Goal: Task Accomplishment & Management: Complete application form

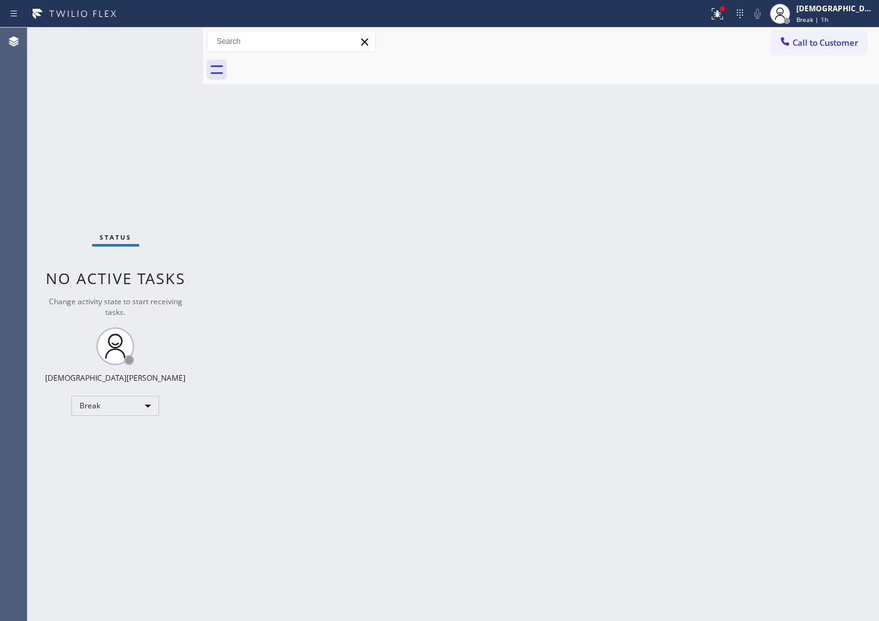
drag, startPoint x: 0, startPoint y: 0, endPoint x: 1, endPoint y: 329, distance: 329.1
click at [1, 329] on div "Agent Desktop" at bounding box center [13, 324] width 27 height 593
click at [1, 389] on div "Agent Desktop" at bounding box center [13, 324] width 27 height 593
click at [112, 419] on div "Status No active tasks Change activity state to start receiving tasks. Christia…" at bounding box center [116, 324] width 176 height 593
click at [114, 411] on div "Break" at bounding box center [115, 406] width 88 height 20
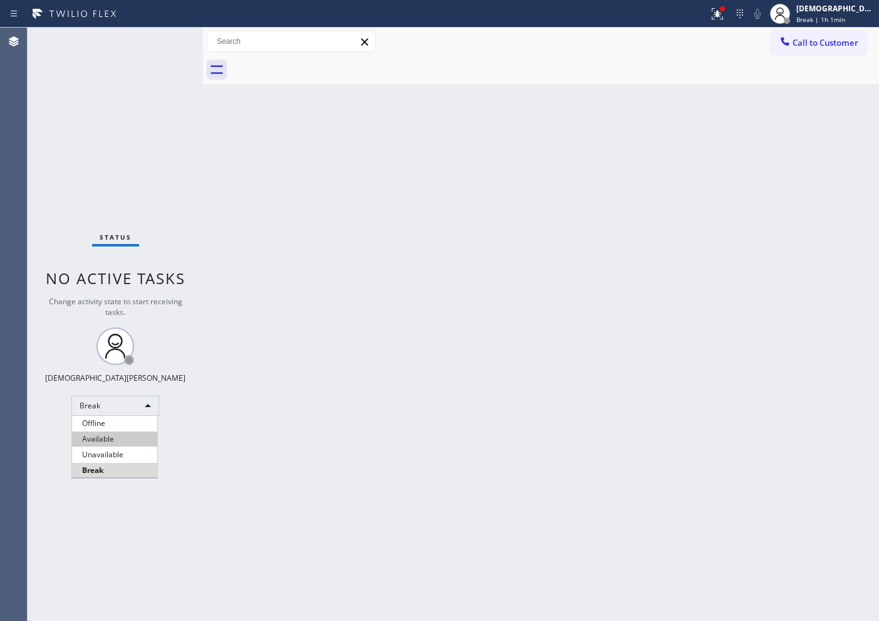
click at [112, 432] on li "Available" at bounding box center [114, 438] width 85 height 15
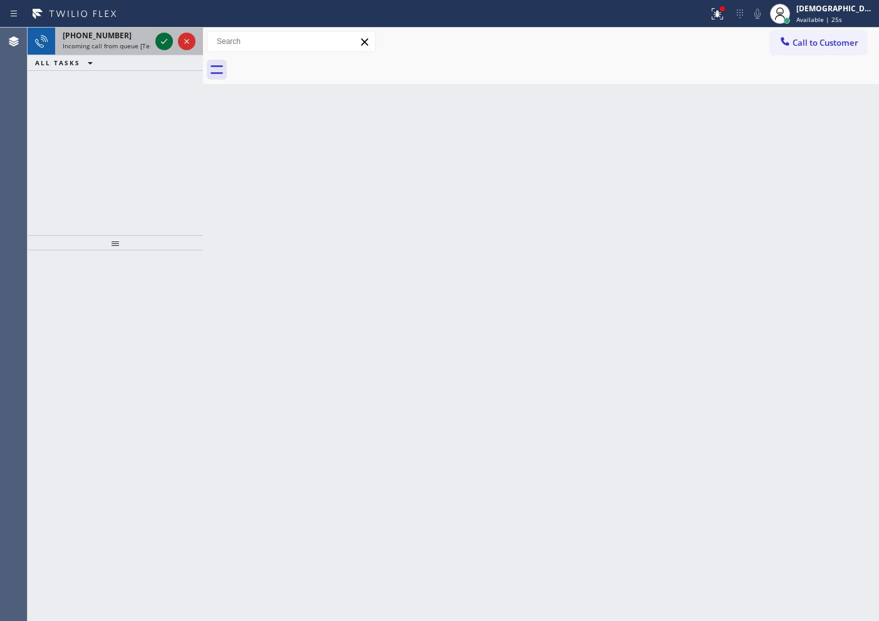
click at [168, 39] on icon at bounding box center [164, 41] width 15 height 15
click at [41, 147] on div "[PHONE_NUMBER] Incoming call from queue [Test] All ALL TASKS ALL TASKS ACTIVE T…" at bounding box center [116, 131] width 176 height 207
click at [165, 38] on icon at bounding box center [164, 41] width 15 height 15
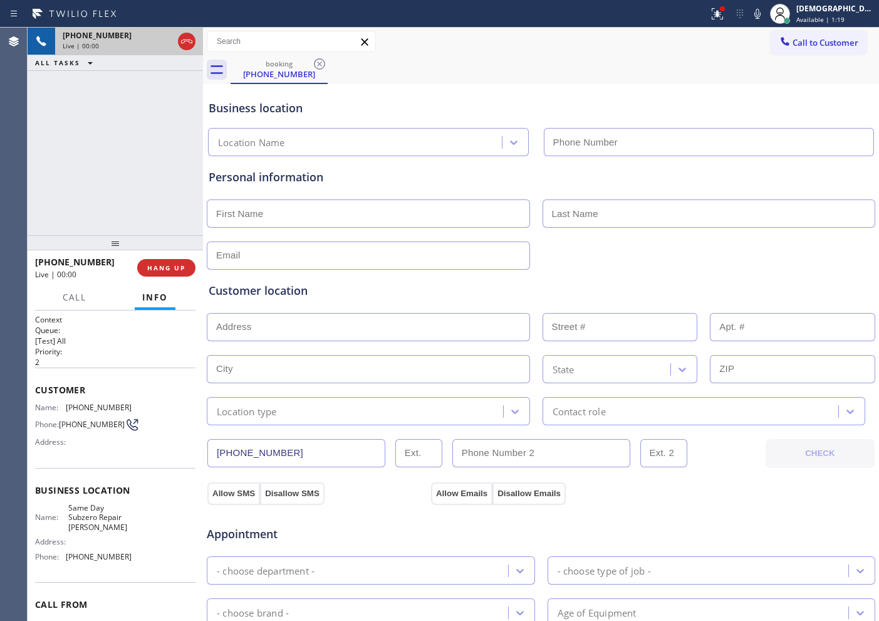
type input "[PHONE_NUMBER]"
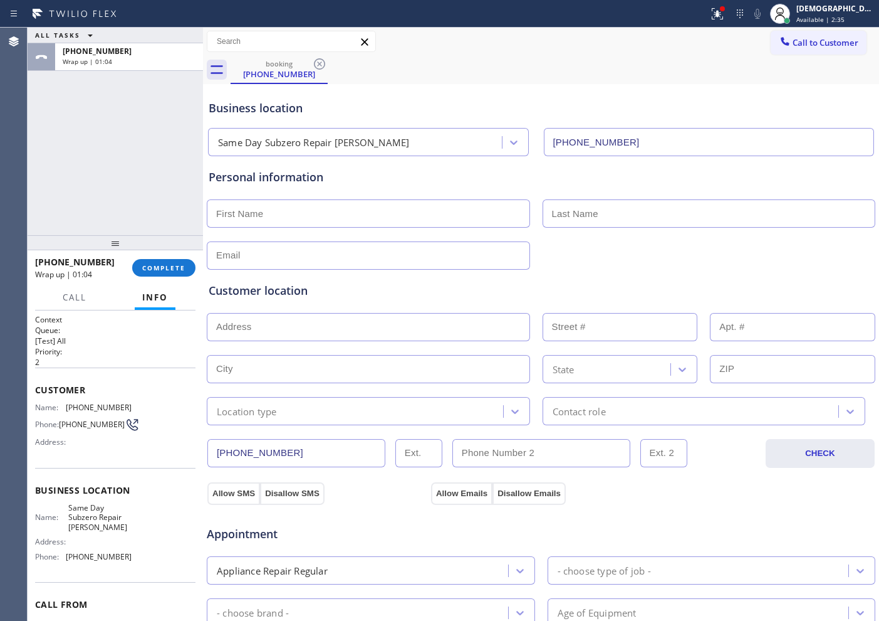
click at [38, 150] on div "ALL TASKS ALL TASKS ACTIVE TASKS TASKS IN WRAP UP [PHONE_NUMBER] Wrap up | 01:04" at bounding box center [116, 131] width 176 height 207
click at [167, 261] on button "COMPLETE" at bounding box center [163, 268] width 63 height 18
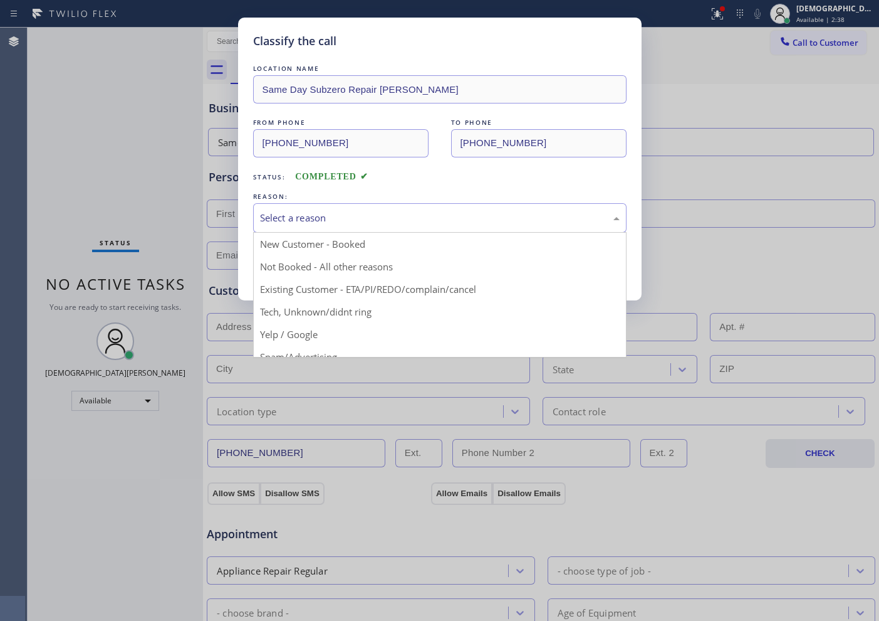
click at [342, 222] on div "Select a reason" at bounding box center [440, 218] width 360 height 14
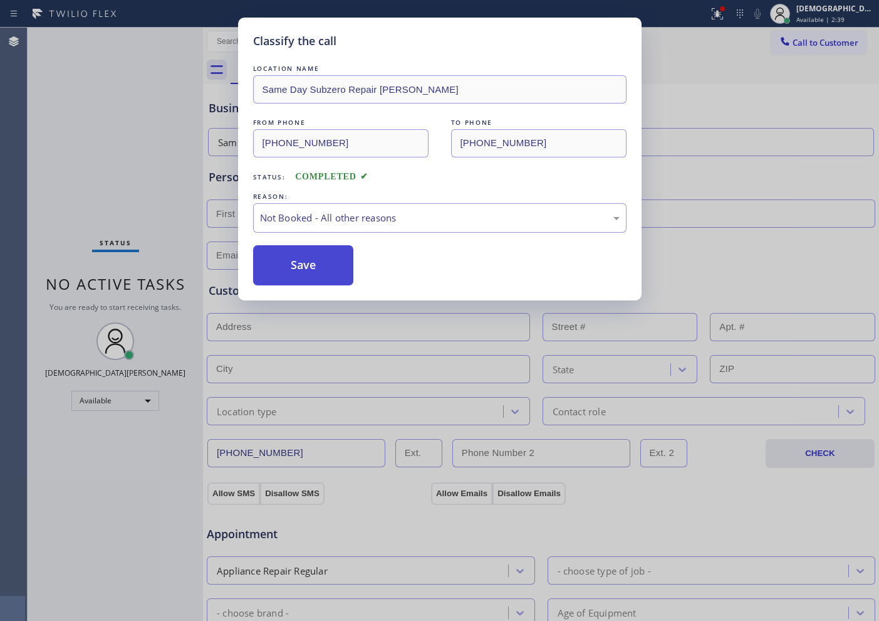
click at [331, 263] on button "Save" at bounding box center [303, 265] width 101 height 40
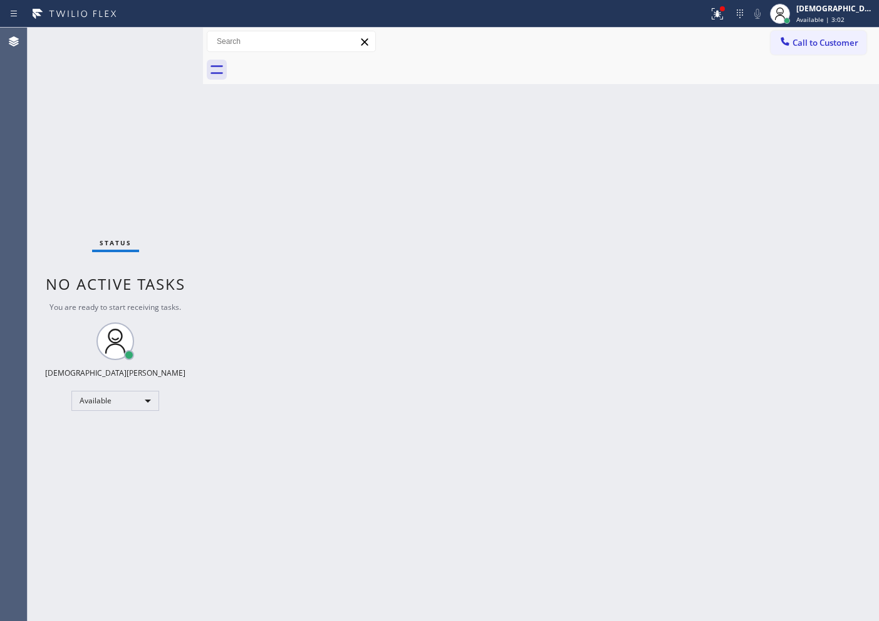
click at [159, 41] on div "Status No active tasks You are ready to start receiving tasks. Christian Cinco …" at bounding box center [116, 324] width 176 height 593
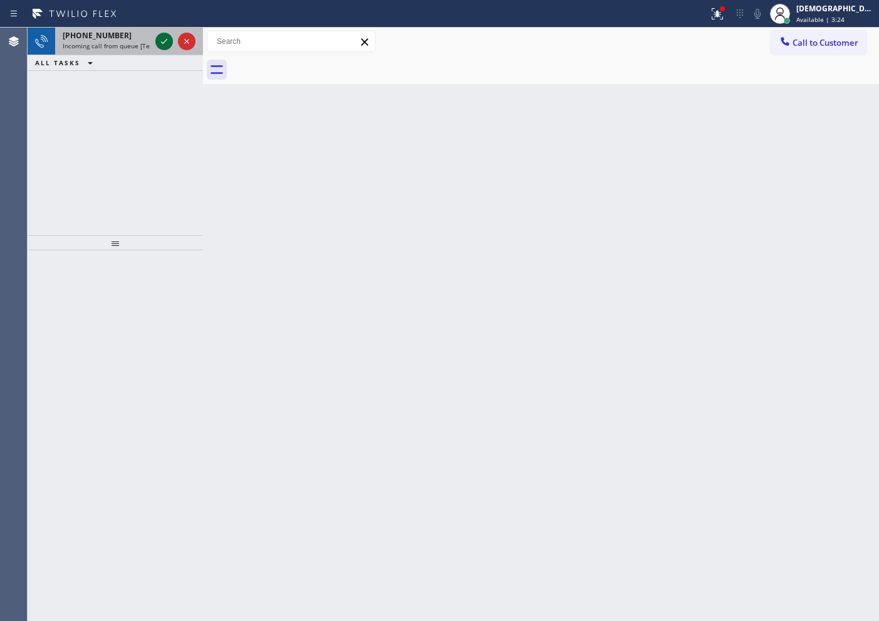
click at [165, 41] on icon at bounding box center [164, 41] width 6 height 5
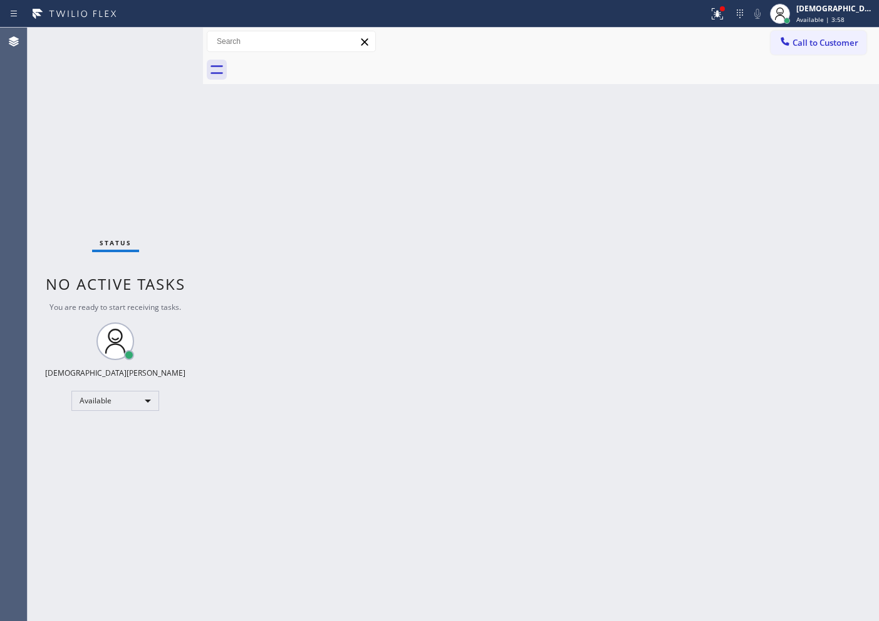
click at [165, 40] on div "Status No active tasks You are ready to start receiving tasks. Christian Cinco …" at bounding box center [116, 324] width 176 height 593
click at [33, 316] on div "Status No active tasks You are ready to start receiving tasks. Christian Cinco …" at bounding box center [116, 324] width 176 height 593
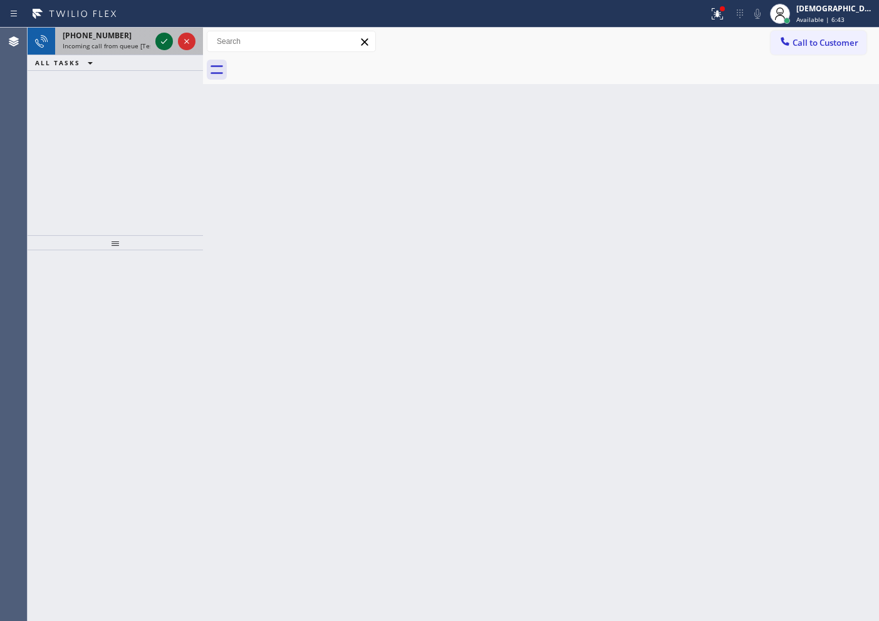
click at [167, 37] on icon at bounding box center [164, 41] width 15 height 15
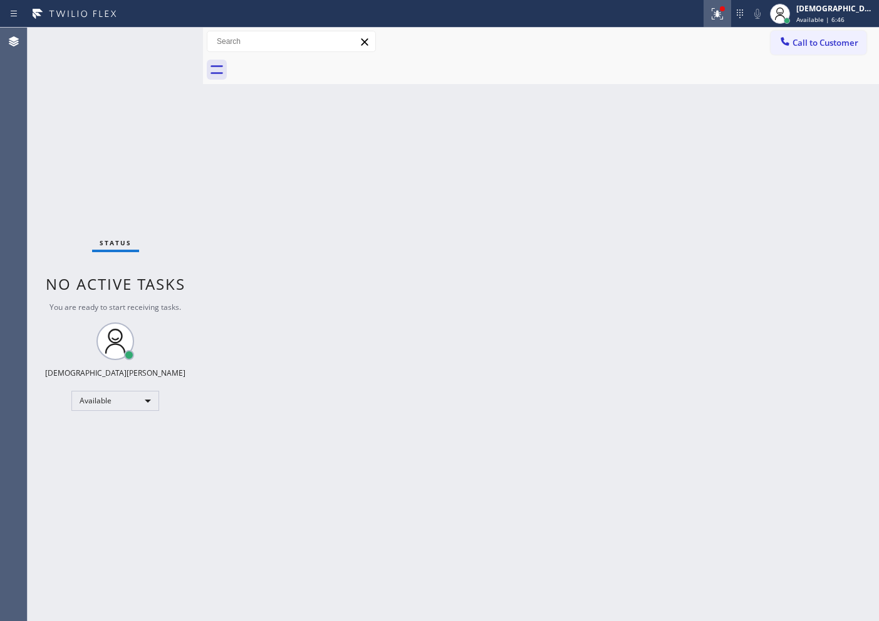
click at [725, 16] on icon at bounding box center [717, 13] width 15 height 15
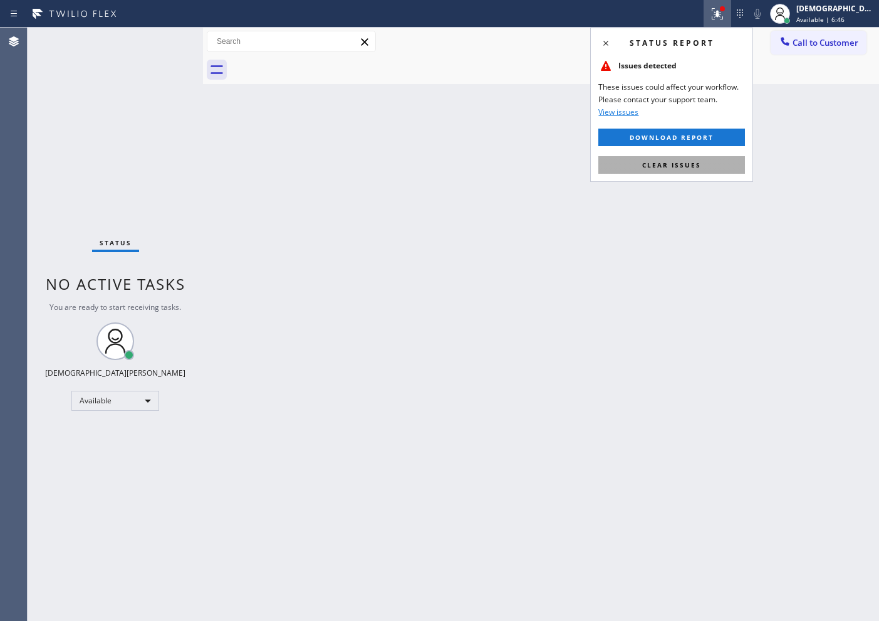
click at [715, 156] on button "Clear issues" at bounding box center [672, 165] width 147 height 18
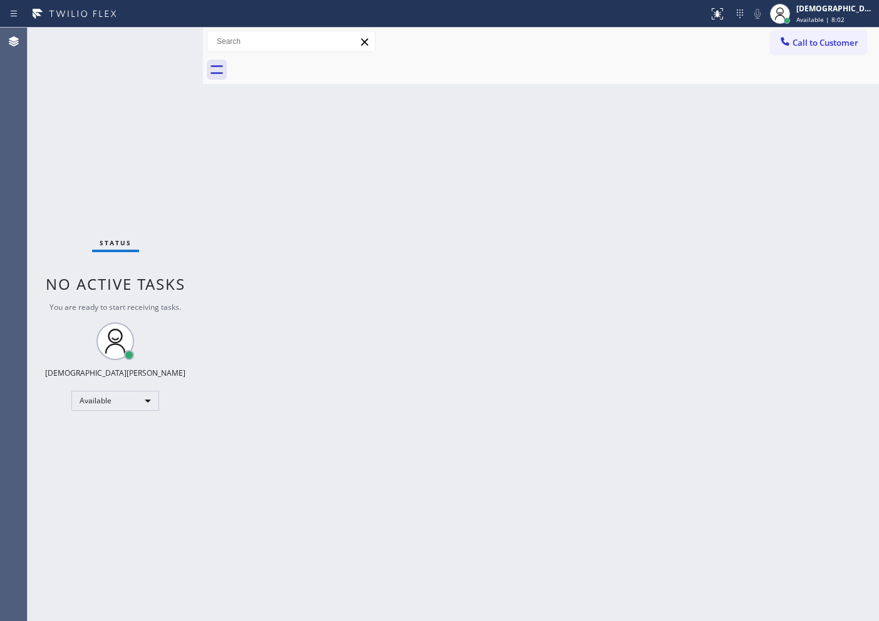
click at [165, 36] on div "Status No active tasks You are ready to start receiving tasks. Christian Cinco …" at bounding box center [116, 324] width 176 height 593
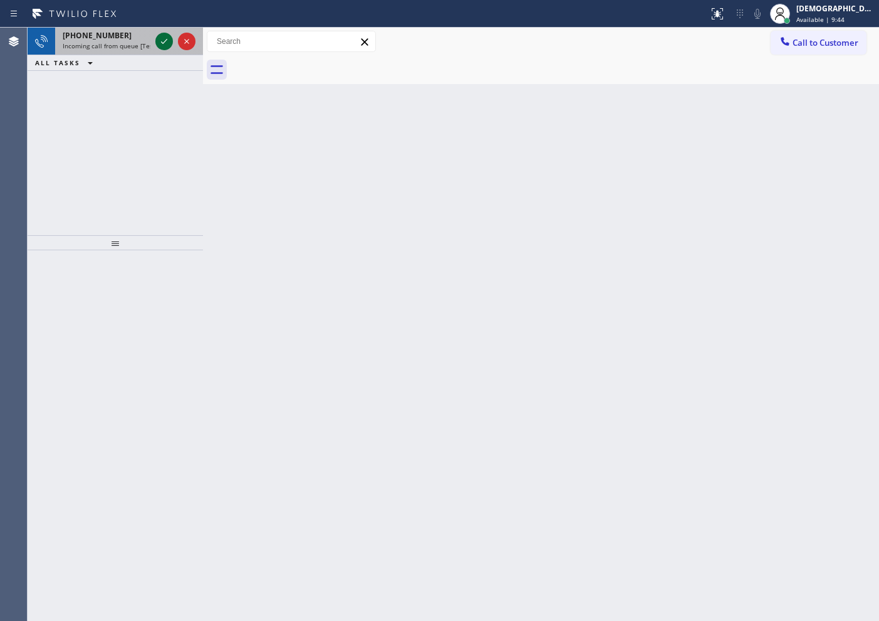
click at [166, 39] on icon at bounding box center [164, 41] width 6 height 5
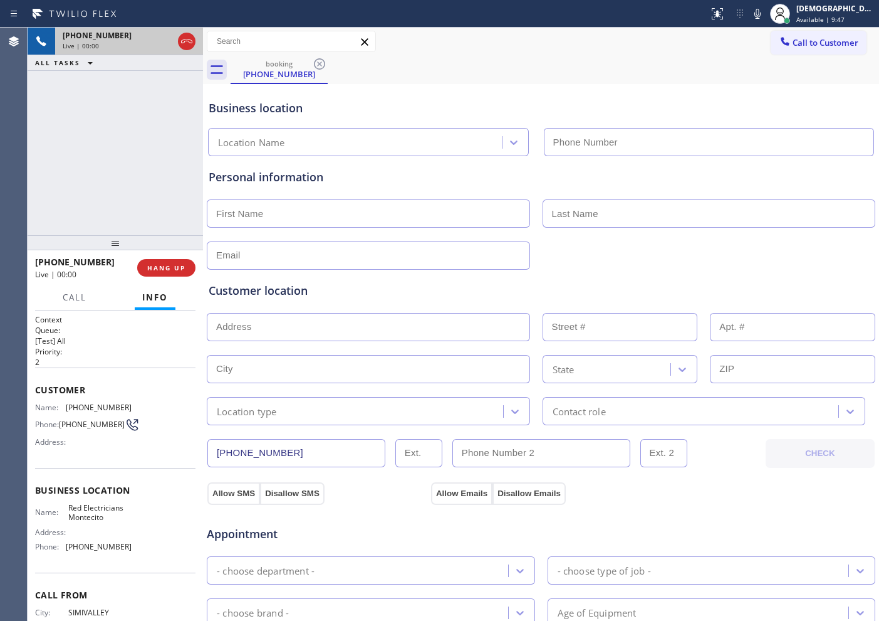
type input "[PHONE_NUMBER]"
click at [187, 40] on icon at bounding box center [186, 41] width 15 height 15
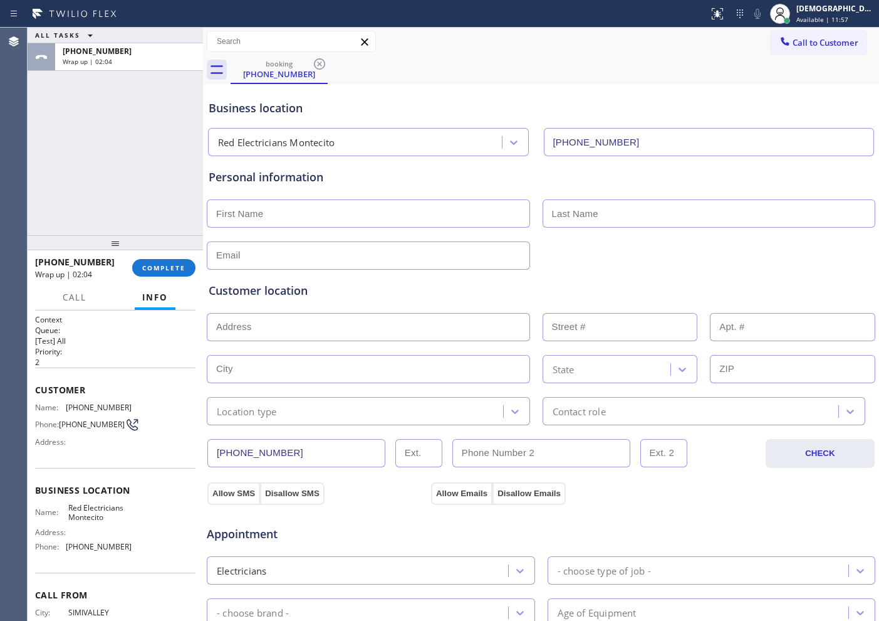
click at [179, 279] on div "[PHONE_NUMBER] Wrap up | 02:04 COMPLETE" at bounding box center [115, 267] width 160 height 33
click at [177, 271] on span "COMPLETE" at bounding box center [163, 267] width 43 height 9
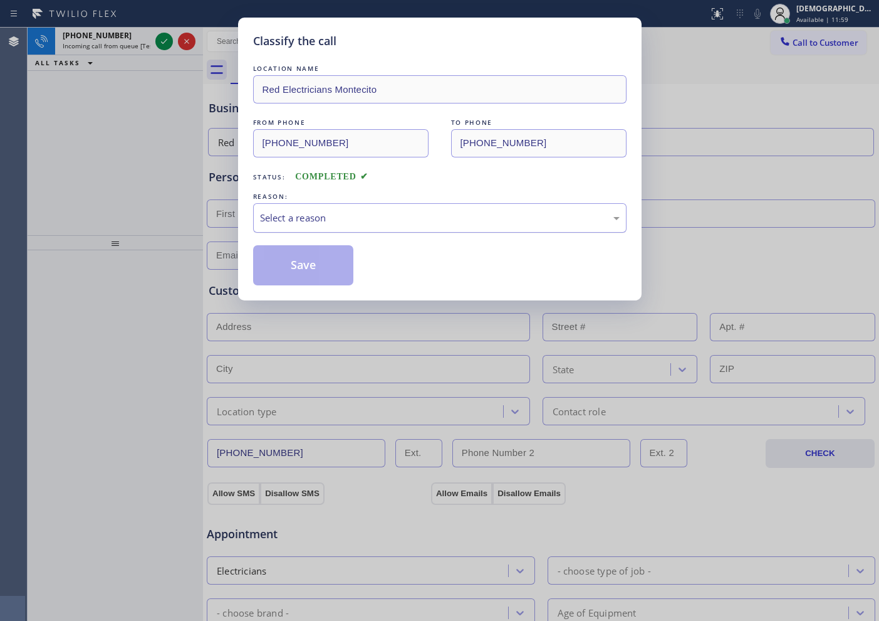
click at [305, 225] on div "Select a reason" at bounding box center [440, 217] width 374 height 29
click at [300, 256] on button "Save" at bounding box center [303, 265] width 101 height 40
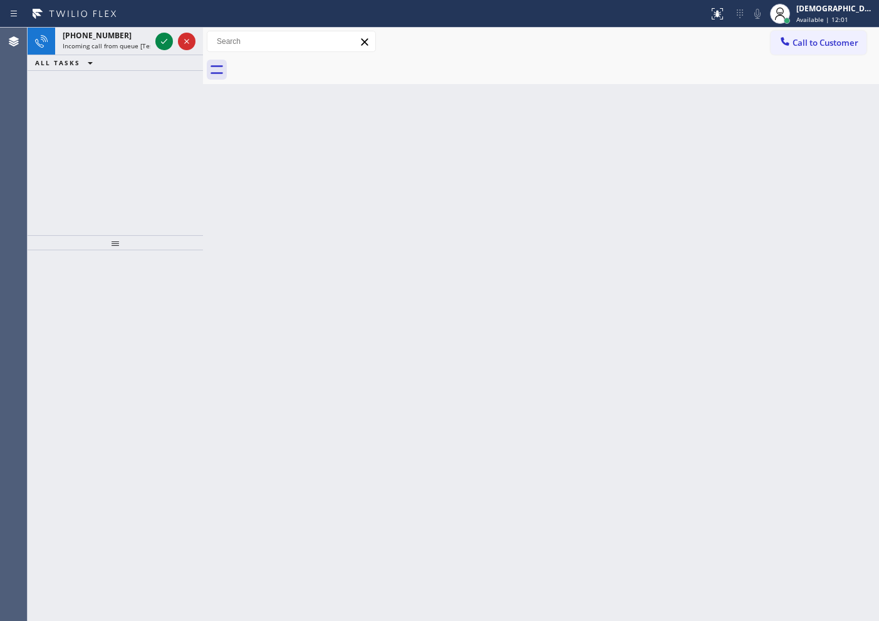
click at [165, 41] on icon at bounding box center [164, 41] width 15 height 15
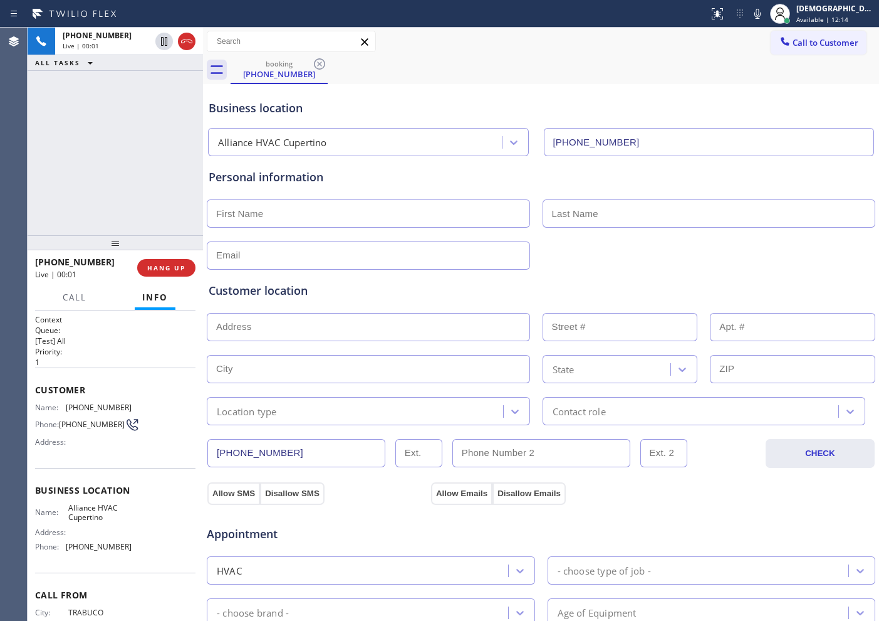
type input "[PHONE_NUMBER]"
click at [187, 46] on icon at bounding box center [186, 41] width 15 height 15
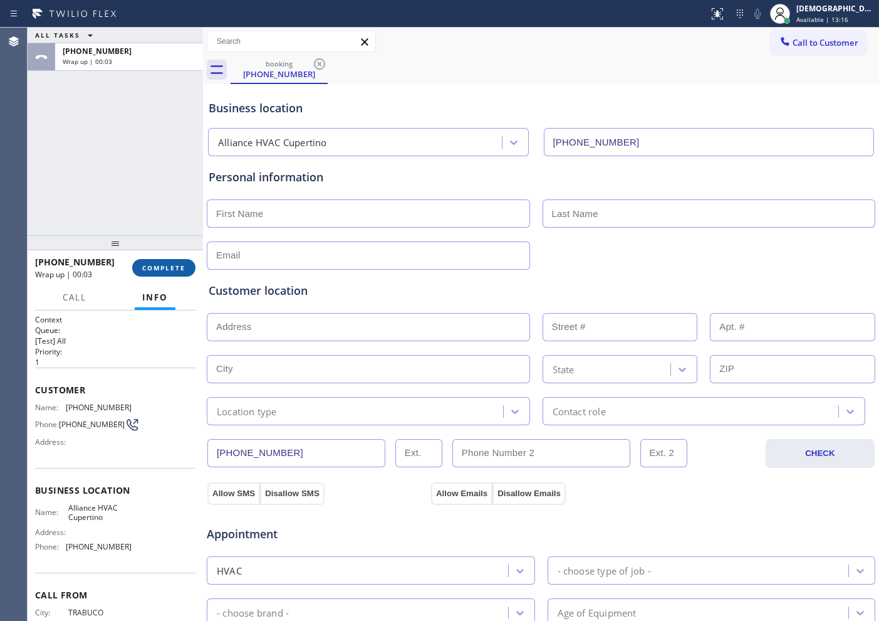
click at [170, 264] on span "COMPLETE" at bounding box center [163, 267] width 43 height 9
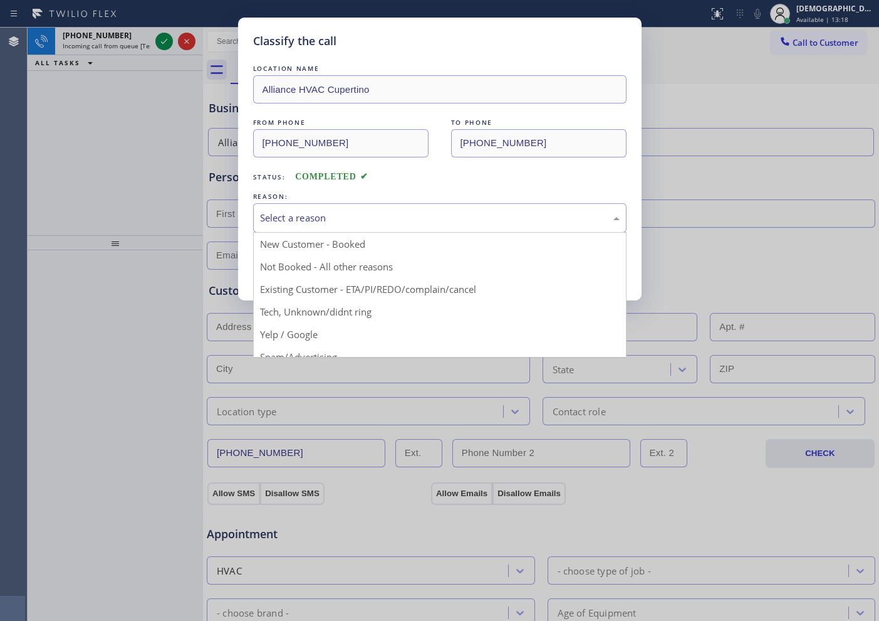
click at [335, 203] on div "Select a reason" at bounding box center [440, 217] width 374 height 29
click at [367, 218] on div "Not Booked - All other reasons" at bounding box center [440, 218] width 360 height 14
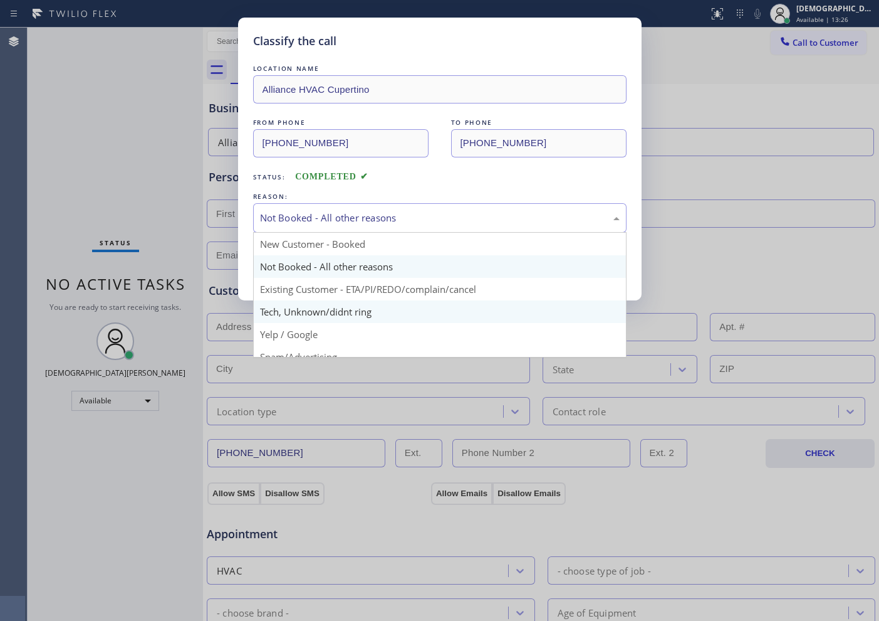
scroll to position [78, 0]
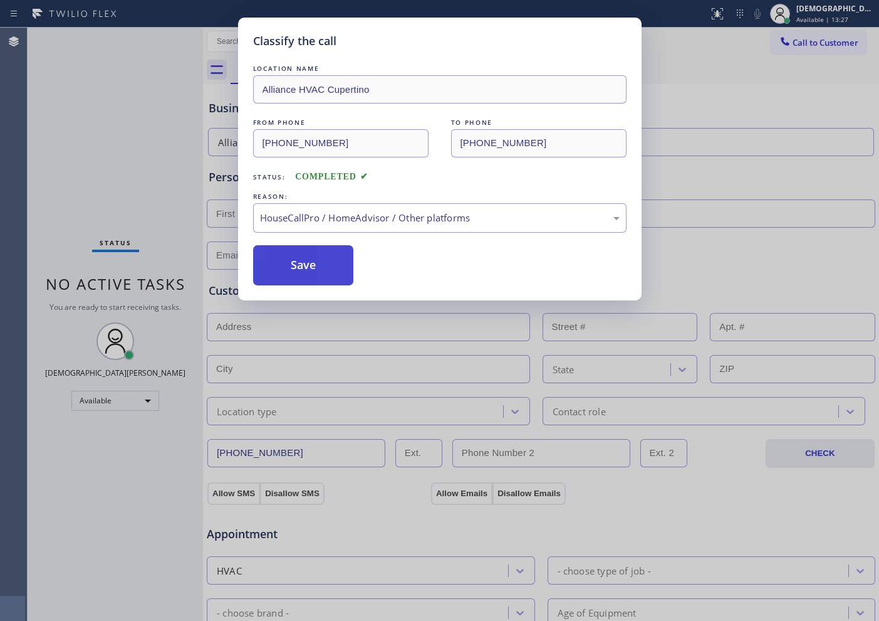
click at [329, 263] on button "Save" at bounding box center [303, 265] width 101 height 40
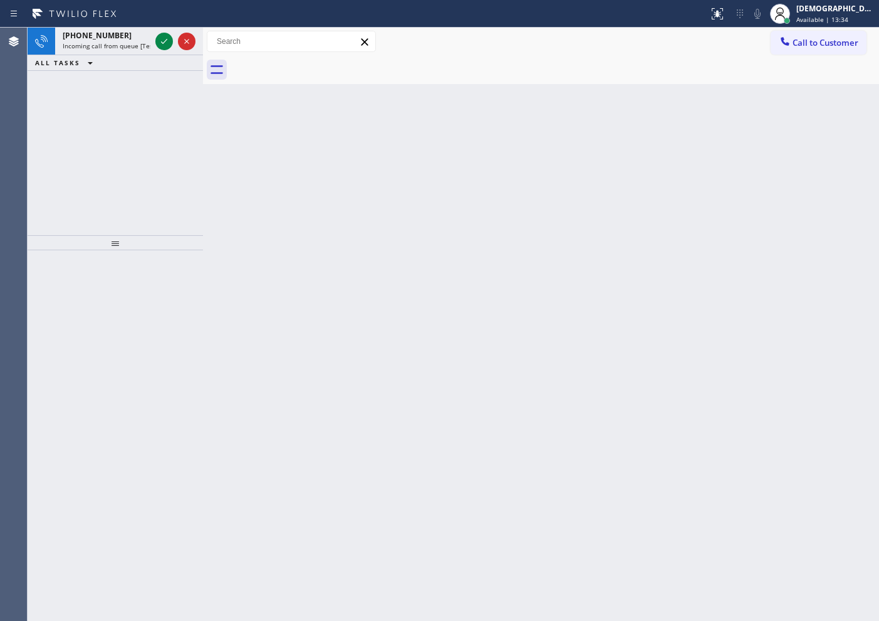
click at [43, 176] on div "[PHONE_NUMBER] Incoming call from queue [Test] All ALL TASKS ALL TASKS ACTIVE T…" at bounding box center [116, 131] width 176 height 207
click at [162, 31] on div at bounding box center [175, 42] width 45 height 28
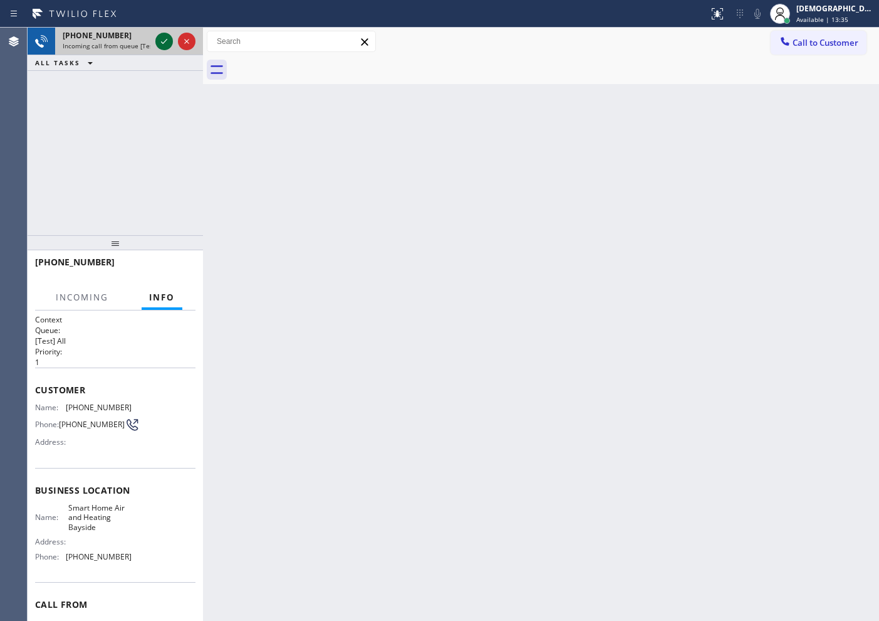
click at [162, 39] on icon at bounding box center [164, 41] width 15 height 15
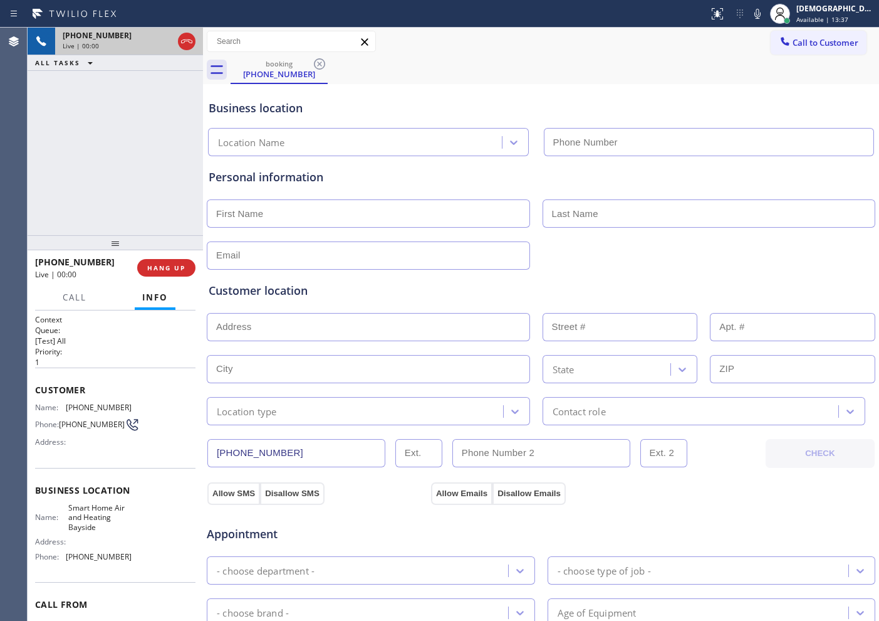
type input "[PHONE_NUMBER]"
click at [22, 211] on div "Agent Desktop" at bounding box center [13, 324] width 27 height 593
click at [192, 34] on icon at bounding box center [186, 41] width 15 height 15
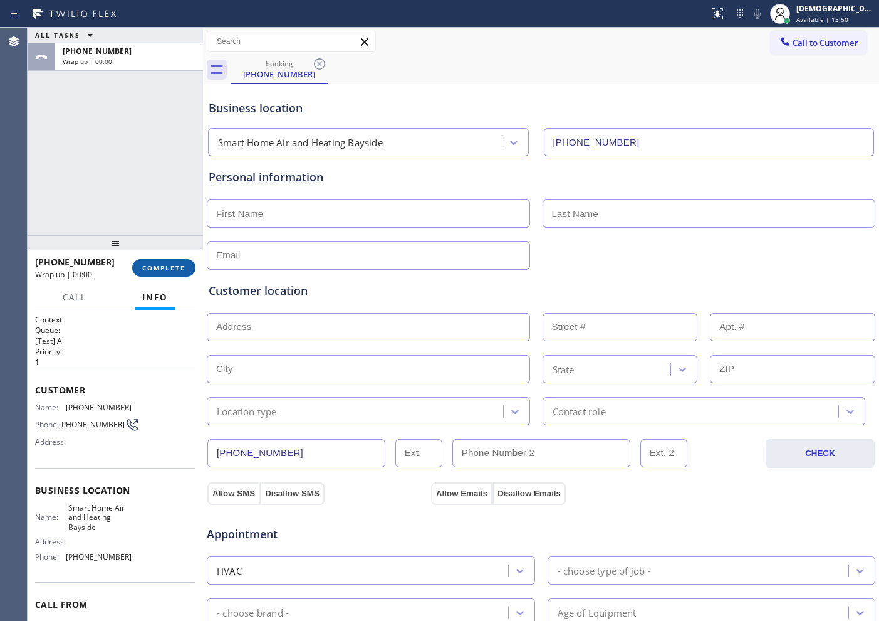
click at [178, 266] on span "COMPLETE" at bounding box center [163, 267] width 43 height 9
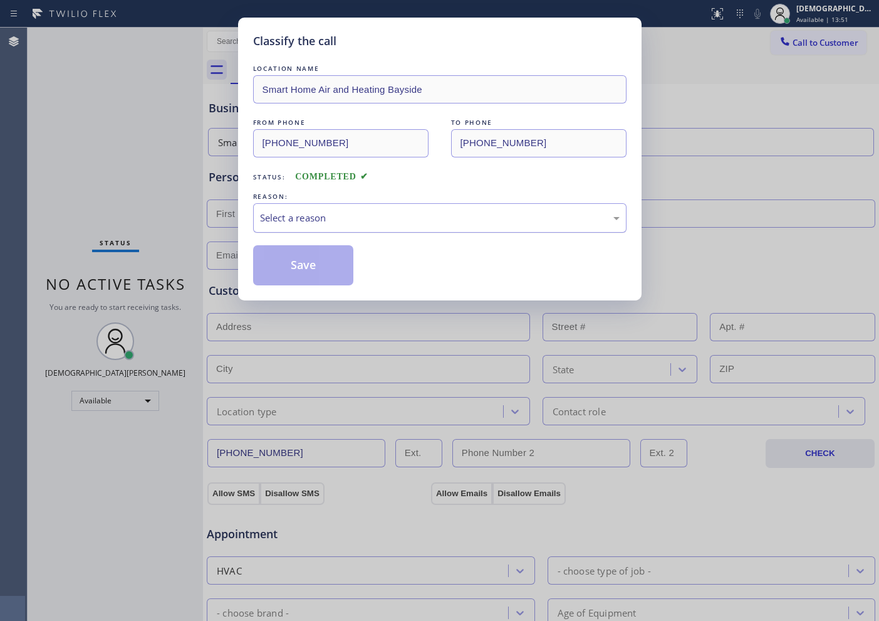
click at [328, 211] on div "Select a reason" at bounding box center [440, 218] width 360 height 14
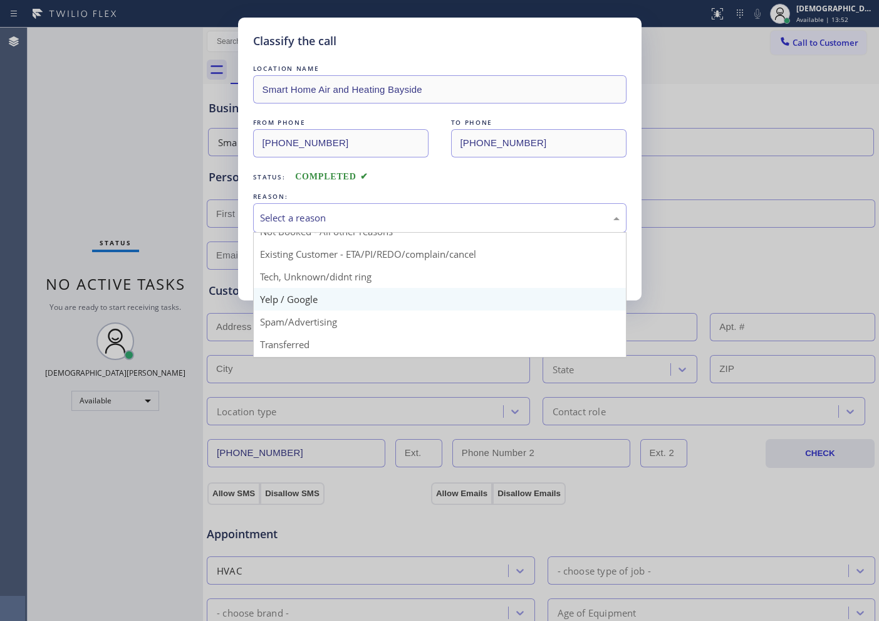
scroll to position [79, 0]
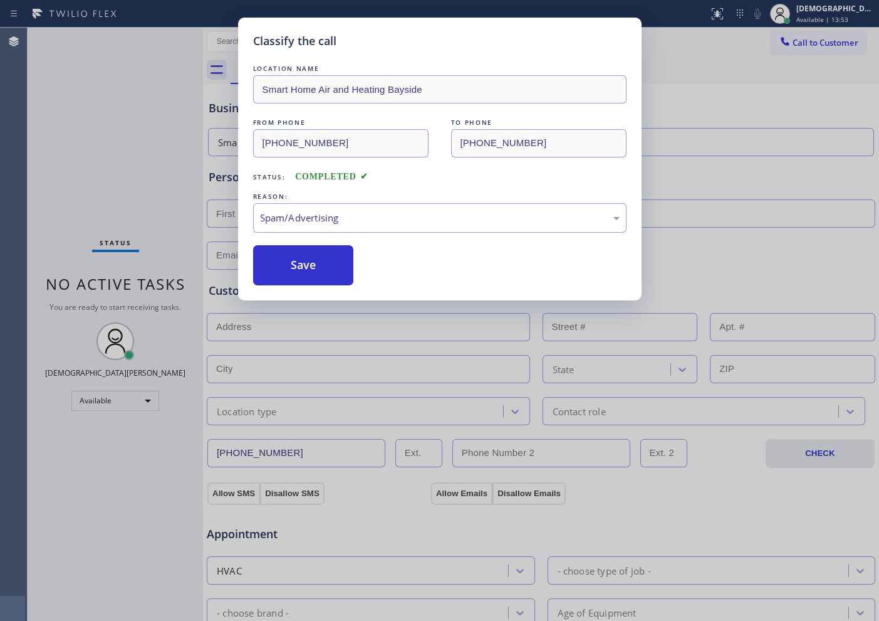
click at [315, 279] on button "Save" at bounding box center [303, 265] width 101 height 40
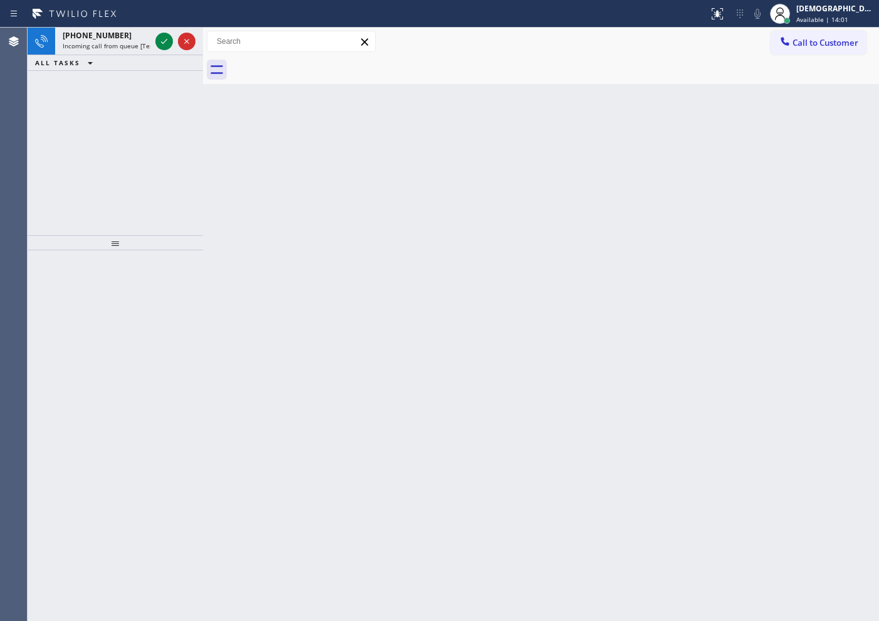
click at [1, 179] on div "Agent Desktop" at bounding box center [13, 324] width 27 height 593
click at [161, 37] on icon at bounding box center [164, 41] width 15 height 15
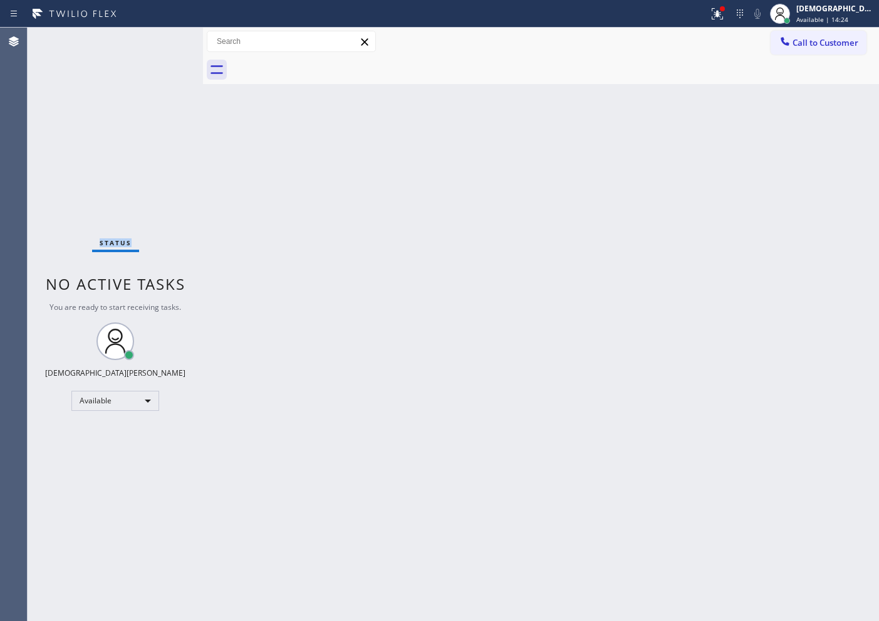
click at [32, 187] on div "Status No active tasks You are ready to start receiving tasks. Christian Cinco …" at bounding box center [116, 324] width 176 height 593
click at [27, 154] on div "Agent Desktop" at bounding box center [14, 324] width 28 height 593
click at [35, 188] on div "Status No active tasks You are ready to start receiving tasks. Christian Cinco …" at bounding box center [116, 324] width 176 height 593
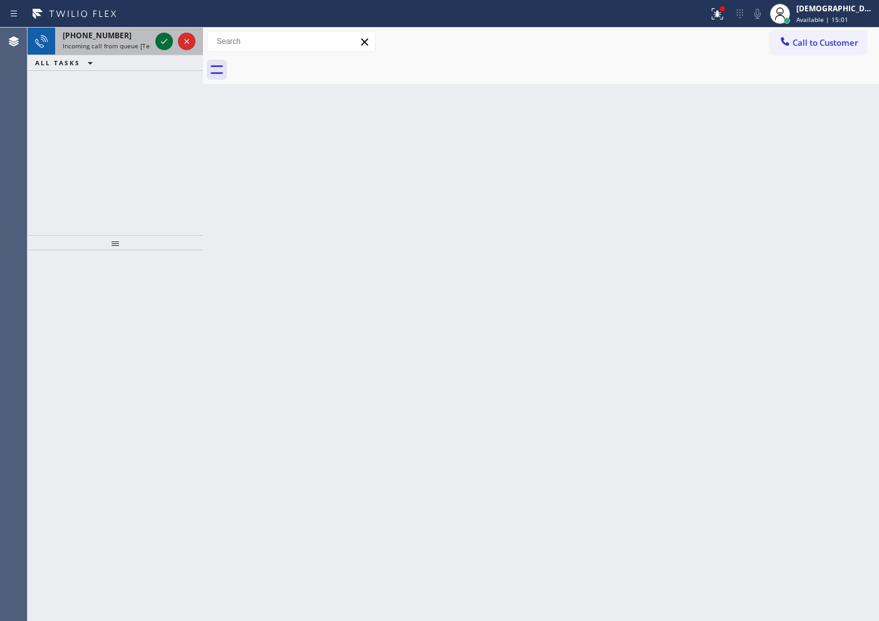
click at [167, 41] on icon at bounding box center [164, 41] width 15 height 15
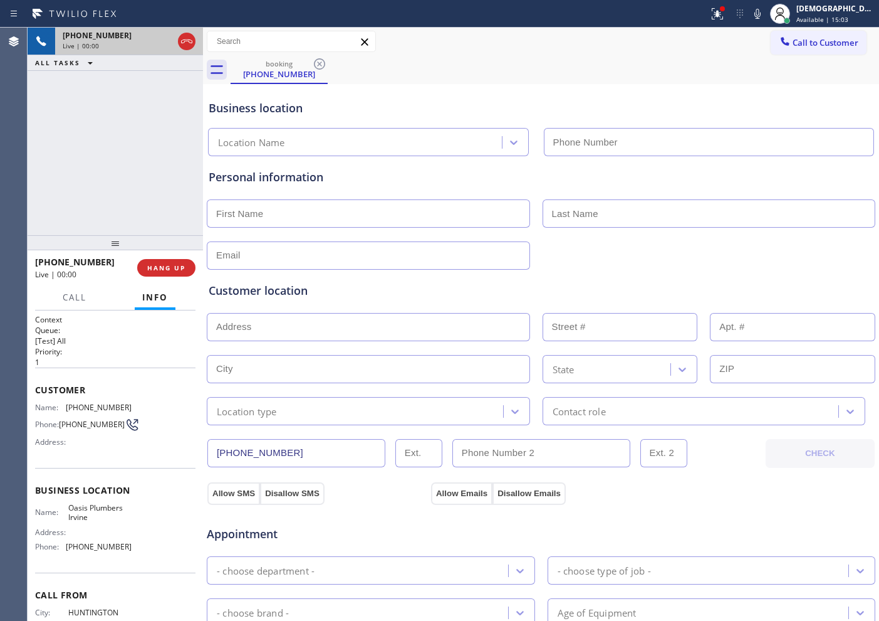
type input "[PHONE_NUMBER]"
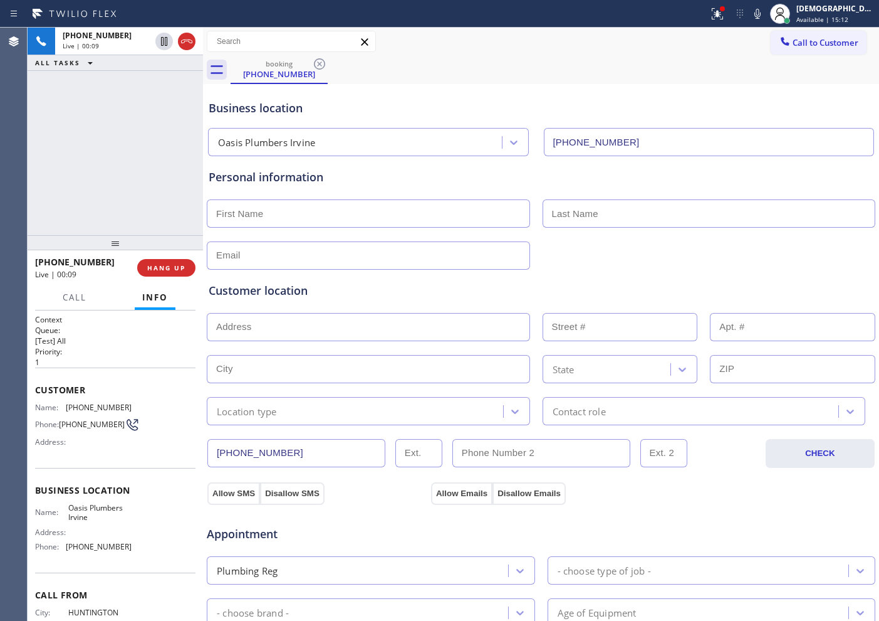
drag, startPoint x: 189, startPoint y: 43, endPoint x: 189, endPoint y: 57, distance: 13.8
click at [188, 43] on icon at bounding box center [186, 41] width 15 height 15
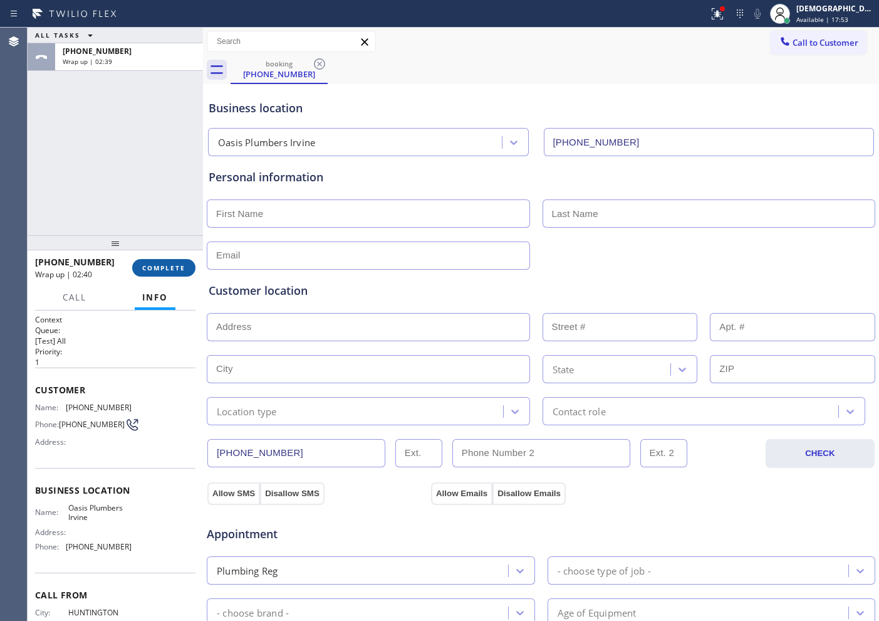
click at [176, 265] on span "COMPLETE" at bounding box center [163, 267] width 43 height 9
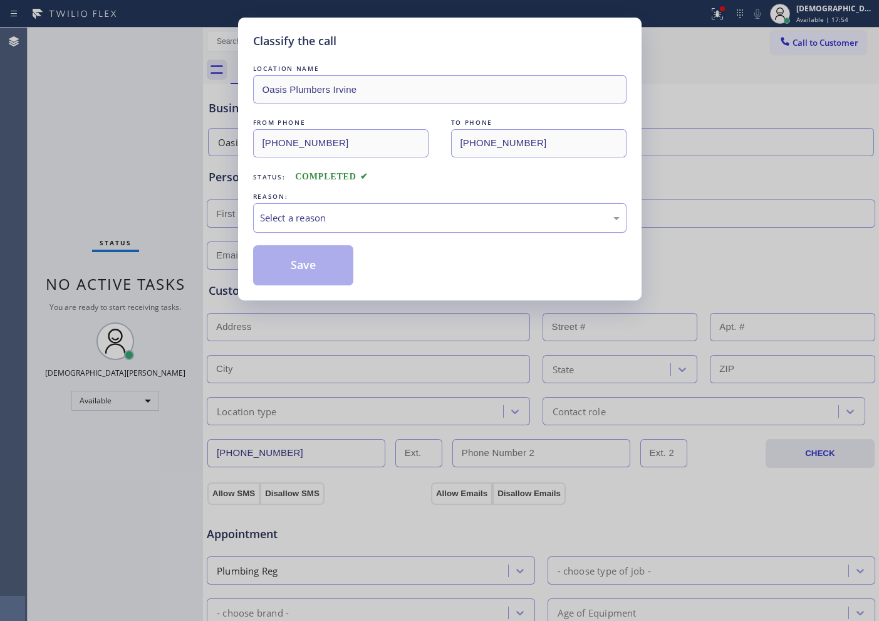
click at [291, 207] on div "Select a reason" at bounding box center [440, 217] width 374 height 29
click at [301, 265] on button "Save" at bounding box center [303, 265] width 101 height 40
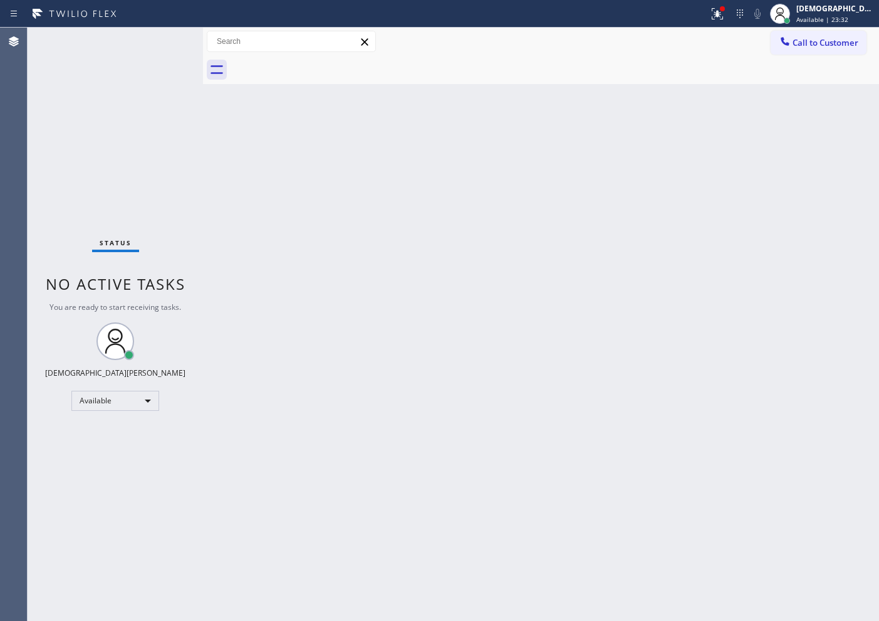
click at [162, 36] on div "Status No active tasks You are ready to start receiving tasks. Christian Cinco …" at bounding box center [116, 324] width 176 height 593
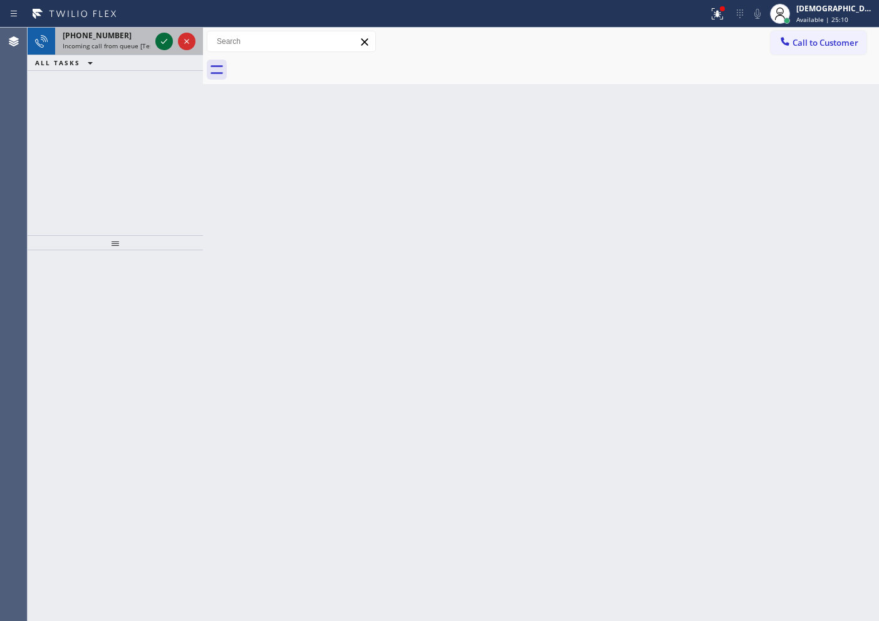
click at [162, 43] on icon at bounding box center [164, 41] width 15 height 15
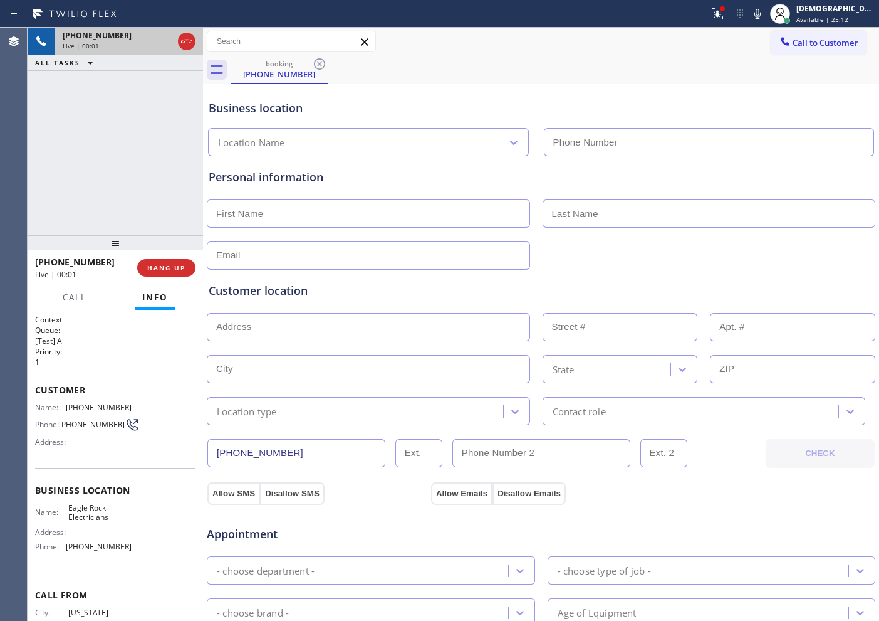
type input "[PHONE_NUMBER]"
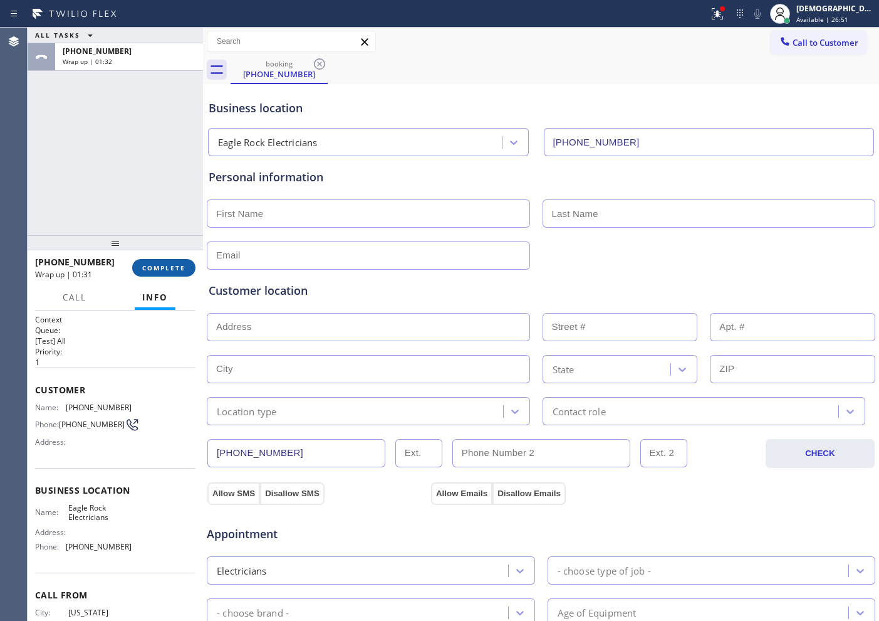
click at [164, 263] on span "COMPLETE" at bounding box center [163, 267] width 43 height 9
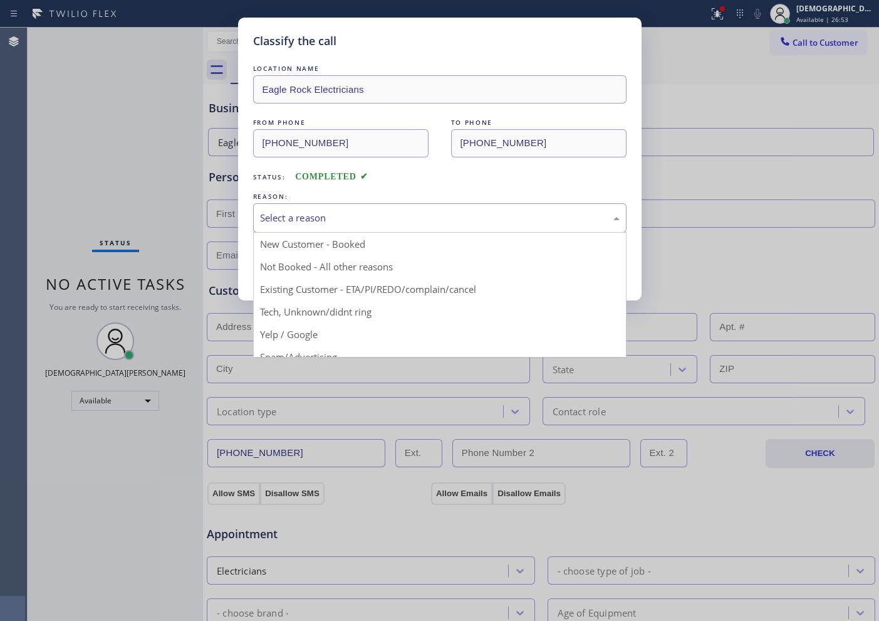
click at [429, 216] on div "Select a reason" at bounding box center [440, 218] width 360 height 14
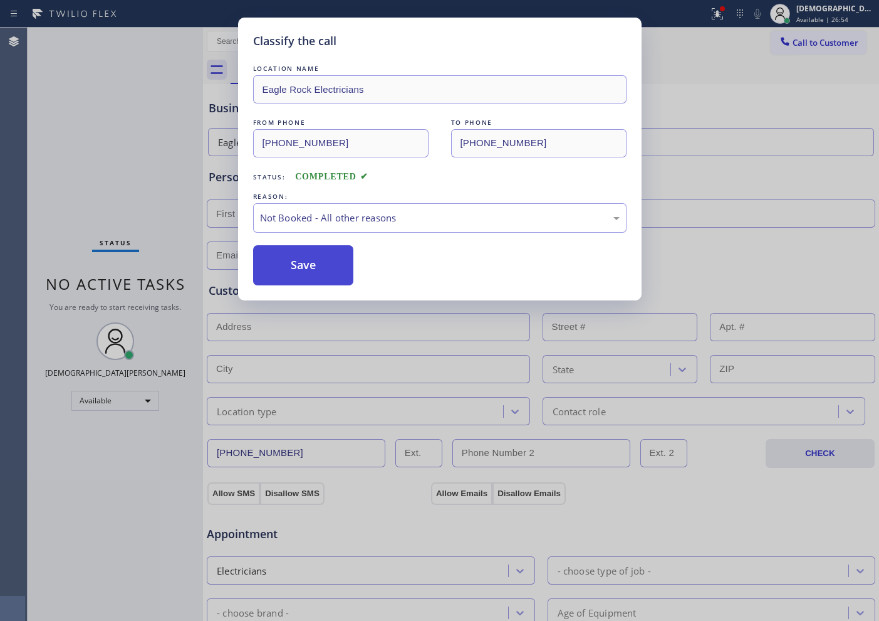
click at [344, 269] on button "Save" at bounding box center [303, 265] width 101 height 40
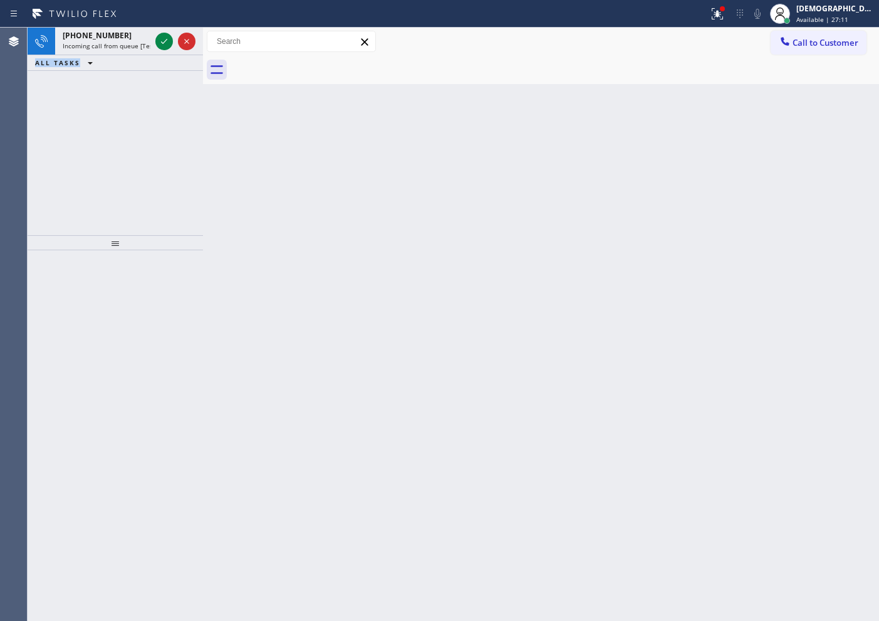
drag, startPoint x: 34, startPoint y: 122, endPoint x: 43, endPoint y: 114, distance: 12.0
click at [34, 122] on div "[PHONE_NUMBER] Incoming call from queue [Test] All ALL TASKS ALL TASKS ACTIVE T…" at bounding box center [116, 131] width 176 height 207
click at [159, 41] on icon at bounding box center [164, 41] width 15 height 15
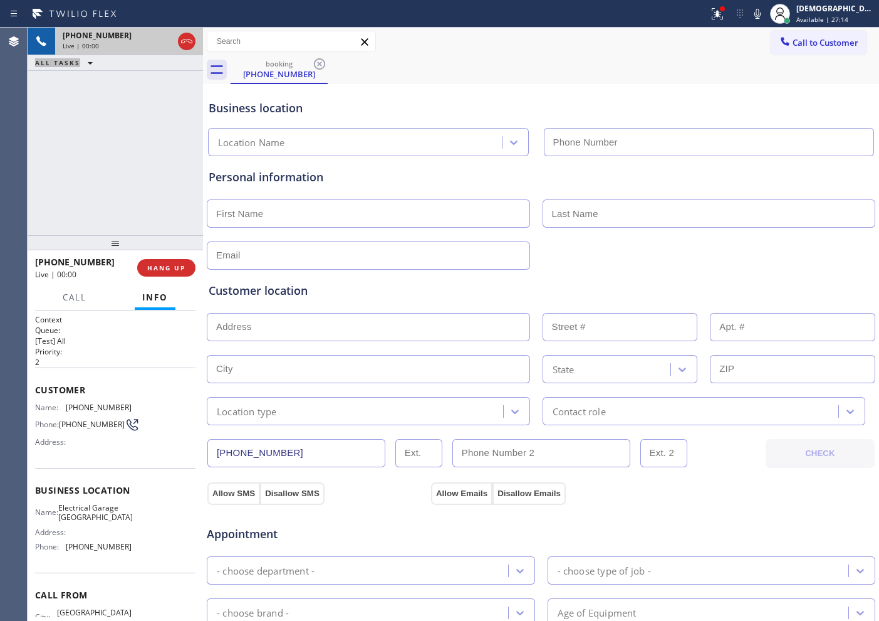
type input "[PHONE_NUMBER]"
click at [185, 45] on icon at bounding box center [186, 41] width 15 height 15
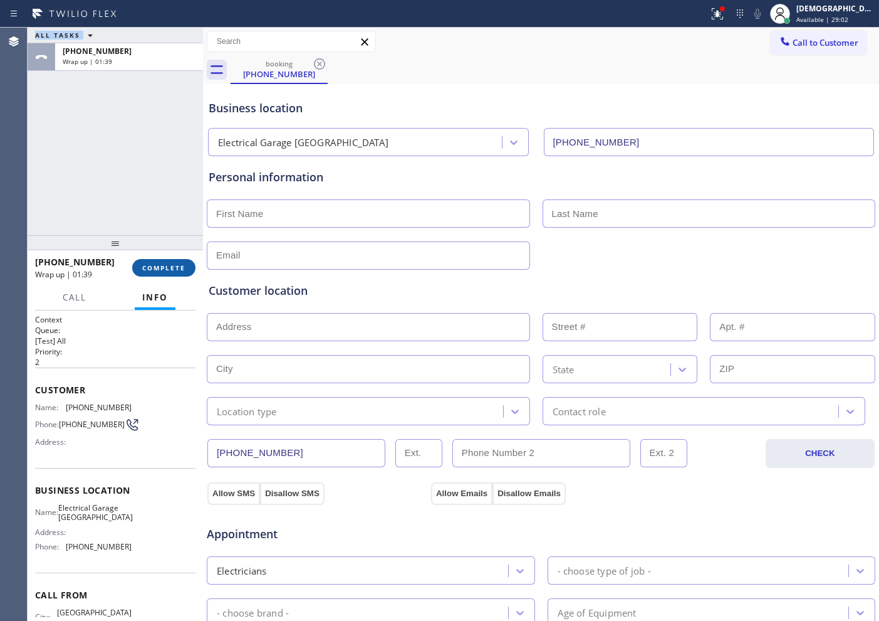
click at [155, 273] on button "COMPLETE" at bounding box center [163, 268] width 63 height 18
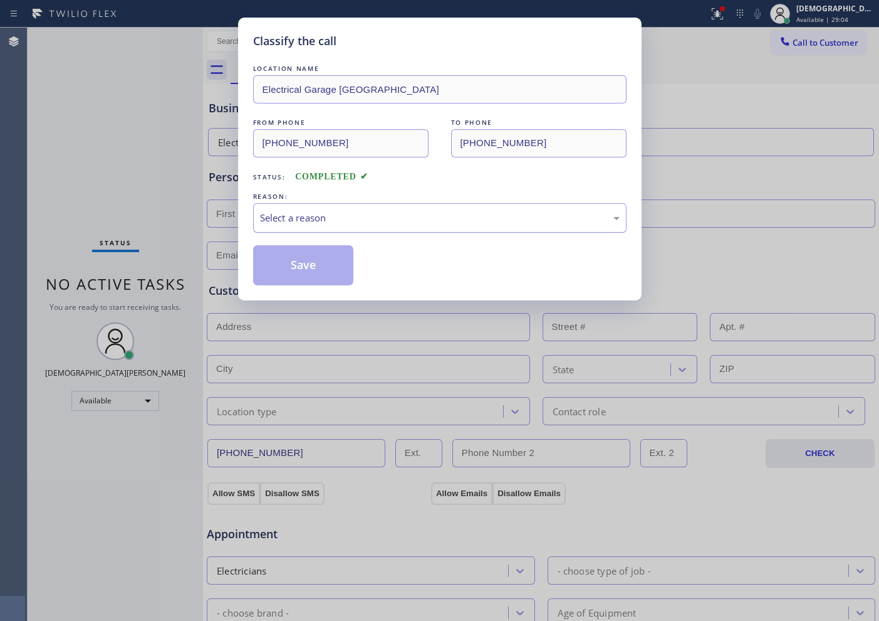
click at [275, 222] on div "Select a reason" at bounding box center [440, 218] width 360 height 14
click at [281, 262] on button "Save" at bounding box center [303, 265] width 101 height 40
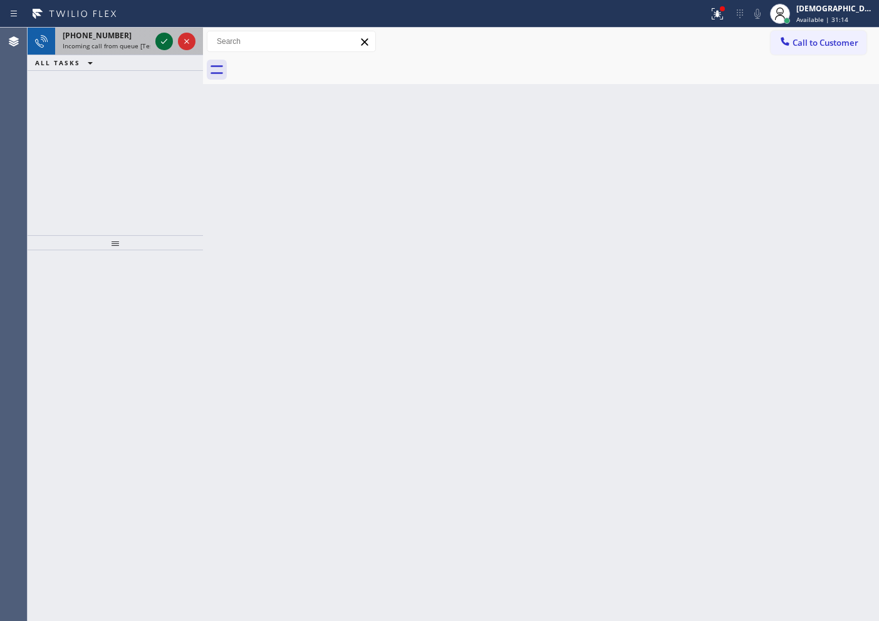
click at [164, 46] on icon at bounding box center [164, 41] width 15 height 15
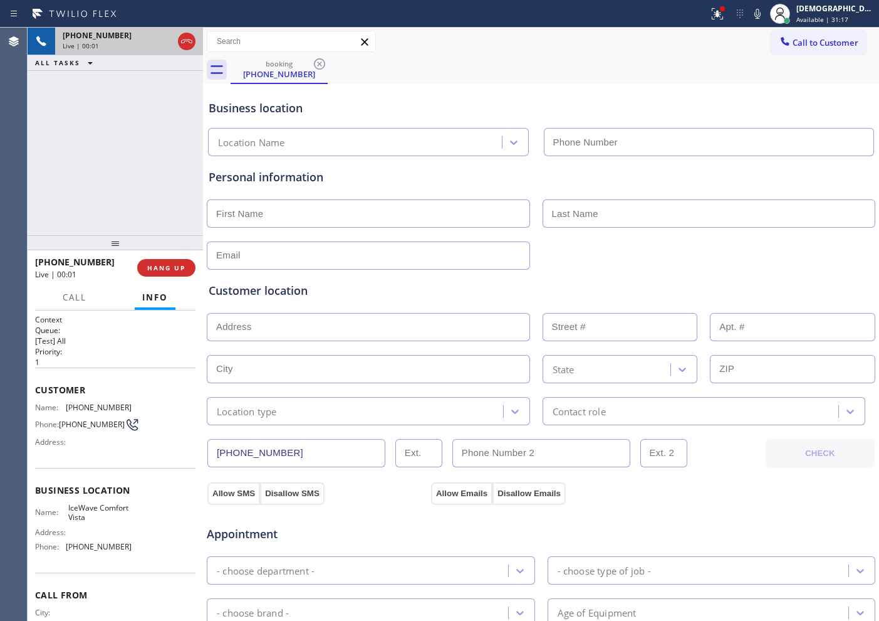
type input "[PHONE_NUMBER]"
click at [187, 41] on icon at bounding box center [186, 41] width 11 height 4
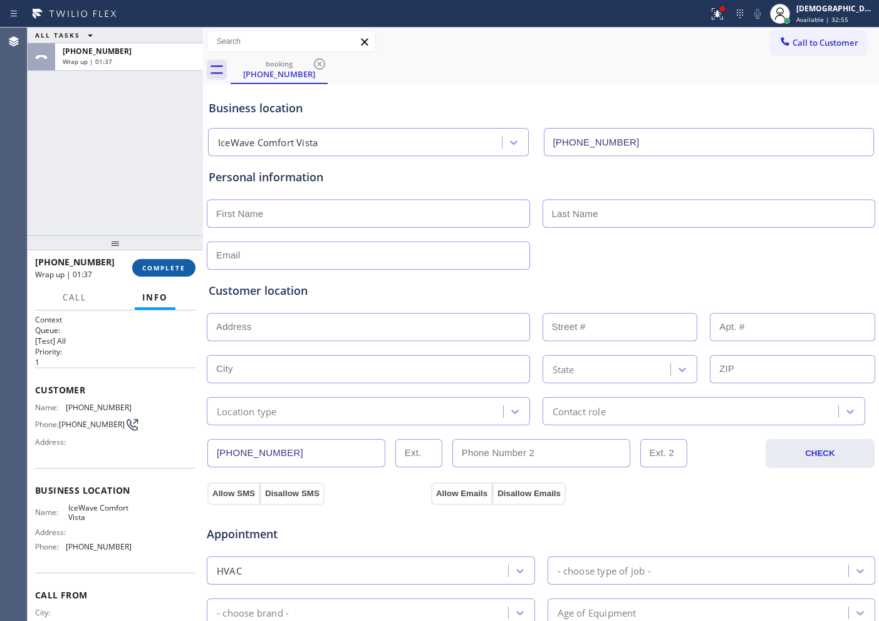
click at [163, 263] on span "COMPLETE" at bounding box center [163, 267] width 43 height 9
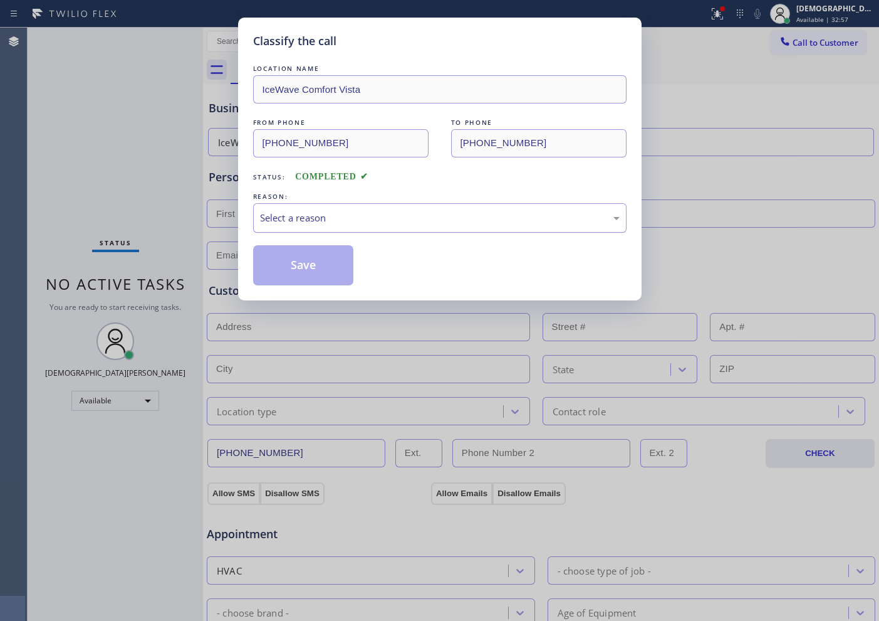
click at [290, 216] on div "Select a reason" at bounding box center [440, 218] width 360 height 14
click at [289, 259] on button "Save" at bounding box center [303, 265] width 101 height 40
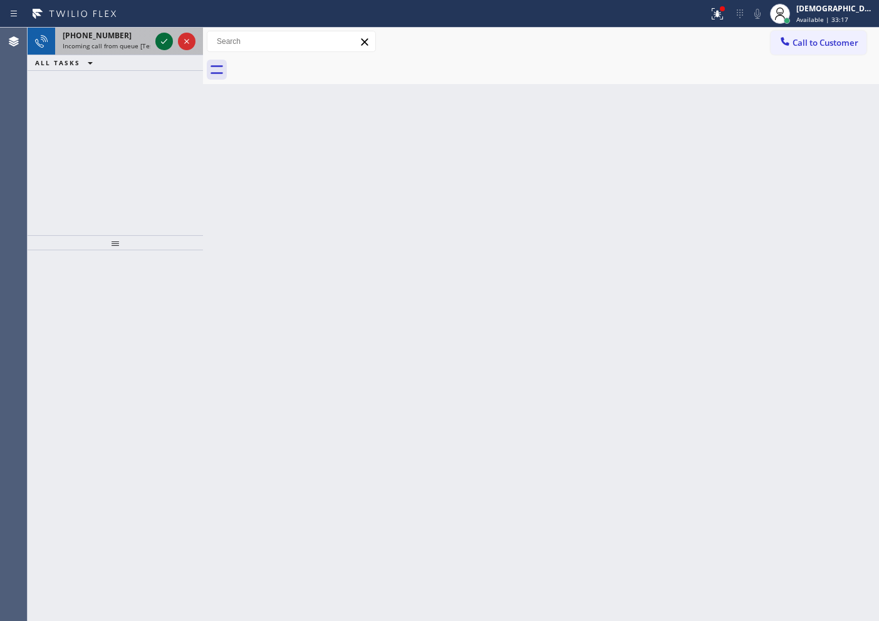
click at [167, 36] on icon at bounding box center [164, 41] width 15 height 15
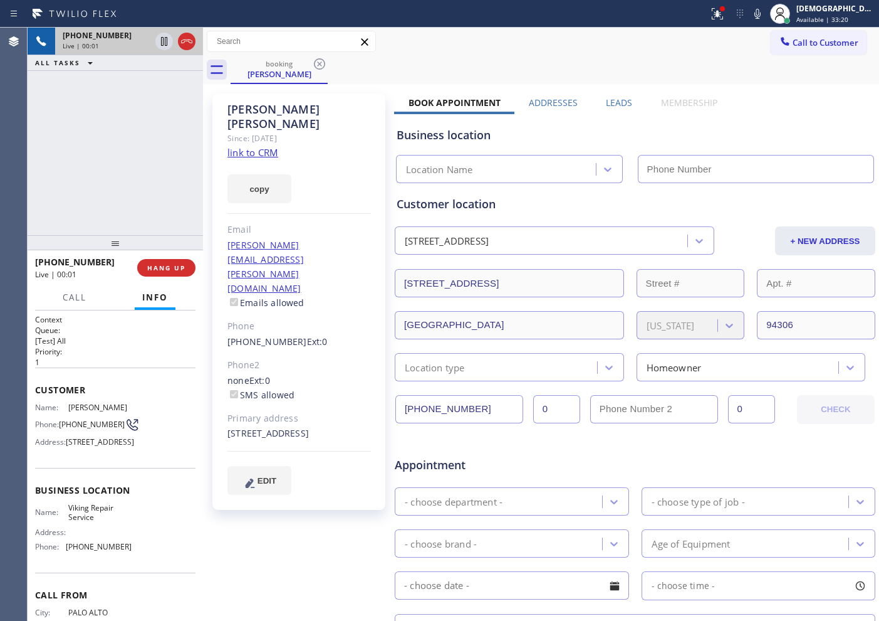
type input "[PHONE_NUMBER]"
click at [270, 146] on link "link to CRM" at bounding box center [253, 152] width 51 height 13
click at [164, 34] on icon at bounding box center [164, 41] width 15 height 15
click at [167, 46] on icon at bounding box center [164, 41] width 15 height 15
click at [38, 205] on div "[PHONE_NUMBER] Live | 06:07 ALL TASKS ALL TASKS ACTIVE TASKS TASKS IN WRAP UP" at bounding box center [116, 131] width 176 height 207
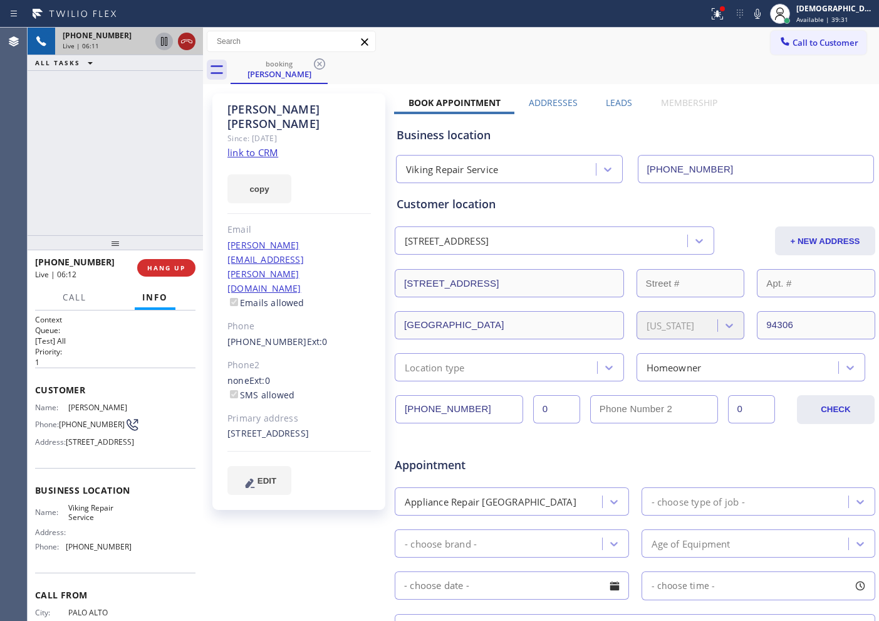
click at [185, 43] on icon at bounding box center [186, 41] width 15 height 15
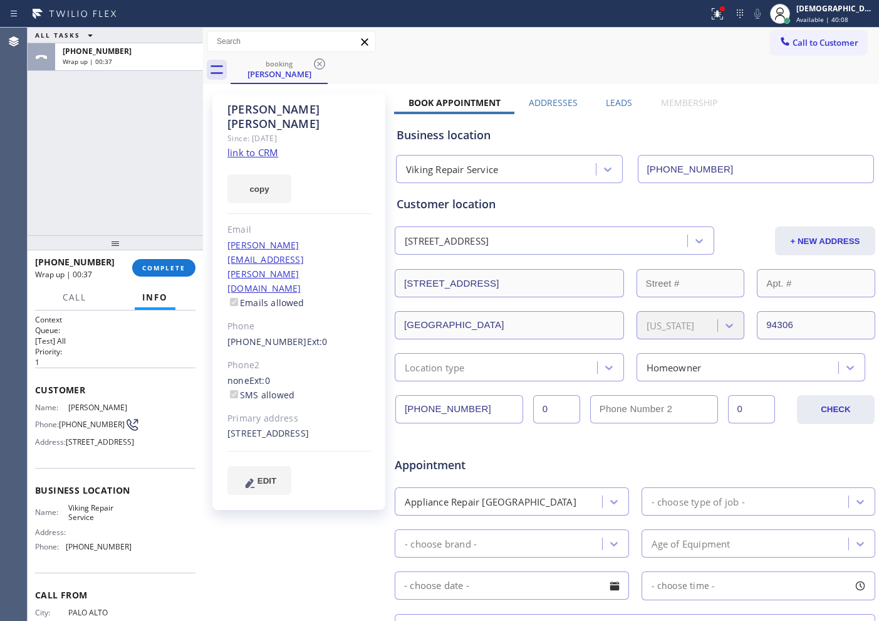
click at [48, 168] on div "ALL TASKS ALL TASKS ACTIVE TASKS TASKS IN WRAP UP [PHONE_NUMBER] Wrap up | 00:37" at bounding box center [116, 131] width 176 height 207
click at [154, 266] on span "COMPLETE" at bounding box center [163, 267] width 43 height 9
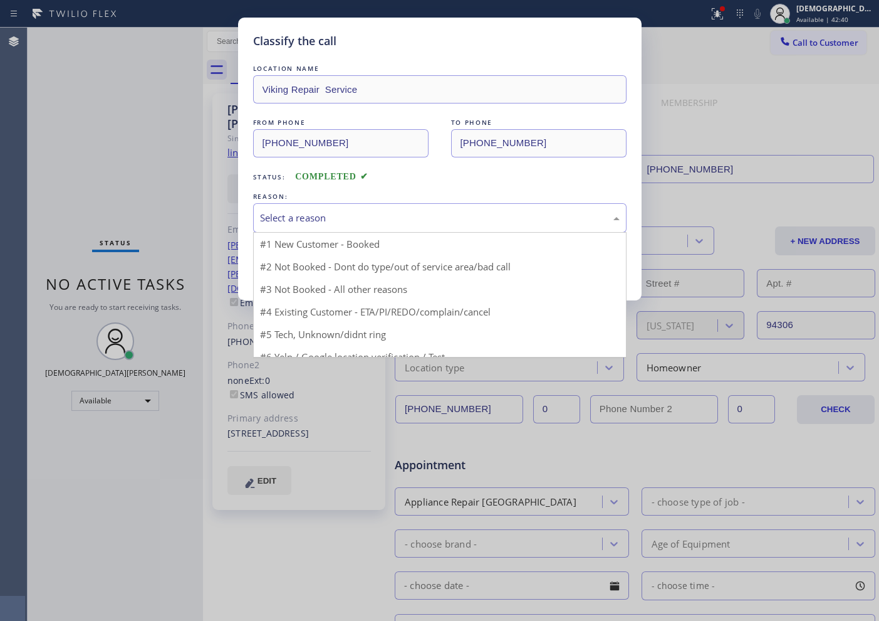
click at [331, 222] on div "Select a reason" at bounding box center [440, 218] width 360 height 14
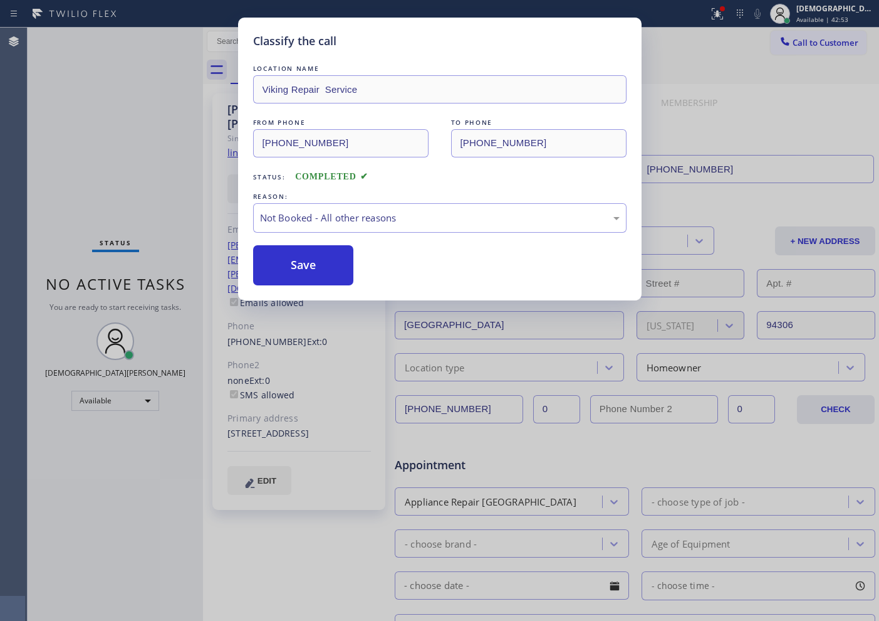
drag, startPoint x: 311, startPoint y: 266, endPoint x: 454, endPoint y: 305, distance: 148.6
click at [454, 305] on div "Classify the call LOCATION NAME Viking Repair Service FROM PHONE [PHONE_NUMBER]…" at bounding box center [439, 310] width 879 height 621
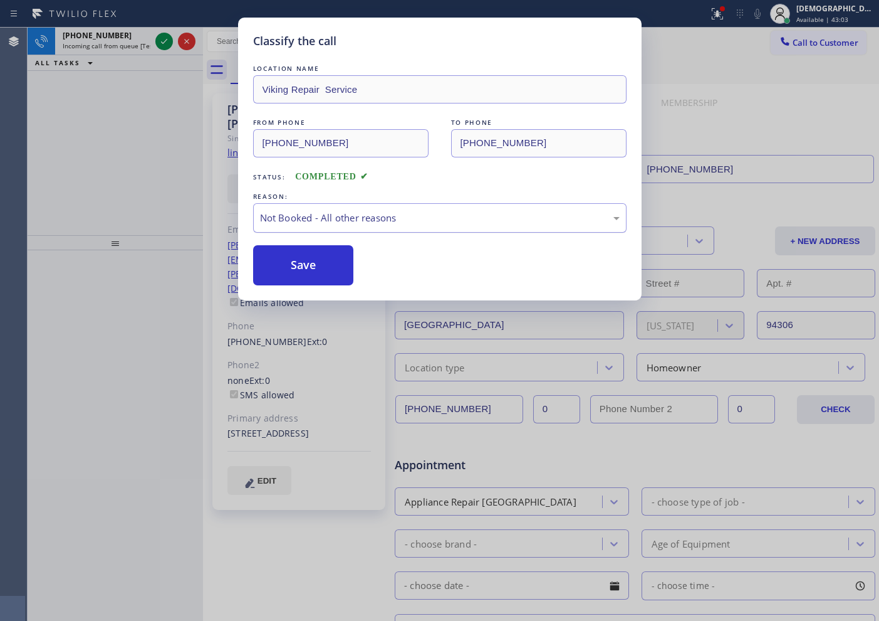
click at [349, 217] on div "Not Booked - All other reasons" at bounding box center [440, 218] width 360 height 14
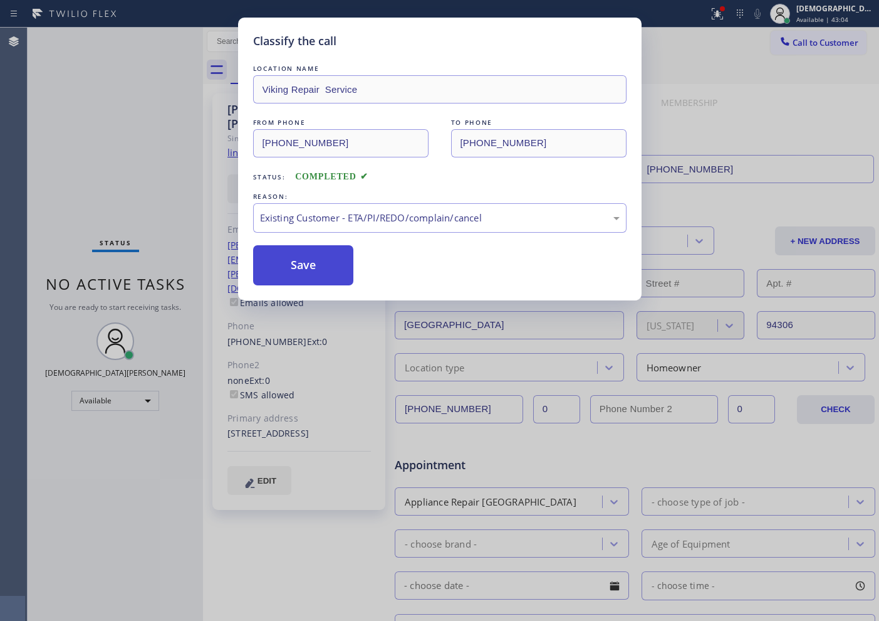
click at [317, 268] on button "Save" at bounding box center [303, 265] width 101 height 40
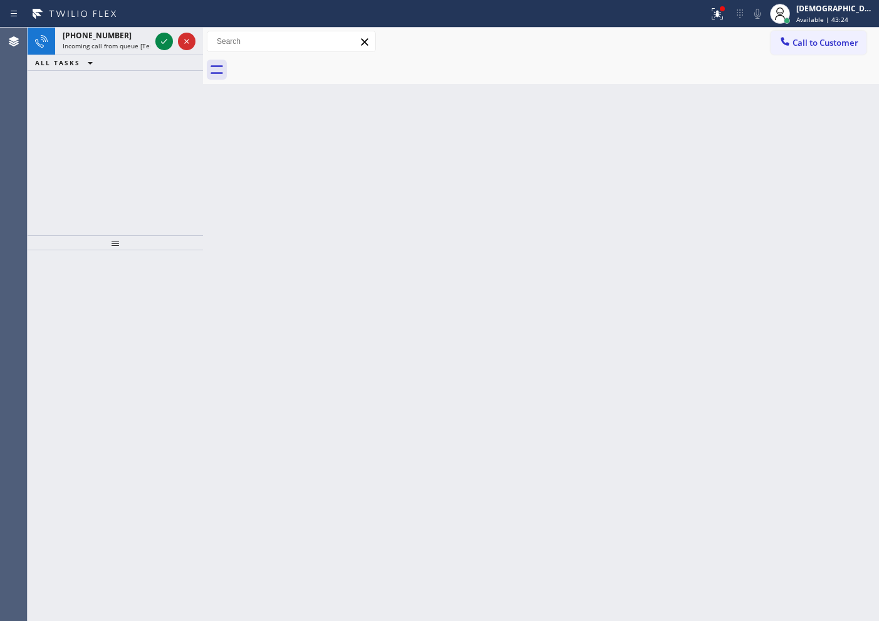
click at [9, 130] on div "Agent Desktop" at bounding box center [13, 324] width 27 height 593
click at [163, 43] on icon at bounding box center [164, 41] width 6 height 5
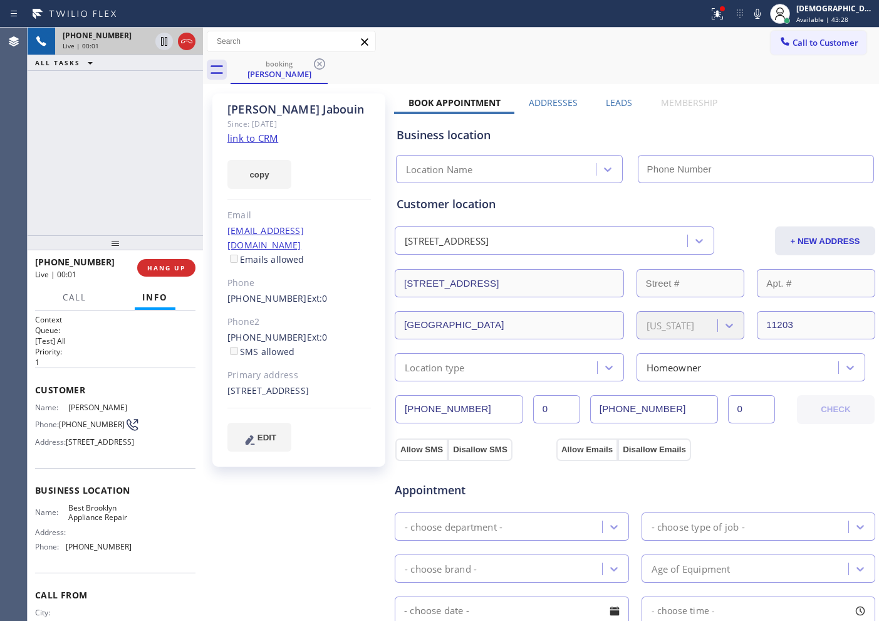
type input "[PHONE_NUMBER]"
click at [272, 138] on link "link to CRM" at bounding box center [253, 138] width 51 height 13
click at [160, 46] on icon at bounding box center [164, 41] width 15 height 15
click at [164, 40] on icon at bounding box center [164, 41] width 9 height 9
click at [36, 165] on div "[PHONE_NUMBER] Live | 06:49 ALL TASKS ALL TASKS ACTIVE TASKS TASKS IN WRAP UP" at bounding box center [116, 131] width 176 height 207
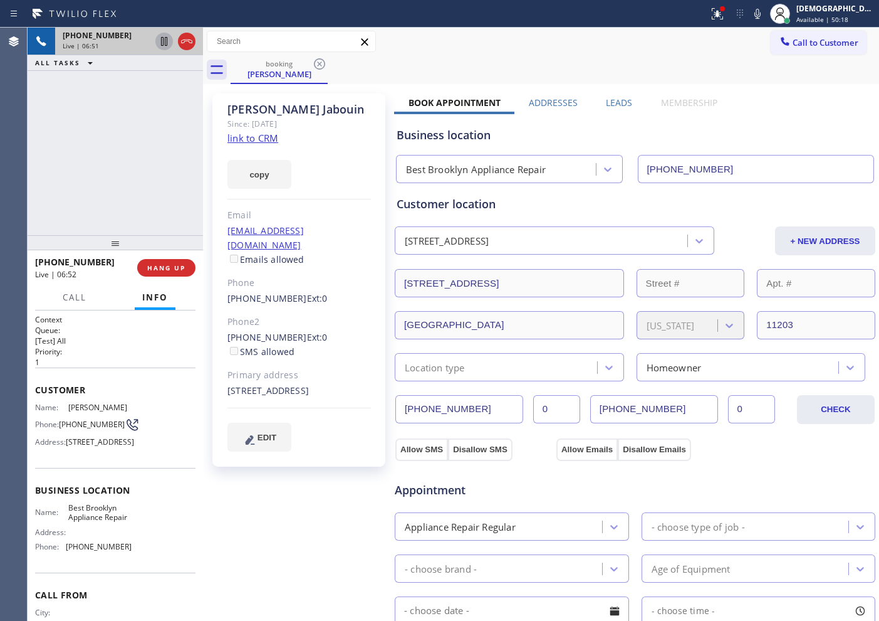
click at [164, 44] on icon at bounding box center [164, 41] width 15 height 15
click at [160, 42] on icon at bounding box center [164, 41] width 15 height 15
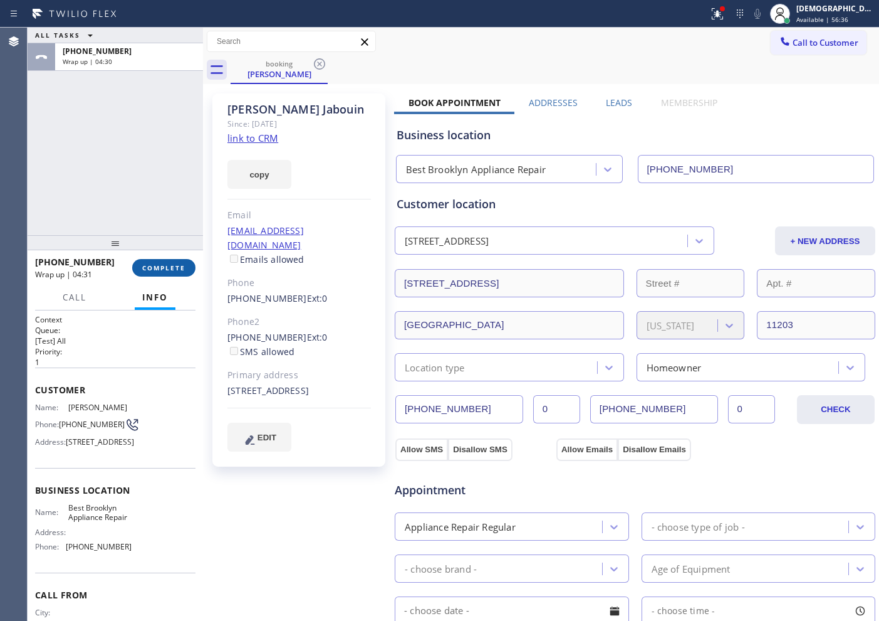
click at [181, 268] on span "COMPLETE" at bounding box center [163, 267] width 43 height 9
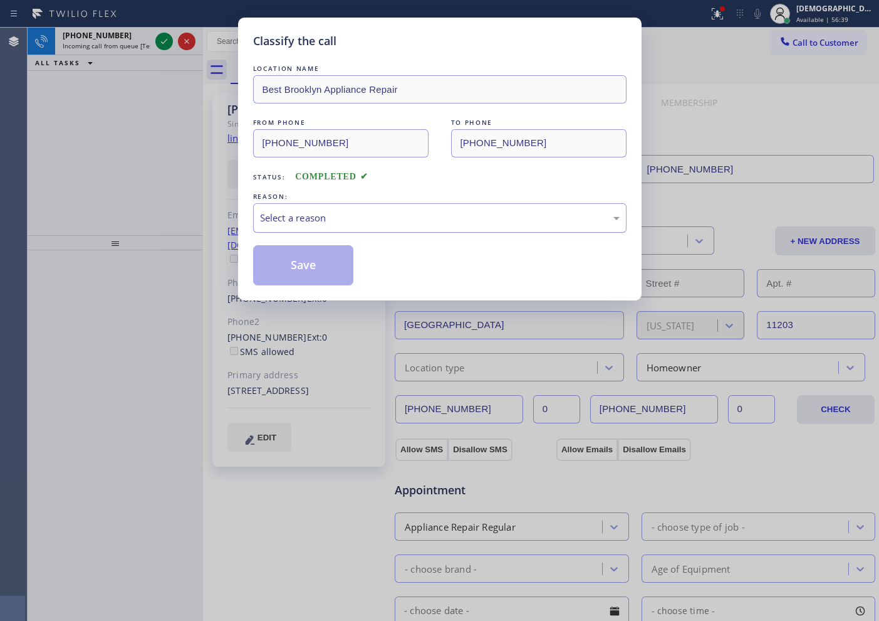
click at [295, 211] on div "Select a reason" at bounding box center [440, 218] width 360 height 14
click at [287, 263] on button "Save" at bounding box center [303, 265] width 101 height 40
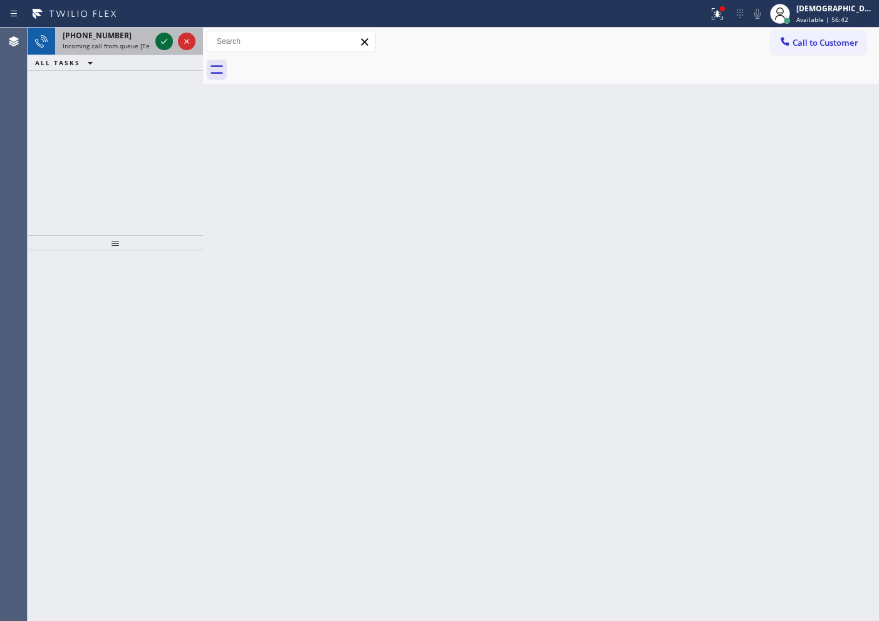
click at [162, 41] on icon at bounding box center [164, 41] width 15 height 15
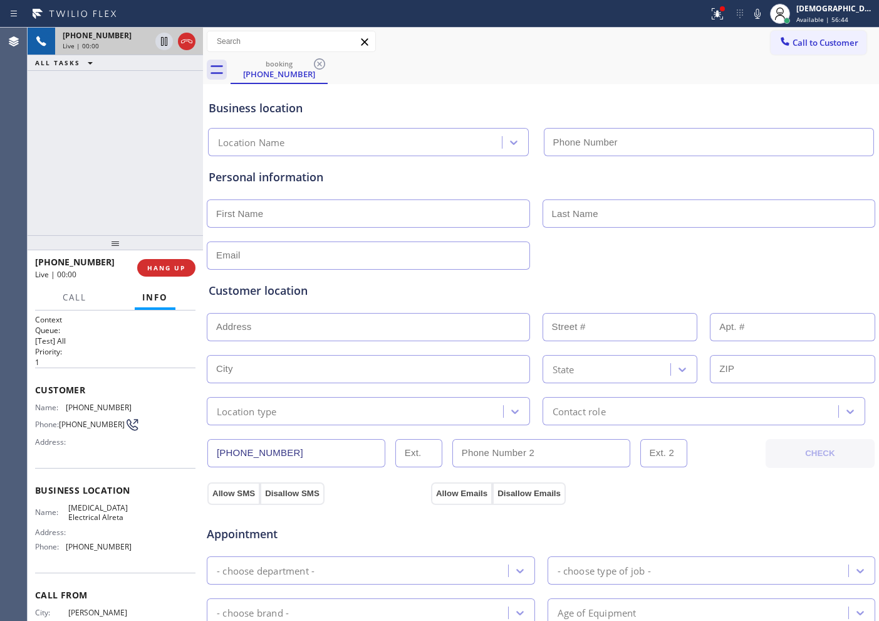
type input "[PHONE_NUMBER]"
click at [187, 36] on icon at bounding box center [186, 41] width 15 height 15
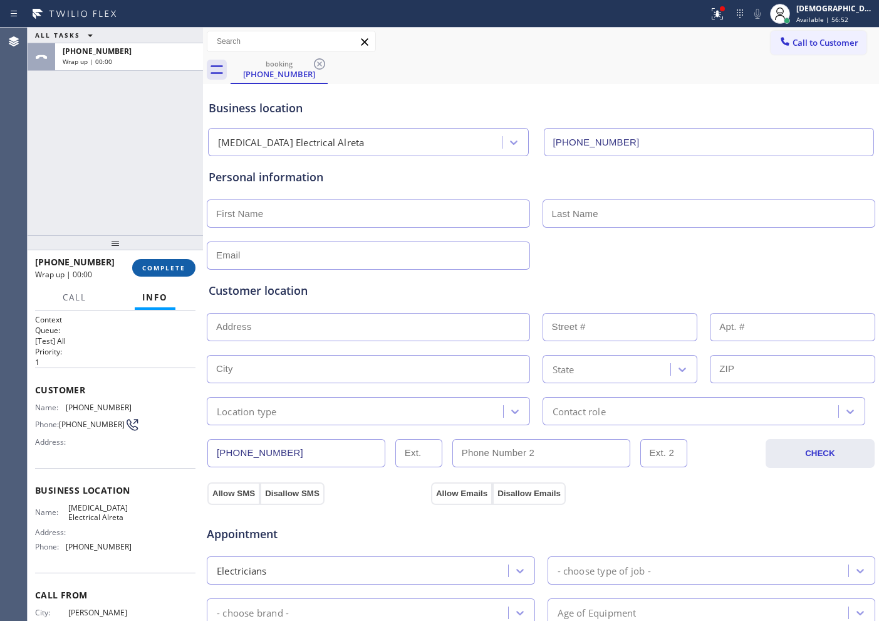
click at [182, 267] on span "COMPLETE" at bounding box center [163, 267] width 43 height 9
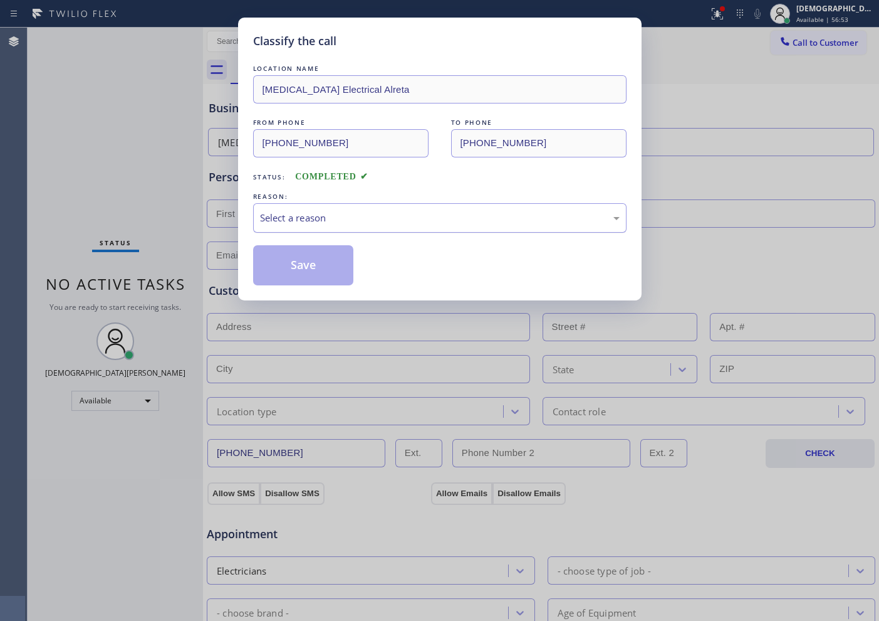
click at [338, 217] on div "Select a reason" at bounding box center [440, 218] width 360 height 14
click at [311, 271] on button "Save" at bounding box center [303, 265] width 101 height 40
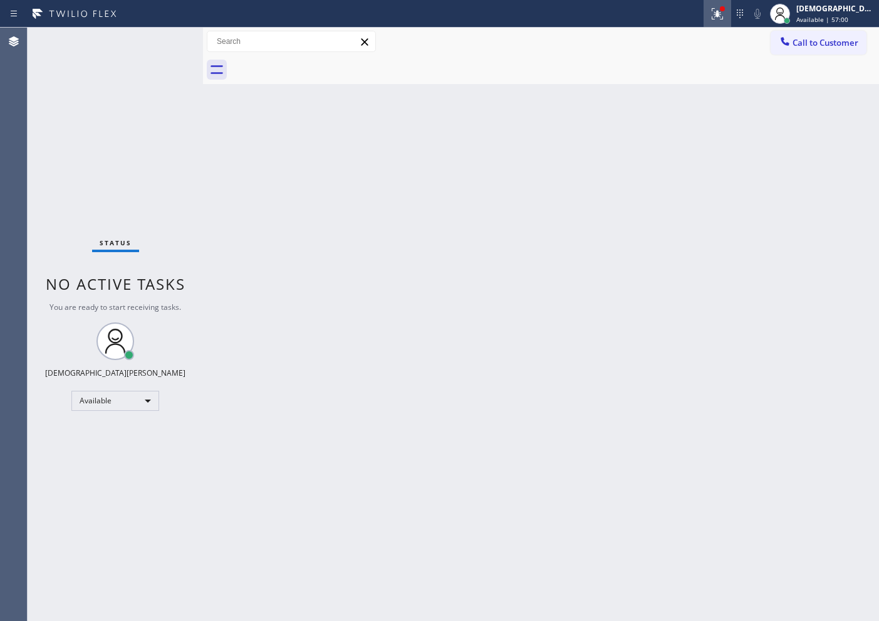
click at [725, 17] on icon at bounding box center [717, 13] width 15 height 15
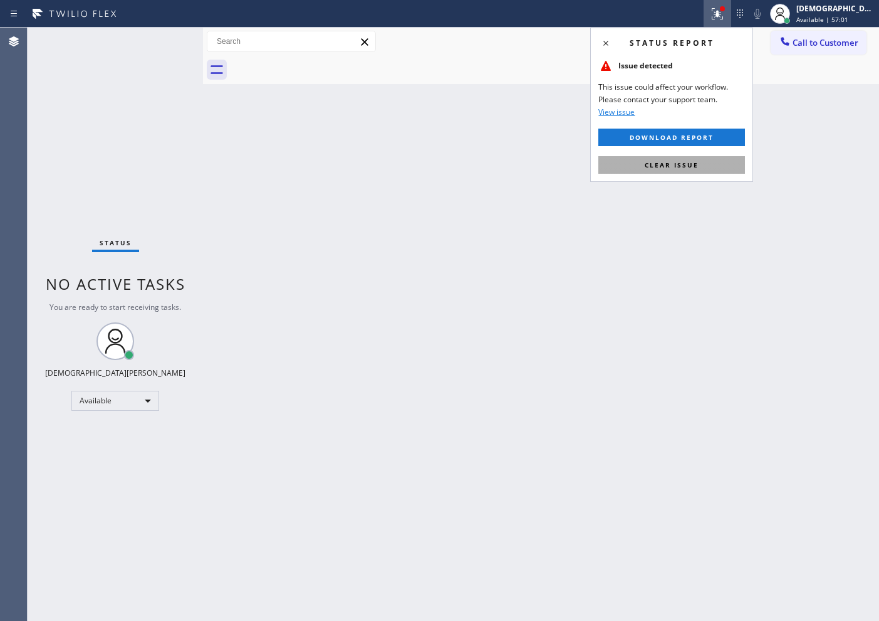
click at [713, 171] on button "Clear issue" at bounding box center [672, 165] width 147 height 18
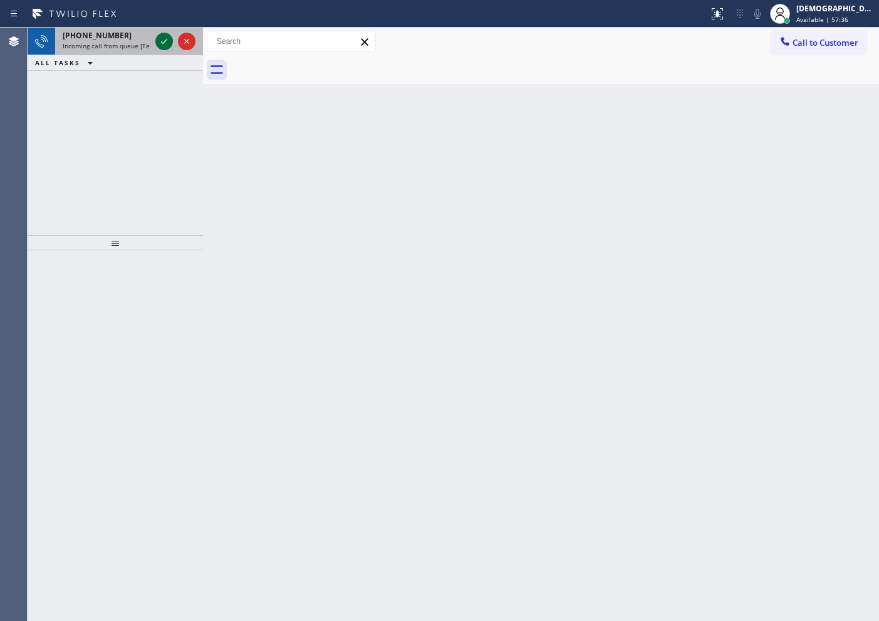
click at [159, 40] on icon at bounding box center [164, 41] width 15 height 15
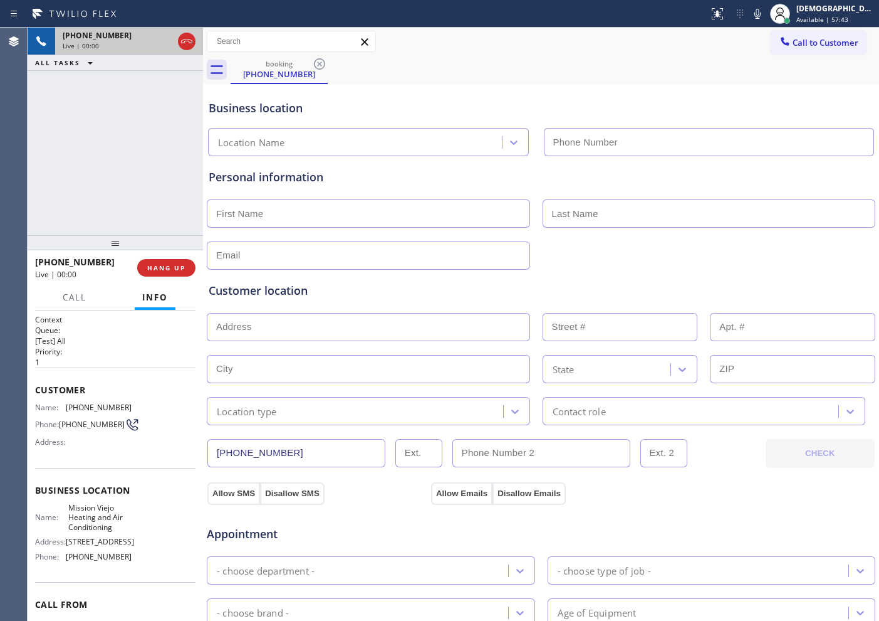
type input "[PHONE_NUMBER]"
click at [186, 44] on icon at bounding box center [186, 41] width 15 height 15
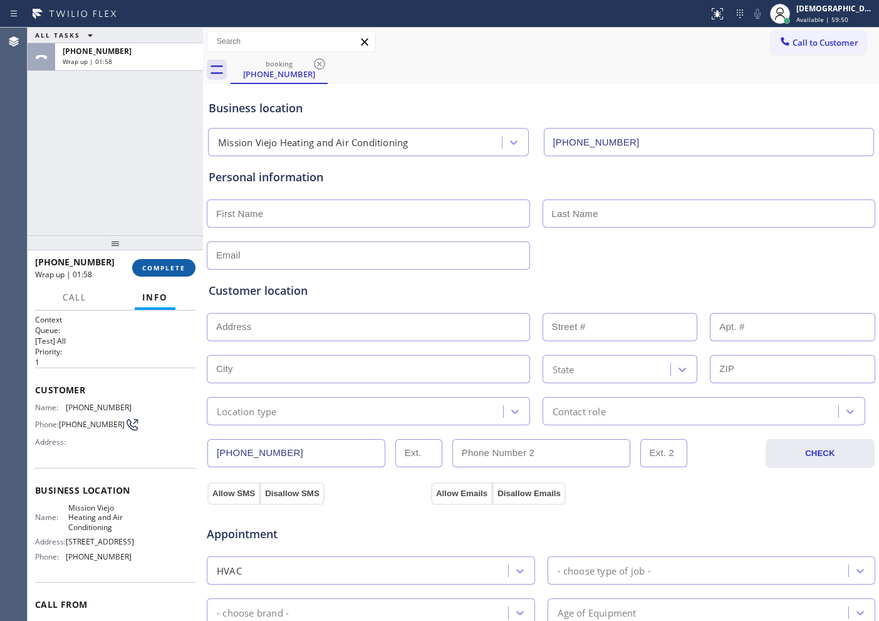
click at [188, 269] on button "COMPLETE" at bounding box center [163, 268] width 63 height 18
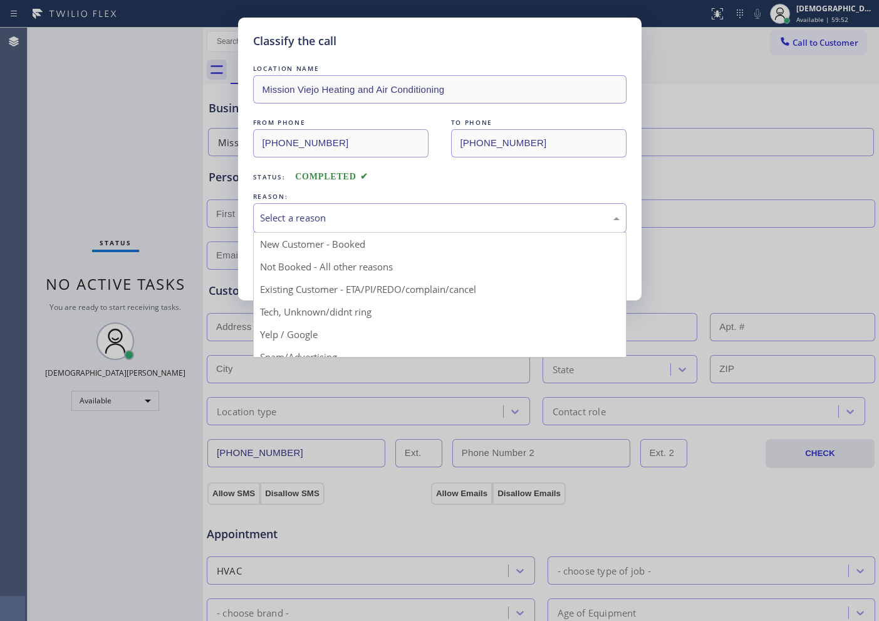
click at [310, 224] on div "Select a reason" at bounding box center [440, 218] width 360 height 14
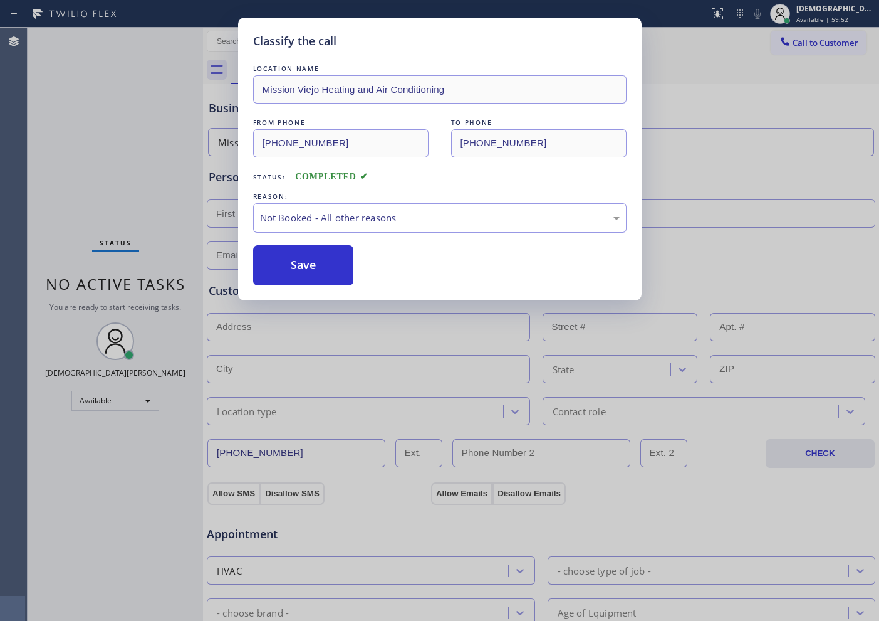
click at [303, 260] on button "Save" at bounding box center [303, 265] width 101 height 40
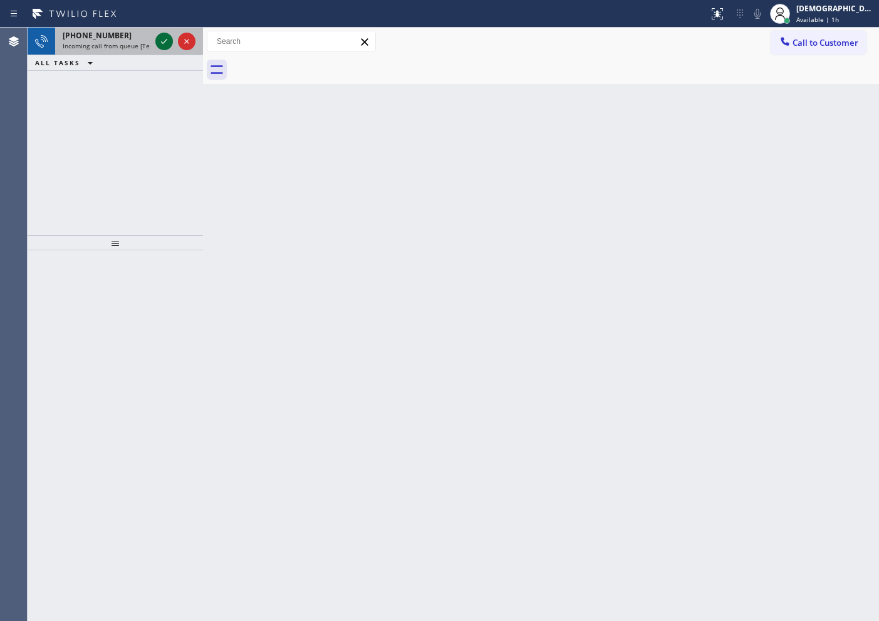
click at [156, 41] on div at bounding box center [164, 41] width 18 height 15
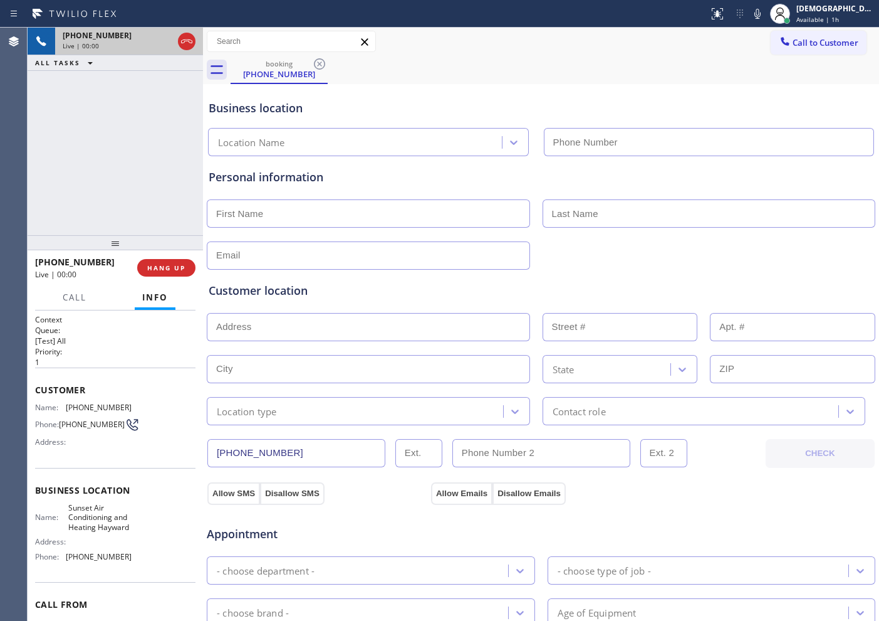
type input "[PHONE_NUMBER]"
click at [189, 39] on icon at bounding box center [186, 41] width 15 height 15
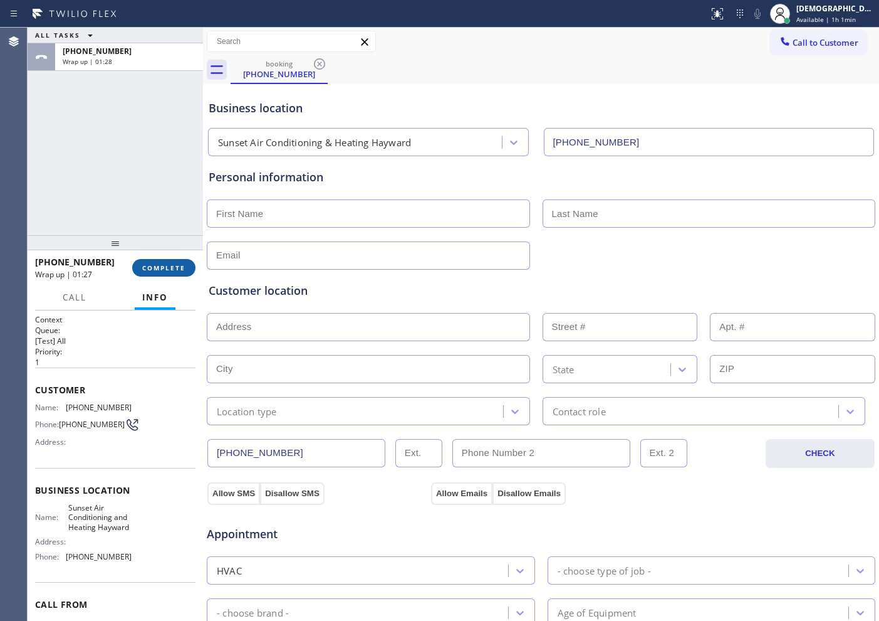
click at [157, 265] on span "COMPLETE" at bounding box center [163, 267] width 43 height 9
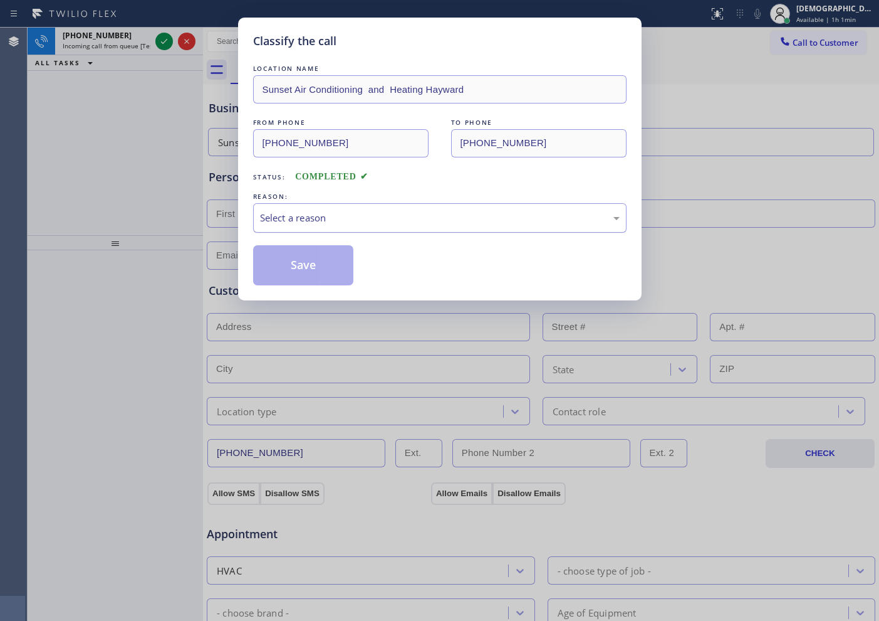
click at [321, 216] on div "Select a reason" at bounding box center [440, 218] width 360 height 14
click at [306, 275] on button "Save" at bounding box center [303, 265] width 101 height 40
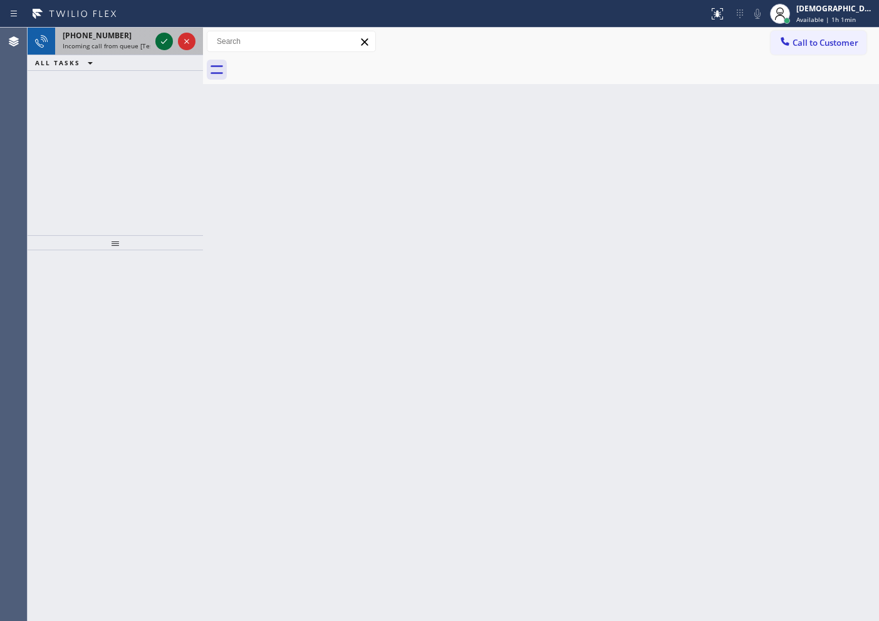
click at [166, 48] on icon at bounding box center [164, 41] width 15 height 15
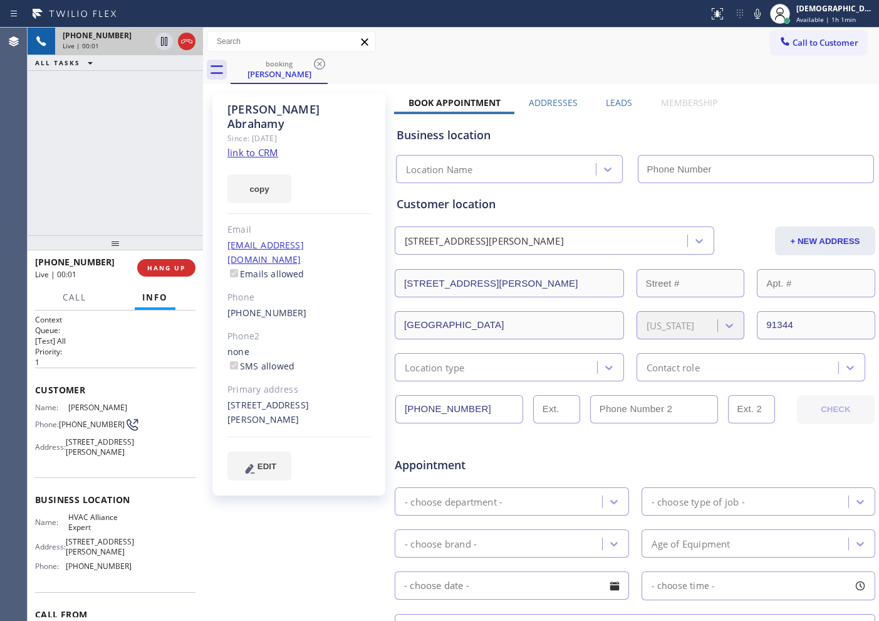
type input "[PHONE_NUMBER]"
click at [274, 146] on link "link to CRM" at bounding box center [253, 152] width 51 height 13
click at [184, 39] on icon at bounding box center [186, 41] width 11 height 4
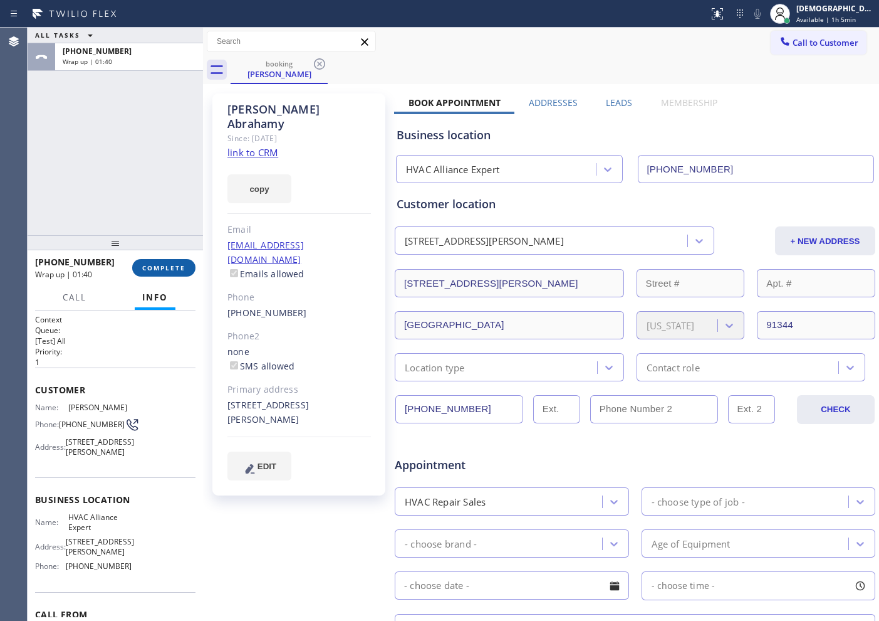
click at [182, 272] on button "COMPLETE" at bounding box center [163, 268] width 63 height 18
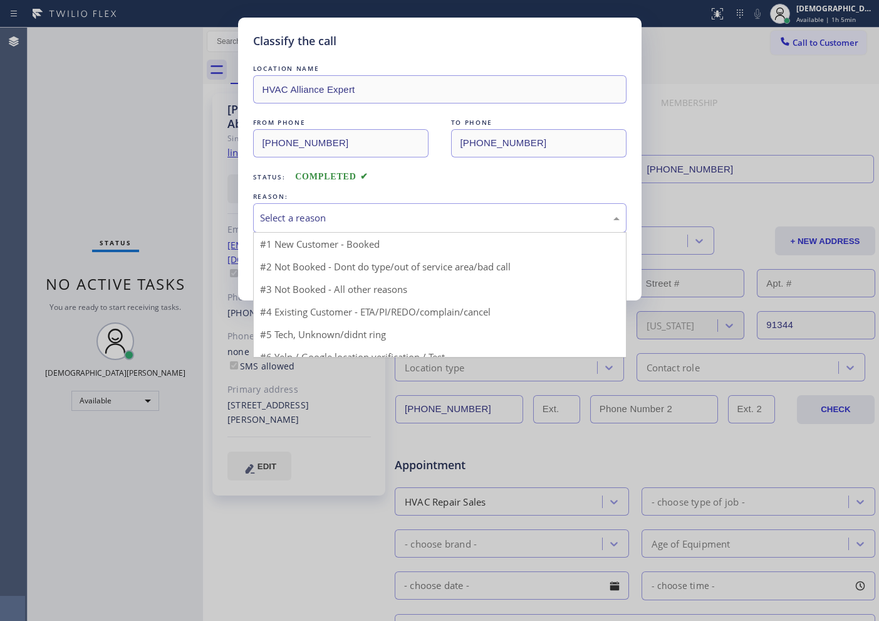
click at [431, 221] on div "Select a reason" at bounding box center [440, 218] width 360 height 14
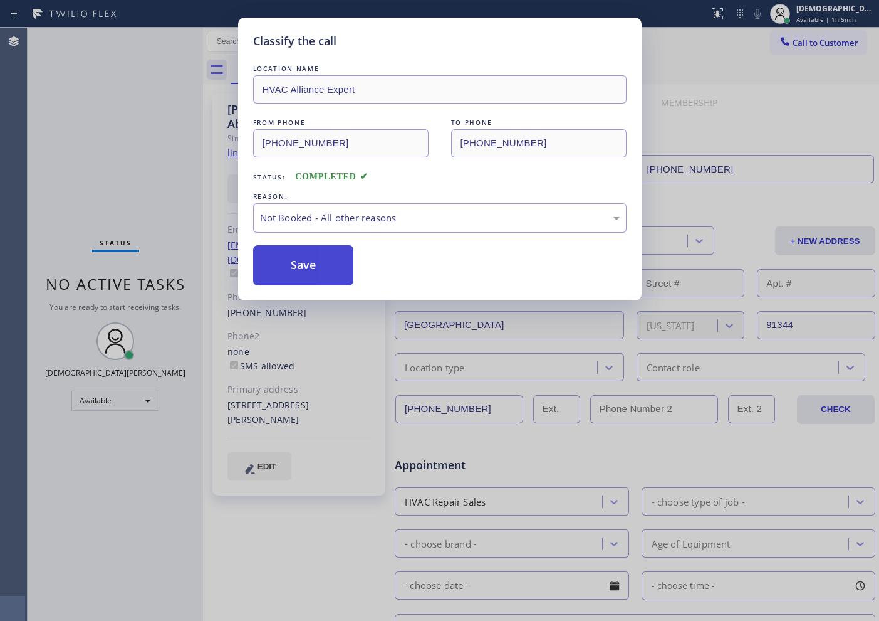
click at [327, 266] on button "Save" at bounding box center [303, 265] width 101 height 40
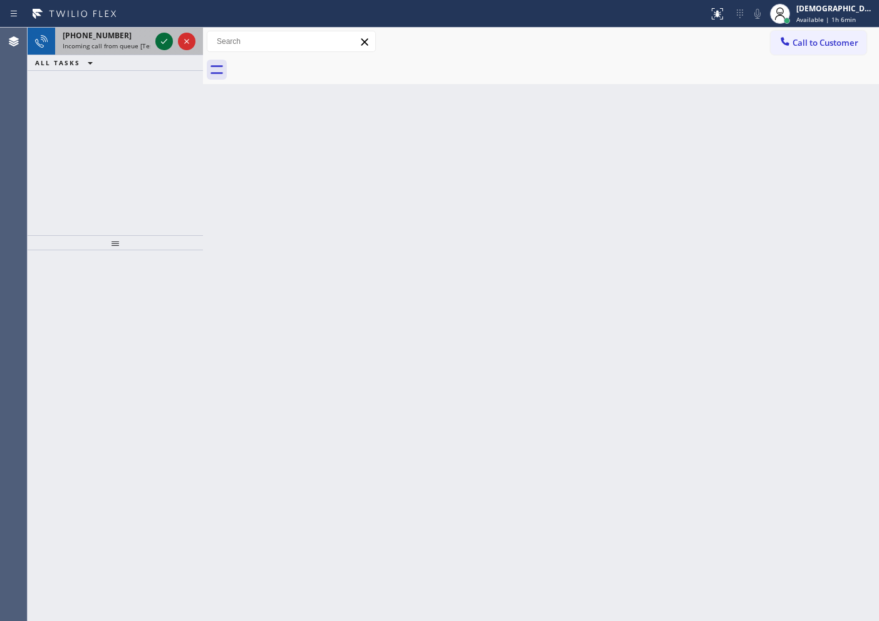
click at [162, 41] on icon at bounding box center [164, 41] width 15 height 15
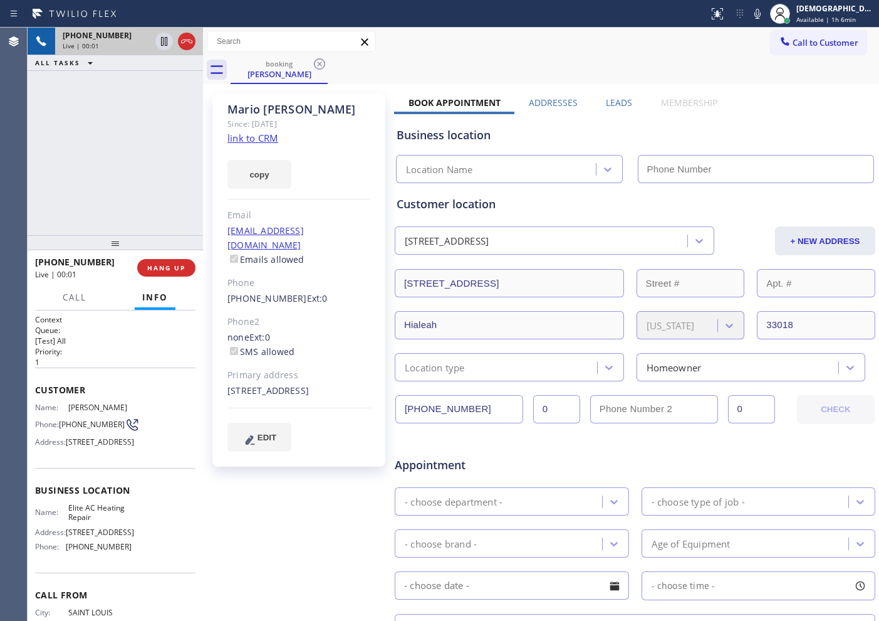
type input "[PHONE_NUMBER]"
click at [275, 137] on link "link to CRM" at bounding box center [253, 138] width 51 height 13
click at [164, 39] on icon at bounding box center [164, 41] width 6 height 9
click at [164, 39] on icon at bounding box center [164, 41] width 9 height 9
click at [162, 43] on icon at bounding box center [164, 41] width 15 height 15
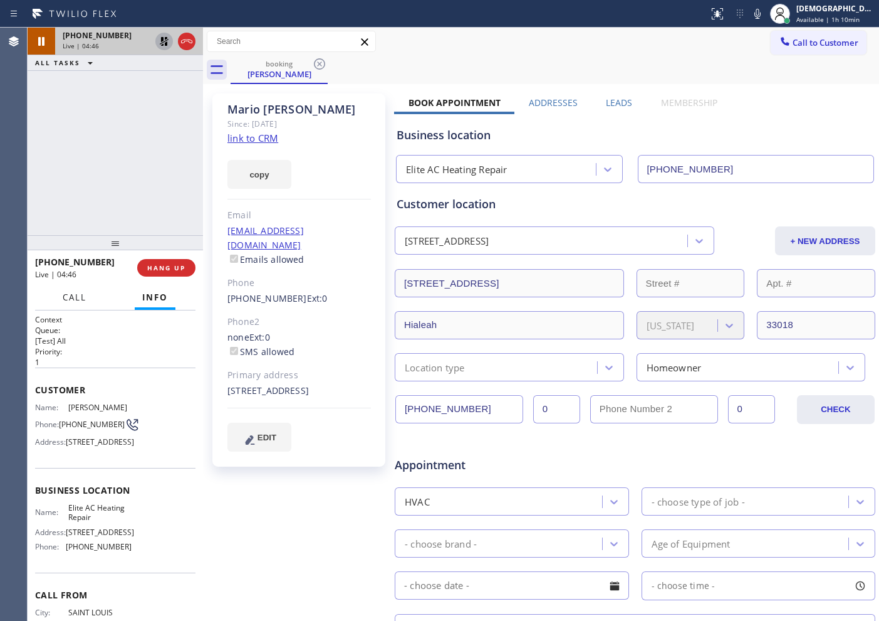
click at [71, 297] on span "Call" at bounding box center [75, 296] width 24 height 11
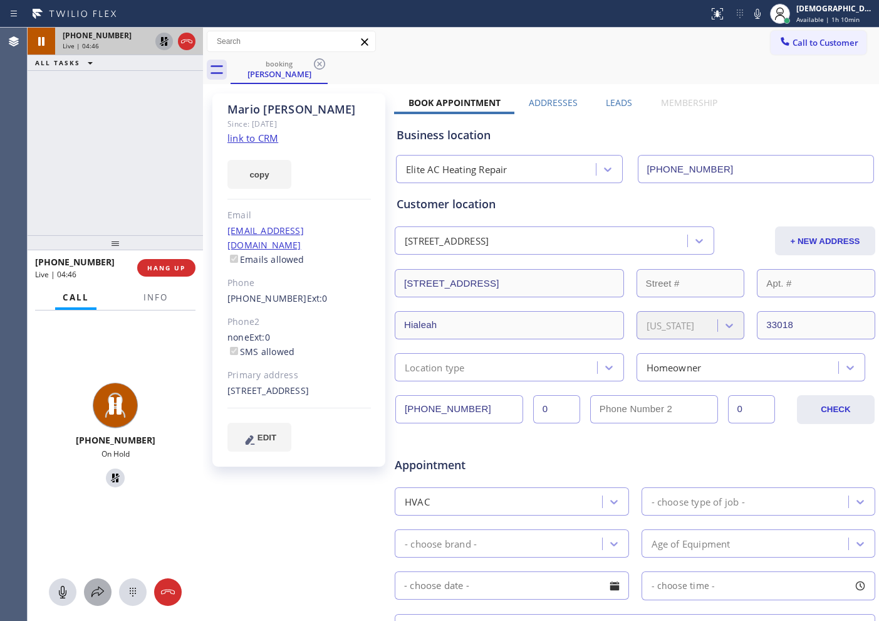
click at [104, 583] on button at bounding box center [98, 592] width 28 height 28
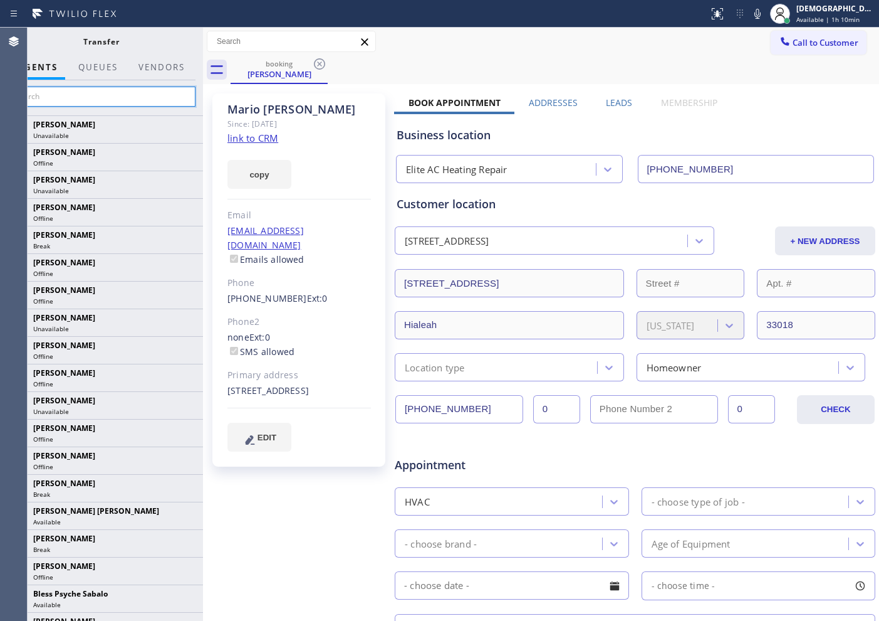
click at [161, 95] on input "text" at bounding box center [101, 97] width 189 height 20
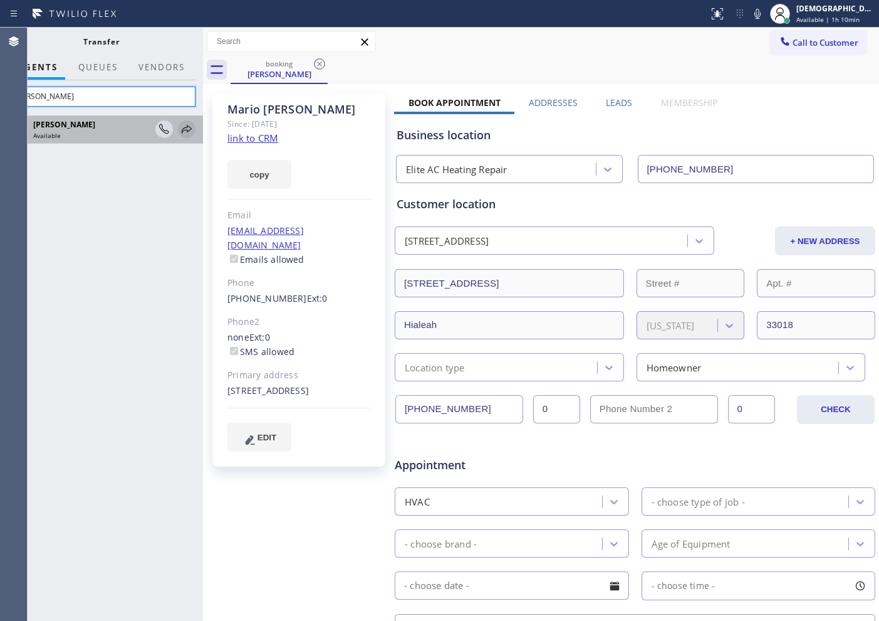
type input "[PERSON_NAME]"
click at [181, 130] on icon at bounding box center [186, 129] width 15 height 15
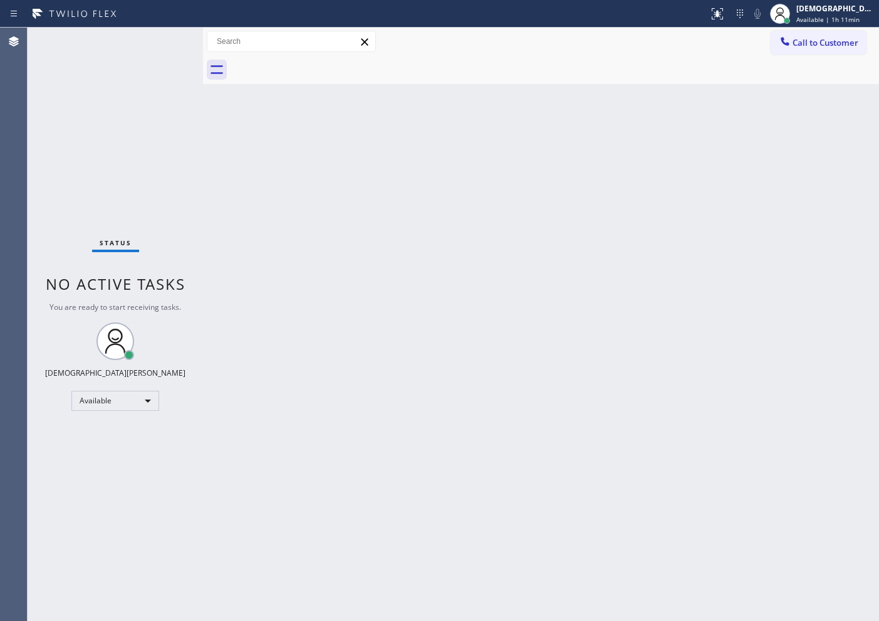
click at [41, 163] on div "Status No active tasks You are ready to start receiving tasks. Christian Cinco …" at bounding box center [116, 324] width 176 height 593
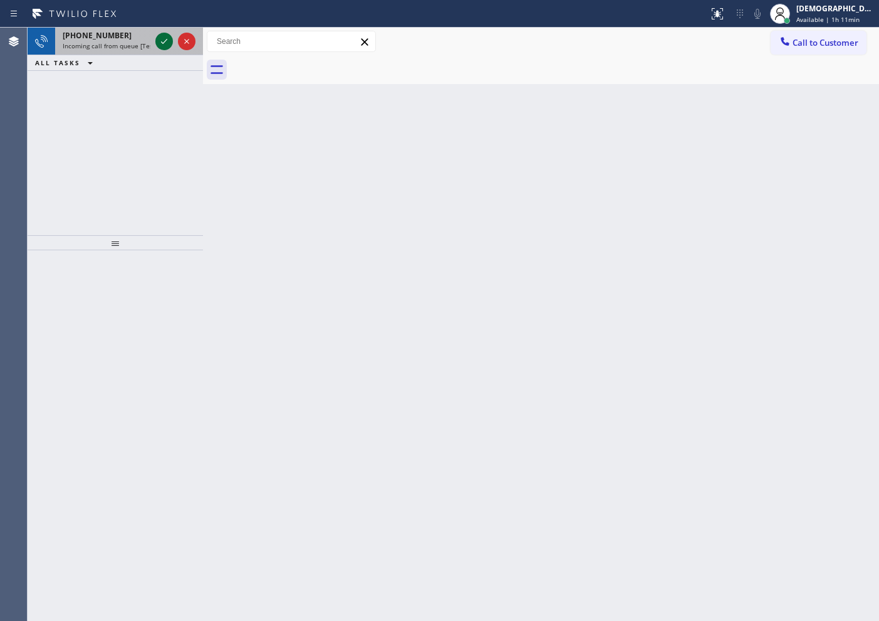
click at [162, 41] on icon at bounding box center [164, 41] width 15 height 15
click at [163, 46] on icon at bounding box center [164, 41] width 15 height 15
click at [163, 41] on icon at bounding box center [164, 41] width 15 height 15
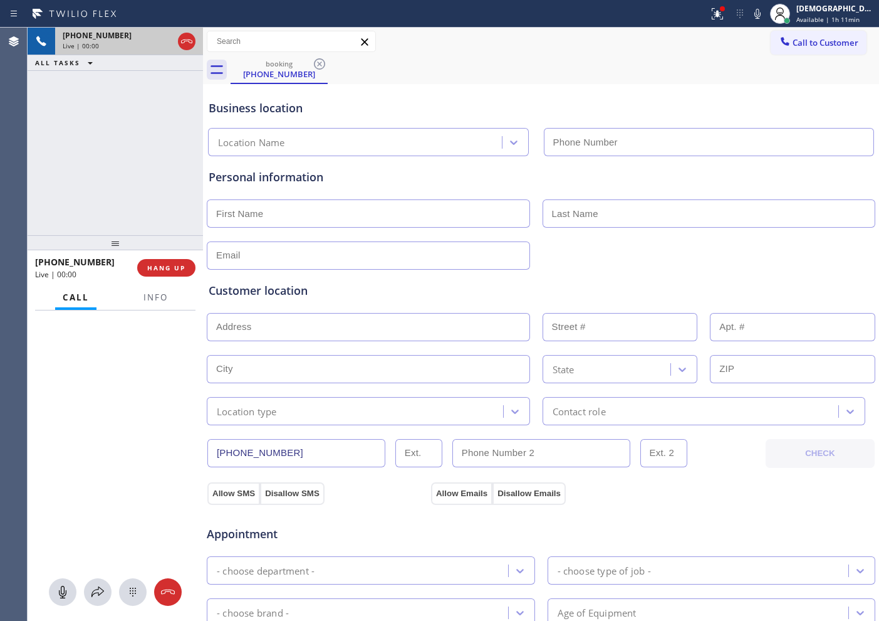
type input "[PHONE_NUMBER]"
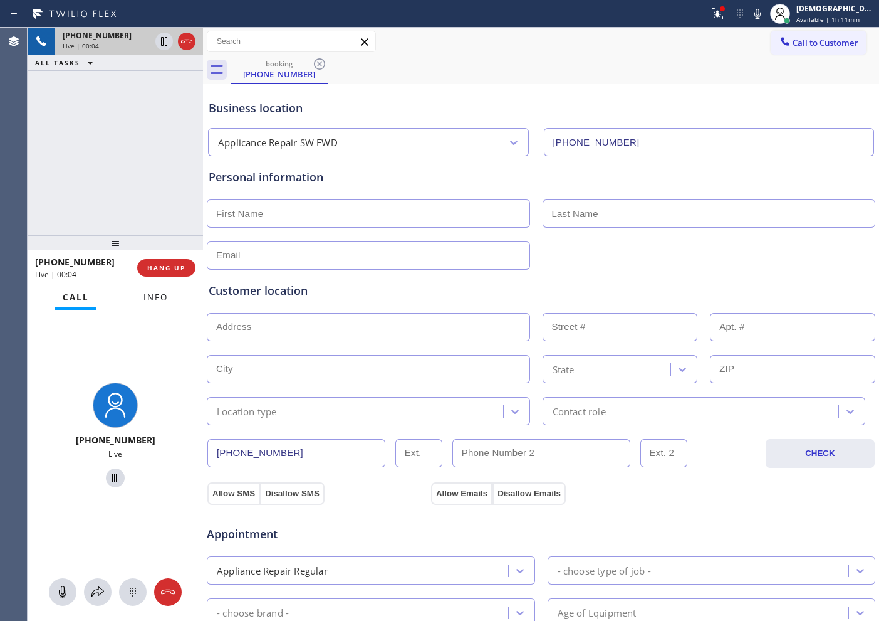
click at [156, 299] on span "Info" at bounding box center [156, 296] width 24 height 11
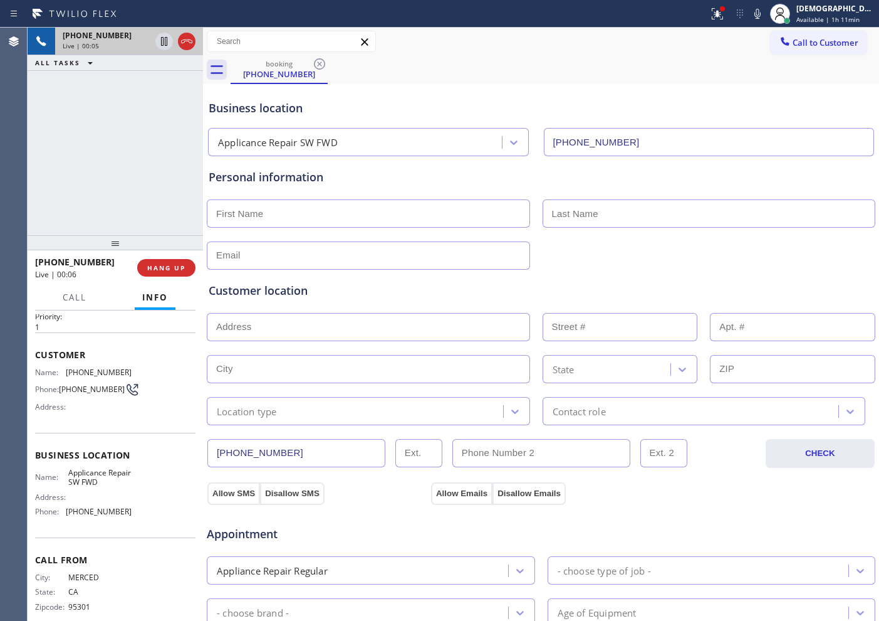
scroll to position [55, 0]
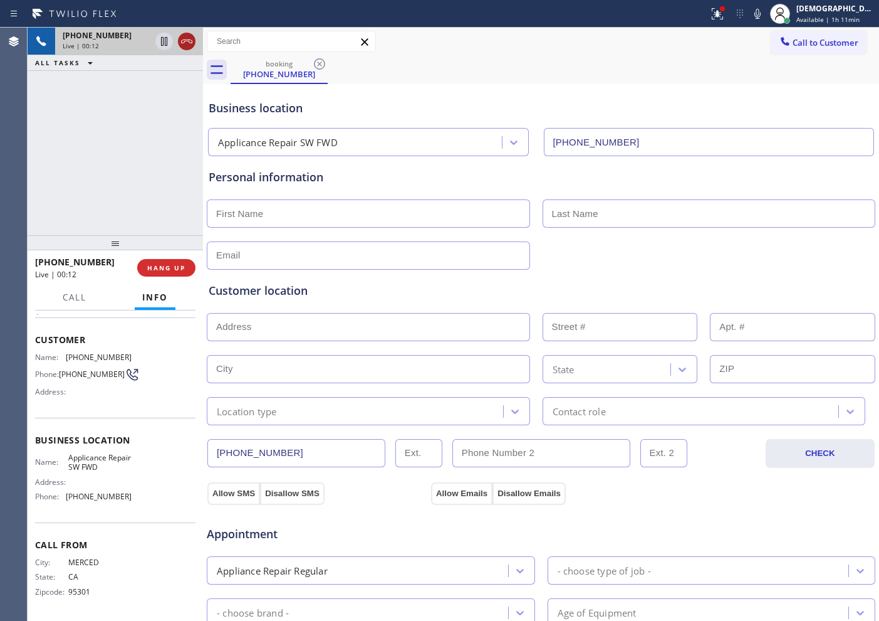
click at [189, 44] on icon at bounding box center [186, 41] width 15 height 15
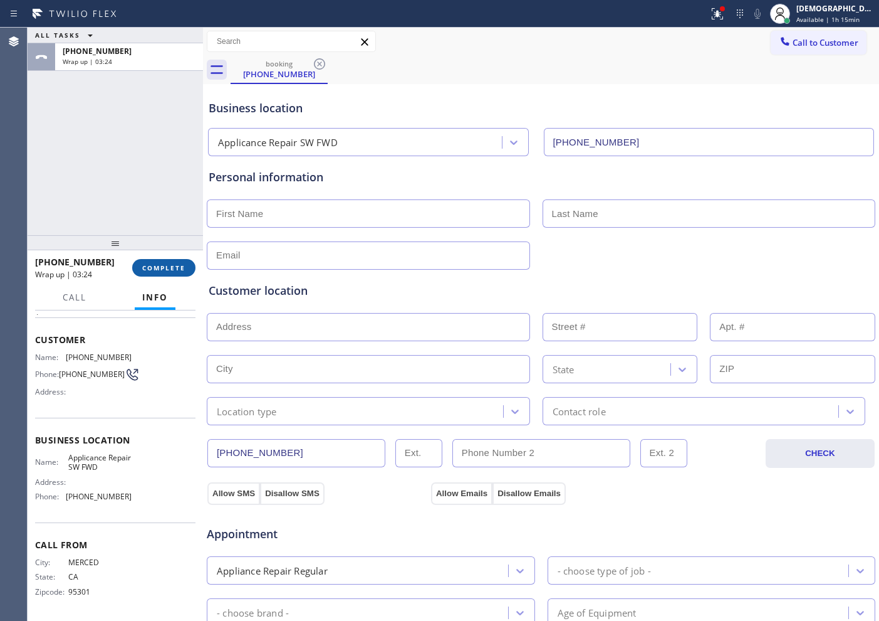
click at [160, 267] on span "COMPLETE" at bounding box center [163, 267] width 43 height 9
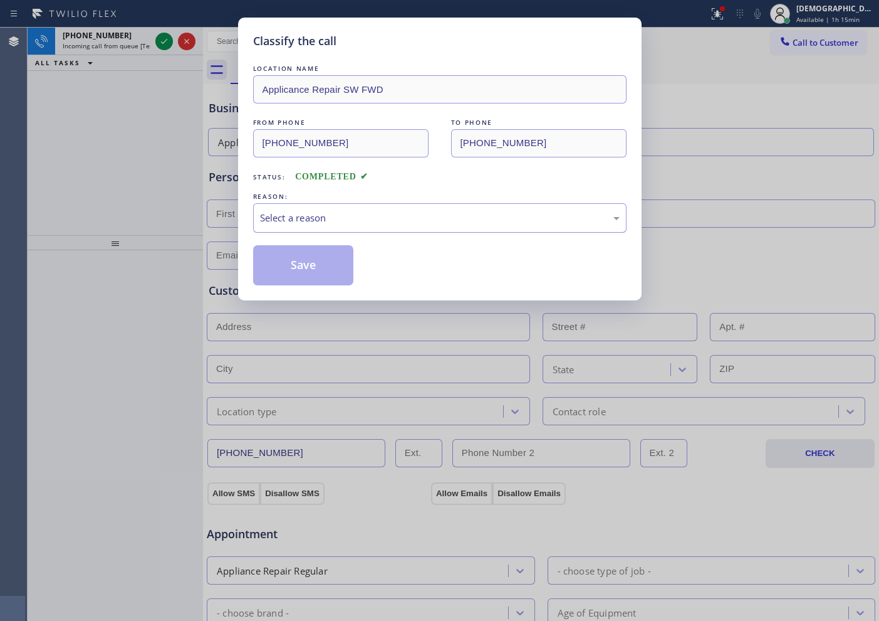
click at [306, 212] on div "Select a reason" at bounding box center [440, 218] width 360 height 14
click at [299, 270] on button "Save" at bounding box center [303, 265] width 101 height 40
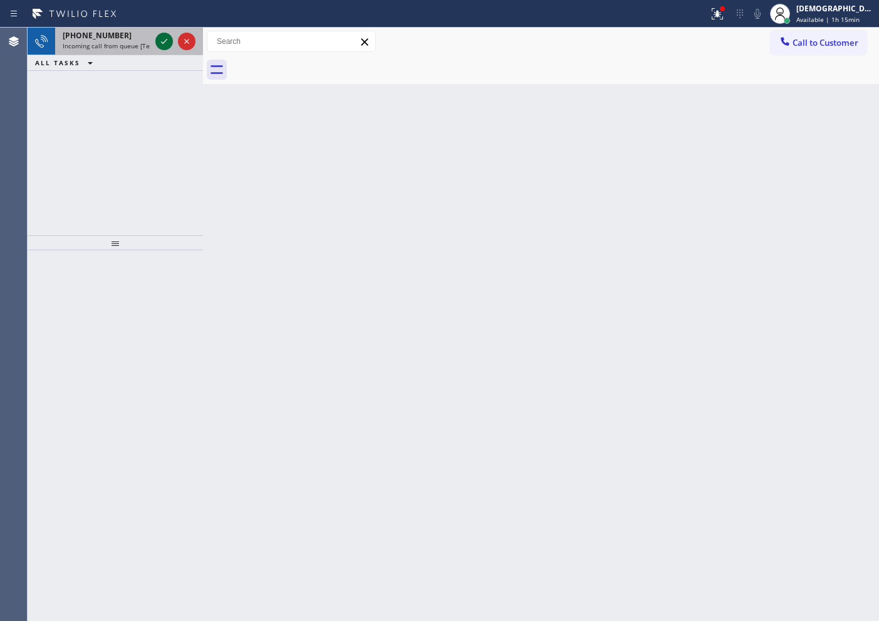
click at [162, 46] on icon at bounding box center [164, 41] width 15 height 15
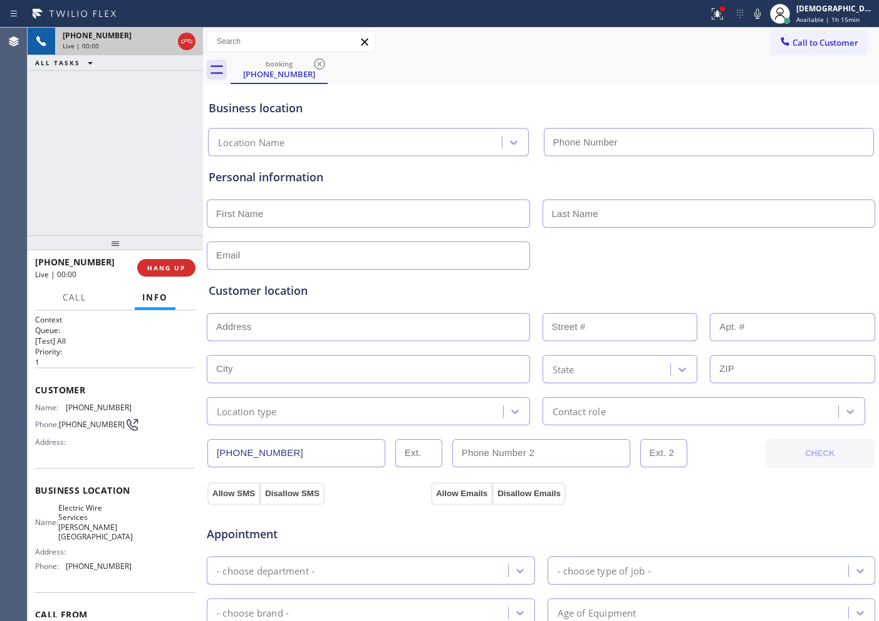
type input "[PHONE_NUMBER]"
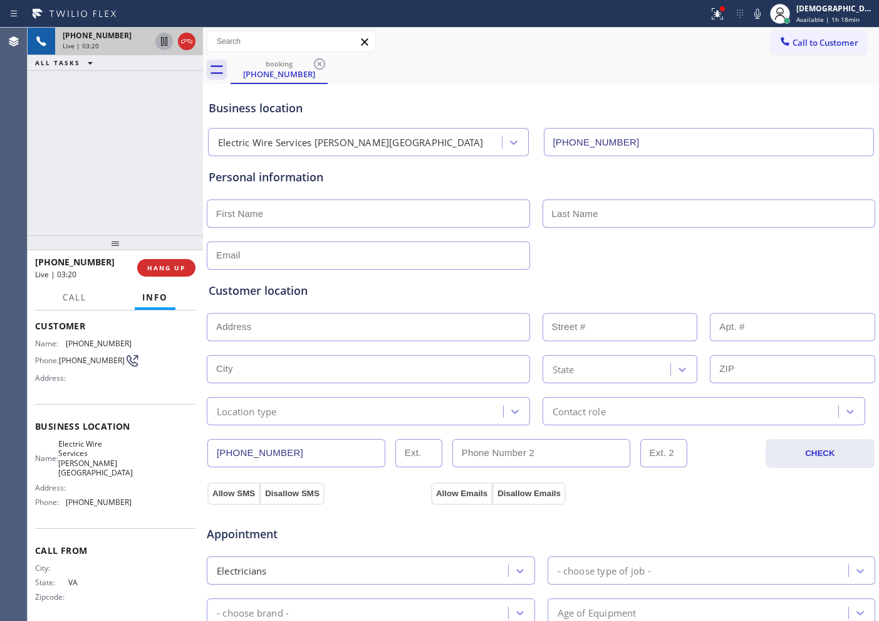
click at [162, 45] on icon at bounding box center [164, 41] width 6 height 9
click at [33, 113] on div "[PHONE_NUMBER] Live | 06:36 ALL TASKS ALL TASKS ACTIVE TASKS TASKS IN WRAP UP" at bounding box center [116, 131] width 176 height 207
click at [163, 45] on icon at bounding box center [164, 41] width 9 height 9
drag, startPoint x: 191, startPoint y: 43, endPoint x: 236, endPoint y: 43, distance: 45.1
click at [191, 43] on icon at bounding box center [186, 41] width 15 height 15
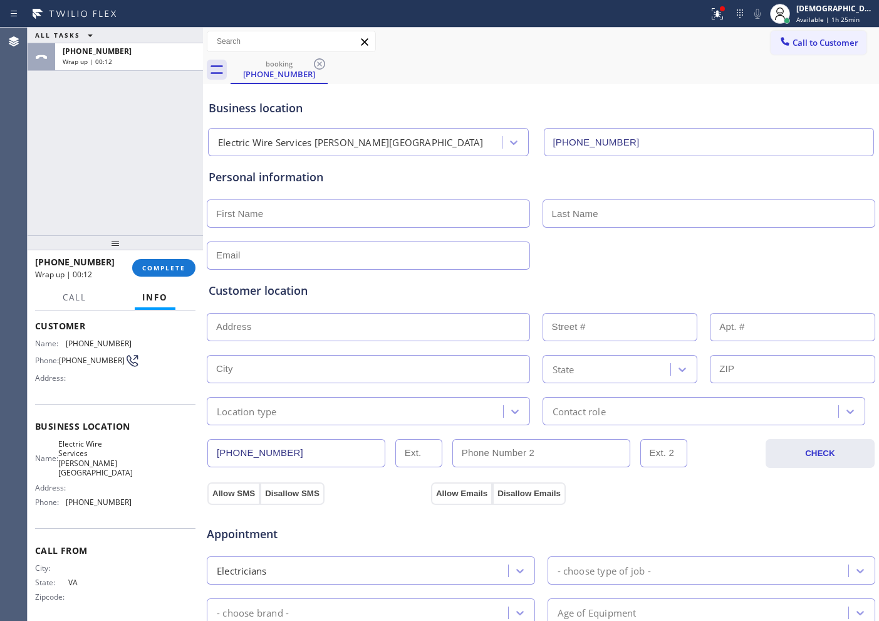
click at [40, 204] on div "ALL TASKS ALL TASKS ACTIVE TASKS TASKS IN WRAP UP [PHONE_NUMBER] Wrap up | 00:12" at bounding box center [116, 131] width 176 height 207
click at [295, 219] on input "text" at bounding box center [368, 213] width 323 height 28
paste input "[PERSON_NAME]"
type input "[PERSON_NAME]"
click at [589, 217] on input "text" at bounding box center [709, 213] width 333 height 28
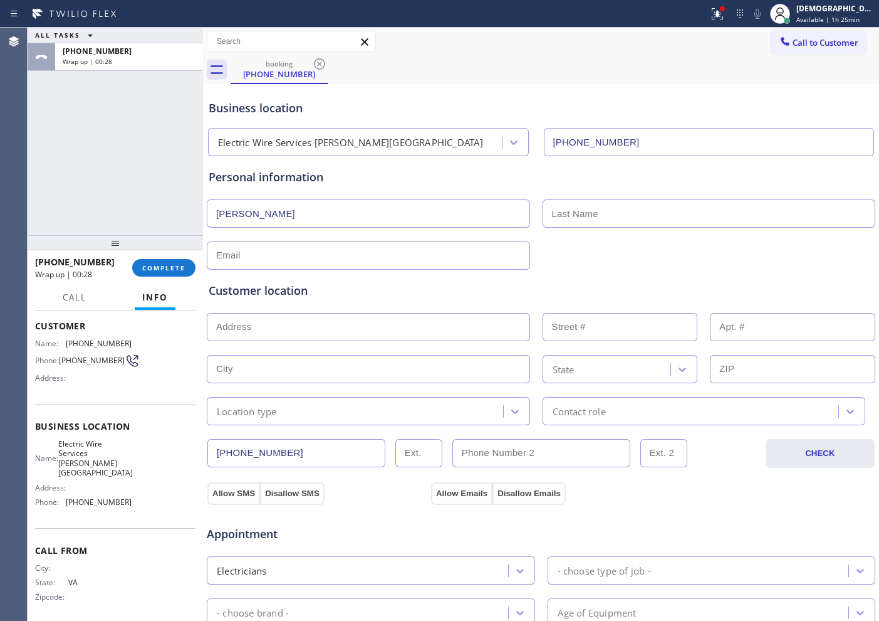
paste input "[PERSON_NAME]"
type input "[PERSON_NAME]"
click at [281, 255] on input "text" at bounding box center [368, 255] width 323 height 28
paste input "[EMAIL_ADDRESS][DOMAIN_NAME]"
type input "[EMAIL_ADDRESS][DOMAIN_NAME]"
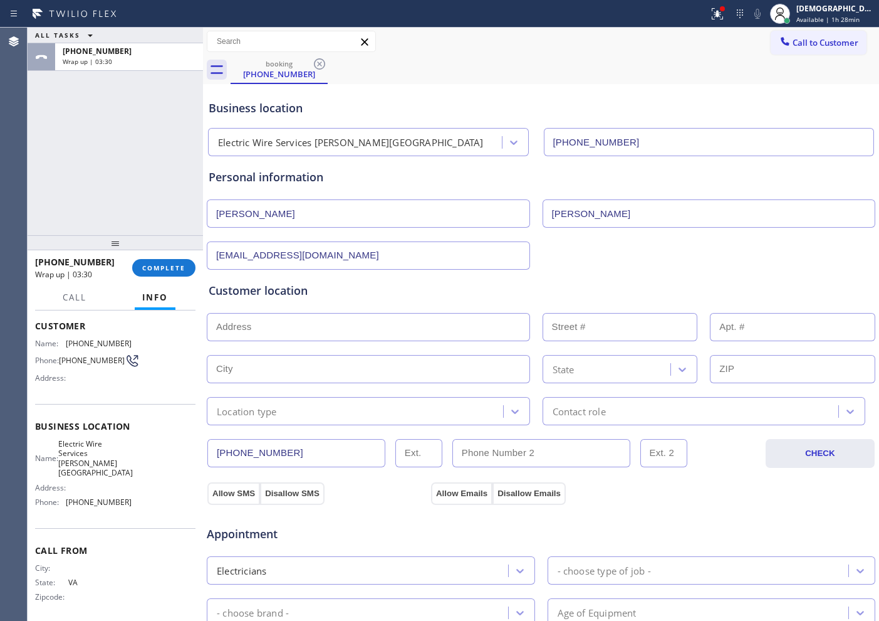
click at [463, 323] on input "text" at bounding box center [368, 327] width 323 height 28
paste input "[STREET_ADDRESS]"
click at [420, 326] on input "[STREET_ADDRESS]" at bounding box center [368, 327] width 323 height 28
click at [400, 362] on body "Status report Issue detected This issue could affect your workflow. Please cont…" at bounding box center [439, 310] width 879 height 621
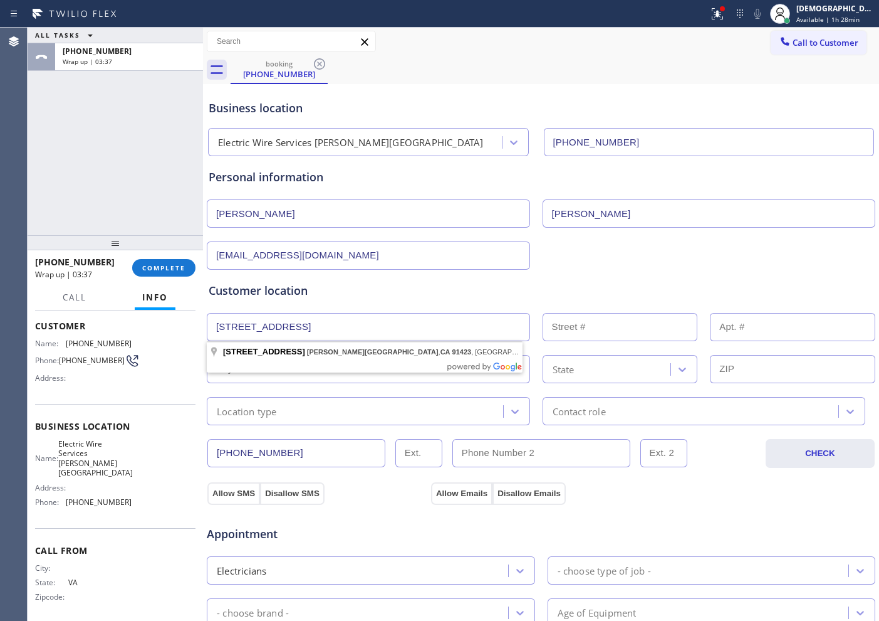
click at [458, 323] on input "[STREET_ADDRESS]" at bounding box center [368, 327] width 323 height 28
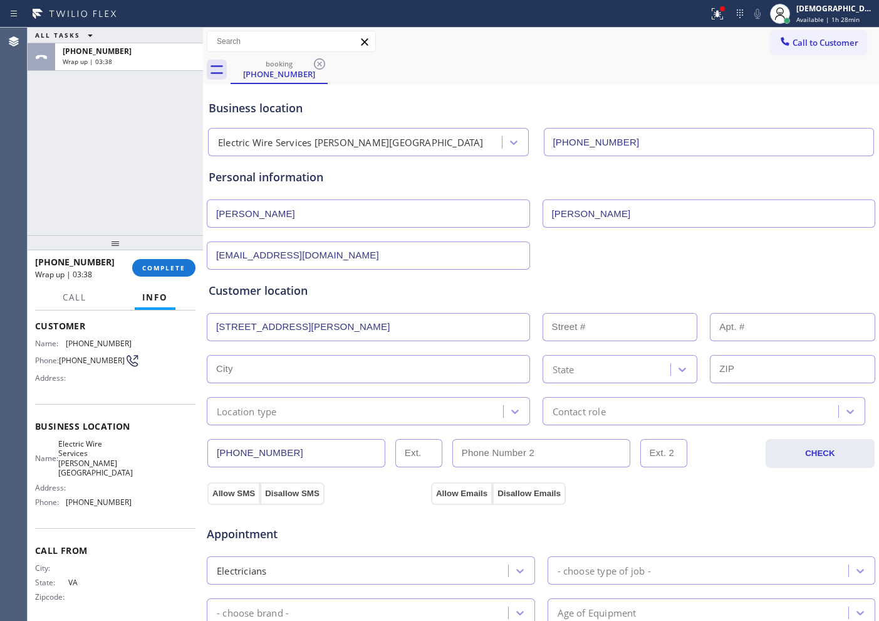
type input "[STREET_ADDRESS]"
type input "4052"
type input "[GEOGRAPHIC_DATA]"
type input "91423"
click at [366, 407] on div "Location type" at bounding box center [357, 411] width 293 height 22
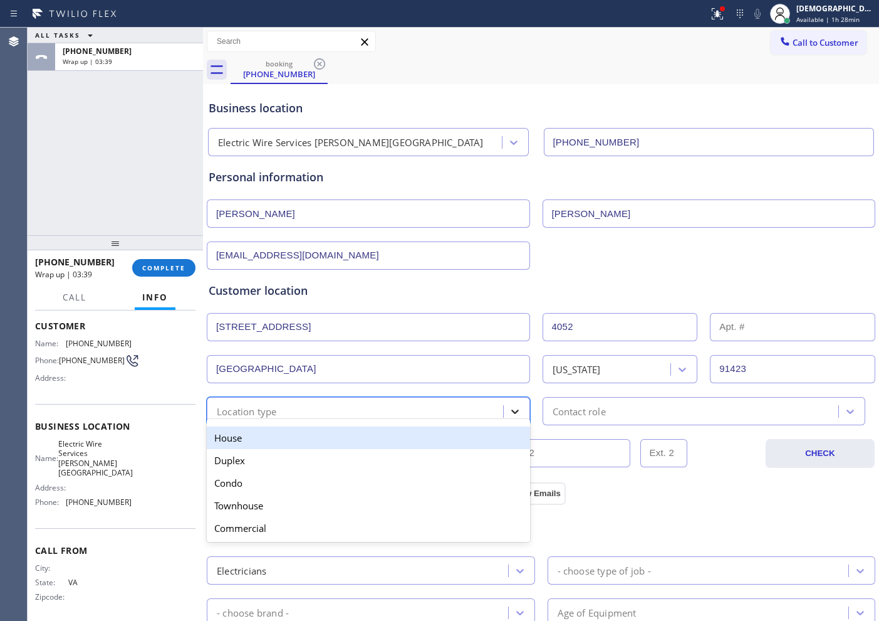
drag, startPoint x: 375, startPoint y: 431, endPoint x: 518, endPoint y: 422, distance: 142.6
click at [377, 430] on div "House" at bounding box center [368, 437] width 323 height 23
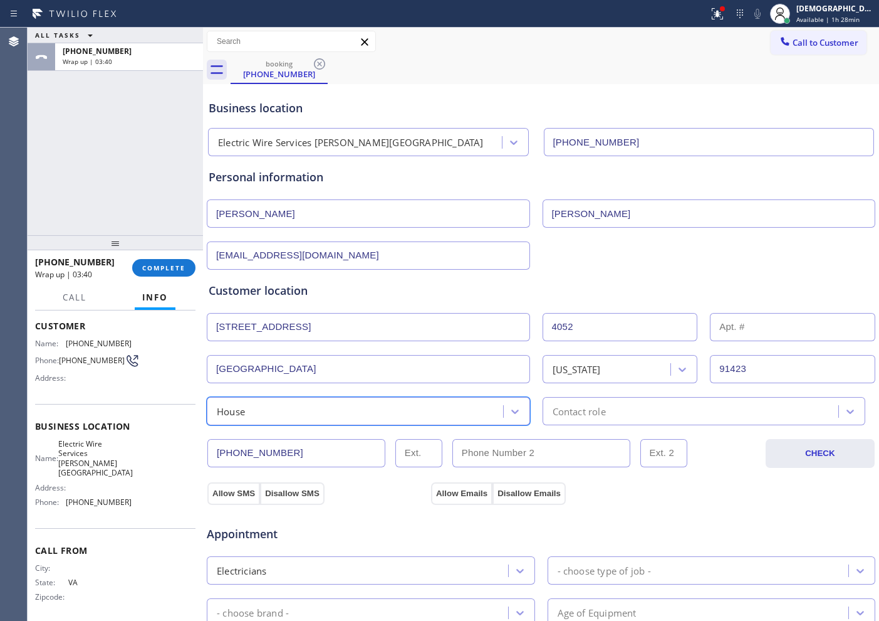
click at [573, 411] on div "Contact role" at bounding box center [579, 411] width 53 height 14
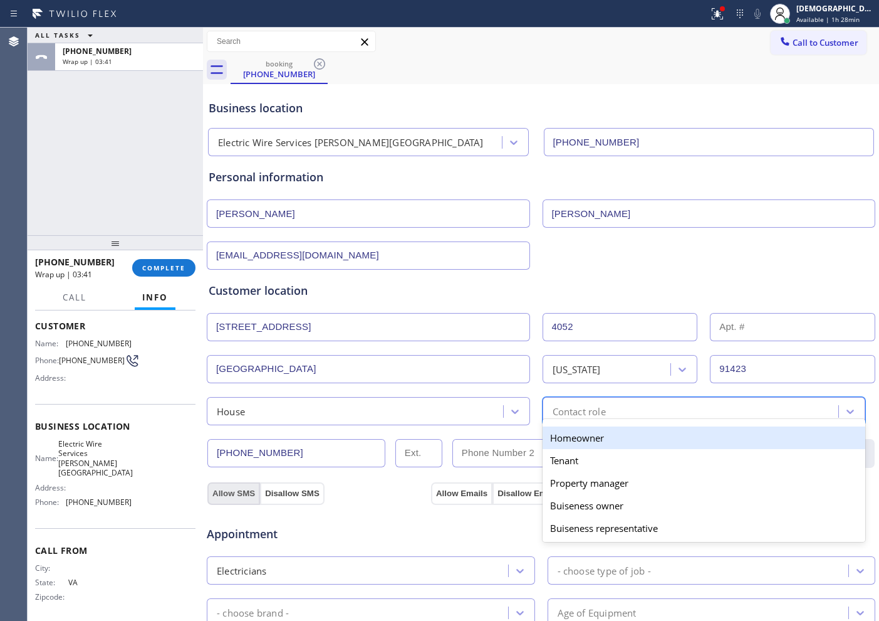
click at [237, 496] on button "Allow SMS" at bounding box center [233, 493] width 53 height 23
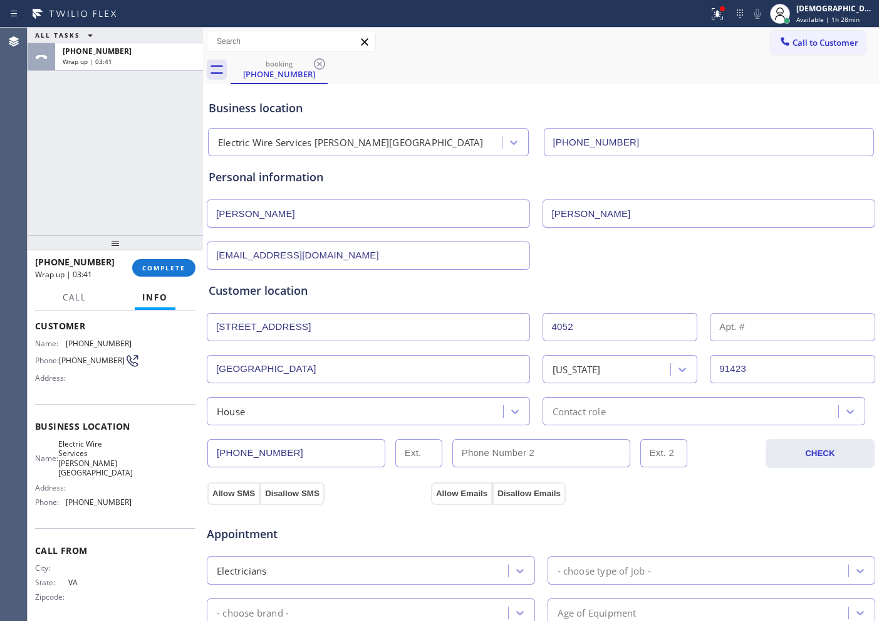
click at [606, 421] on div "Contact role" at bounding box center [704, 411] width 323 height 28
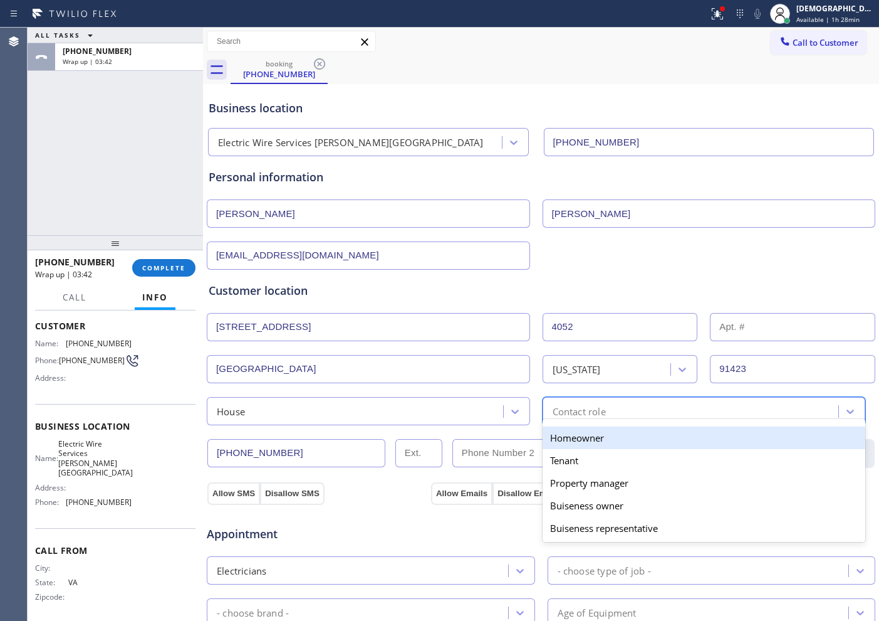
click at [592, 442] on div "Homeowner" at bounding box center [704, 437] width 323 height 23
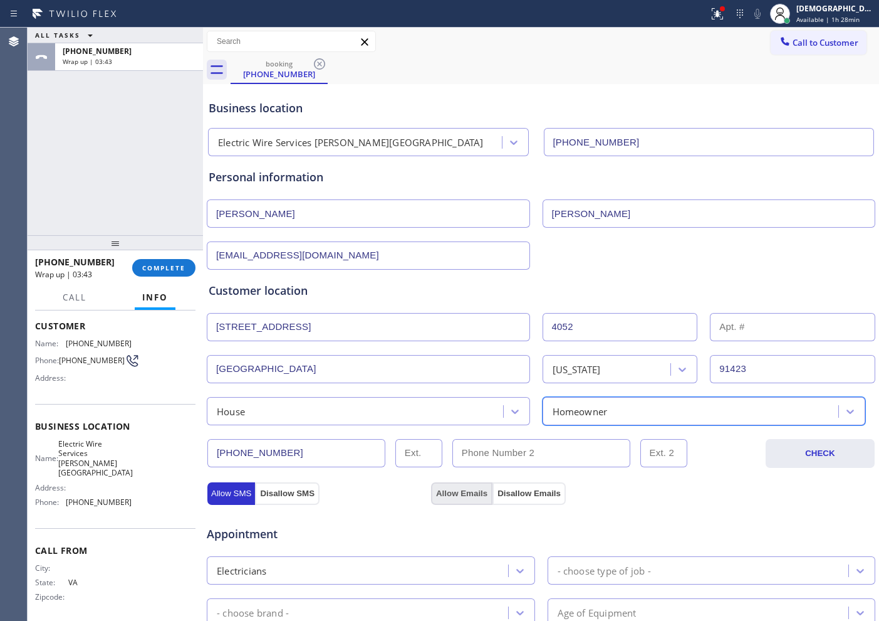
click at [459, 486] on button "Allow Emails" at bounding box center [461, 493] width 61 height 23
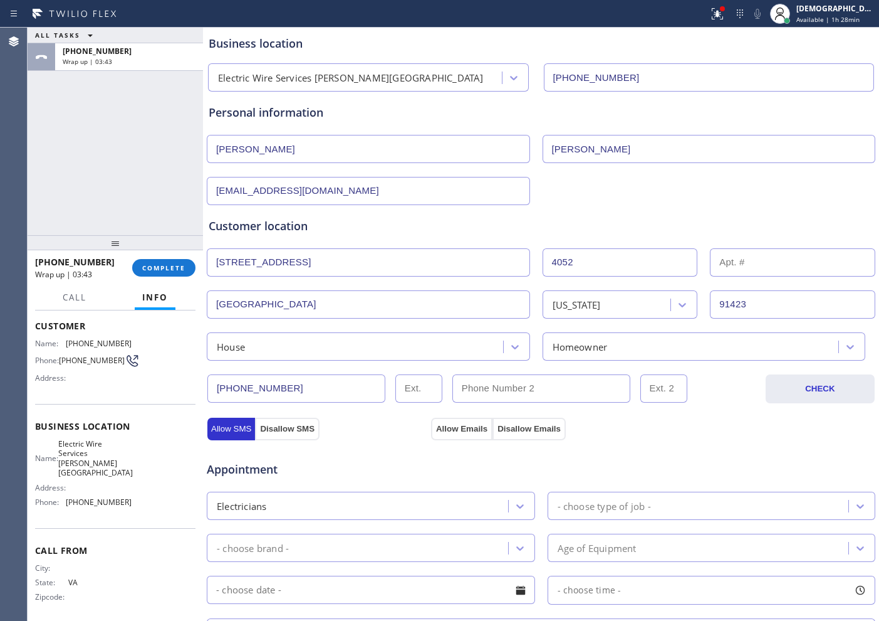
scroll to position [157, 0]
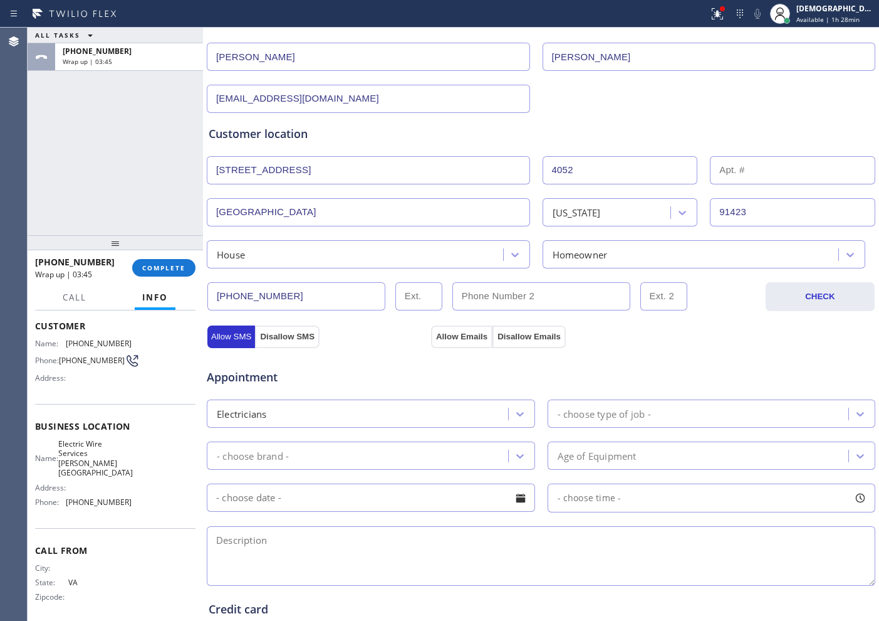
click at [651, 416] on div "- choose type of job -" at bounding box center [701, 413] width 298 height 22
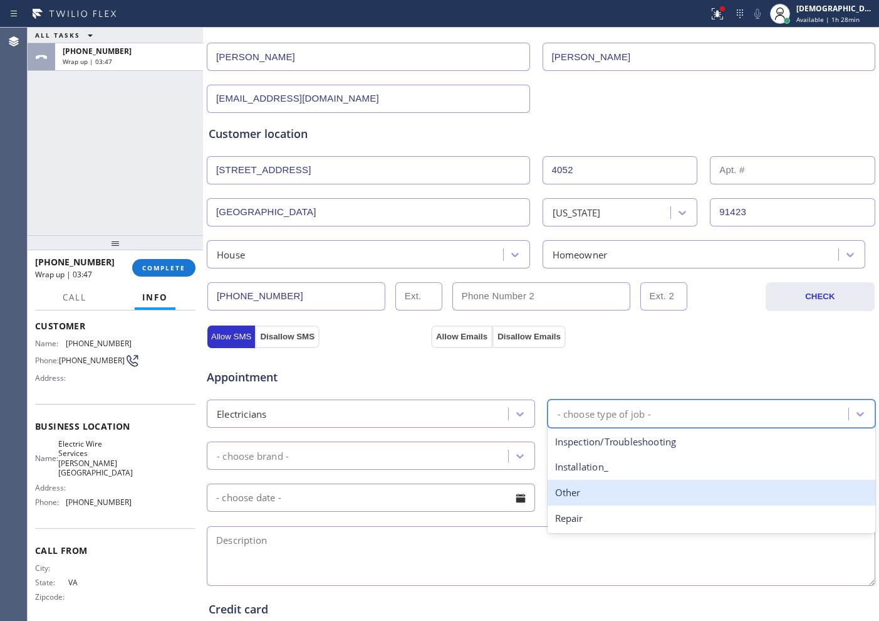
click at [595, 493] on div "Other" at bounding box center [712, 493] width 328 height 26
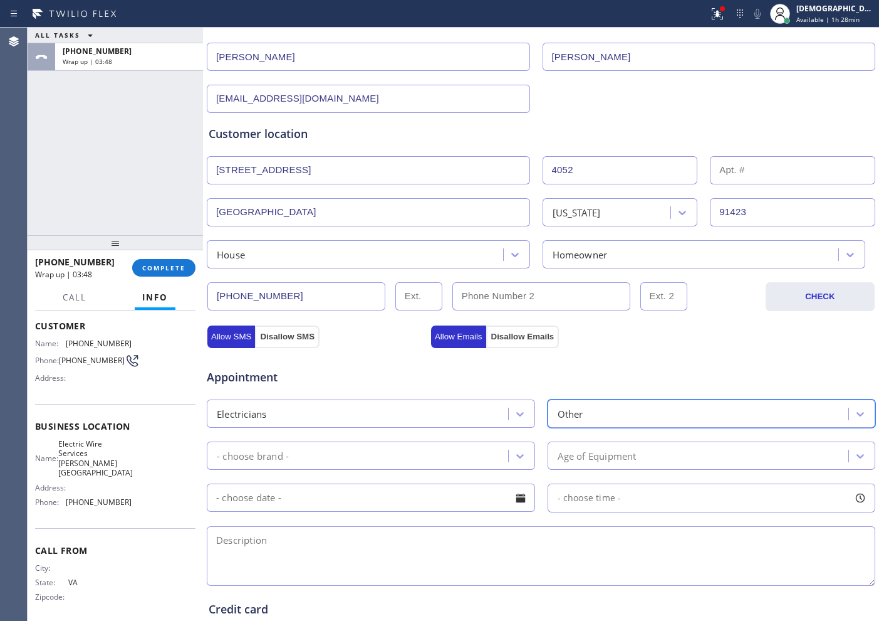
click at [392, 456] on div "- choose brand -" at bounding box center [360, 455] width 298 height 22
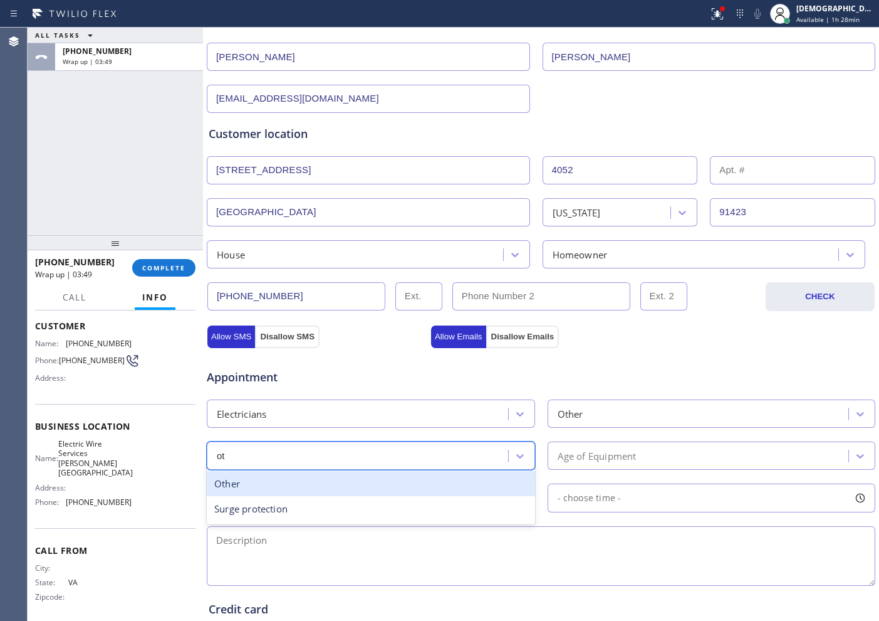
type input "oth"
click at [424, 491] on div "Other" at bounding box center [371, 484] width 328 height 26
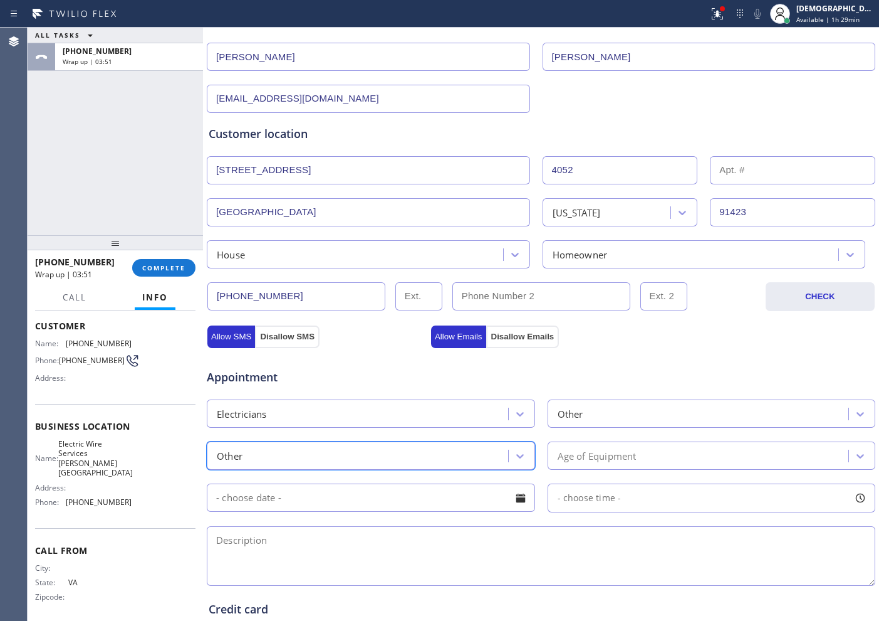
click at [590, 460] on div "Age of Equipment" at bounding box center [597, 455] width 79 height 14
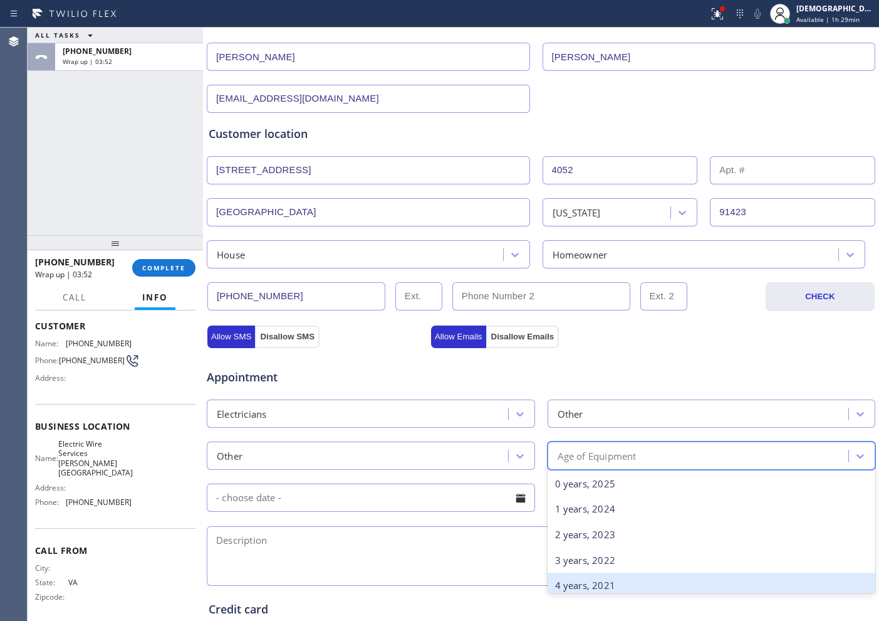
click at [560, 585] on div "4 years, 2021" at bounding box center [712, 585] width 328 height 26
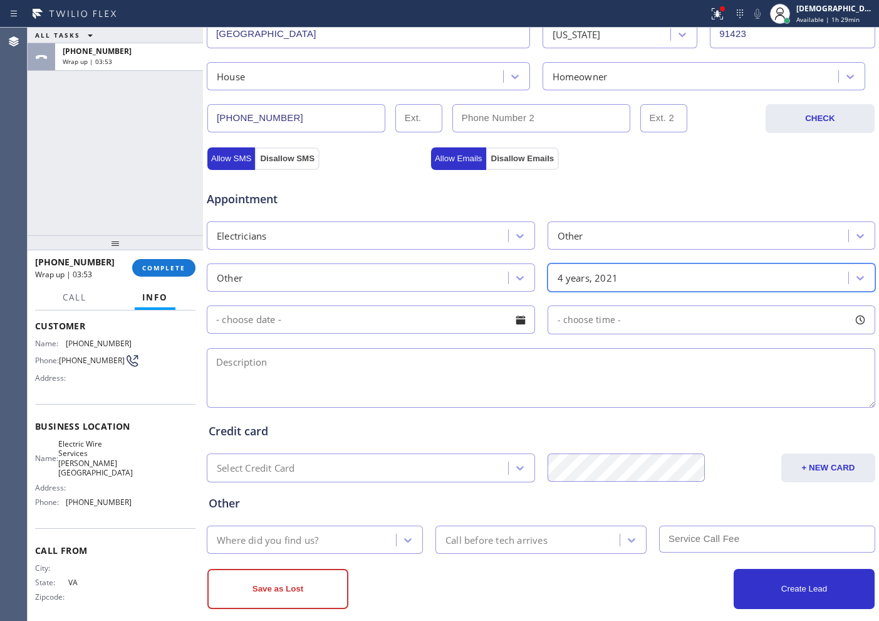
scroll to position [351, 0]
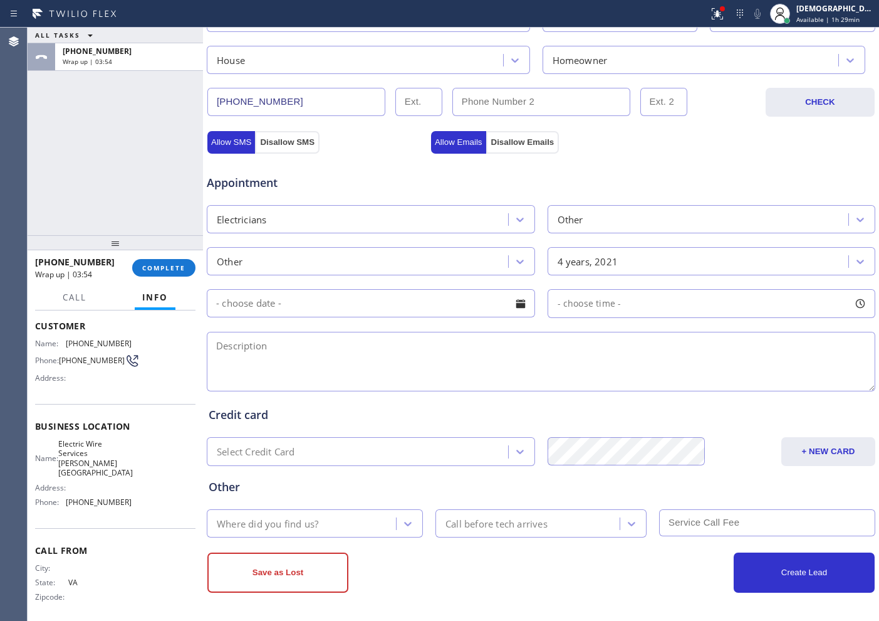
click at [386, 297] on input "text" at bounding box center [371, 303] width 328 height 28
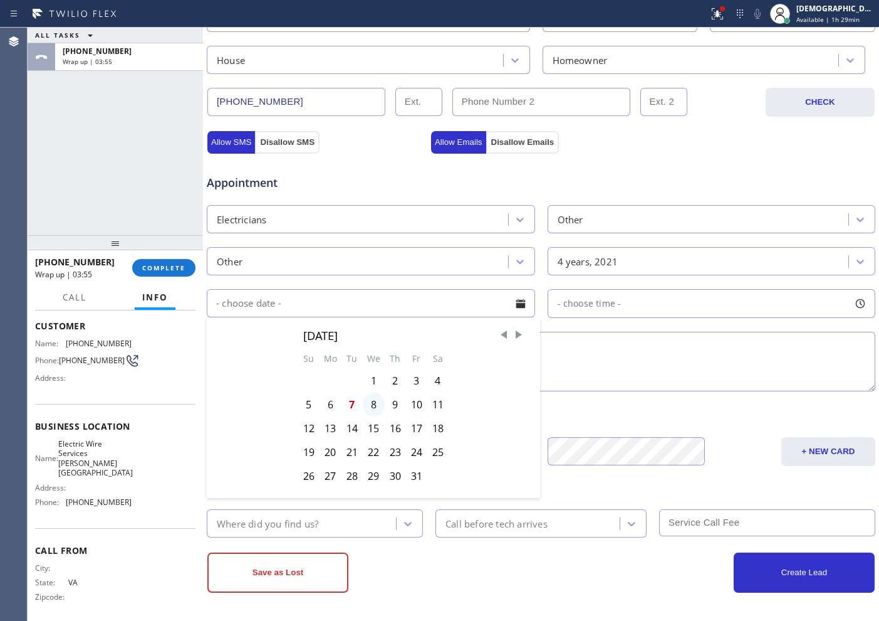
click at [377, 406] on div "8" at bounding box center [374, 404] width 22 height 24
type input "[DATE]"
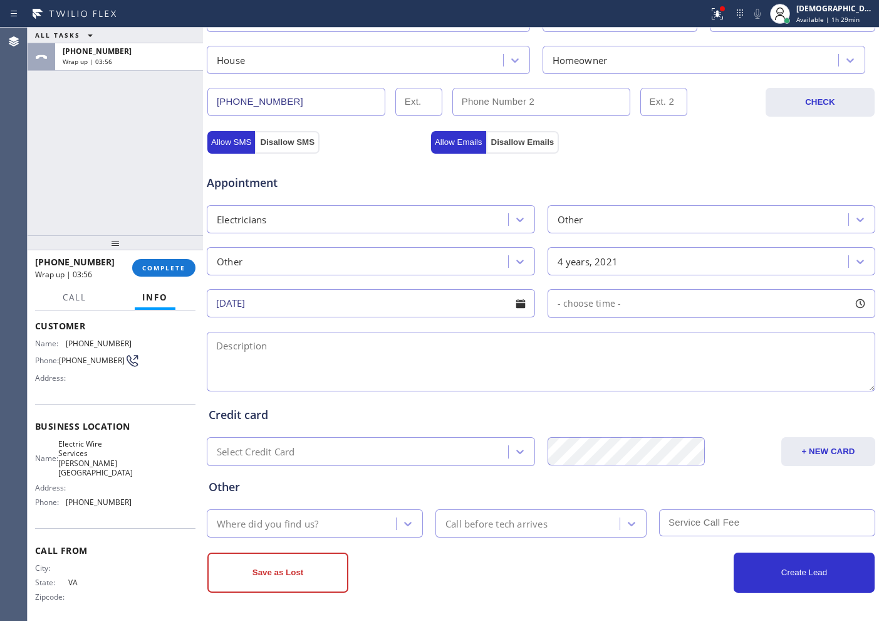
click at [609, 308] on span "- choose time -" at bounding box center [590, 303] width 64 height 12
drag, startPoint x: 557, startPoint y: 377, endPoint x: 646, endPoint y: 377, distance: 89.0
click at [646, 377] on div at bounding box center [653, 380] width 15 height 26
drag, startPoint x: 560, startPoint y: 384, endPoint x: 574, endPoint y: 386, distance: 14.5
click at [576, 386] on div at bounding box center [583, 380] width 15 height 26
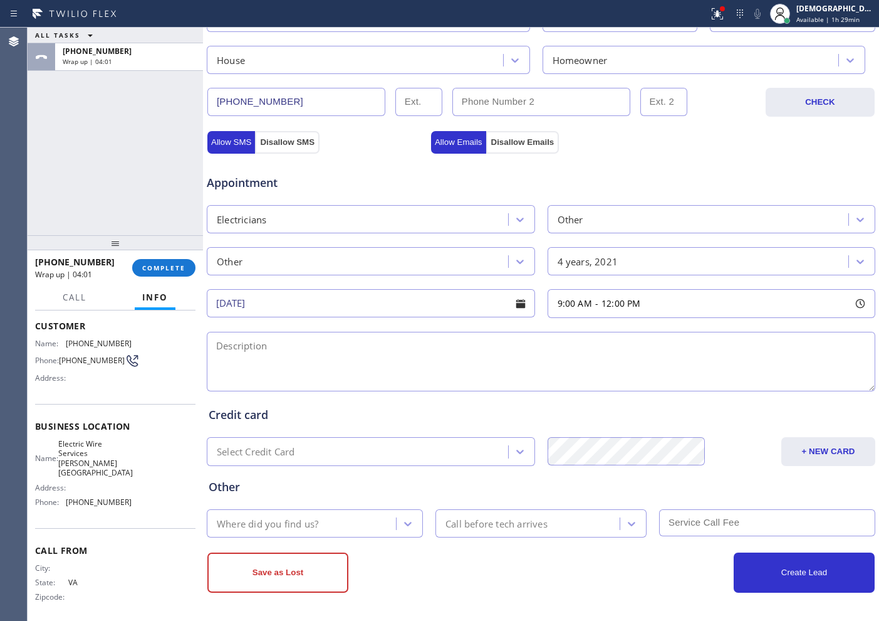
click at [320, 341] on textarea at bounding box center [541, 362] width 669 height 60
click at [404, 341] on textarea "9-12 / No SCF /" at bounding box center [541, 362] width 669 height 60
paste textarea "cx's meter needs to be permited and inorder to do that he neededsomeone to open…"
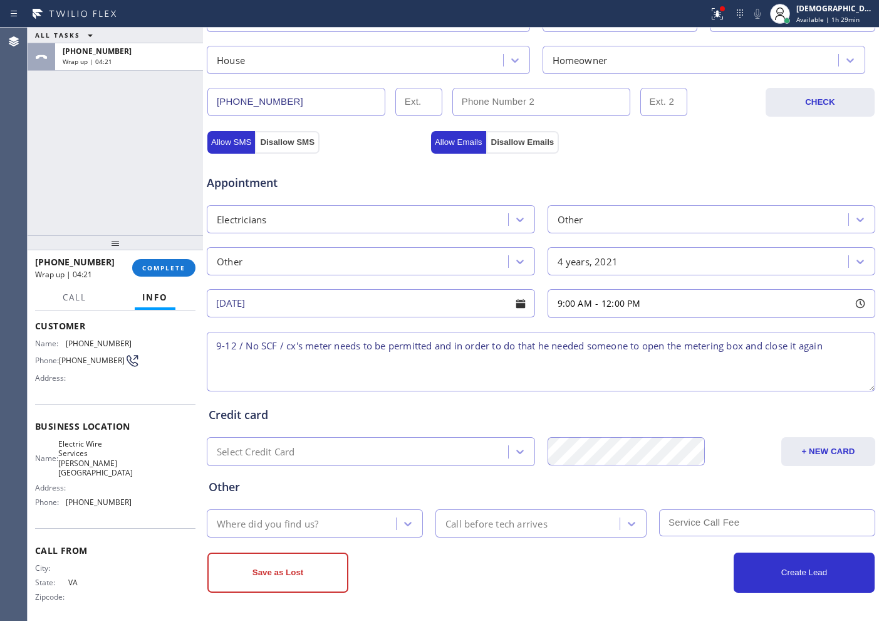
drag, startPoint x: 291, startPoint y: 348, endPoint x: 451, endPoint y: 382, distance: 164.0
click at [454, 382] on textarea "9-12 / No SCF / cx's meter needs to be permitted and in order to do that he nee…" at bounding box center [541, 362] width 669 height 60
click at [839, 347] on textarea "9-12 / No SCF / cx's meter needs to be permitted and in order to do that he nee…" at bounding box center [541, 362] width 669 height 60
click at [326, 365] on textarea "9-12 / No SCF / cx's meter needs to be permitted and in order to do that he nee…" at bounding box center [541, 362] width 669 height 60
paste textarea "[STREET_ADDRESS]"
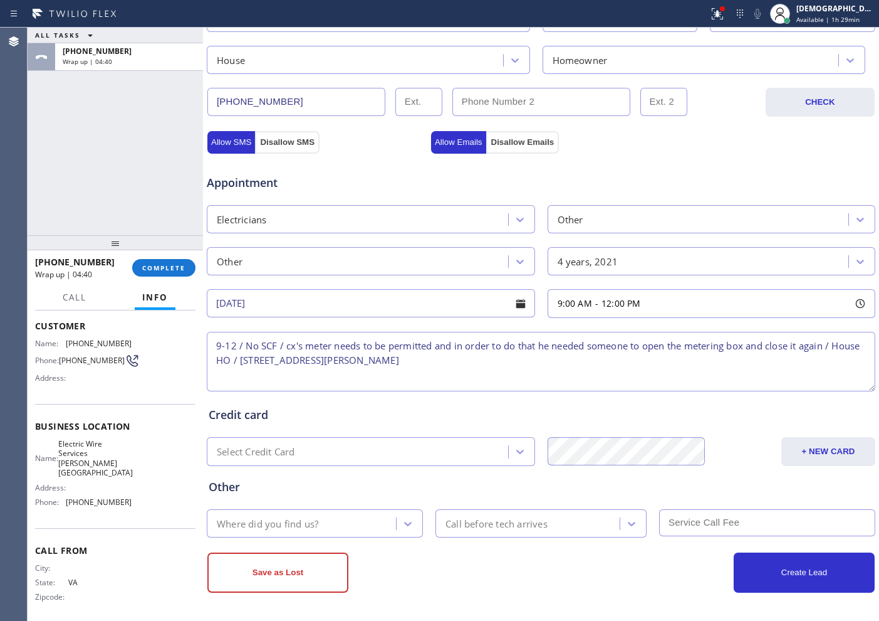
drag, startPoint x: 312, startPoint y: 364, endPoint x: 599, endPoint y: 389, distance: 288.8
click at [602, 390] on div "Credit card Select Credit Card + NEW CARD CANCEL SAVE" at bounding box center [541, 427] width 670 height 77
click at [549, 361] on textarea "9-12 / No SCF / cx's meter needs to be permitted and in order to do that he nee…" at bounding box center [541, 362] width 669 height 60
click at [113, 488] on div "Name: Electric Wire Services [PERSON_NAME][GEOGRAPHIC_DATA] Address: Phone: [PH…" at bounding box center [83, 475] width 97 height 73
drag, startPoint x: 118, startPoint y: 469, endPoint x: 59, endPoint y: 450, distance: 61.9
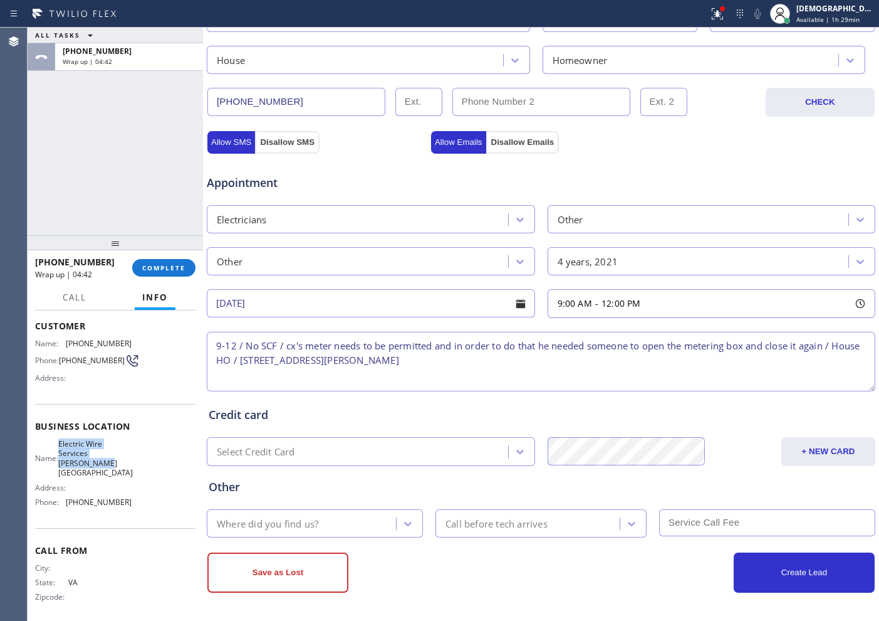
click at [59, 450] on div "Name: Electric Wire Services [PERSON_NAME][GEOGRAPHIC_DATA]" at bounding box center [83, 458] width 97 height 39
copy div "Electric Wire Services [PERSON_NAME][GEOGRAPHIC_DATA]"
click at [473, 352] on textarea "9-12 / No SCF / cx's meter needs to be permitted and in order to do that he nee…" at bounding box center [541, 362] width 669 height 60
click at [476, 361] on textarea "9-12 / No SCF / cx's meter needs to be permitted and in order to do that he nee…" at bounding box center [541, 362] width 669 height 60
paste textarea "Electric Wire Services [PERSON_NAME][GEOGRAPHIC_DATA]"
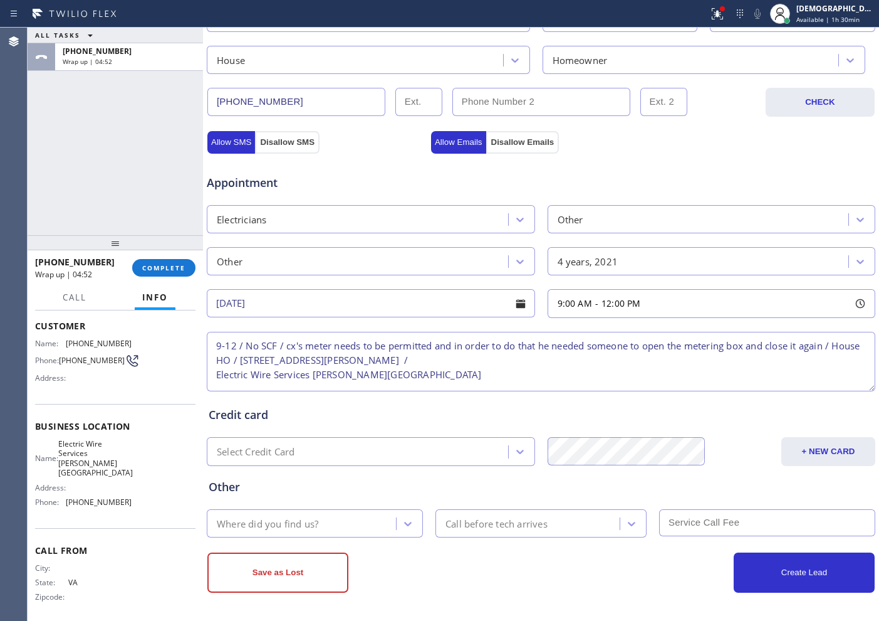
click at [488, 387] on textarea "9-12 / No SCF / cx's meter needs to be permitted and in order to do that he nee…" at bounding box center [541, 362] width 669 height 60
paste textarea "Please call customer 30 minutes prior to arrival"
type textarea "9-12 / No SCF / cx's meter needs to be permitted and in order to do that he nee…"
click at [331, 524] on div "Where did you find us?" at bounding box center [304, 523] width 186 height 22
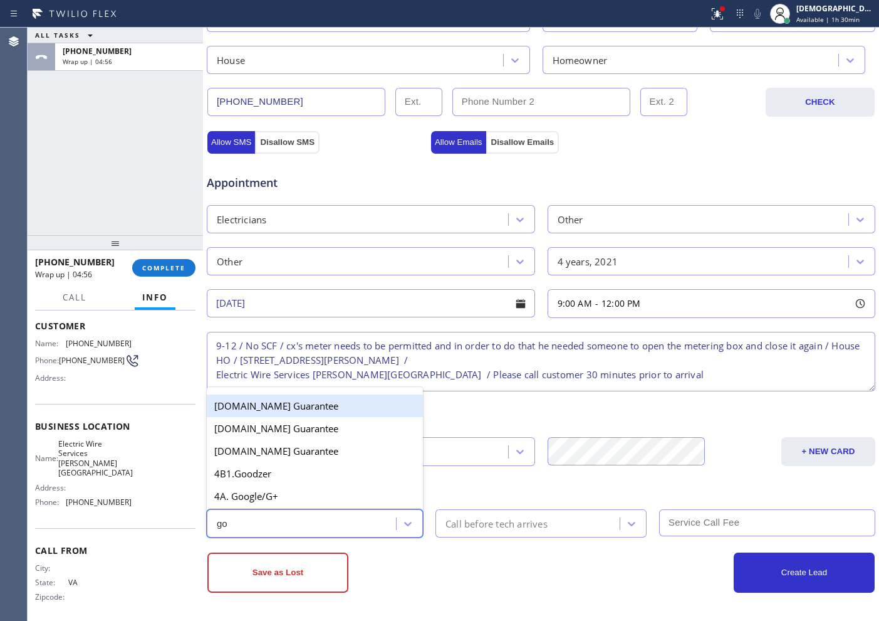
type input "goo"
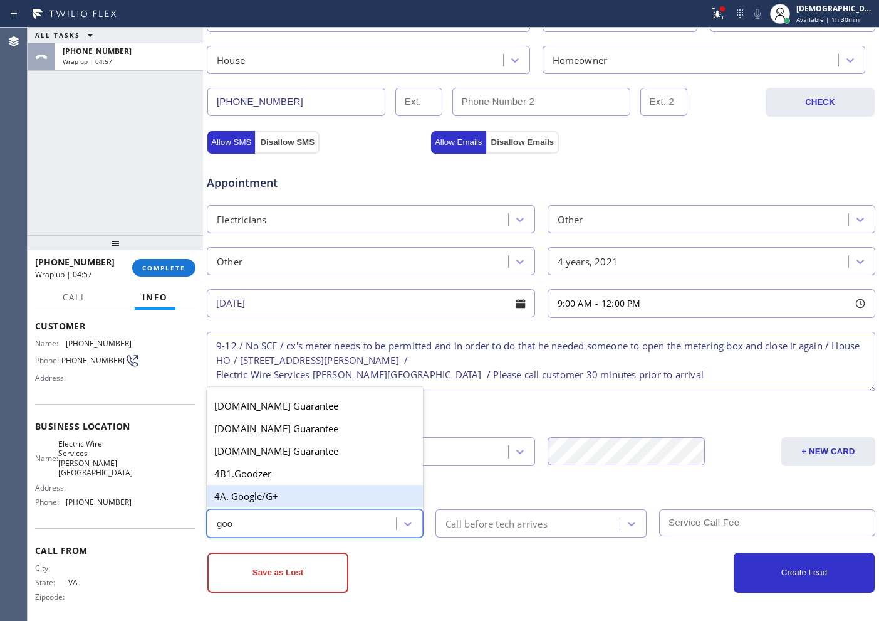
click at [291, 493] on div "4A. Google/G+" at bounding box center [315, 496] width 216 height 23
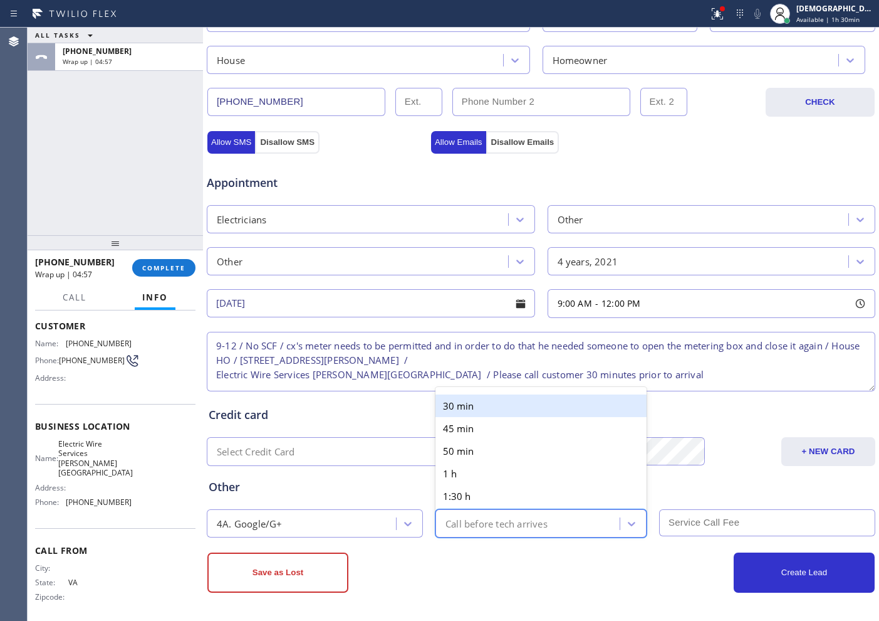
click at [446, 516] on div "Call before tech arrives" at bounding box center [497, 523] width 102 height 14
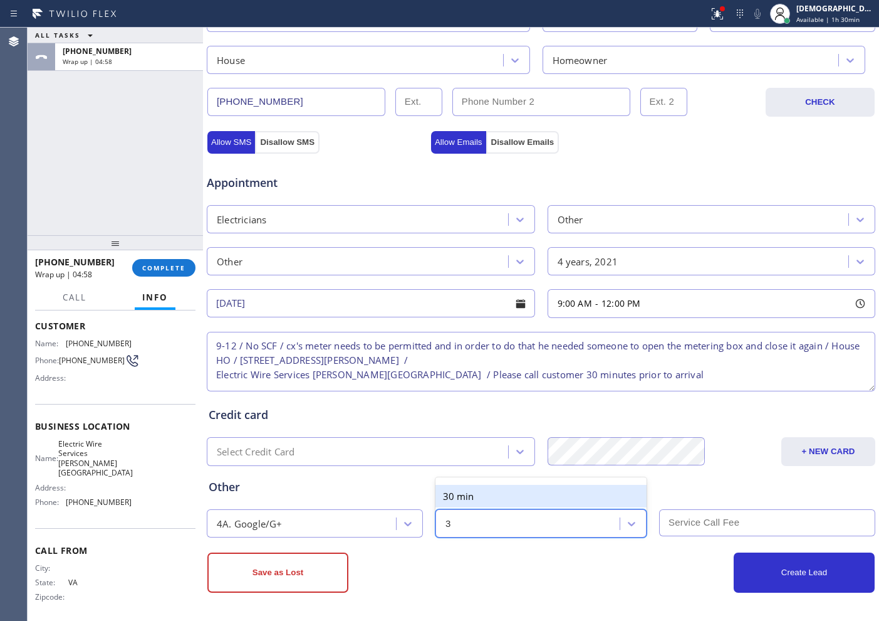
type input "30"
click at [454, 496] on div "30 min" at bounding box center [541, 496] width 211 height 23
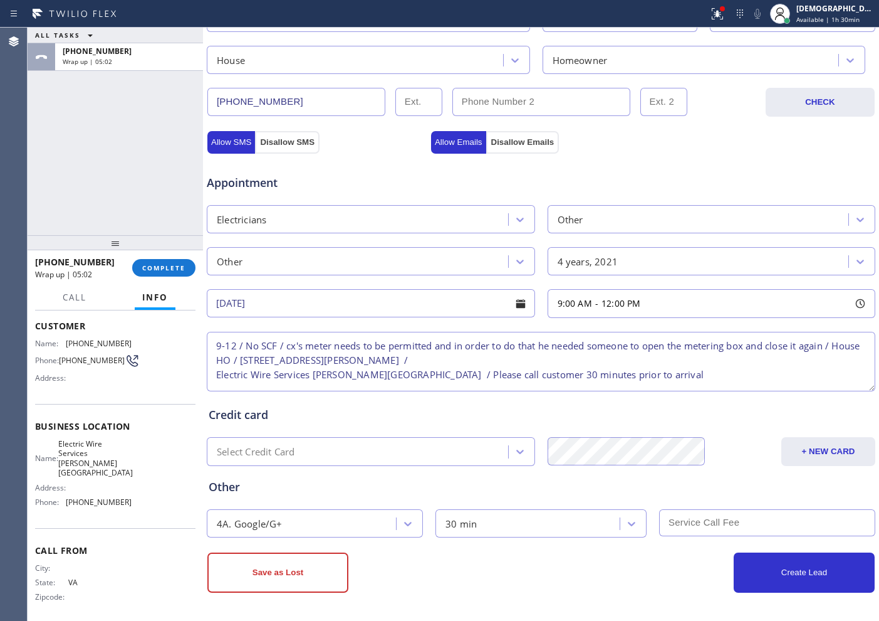
click at [747, 522] on input "text" at bounding box center [767, 522] width 216 height 27
click at [736, 486] on div "Other" at bounding box center [541, 486] width 665 height 17
click at [699, 535] on input "30" at bounding box center [767, 522] width 216 height 27
type input "3"
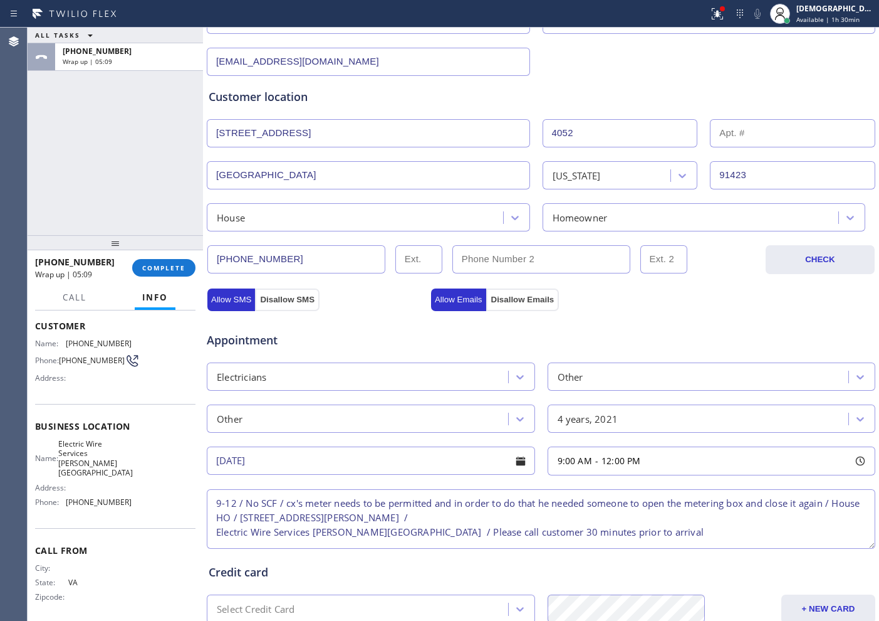
scroll to position [194, 0]
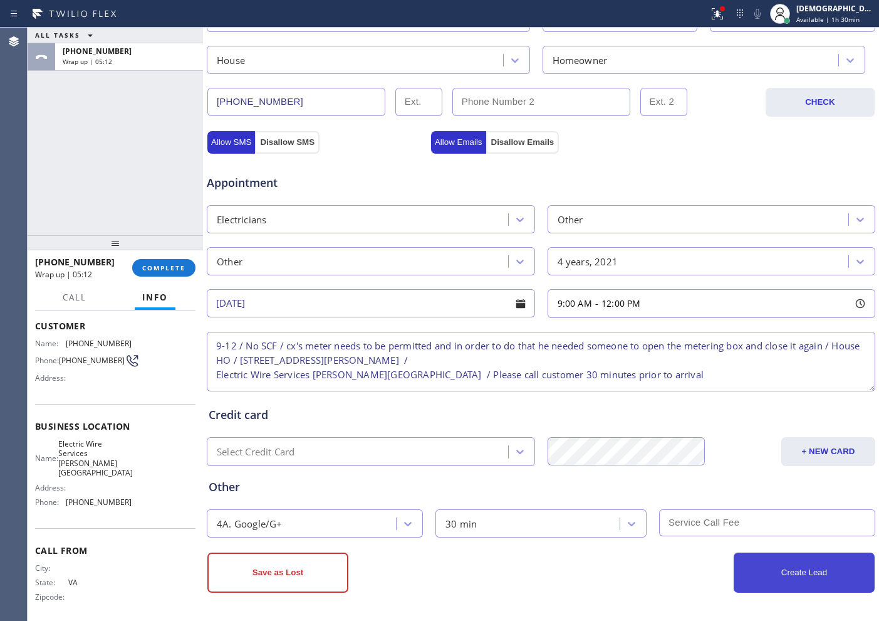
click at [751, 570] on button "Create Lead" at bounding box center [804, 572] width 141 height 40
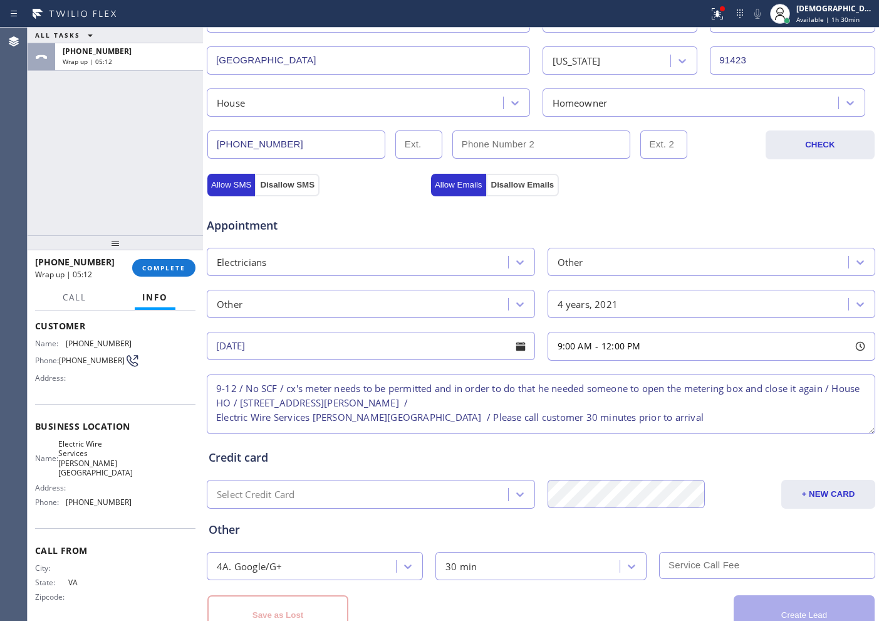
scroll to position [394, 0]
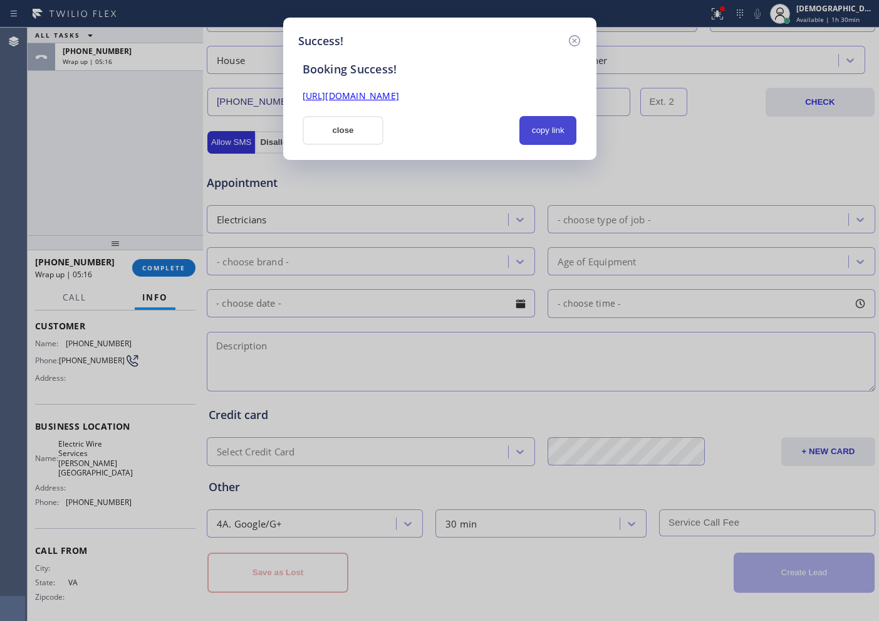
click at [544, 121] on button "copy link" at bounding box center [549, 130] width 58 height 29
click at [399, 90] on link "[URL][DOMAIN_NAME]" at bounding box center [351, 96] width 97 height 12
click at [358, 146] on div "Success! Booking Success! [URL][DOMAIN_NAME] close copied!" at bounding box center [439, 89] width 313 height 142
click at [339, 130] on button "close" at bounding box center [343, 130] width 81 height 29
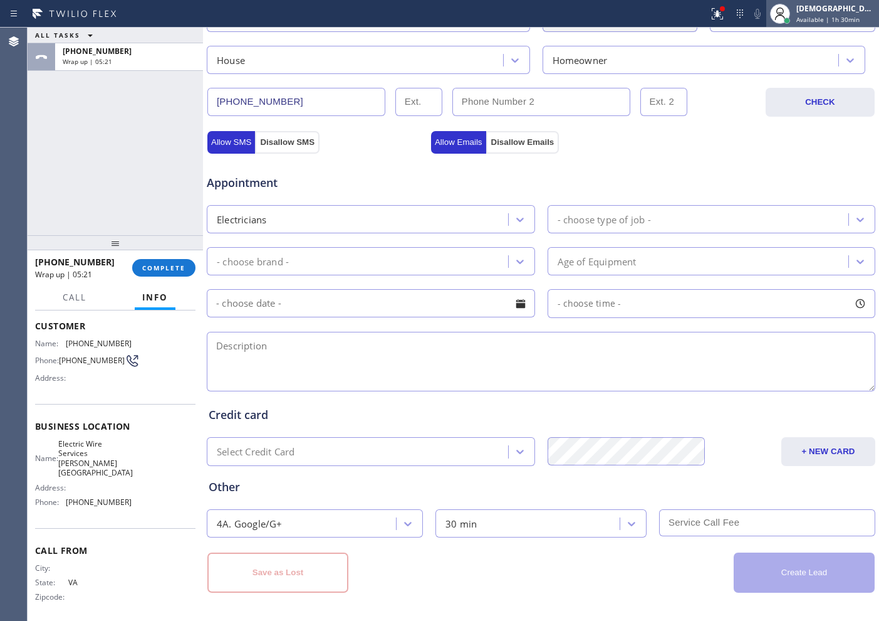
click at [849, 16] on span "Available | 1h 30min" at bounding box center [828, 19] width 63 height 9
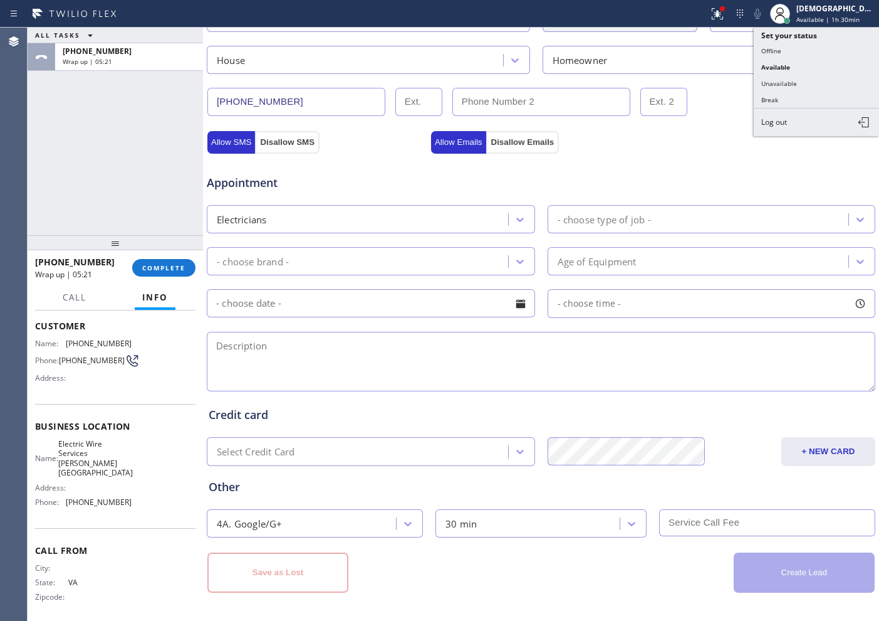
drag, startPoint x: 814, startPoint y: 76, endPoint x: 808, endPoint y: 78, distance: 6.5
click at [814, 76] on button "Unavailable" at bounding box center [816, 83] width 125 height 16
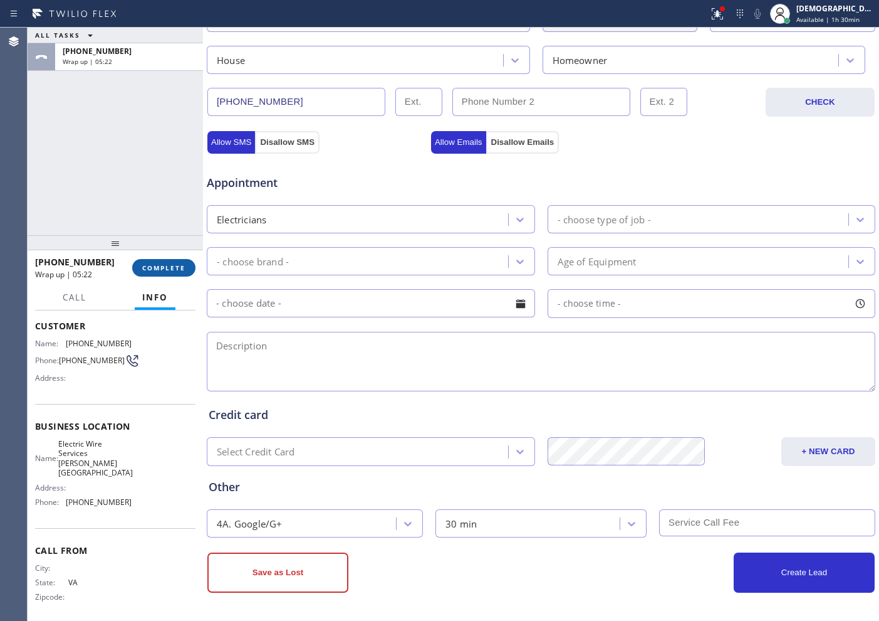
click at [181, 266] on span "COMPLETE" at bounding box center [163, 267] width 43 height 9
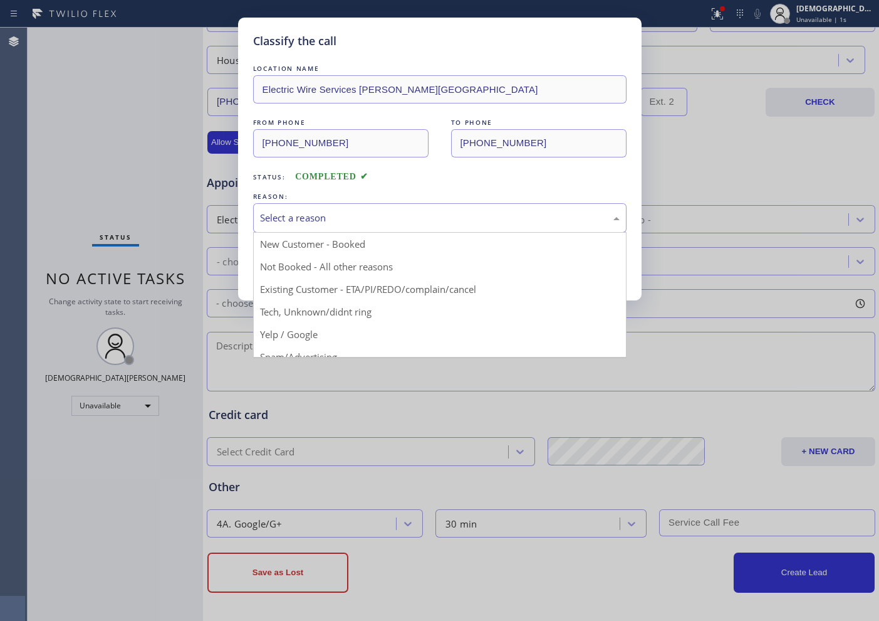
click at [316, 216] on div "Select a reason" at bounding box center [440, 218] width 360 height 14
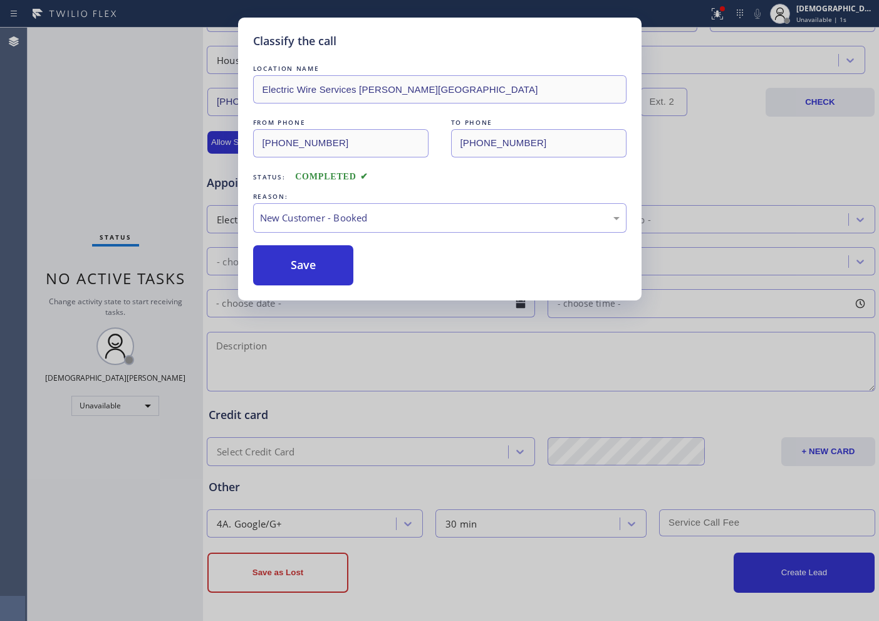
click at [295, 258] on button "Save" at bounding box center [303, 265] width 101 height 40
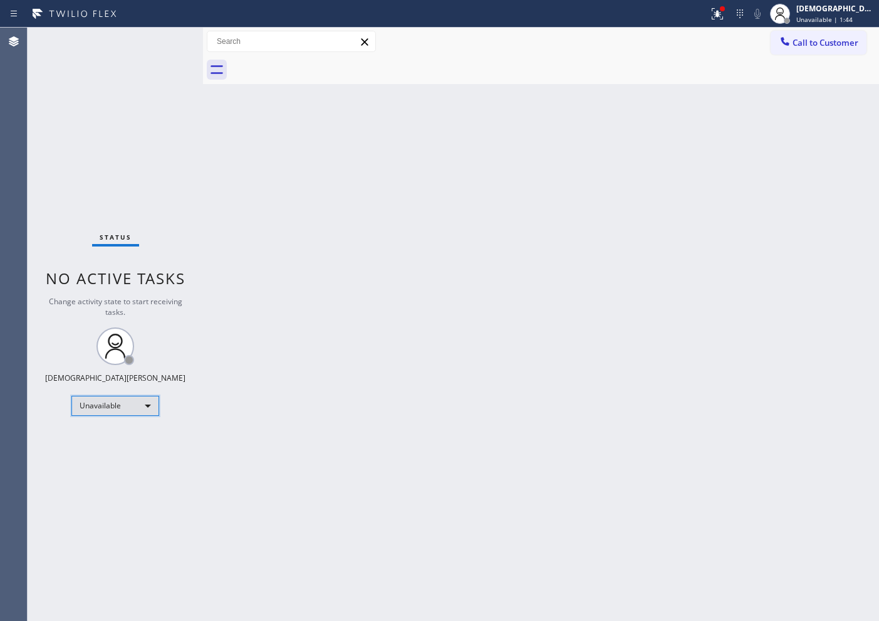
click at [140, 405] on div "Unavailable" at bounding box center [115, 406] width 88 height 20
click at [139, 435] on li "Available" at bounding box center [114, 438] width 85 height 15
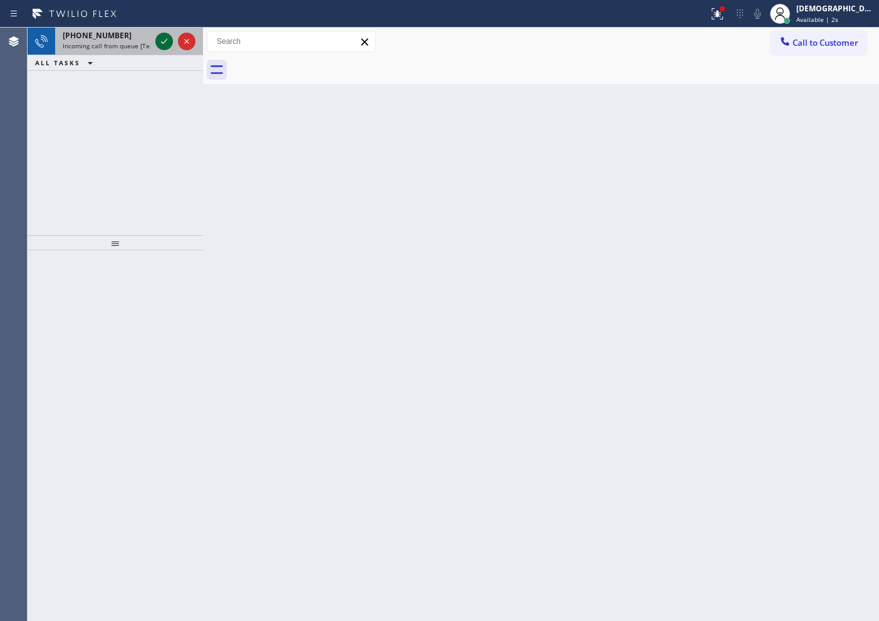
click at [166, 41] on icon at bounding box center [164, 41] width 15 height 15
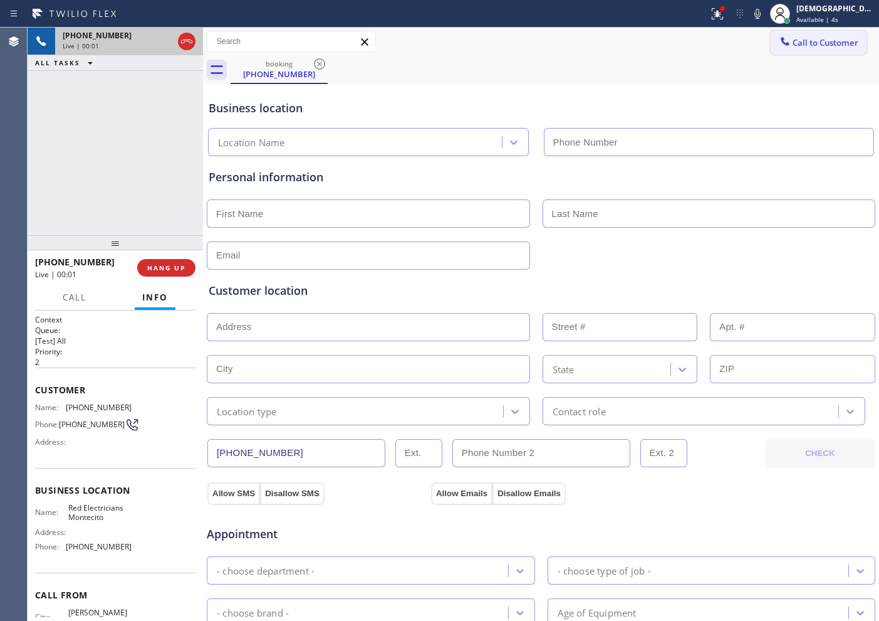
type input "[PHONE_NUMBER]"
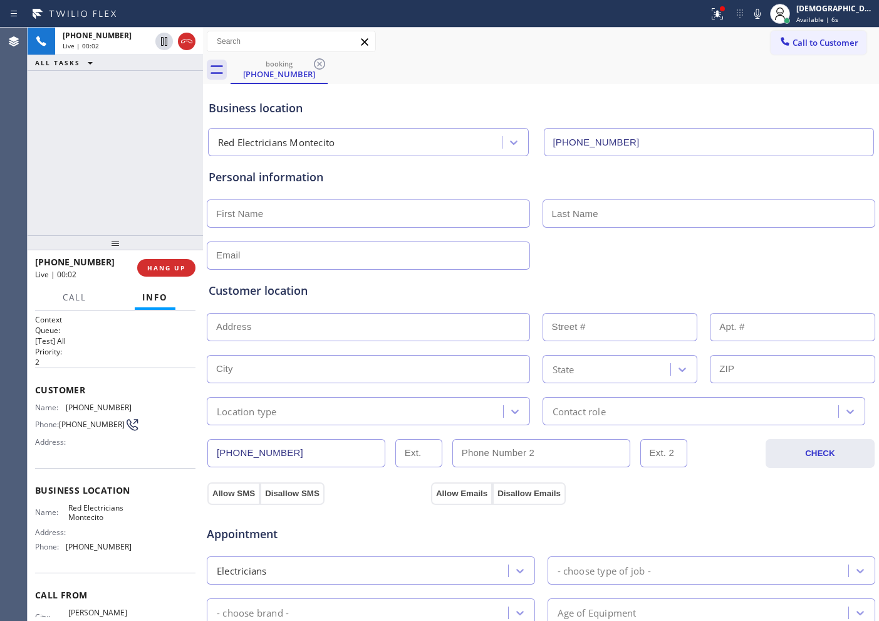
drag, startPoint x: 187, startPoint y: 40, endPoint x: 214, endPoint y: 48, distance: 28.0
click at [187, 40] on icon at bounding box center [186, 41] width 15 height 15
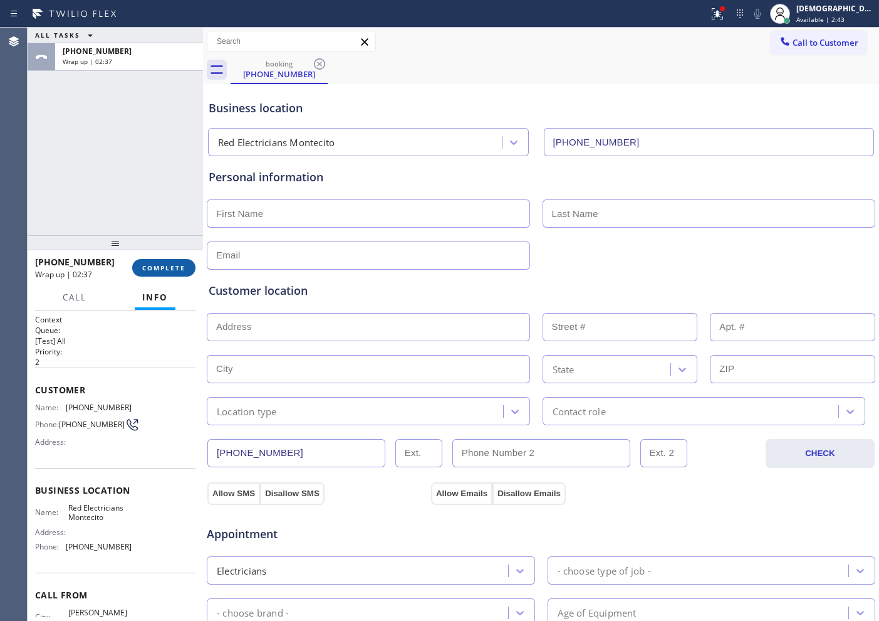
click at [162, 263] on span "COMPLETE" at bounding box center [163, 267] width 43 height 9
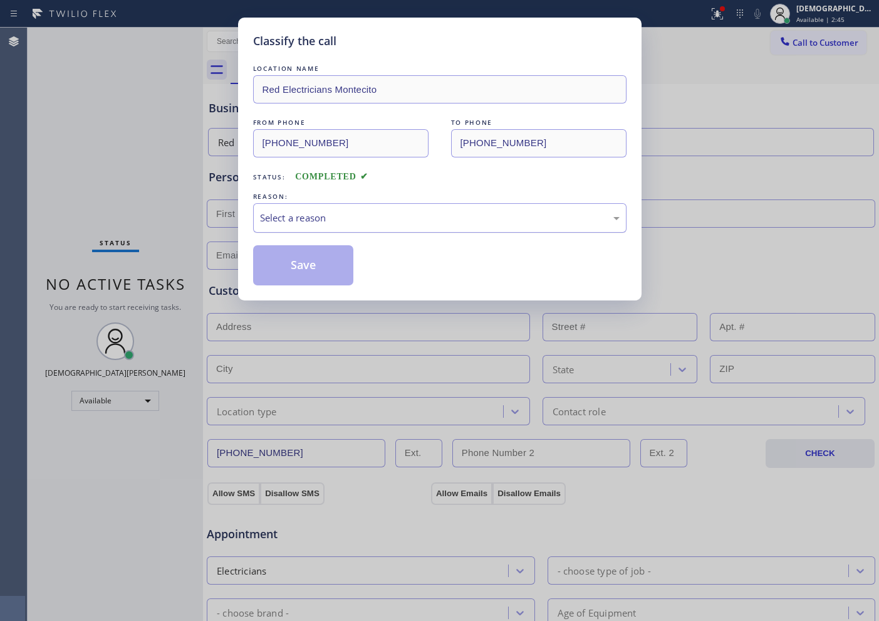
click at [322, 216] on div "Select a reason" at bounding box center [440, 218] width 360 height 14
click at [303, 258] on button "Save" at bounding box center [303, 265] width 101 height 40
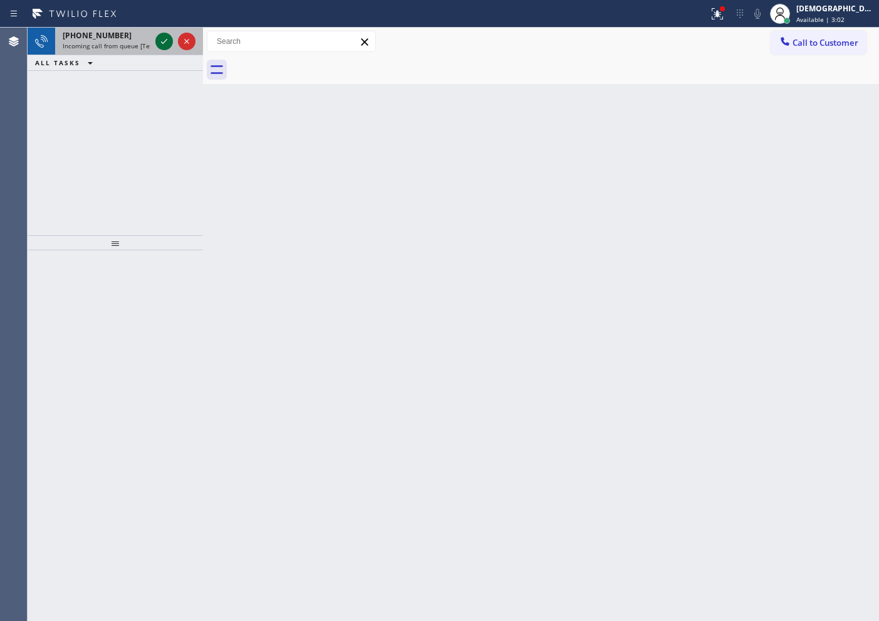
click at [161, 44] on icon at bounding box center [164, 41] width 15 height 15
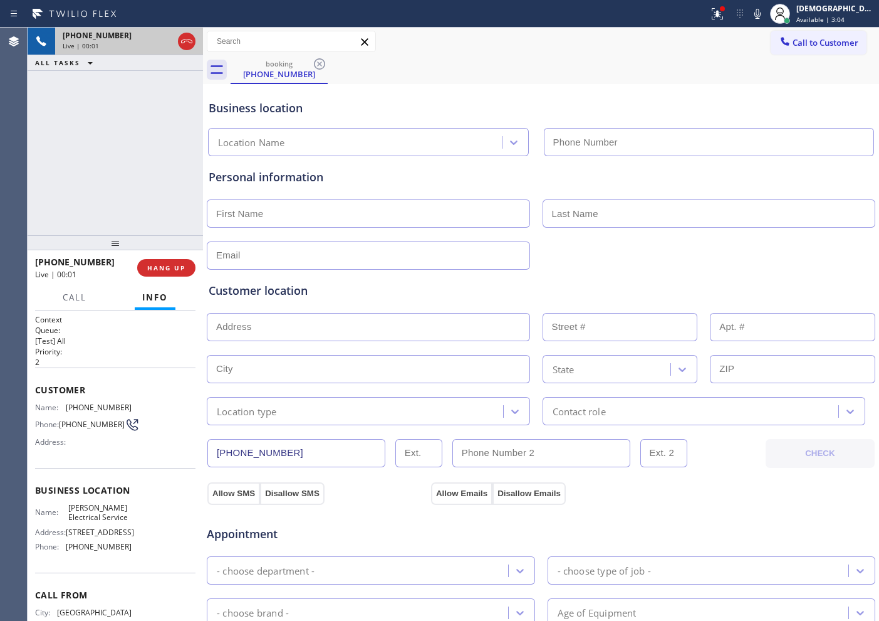
type input "[PHONE_NUMBER]"
click at [165, 43] on icon at bounding box center [164, 41] width 6 height 9
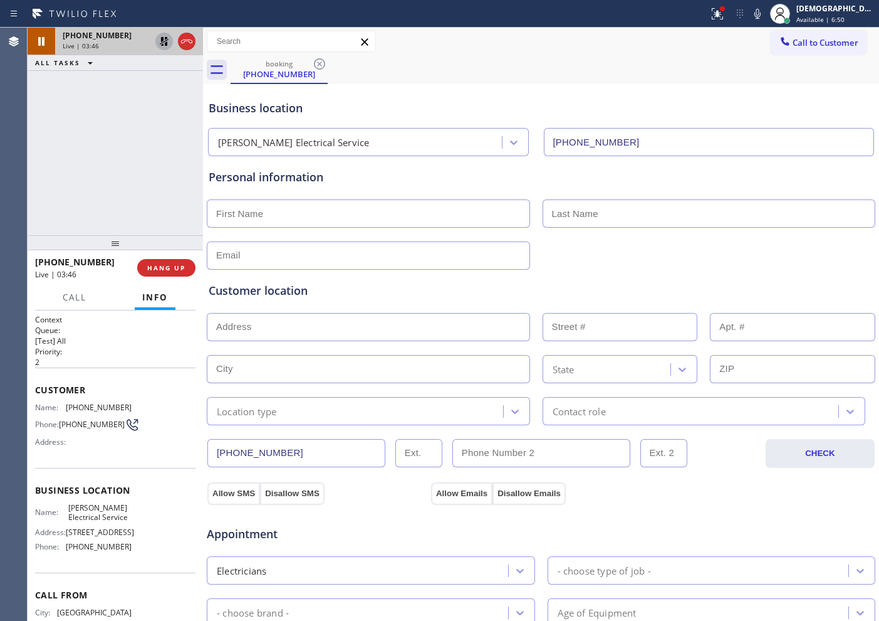
click at [16, 173] on div "Agent Desktop" at bounding box center [13, 324] width 27 height 593
click at [164, 45] on icon at bounding box center [164, 41] width 15 height 15
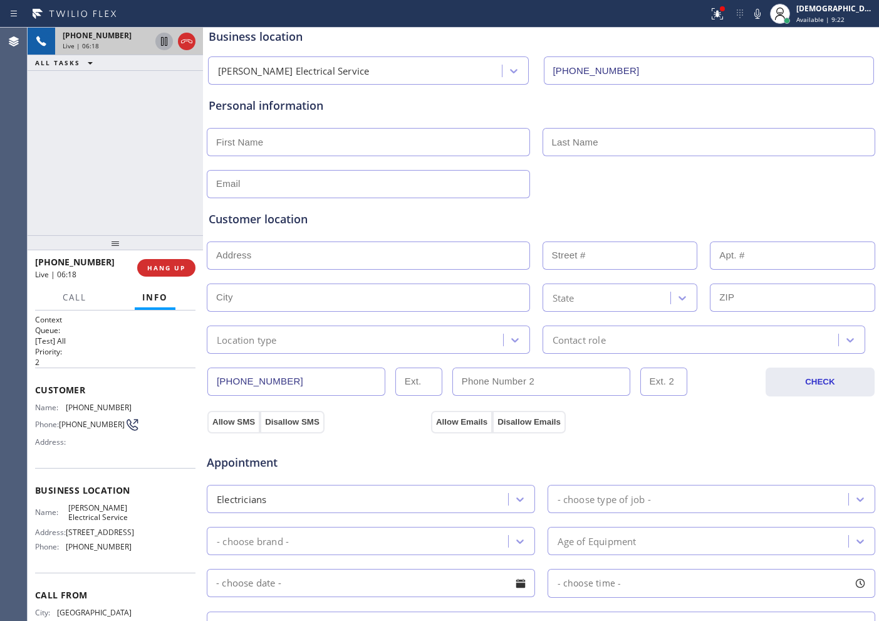
scroll to position [157, 0]
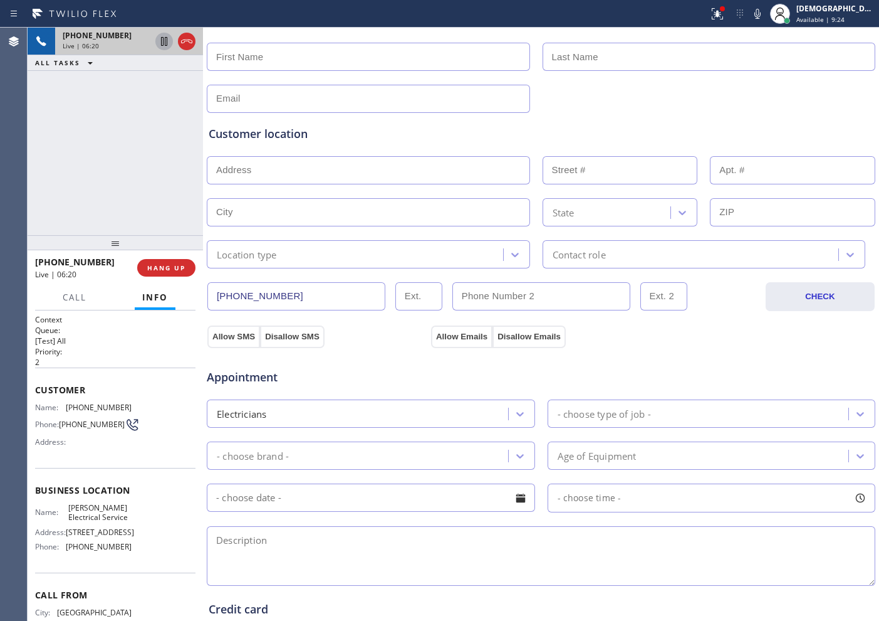
drag, startPoint x: 289, startPoint y: 294, endPoint x: 210, endPoint y: 293, distance: 79.0
click at [210, 293] on input "[PHONE_NUMBER]" at bounding box center [296, 296] width 178 height 28
click at [163, 42] on icon at bounding box center [164, 41] width 6 height 9
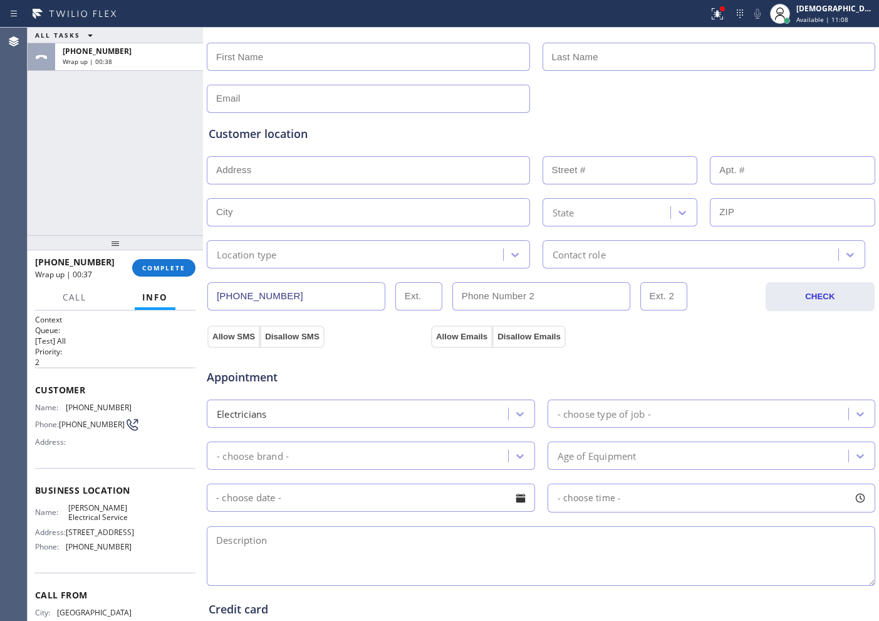
drag, startPoint x: 46, startPoint y: 173, endPoint x: 87, endPoint y: 244, distance: 82.3
click at [46, 173] on div "ALL TASKS ALL TASKS ACTIVE TASKS TASKS IN WRAP UP [PHONE_NUMBER] Wrap up | 00:38" at bounding box center [116, 131] width 176 height 207
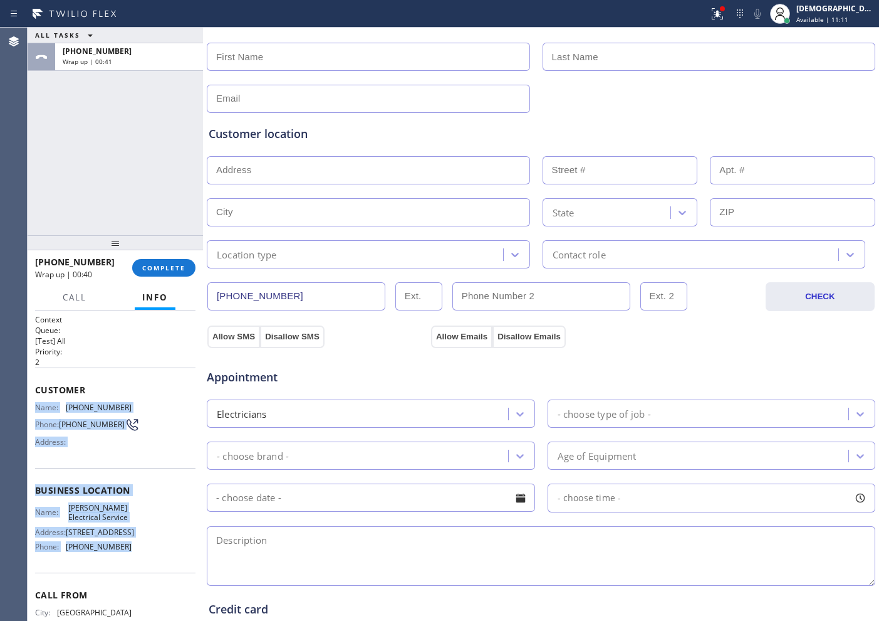
drag, startPoint x: 124, startPoint y: 572, endPoint x: 31, endPoint y: 409, distance: 187.0
click at [31, 409] on div "Context Queue: [Test] All Priority: 2 Customer Name: [PHONE_NUMBER] Phone: [PHO…" at bounding box center [116, 465] width 176 height 310
copy div "Name: [PHONE_NUMBER] Phone: [PHONE_NUMBER] Address: Business location Name: [PE…"
drag, startPoint x: 772, startPoint y: 101, endPoint x: 804, endPoint y: 82, distance: 36.6
click at [772, 101] on div at bounding box center [541, 97] width 671 height 31
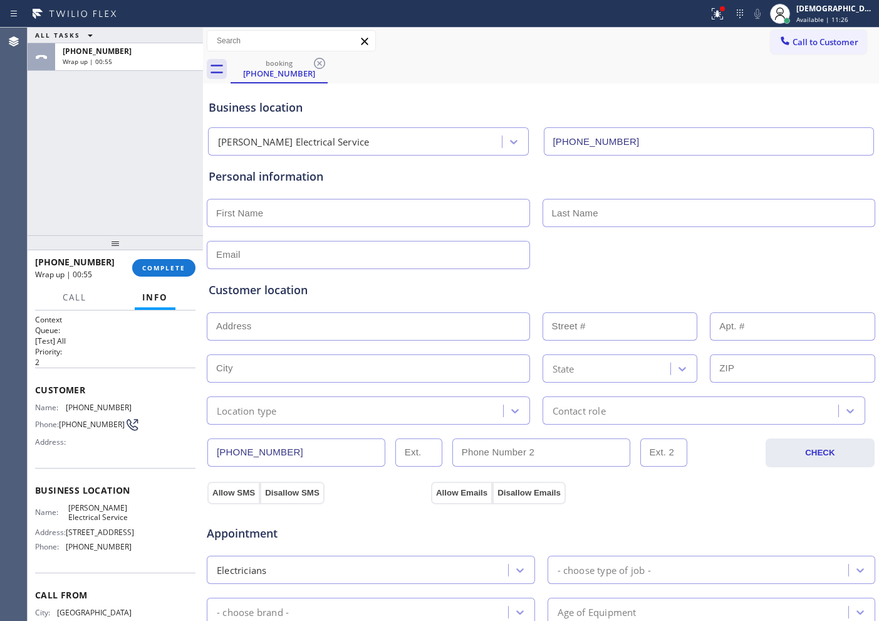
scroll to position [0, 0]
click at [824, 46] on span "Call to Customer" at bounding box center [826, 42] width 66 height 11
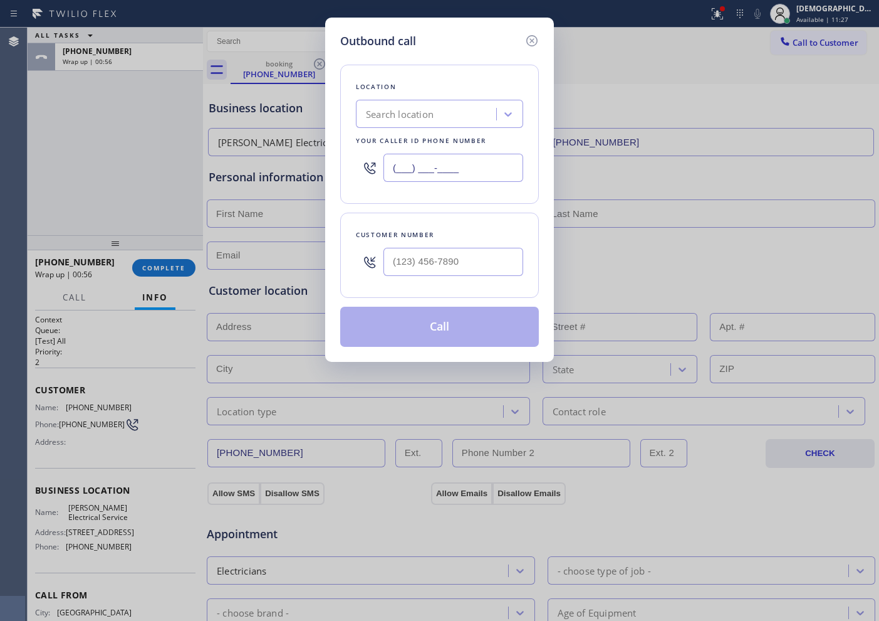
click at [488, 160] on input "(___) ___-____" at bounding box center [454, 168] width 140 height 28
paste input "510) 738-3306"
type input "[PHONE_NUMBER]"
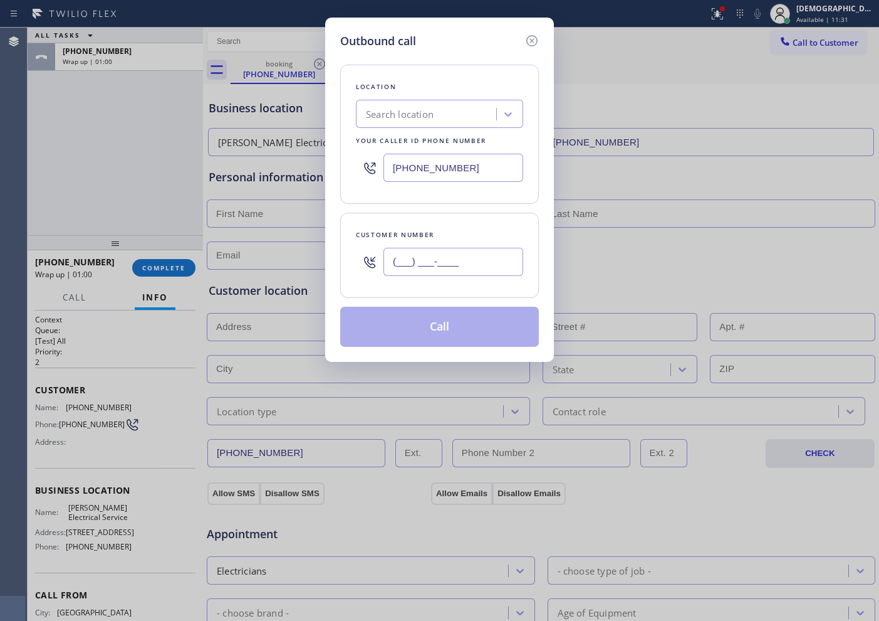
click at [457, 256] on input "(___) ___-____" at bounding box center [454, 262] width 140 height 28
paste input "510) 478-4835"
type input "[PHONE_NUMBER]"
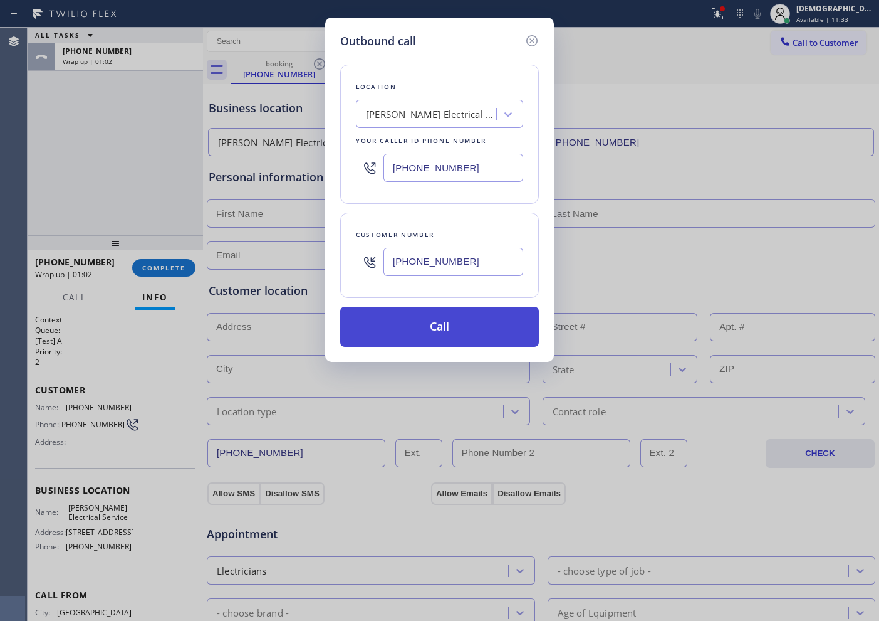
click at [451, 327] on button "Call" at bounding box center [439, 327] width 199 height 40
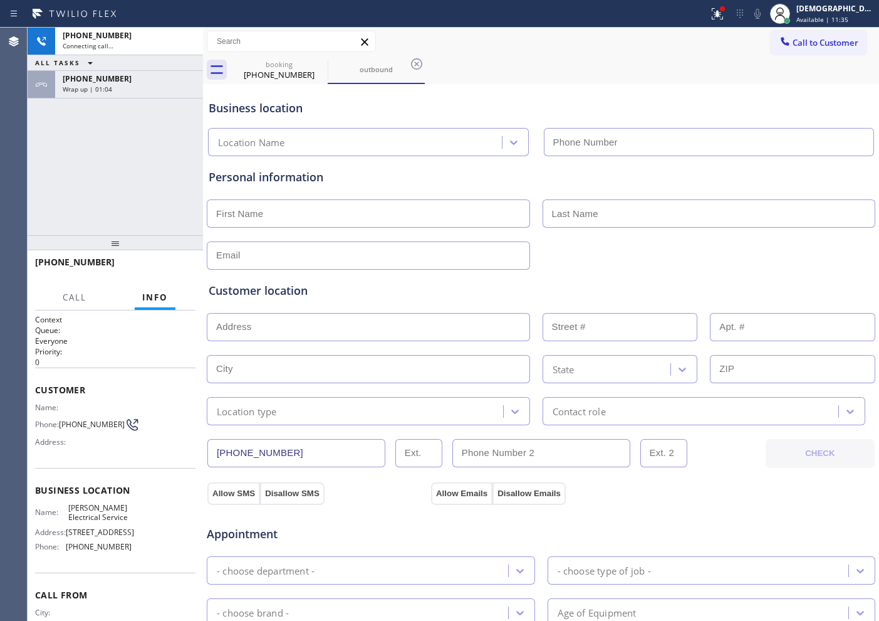
type input "[PHONE_NUMBER]"
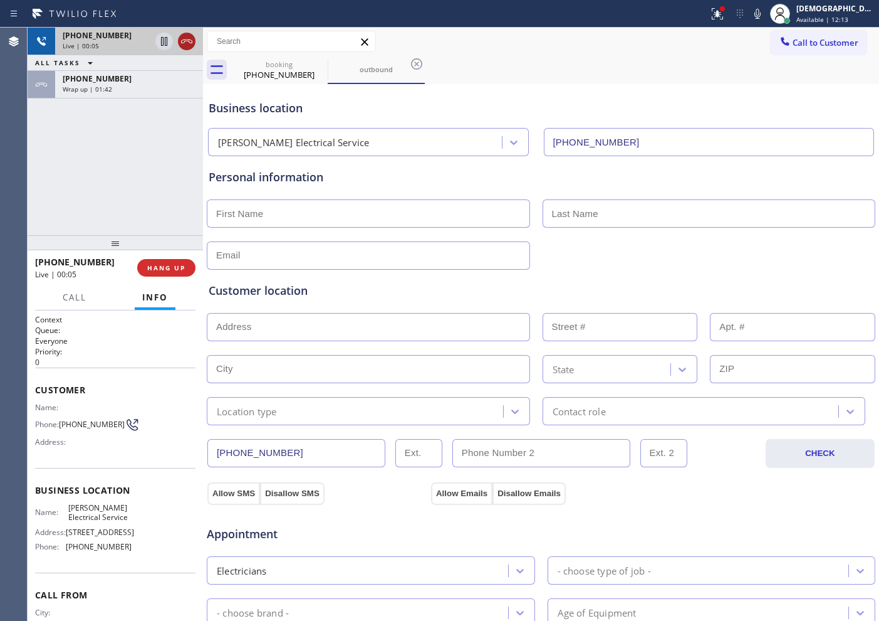
click at [184, 44] on icon at bounding box center [186, 41] width 15 height 15
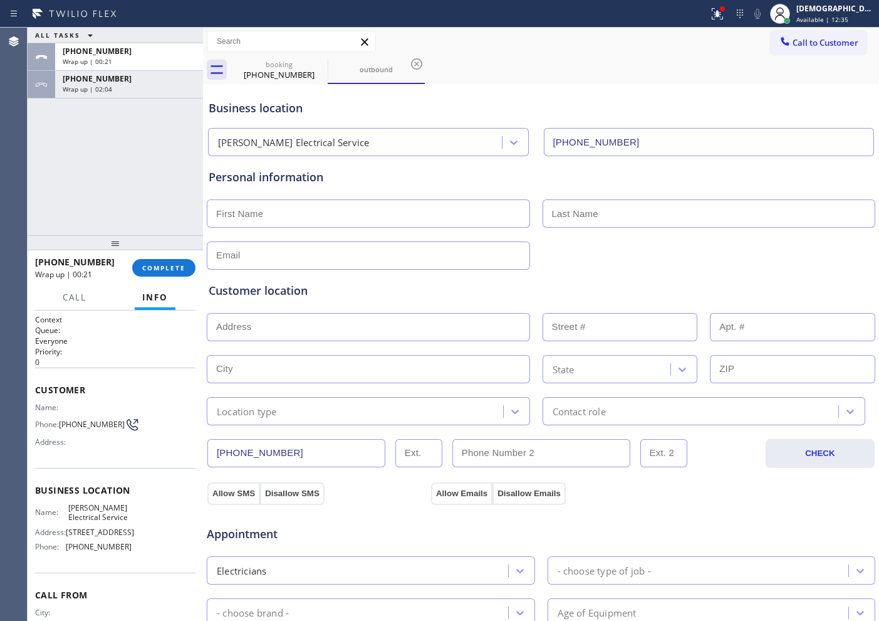
click at [260, 215] on input "text" at bounding box center [368, 213] width 323 height 28
paste input "[PERSON_NAME]"
type input "[PERSON_NAME]"
click at [637, 221] on input "text" at bounding box center [709, 213] width 333 height 28
paste input "alawda"
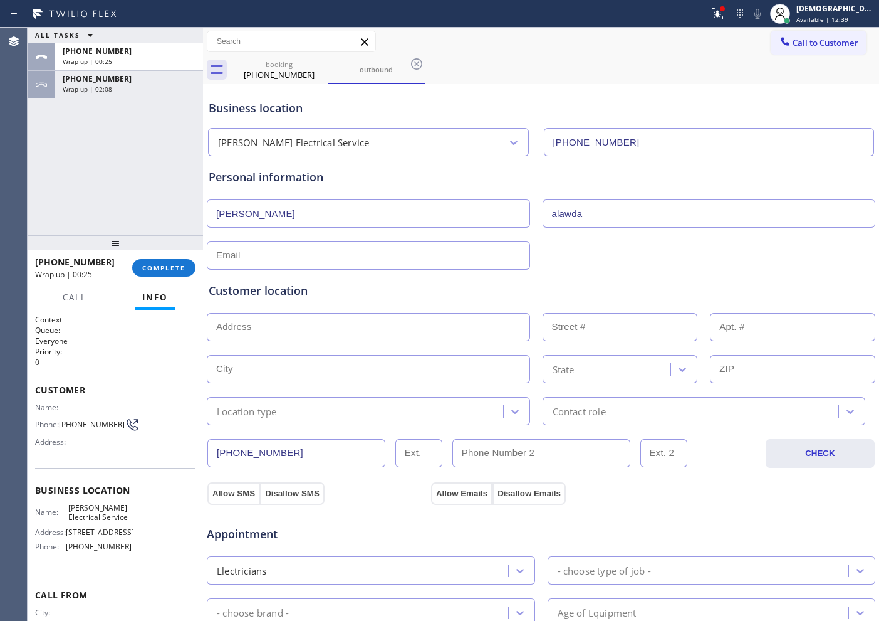
type input "alawda"
click at [251, 261] on input "text" at bounding box center [368, 255] width 323 height 28
paste input "Ahmed [EMAIL_ADDRESS][DOMAIN_NAME]"
type input "Ahmed [EMAIL_ADDRESS][DOMAIN_NAME]"
click at [286, 333] on input "text" at bounding box center [368, 327] width 323 height 28
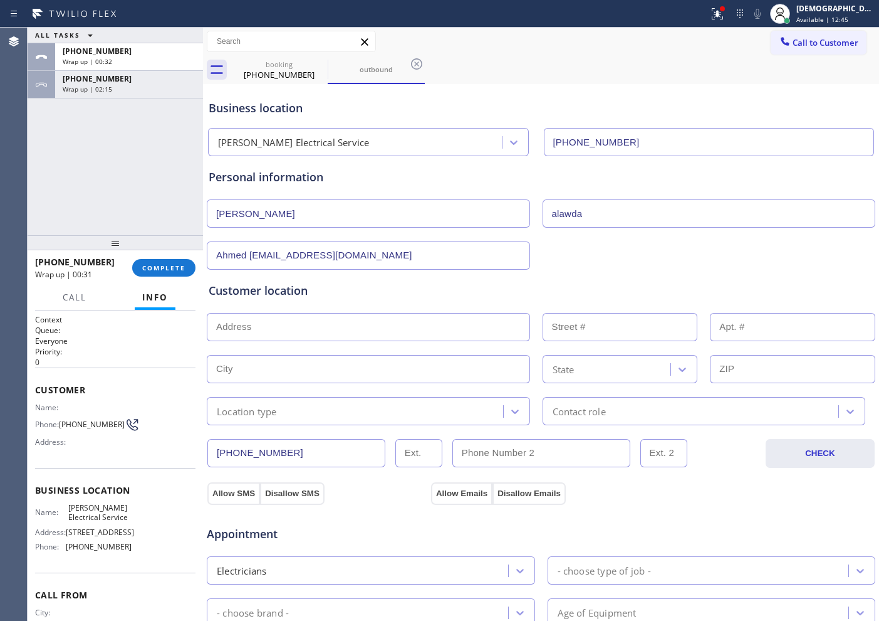
paste input "[STREET_ADDRESS]"
type input "[STREET_ADDRESS]"
type input "5650"
type input "[GEOGRAPHIC_DATA]"
type input "94608"
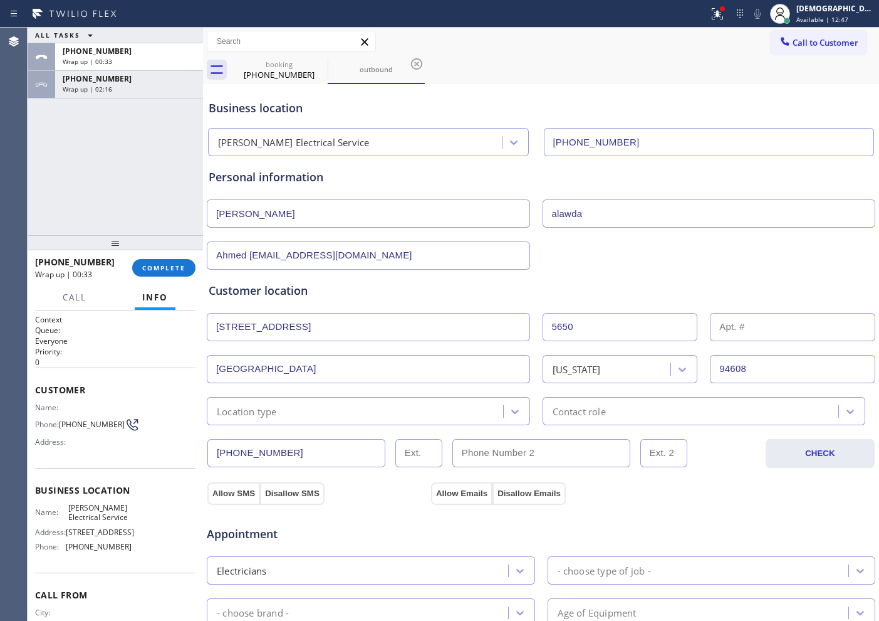
click at [283, 410] on div "Location type" at bounding box center [357, 411] width 293 height 22
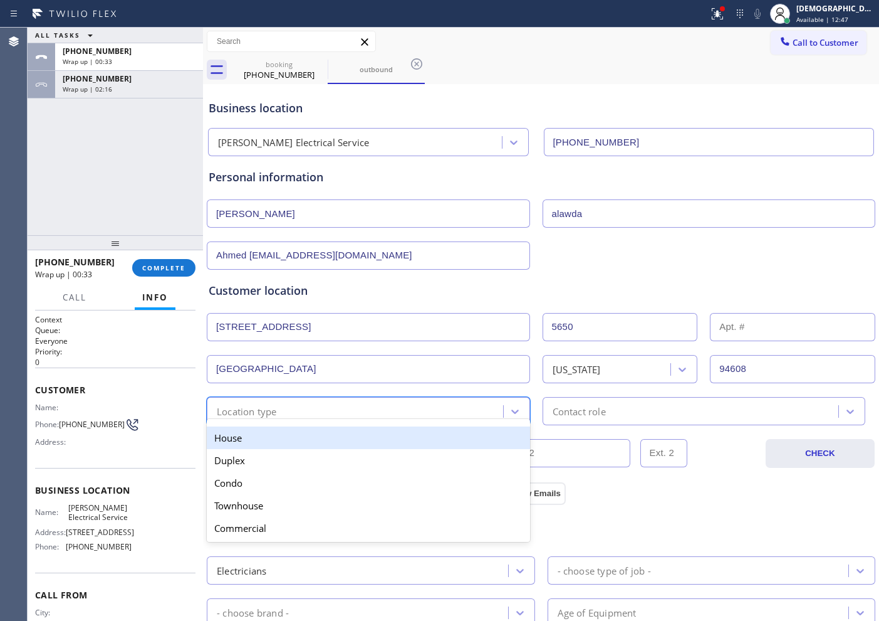
click at [275, 435] on div "House" at bounding box center [368, 437] width 323 height 23
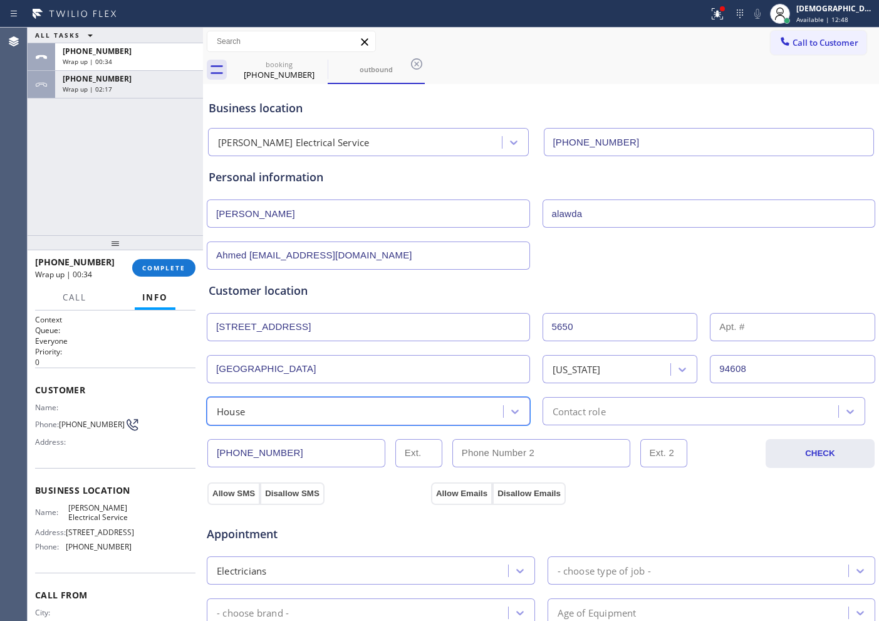
click at [456, 404] on div "House" at bounding box center [357, 411] width 293 height 22
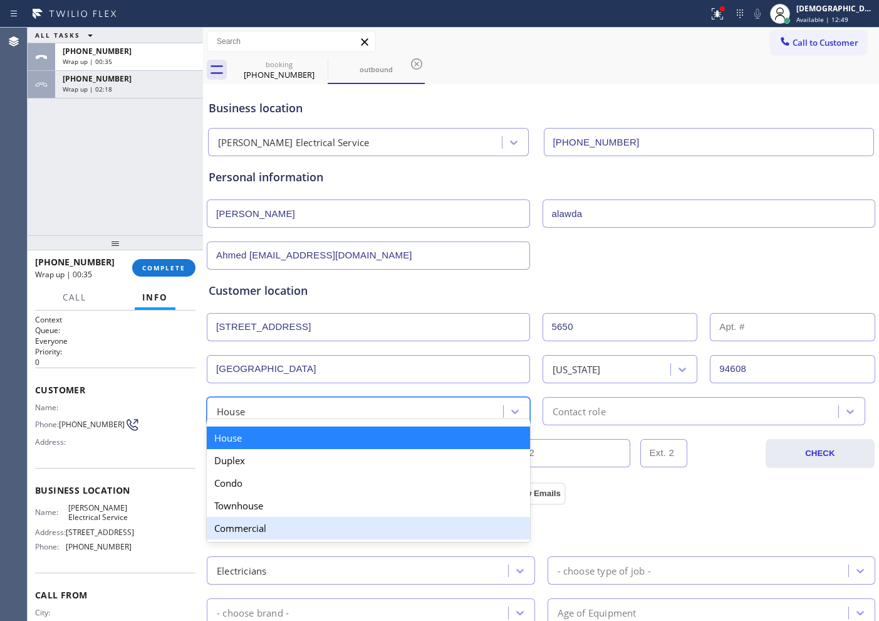
click at [342, 518] on div "Commercial" at bounding box center [368, 528] width 323 height 23
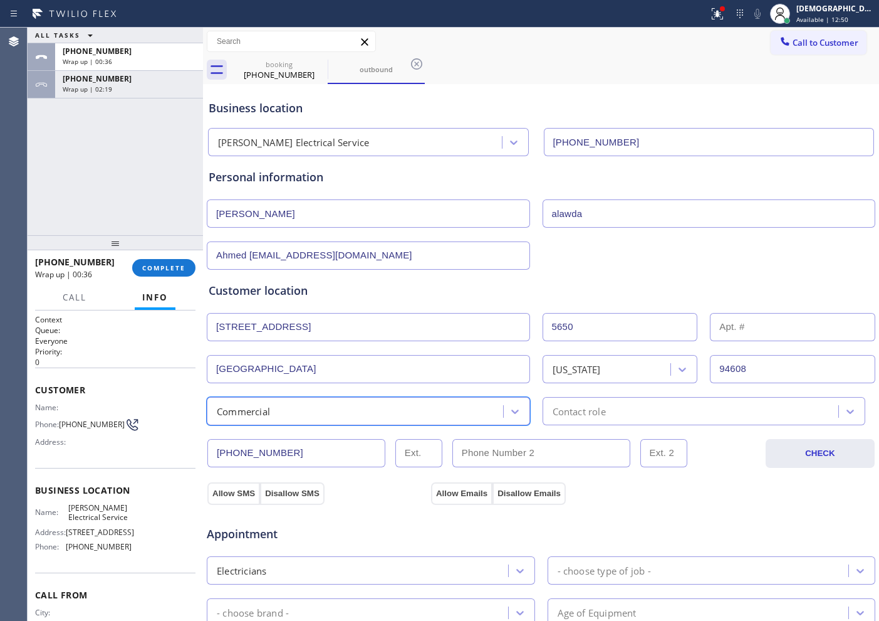
click at [577, 415] on div "Contact role" at bounding box center [579, 411] width 53 height 14
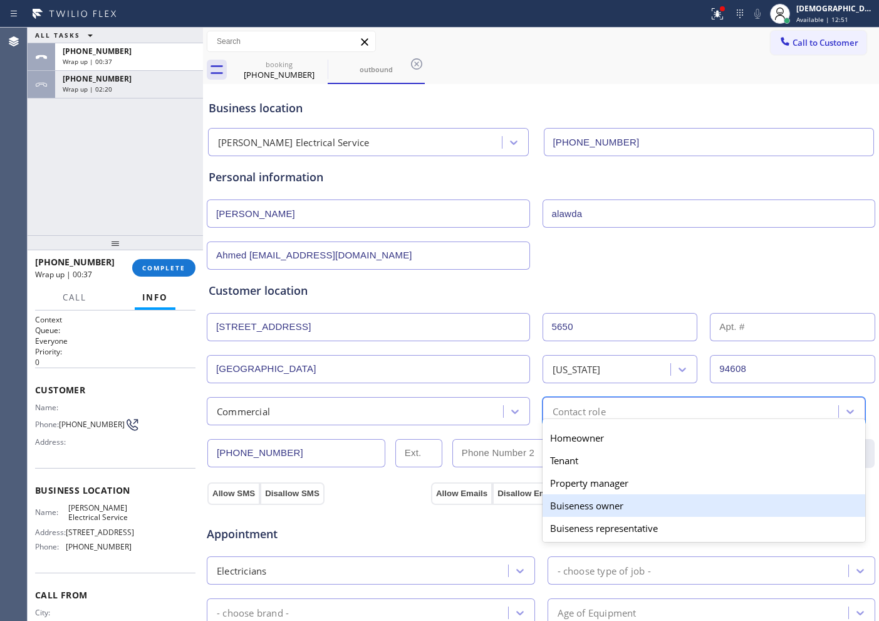
drag, startPoint x: 607, startPoint y: 505, endPoint x: 328, endPoint y: 483, distance: 279.8
click at [606, 505] on div "Buiseness owner" at bounding box center [704, 505] width 323 height 23
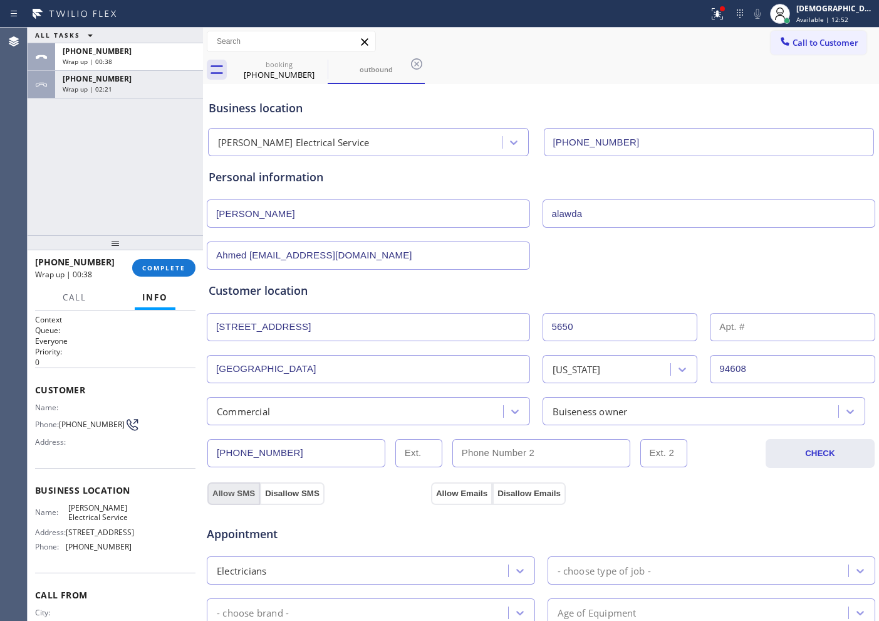
click at [238, 491] on button "Allow SMS" at bounding box center [233, 493] width 53 height 23
click at [453, 496] on button "Allow Emails" at bounding box center [461, 493] width 61 height 23
click at [452, 494] on button "Allow Emails" at bounding box center [461, 493] width 61 height 23
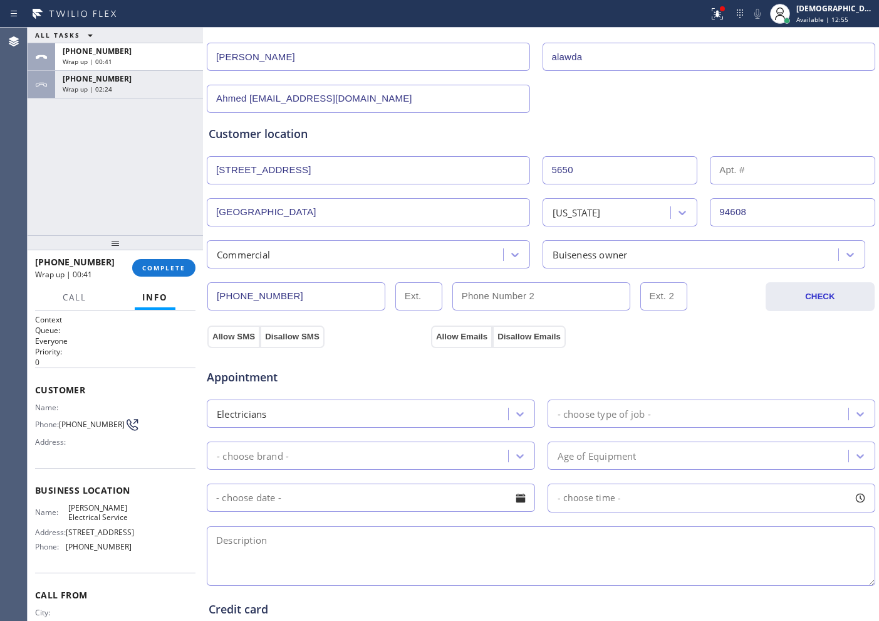
click at [658, 408] on div "- choose type of job -" at bounding box center [701, 413] width 298 height 22
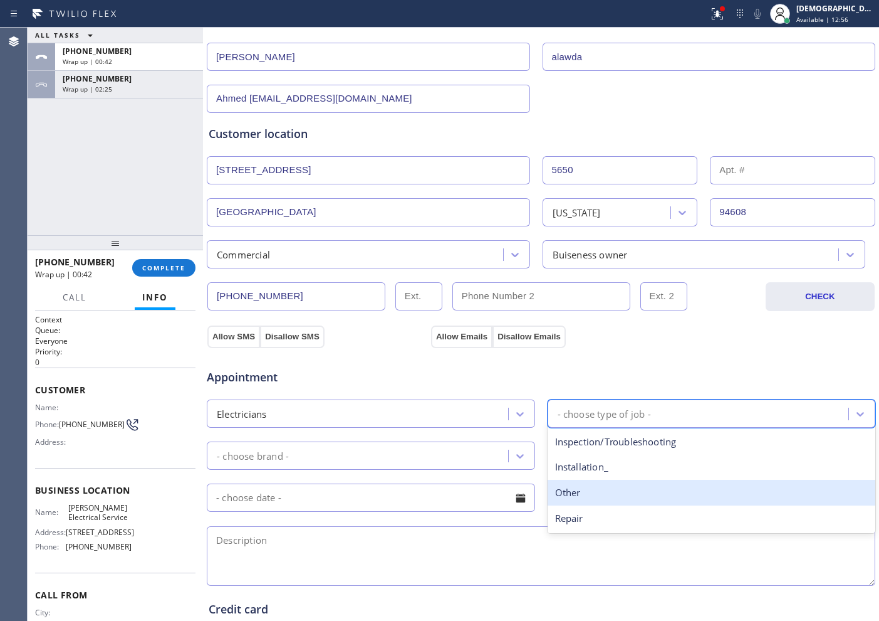
drag, startPoint x: 584, startPoint y: 498, endPoint x: 444, endPoint y: 489, distance: 140.7
click at [584, 498] on div "Other" at bounding box center [712, 493] width 328 height 26
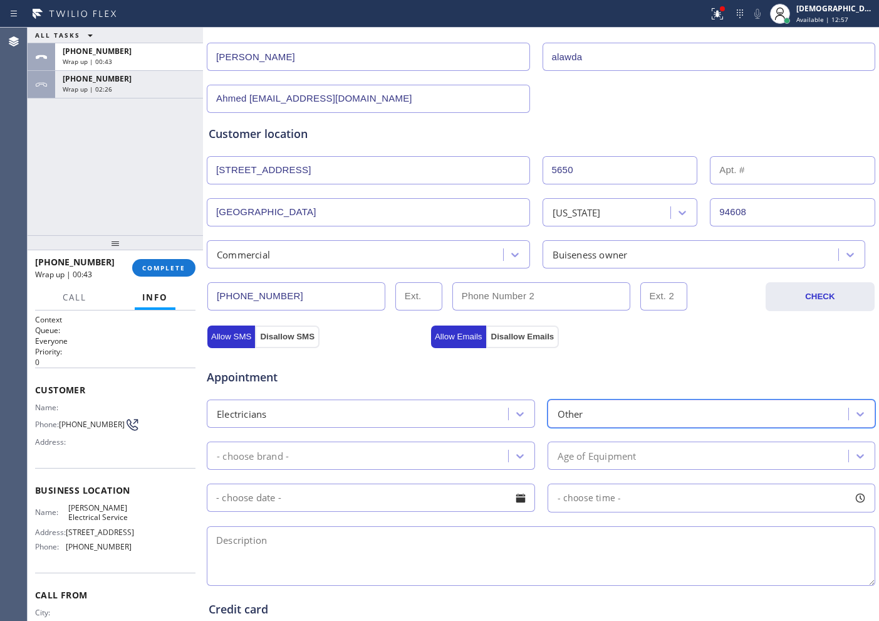
click at [397, 459] on div "- choose brand -" at bounding box center [360, 455] width 298 height 22
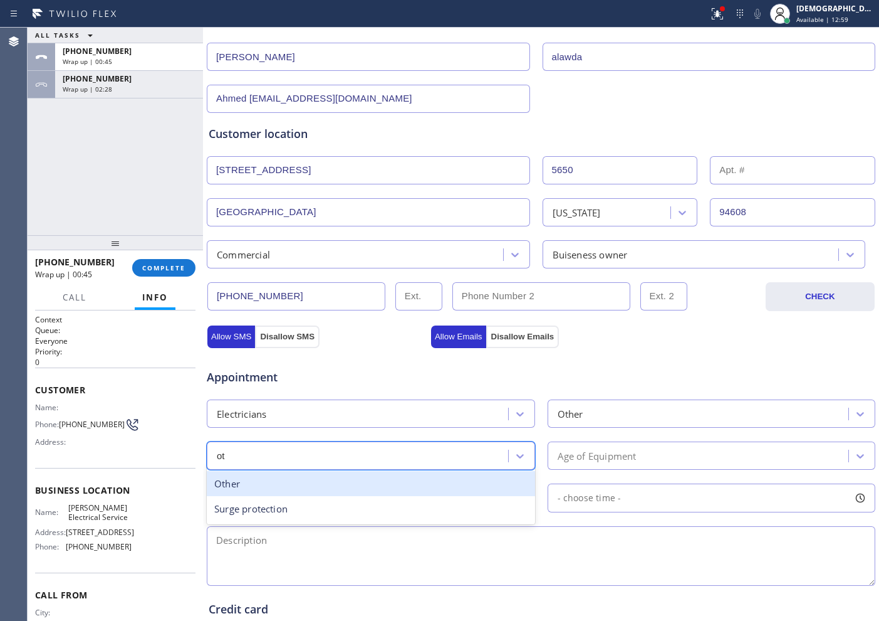
type input "oth"
click at [283, 493] on div "Other" at bounding box center [371, 484] width 328 height 26
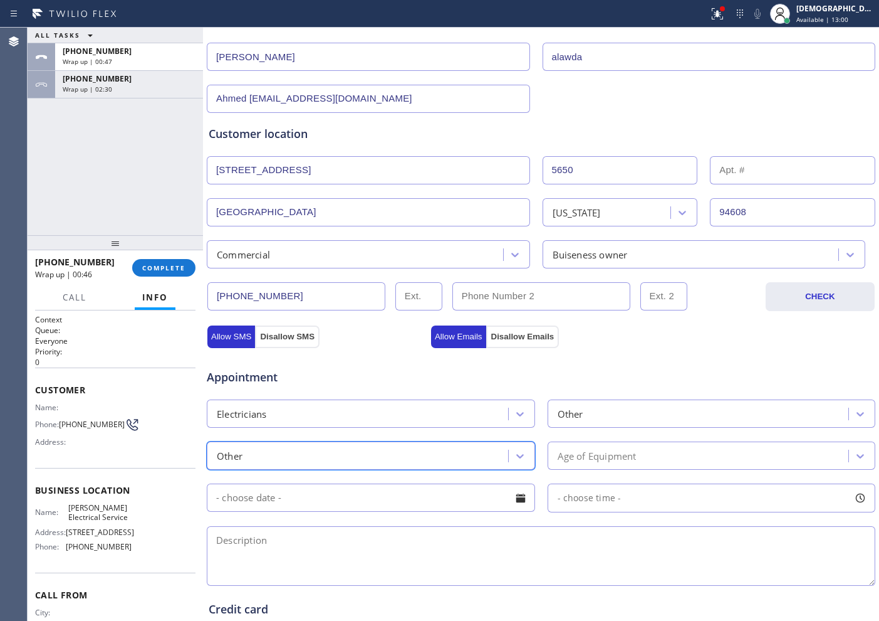
click at [573, 451] on div "Age of Equipment" at bounding box center [597, 455] width 79 height 14
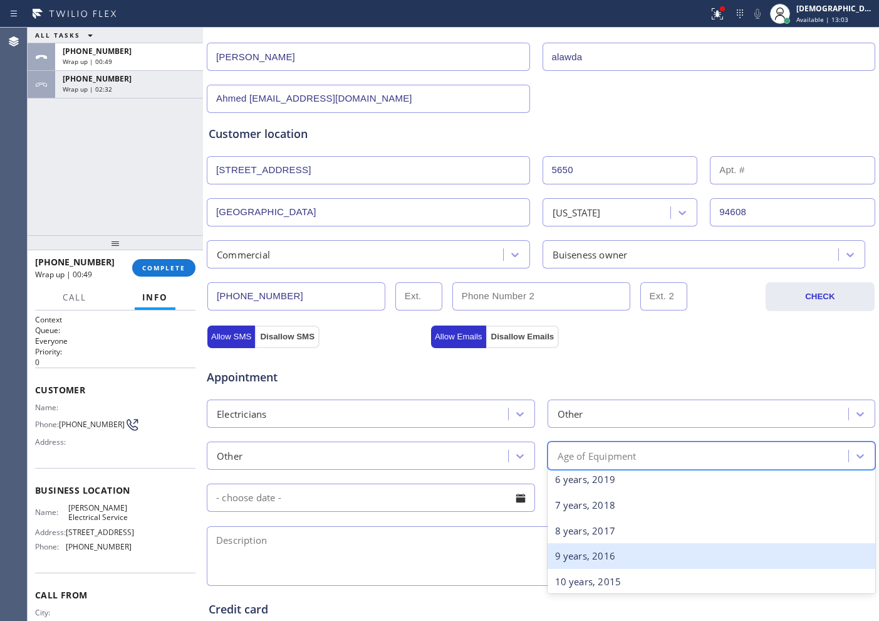
click at [588, 567] on div "9 years, 2016" at bounding box center [712, 556] width 328 height 26
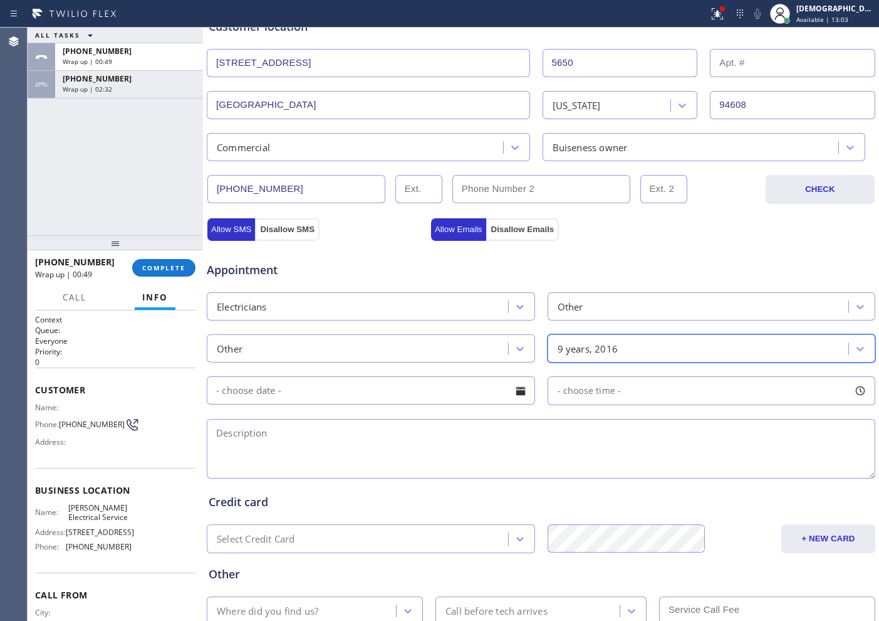
scroll to position [351, 0]
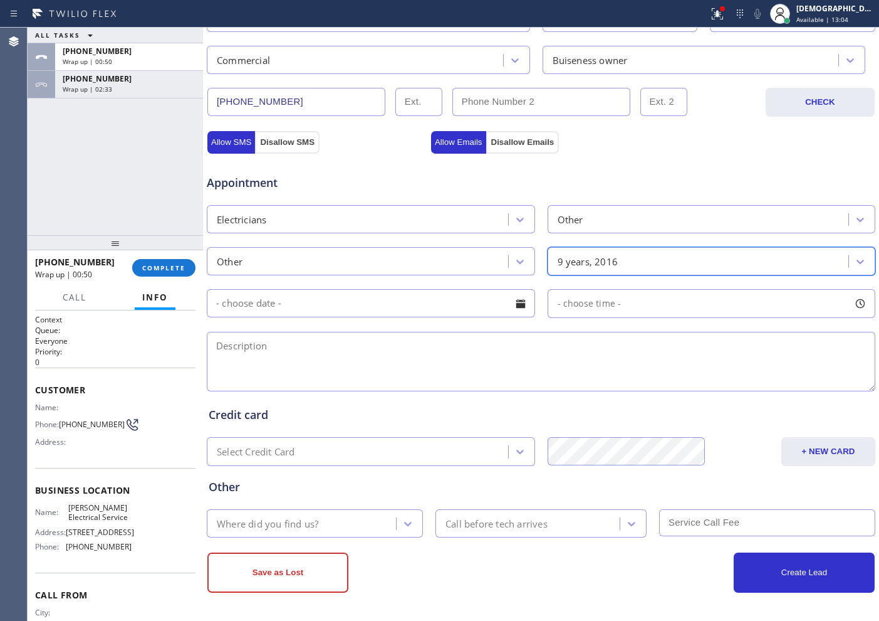
click at [446, 320] on div "Appointment Electricians Other Other option 9 years, 2016, selected. 31 results…" at bounding box center [541, 276] width 665 height 234
click at [442, 307] on input "text" at bounding box center [371, 303] width 328 height 28
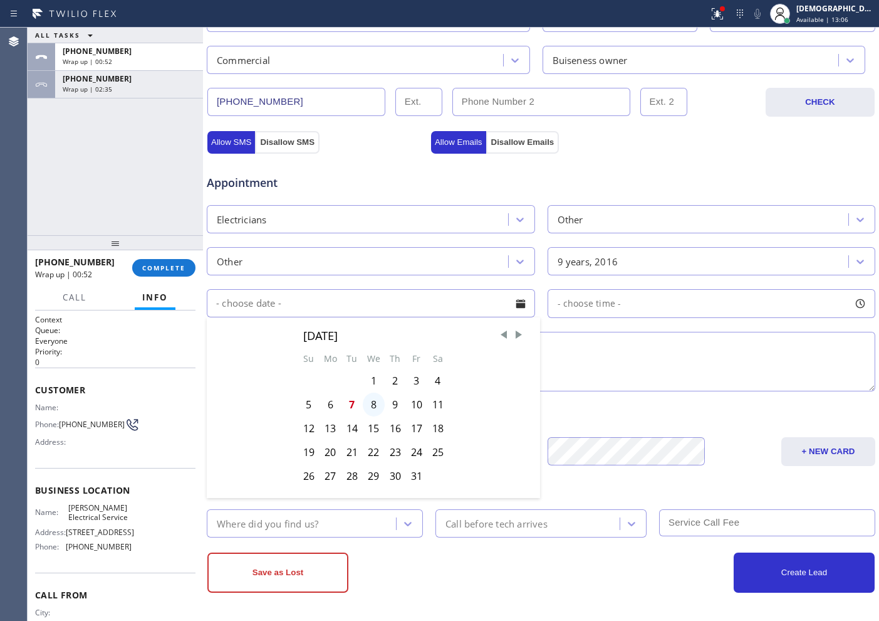
click at [374, 406] on div "8" at bounding box center [374, 404] width 22 height 24
type input "[DATE]"
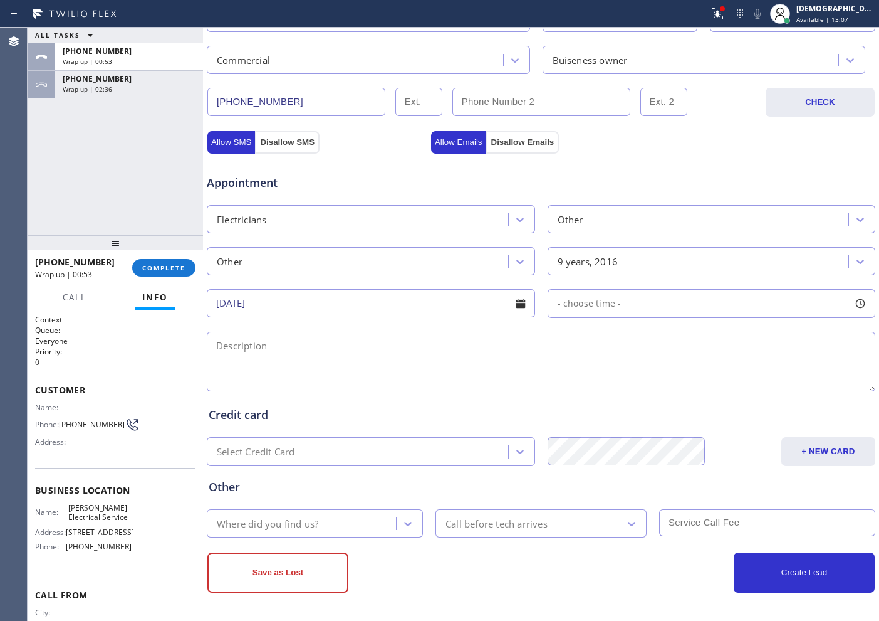
click at [659, 295] on div "- choose time -" at bounding box center [712, 303] width 328 height 29
drag, startPoint x: 554, startPoint y: 379, endPoint x: 762, endPoint y: 378, distance: 208.1
click at [764, 378] on div at bounding box center [771, 380] width 15 height 26
drag, startPoint x: 559, startPoint y: 377, endPoint x: 694, endPoint y: 382, distance: 135.5
click at [694, 382] on div at bounding box center [700, 380] width 15 height 26
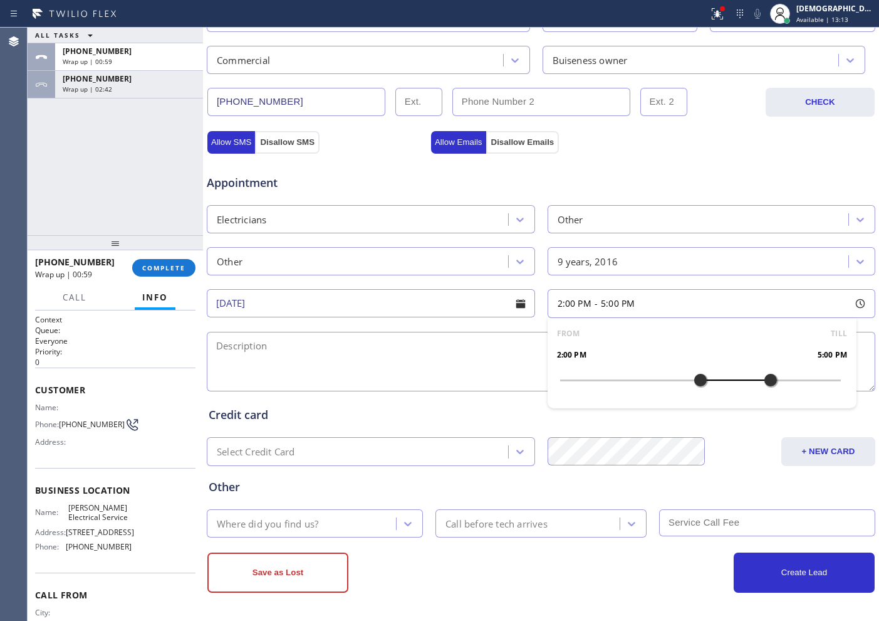
click at [608, 173] on div "Appointment" at bounding box center [541, 175] width 671 height 32
click at [408, 349] on textarea at bounding box center [541, 362] width 669 height 60
click at [313, 345] on textarea "2-5 / $60 /" at bounding box center [541, 362] width 669 height 60
paste textarea "cx wants us to do a load calculation data for the pannel boxes"
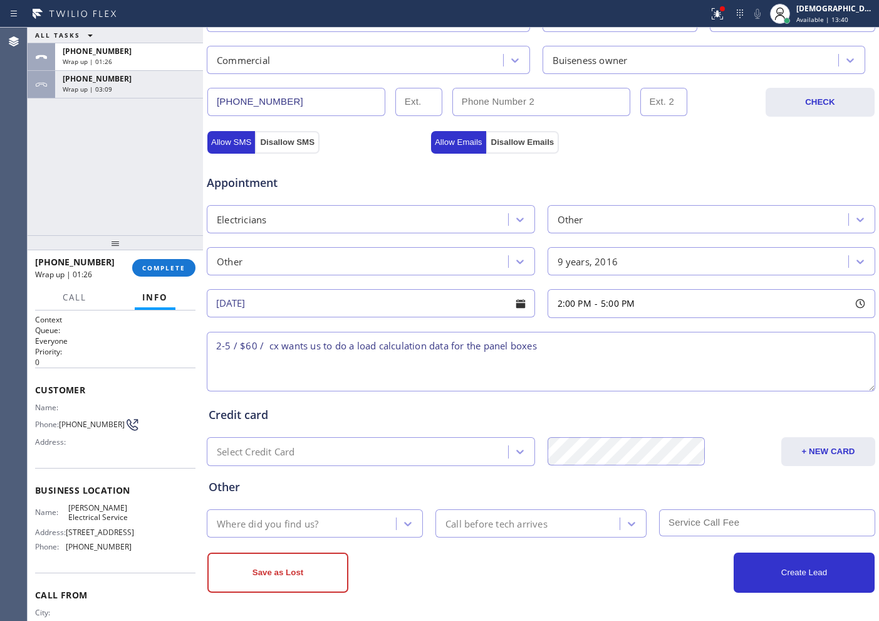
click at [651, 350] on textarea "2-5 / $60 / cx wants us to do a load calculation data for the panel boxes" at bounding box center [541, 362] width 669 height 60
click at [651, 367] on textarea "2-5 / $60 / cx wants us to do a load calculation data for the panel boxes / Com…" at bounding box center [541, 362] width 669 height 60
paste textarea "[STREET_ADDRESS]"
click at [696, 349] on textarea "2-5 / $60 / cx wants us to do a load calculation data for the panel boxes / Com…" at bounding box center [541, 362] width 669 height 60
click at [790, 347] on textarea "2-5 / $60 / cx wants us to do a load calculation data for the panel boxes / Com…" at bounding box center [541, 362] width 669 height 60
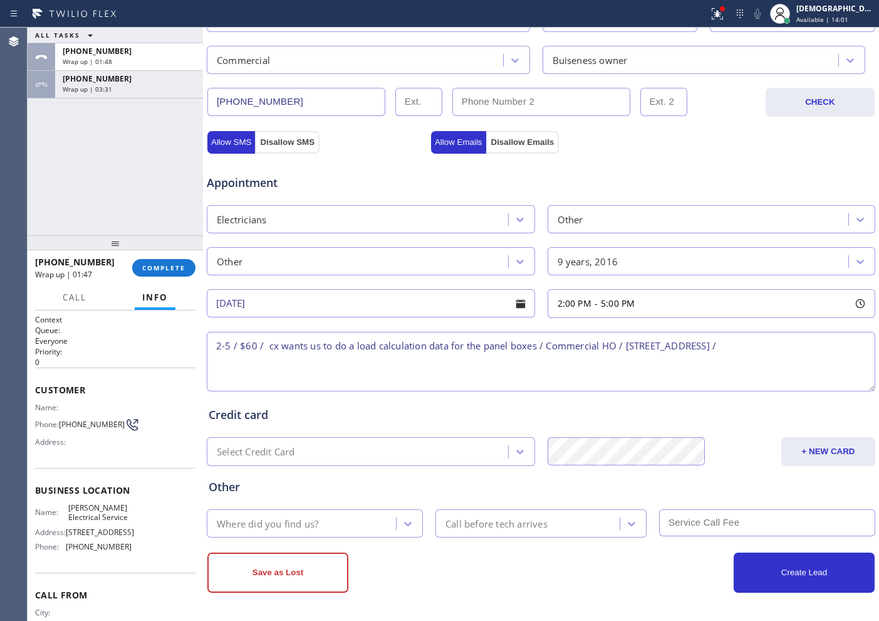
click at [113, 537] on span "[STREET_ADDRESS]" at bounding box center [100, 531] width 68 height 9
drag, startPoint x: 95, startPoint y: 520, endPoint x: 67, endPoint y: 512, distance: 29.2
click at [68, 512] on span "[PERSON_NAME] Electrical Service" at bounding box center [99, 512] width 63 height 19
copy span "[PERSON_NAME] Electrical Service"
click at [817, 342] on textarea "2-5 / $60 / cx wants us to do a load calculation data for the panel boxes / Com…" at bounding box center [541, 362] width 669 height 60
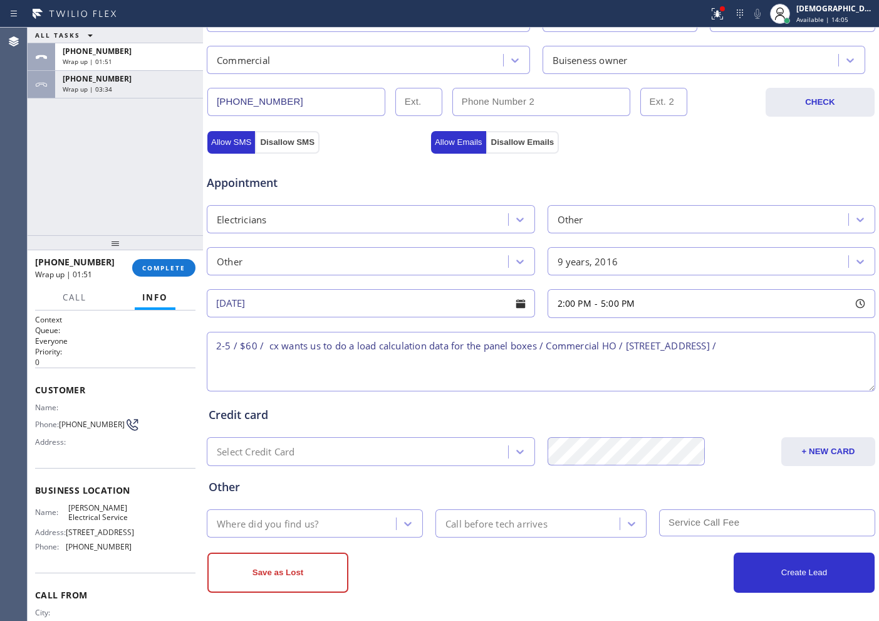
paste textarea "[PERSON_NAME] Electrical Service"
click at [394, 364] on textarea "2-5 / $60 / cx wants us to do a load calculation data for the panel boxes / Com…" at bounding box center [541, 362] width 669 height 60
paste textarea "Please call customer 30 minutes prior to arrival"
type textarea "2-5 / $60 / cx wants us to do a load calculation data for the panel boxes / Com…"
click at [327, 525] on div "Where did you find us?" at bounding box center [304, 523] width 186 height 22
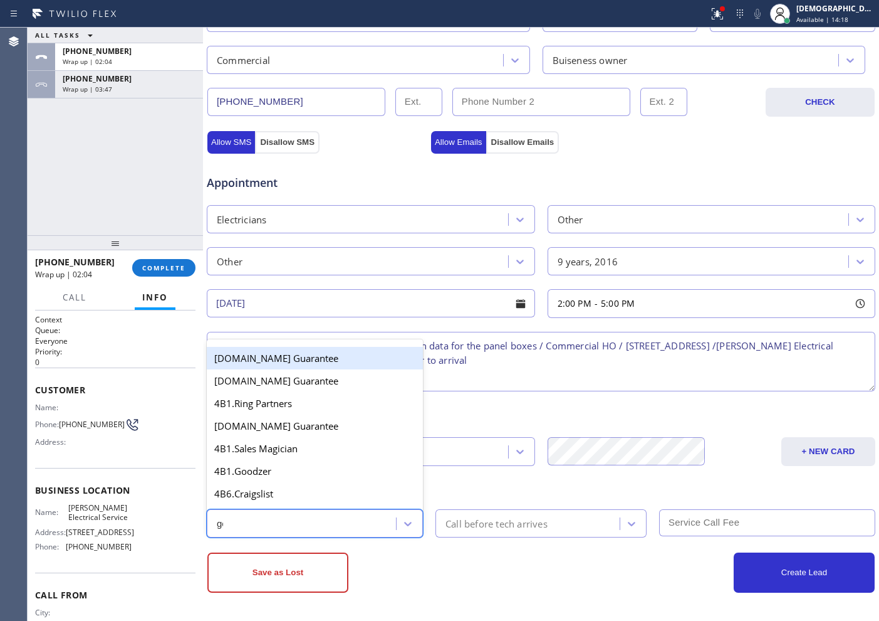
type input "goo"
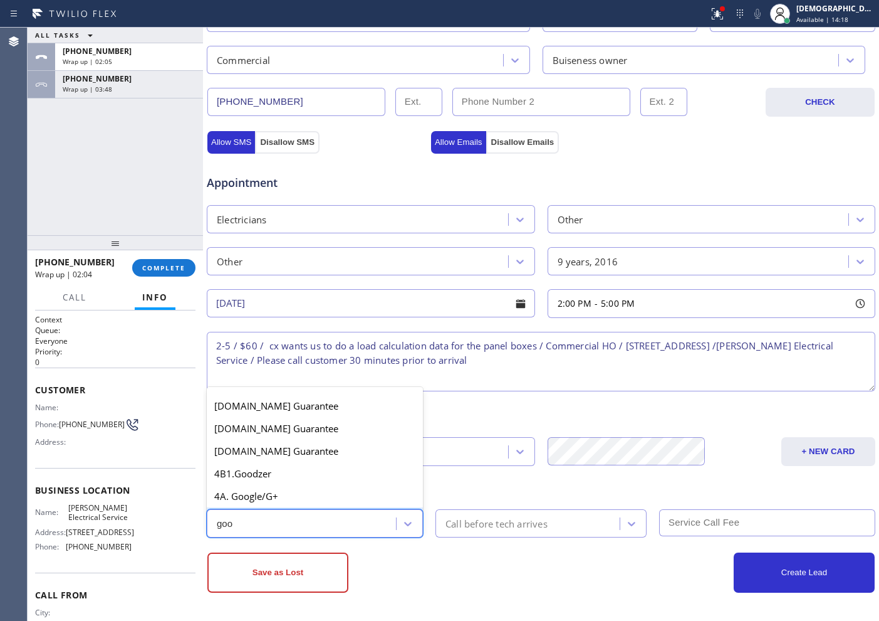
click at [318, 507] on div "4B. Google Guarantee" at bounding box center [315, 518] width 216 height 23
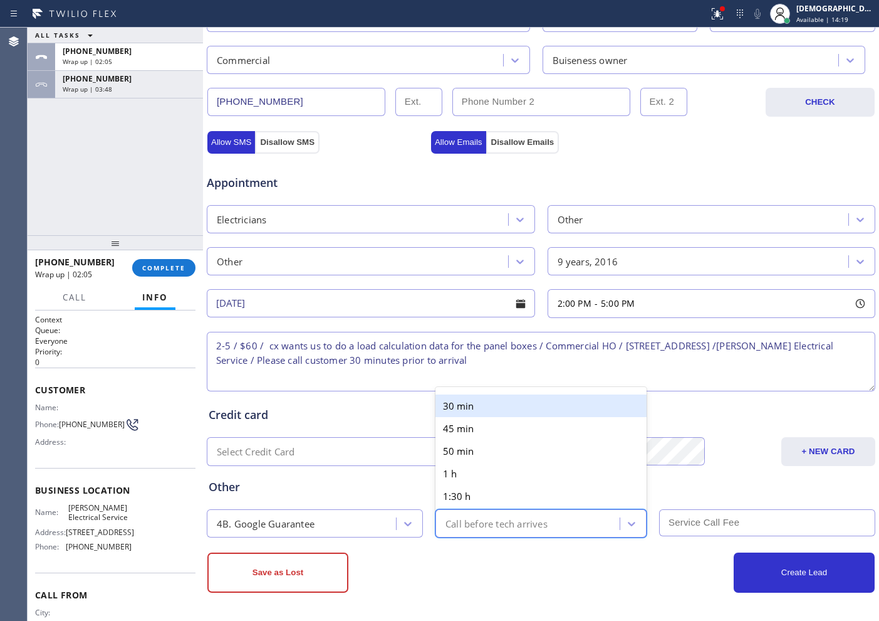
click at [512, 520] on div "Call before tech arrives" at bounding box center [497, 523] width 102 height 14
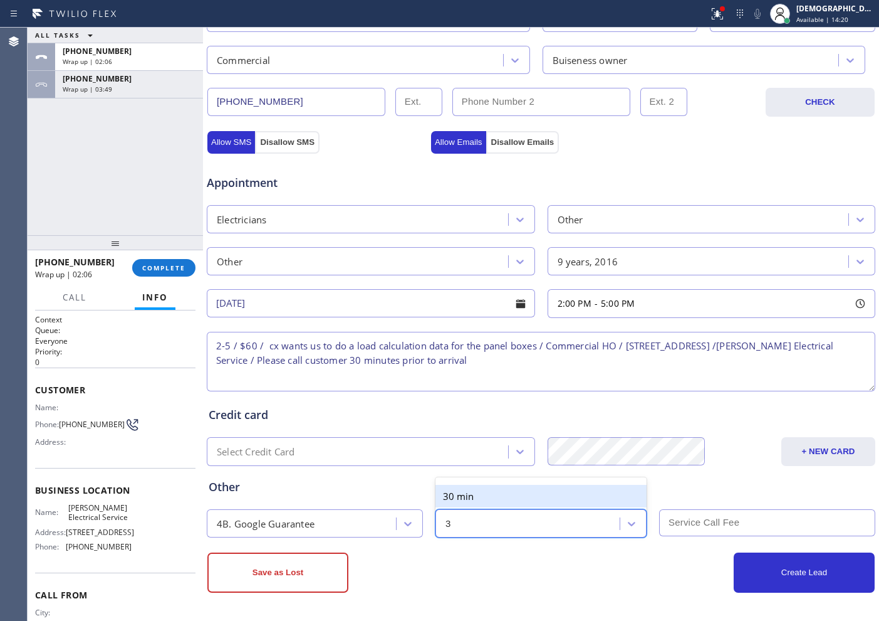
type input "30"
click at [501, 498] on div "30 min" at bounding box center [541, 496] width 211 height 23
click at [328, 525] on div "4B. Google Guarantee" at bounding box center [304, 523] width 186 height 22
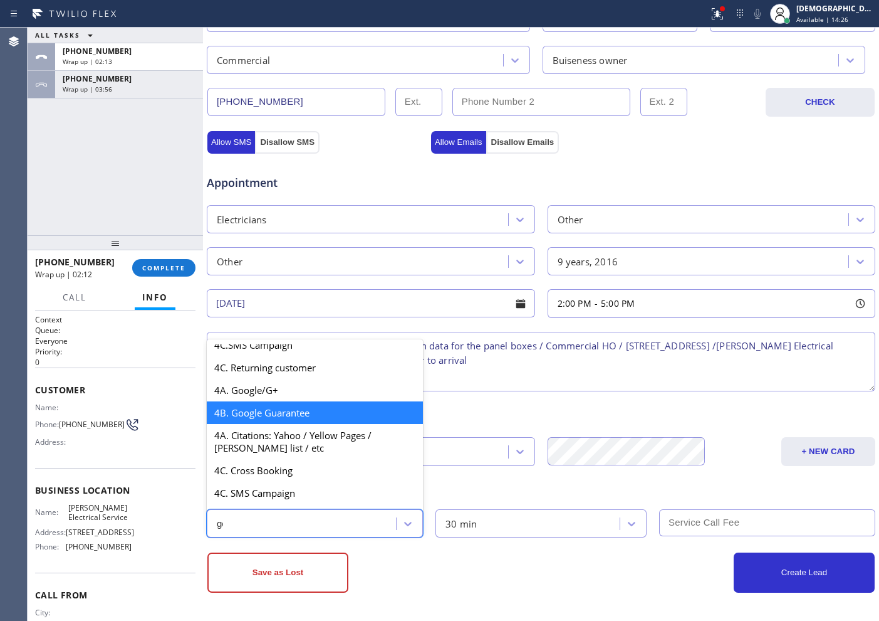
scroll to position [0, 0]
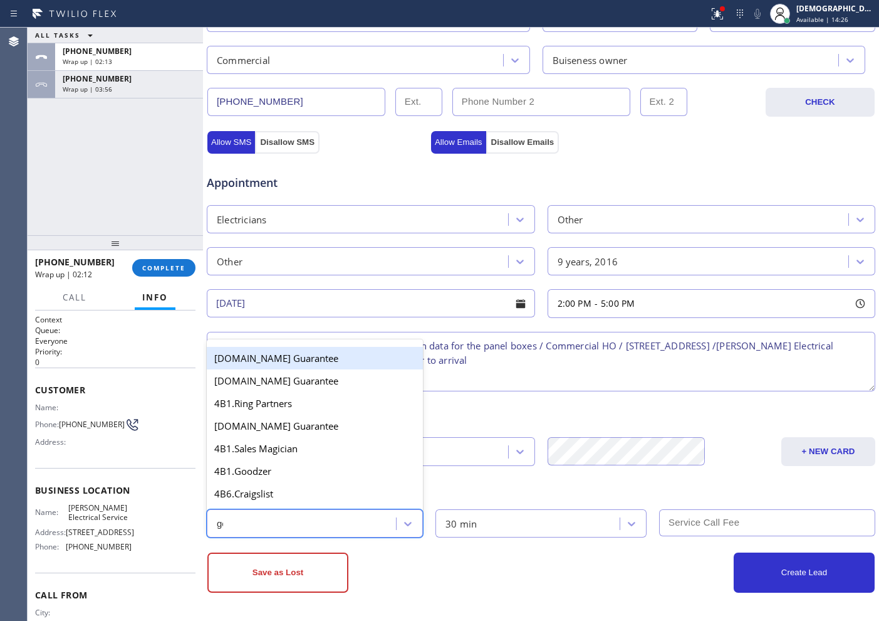
type input "goo"
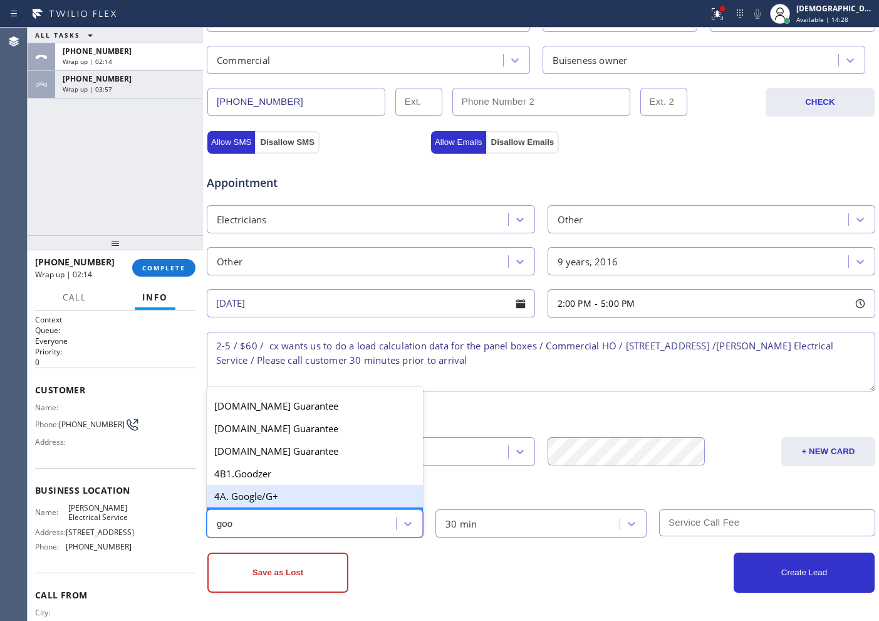
click at [307, 499] on div "4A. Google/G+" at bounding box center [315, 496] width 216 height 23
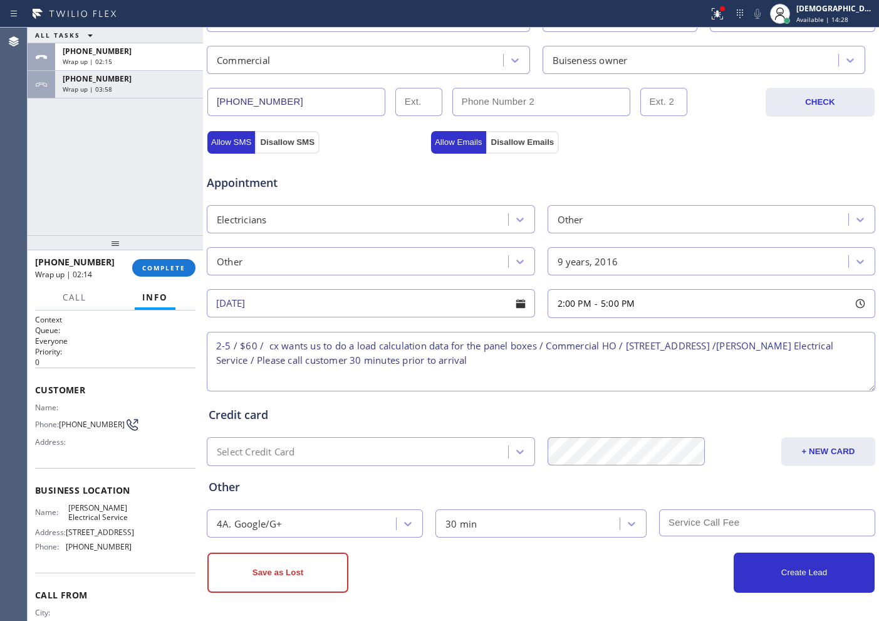
click at [727, 524] on input "text" at bounding box center [767, 522] width 216 height 27
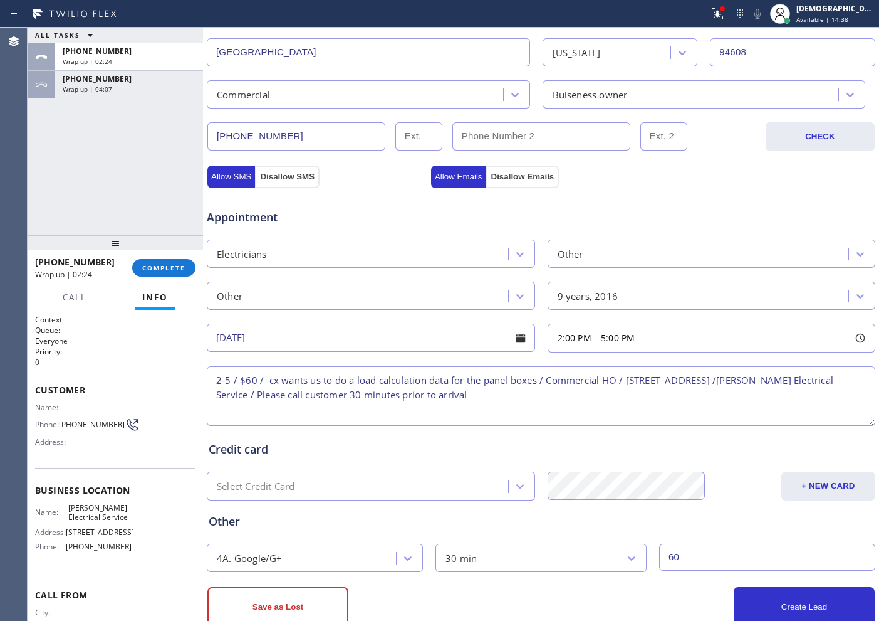
scroll to position [351, 0]
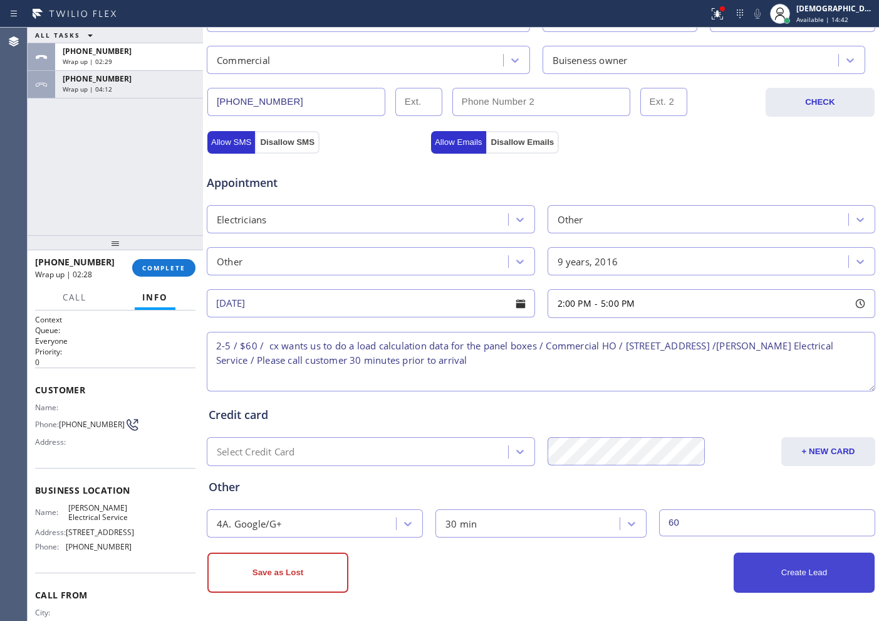
type input "60"
click at [760, 565] on button "Create Lead" at bounding box center [804, 572] width 141 height 40
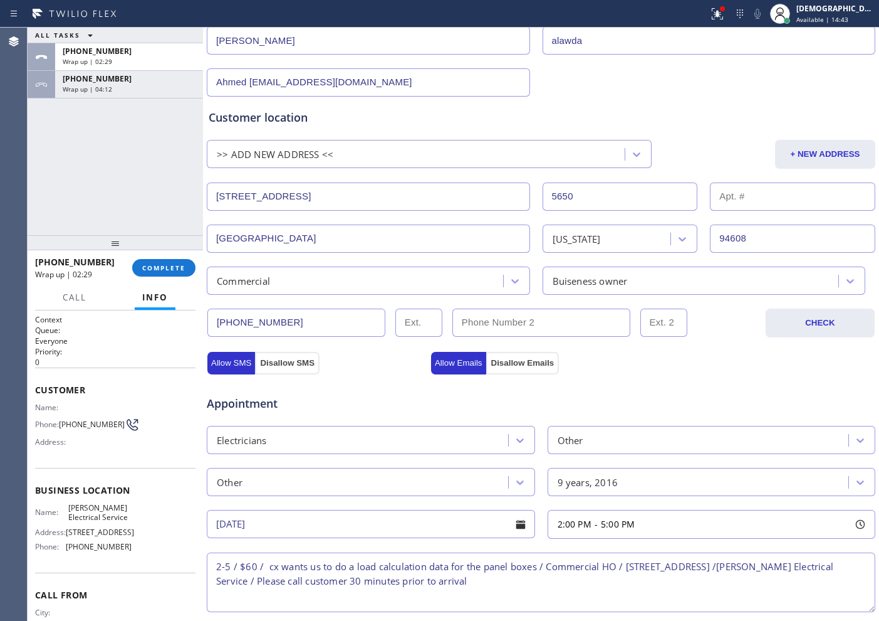
scroll to position [159, 0]
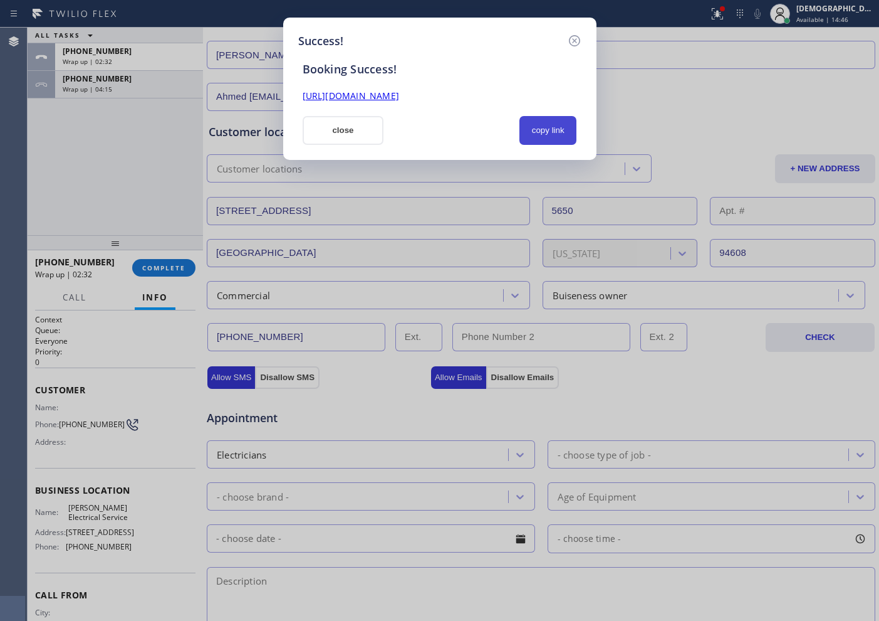
click at [538, 130] on button "copy link" at bounding box center [549, 130] width 58 height 29
click at [399, 93] on link "[URL][DOMAIN_NAME]" at bounding box center [351, 96] width 97 height 12
click at [575, 40] on icon at bounding box center [574, 40] width 15 height 15
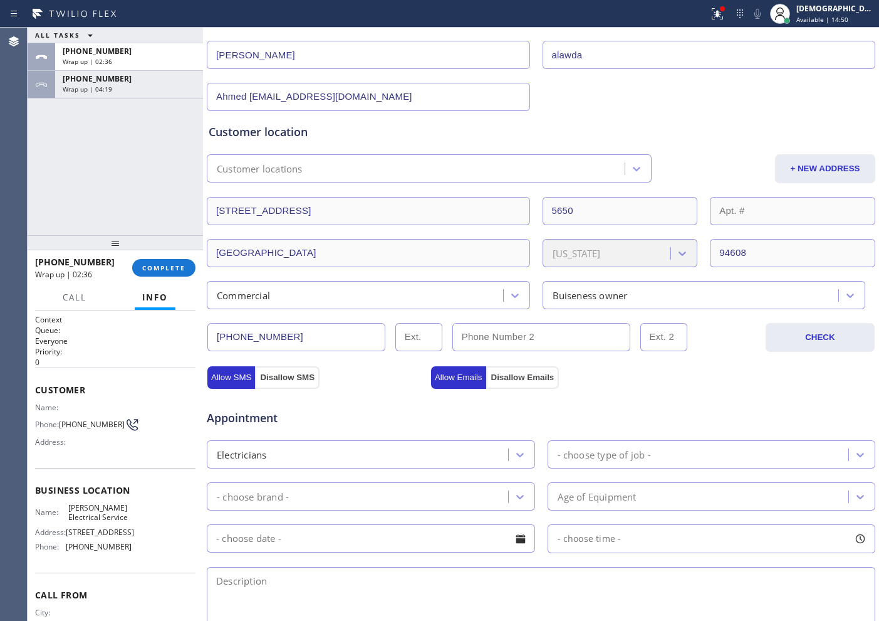
scroll to position [80, 0]
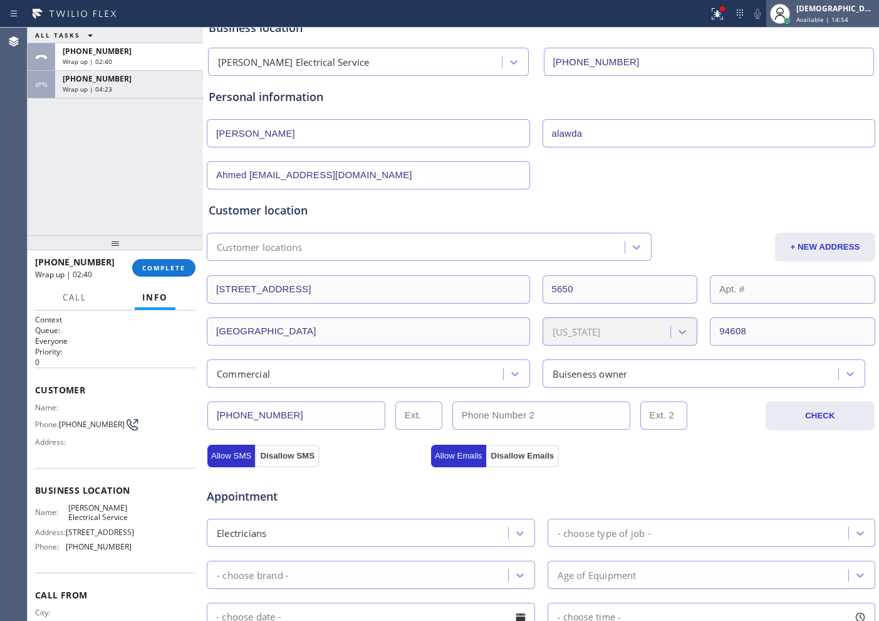
click at [844, 19] on span "Available | 14:54" at bounding box center [823, 19] width 52 height 9
click at [678, 171] on div "Ahmed [EMAIL_ADDRESS][DOMAIN_NAME]" at bounding box center [541, 174] width 671 height 31
click at [845, 15] on span "Available | 14:58" at bounding box center [823, 19] width 52 height 9
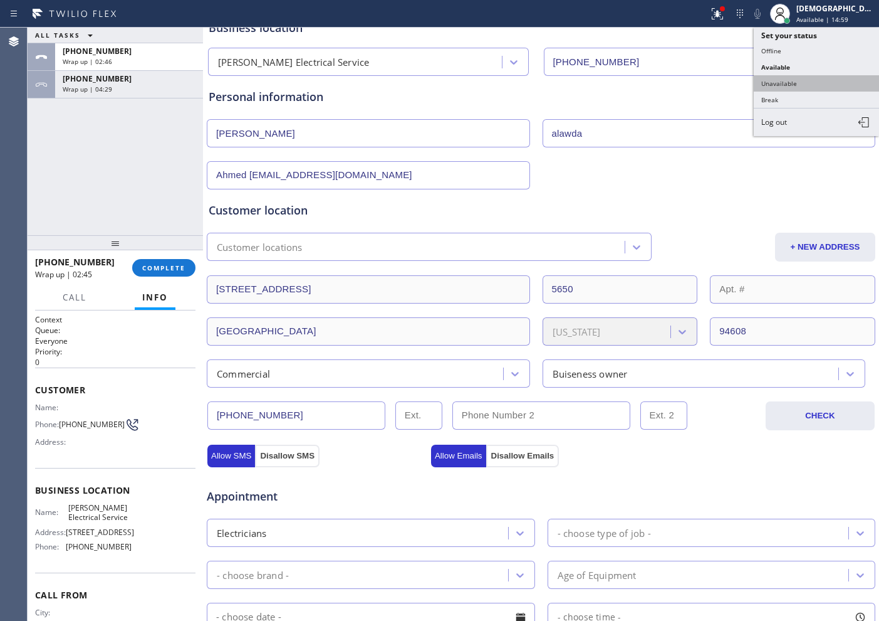
click at [792, 85] on button "Unavailable" at bounding box center [816, 83] width 125 height 16
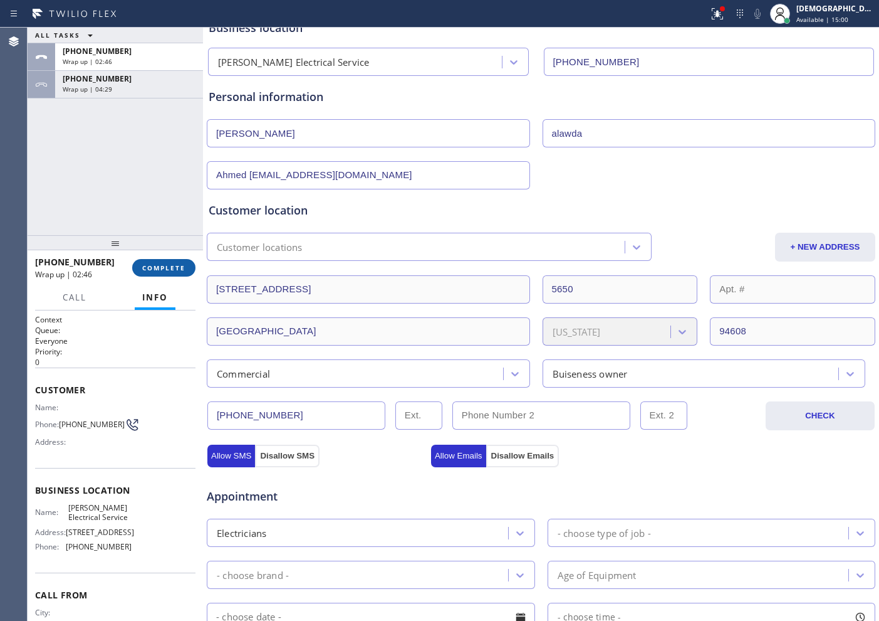
click at [150, 263] on span "COMPLETE" at bounding box center [163, 267] width 43 height 9
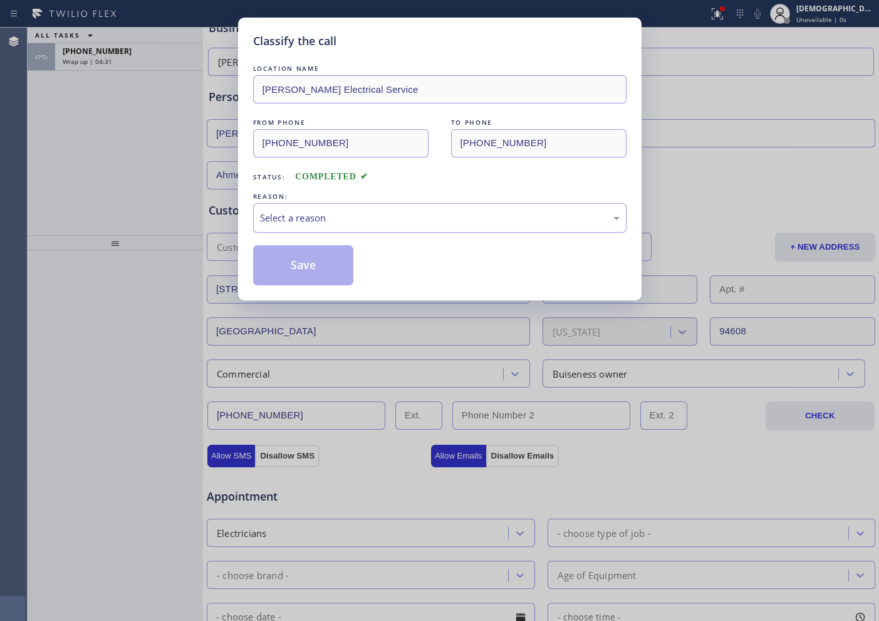
click at [372, 202] on div "REASON:" at bounding box center [440, 196] width 374 height 13
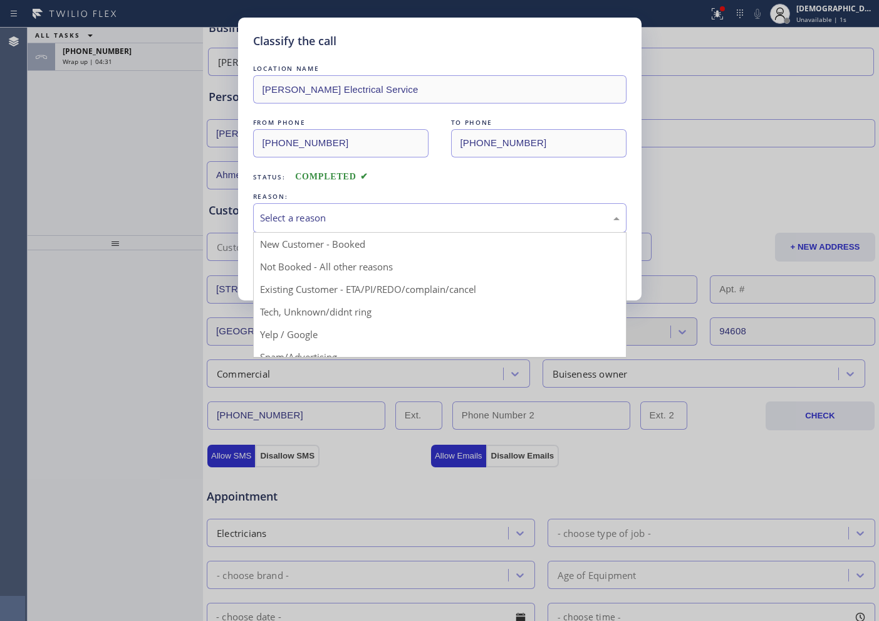
click at [327, 223] on div "Select a reason" at bounding box center [440, 218] width 360 height 14
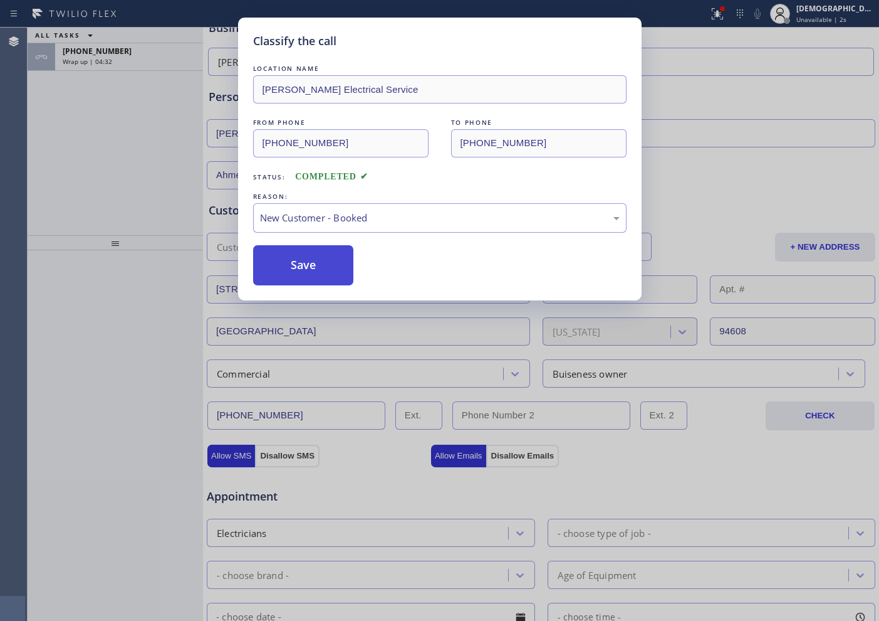
click at [295, 251] on button "Save" at bounding box center [303, 265] width 101 height 40
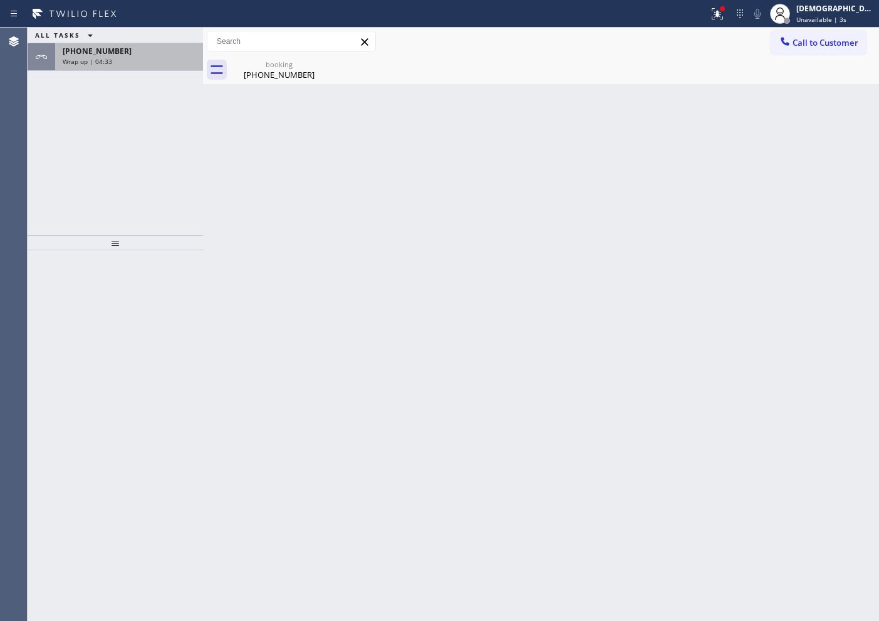
click at [140, 61] on div "Wrap up | 04:33" at bounding box center [129, 61] width 133 height 9
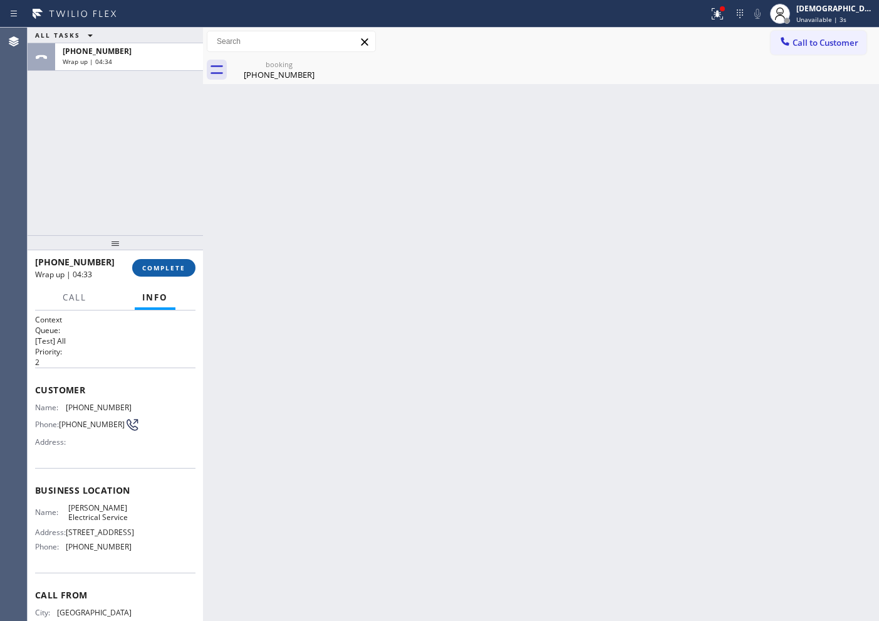
click at [150, 260] on button "COMPLETE" at bounding box center [163, 268] width 63 height 18
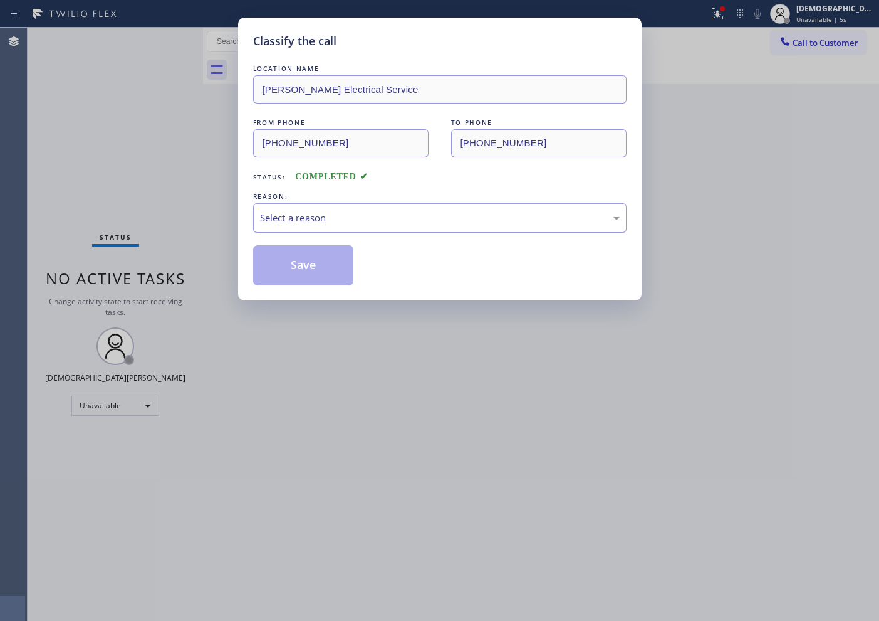
click at [370, 214] on div "Select a reason" at bounding box center [440, 218] width 360 height 14
click at [288, 257] on button "Save" at bounding box center [303, 265] width 101 height 40
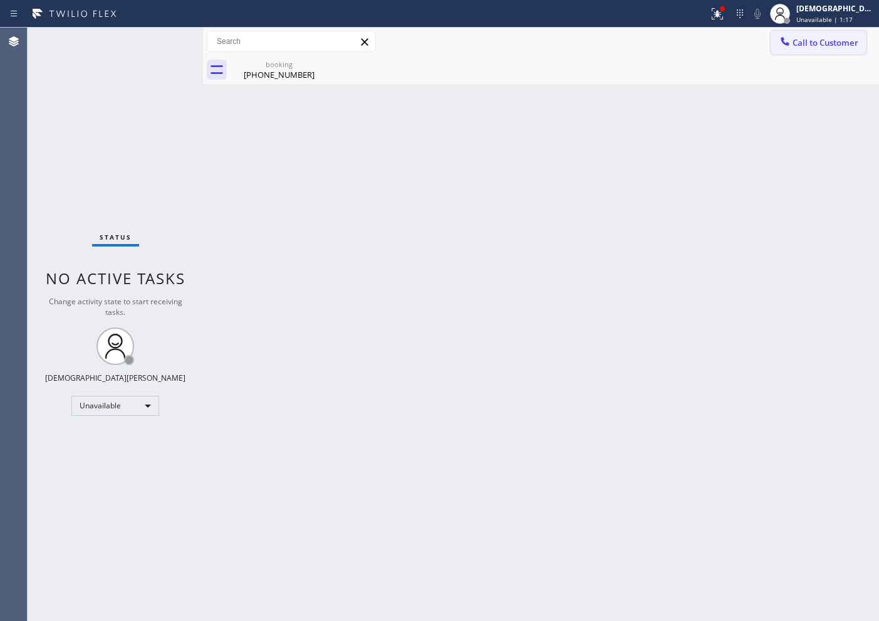
click at [825, 41] on span "Call to Customer" at bounding box center [826, 42] width 66 height 11
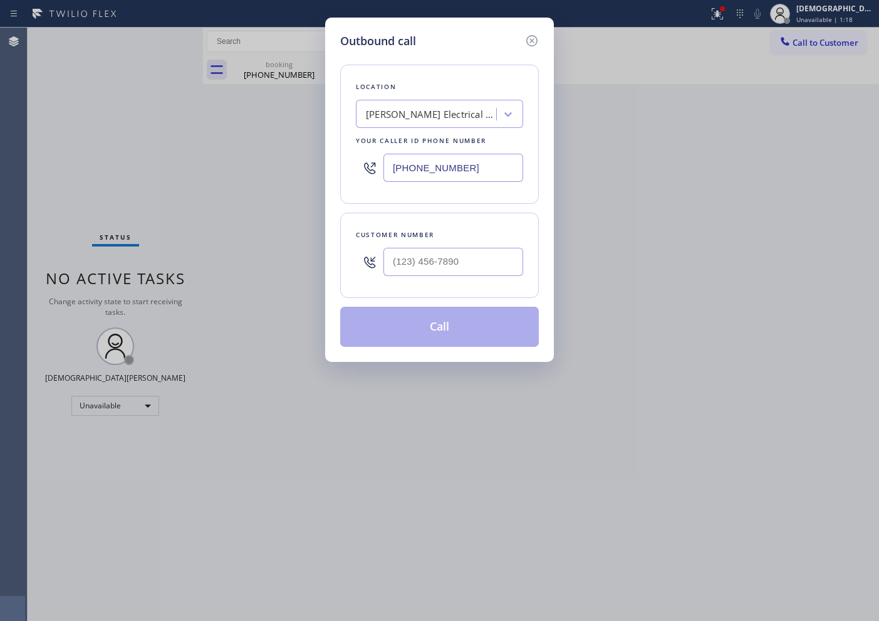
type input "(___) ___-____"
click at [462, 265] on input "(___) ___-____" at bounding box center [454, 262] width 140 height 28
click at [437, 171] on input "[PHONE_NUMBER]" at bounding box center [454, 168] width 140 height 28
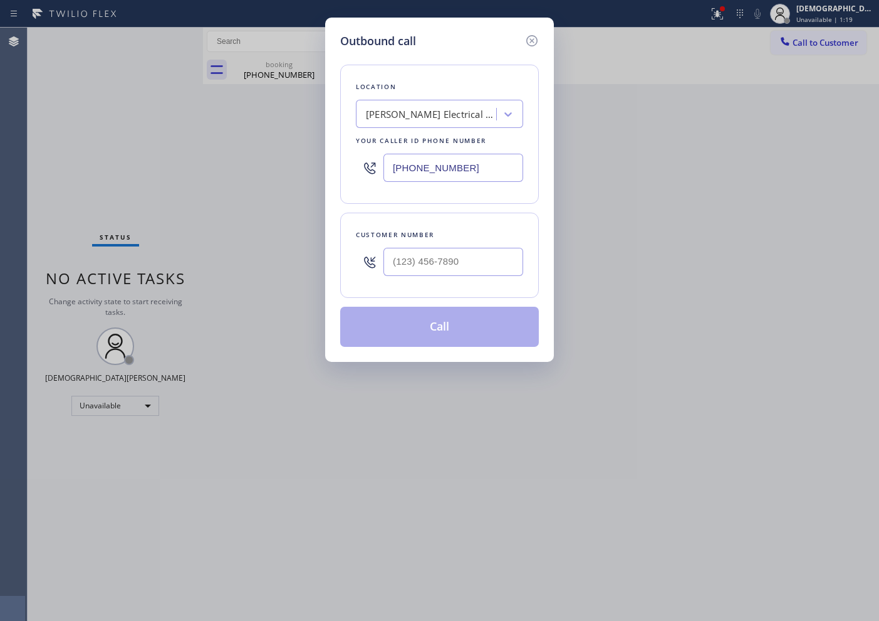
click at [437, 171] on input "[PHONE_NUMBER]" at bounding box center [454, 168] width 140 height 28
paste input "text"
type input "[PHONE_NUMBER]"
click at [405, 263] on input "(___) ___-____" at bounding box center [454, 262] width 140 height 28
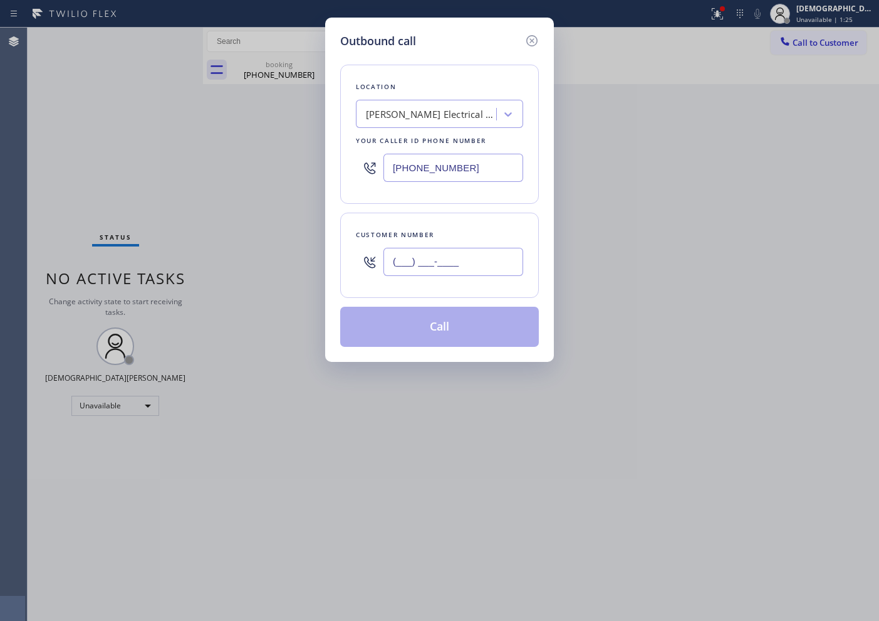
paste input "510) 478-4835"
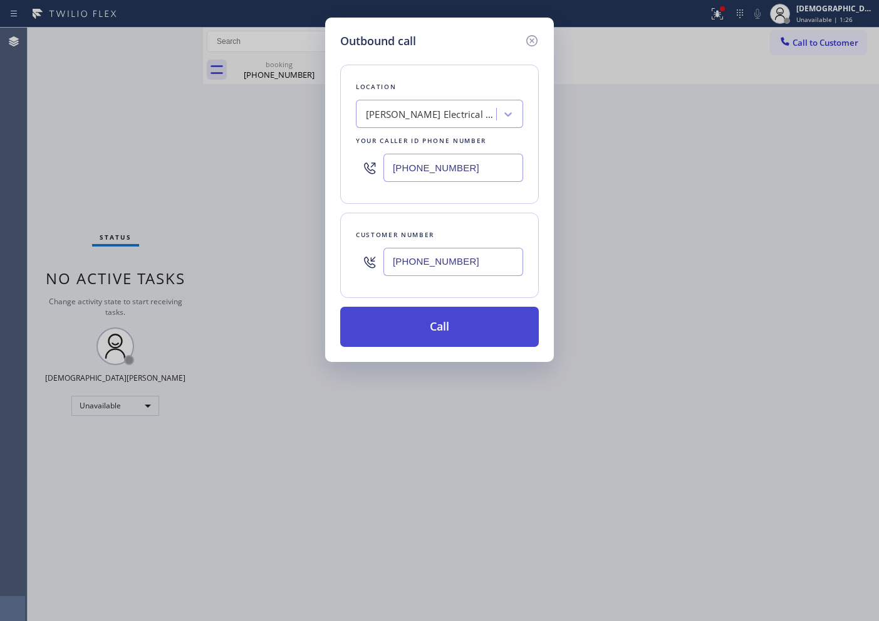
type input "[PHONE_NUMBER]"
click at [440, 323] on button "Call" at bounding box center [439, 327] width 199 height 40
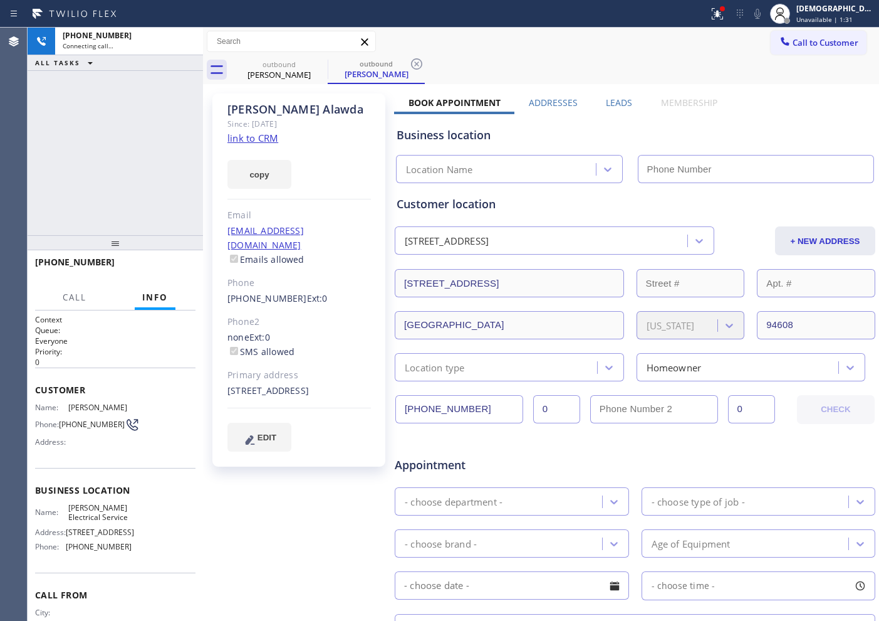
type input "[PHONE_NUMBER]"
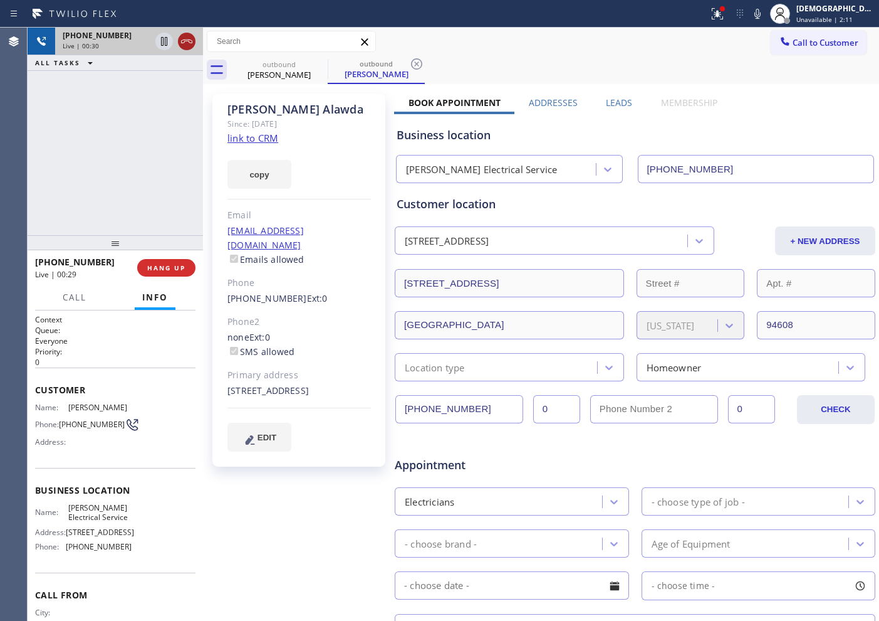
click at [191, 46] on icon at bounding box center [186, 41] width 15 height 15
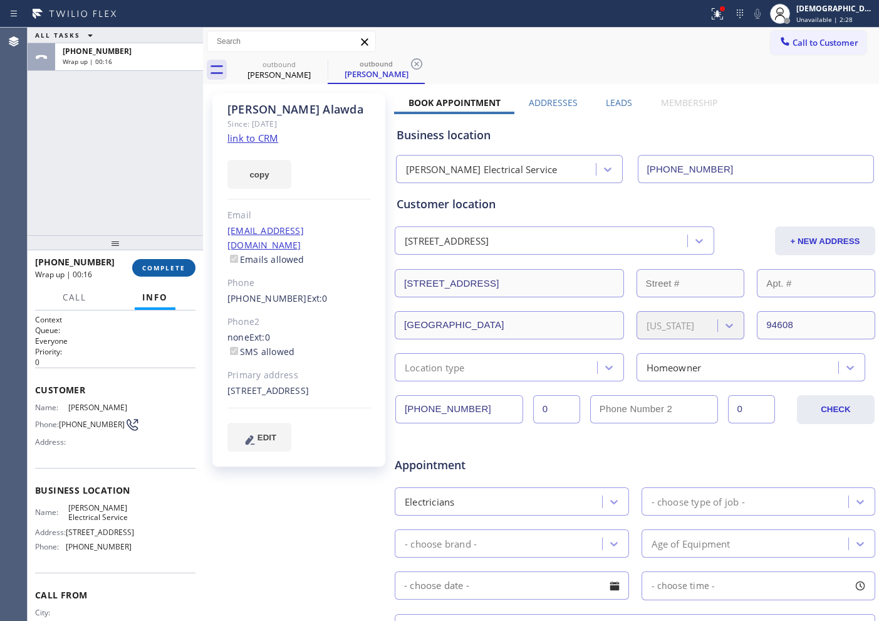
click at [169, 266] on span "COMPLETE" at bounding box center [163, 267] width 43 height 9
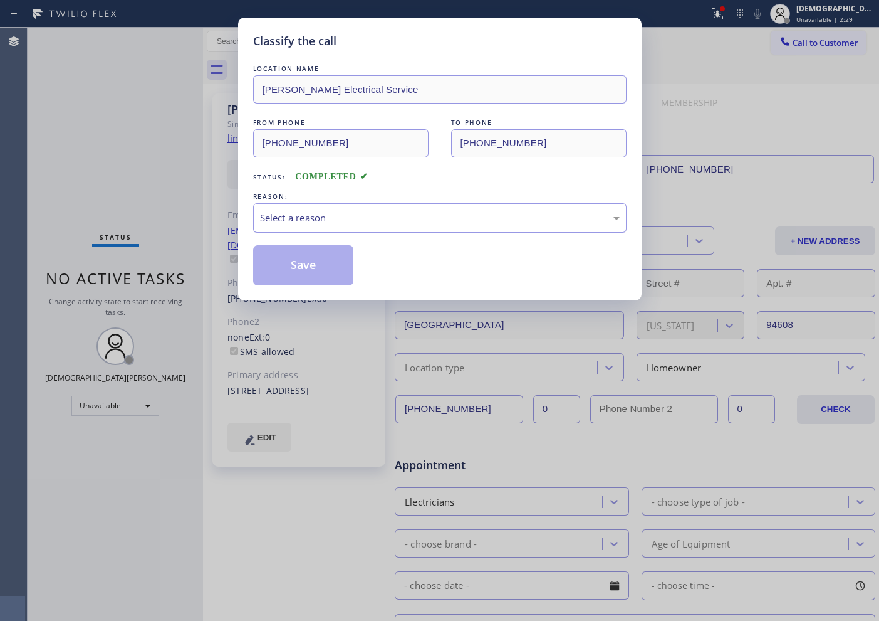
click at [301, 216] on div "Select a reason" at bounding box center [440, 218] width 360 height 14
click at [285, 264] on button "Save" at bounding box center [303, 265] width 101 height 40
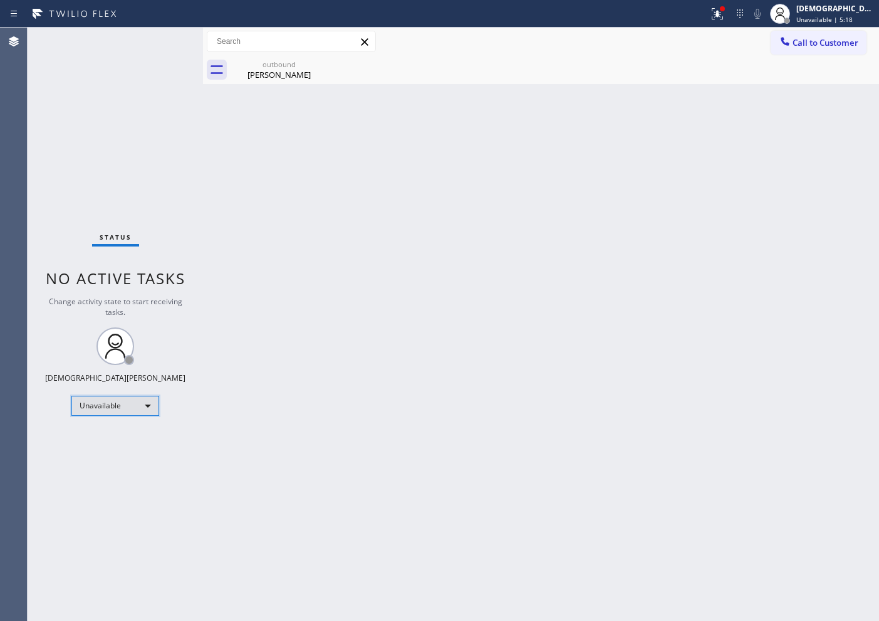
click at [96, 396] on div "Unavailable" at bounding box center [115, 406] width 88 height 20
click at [107, 436] on li "Available" at bounding box center [114, 438] width 85 height 15
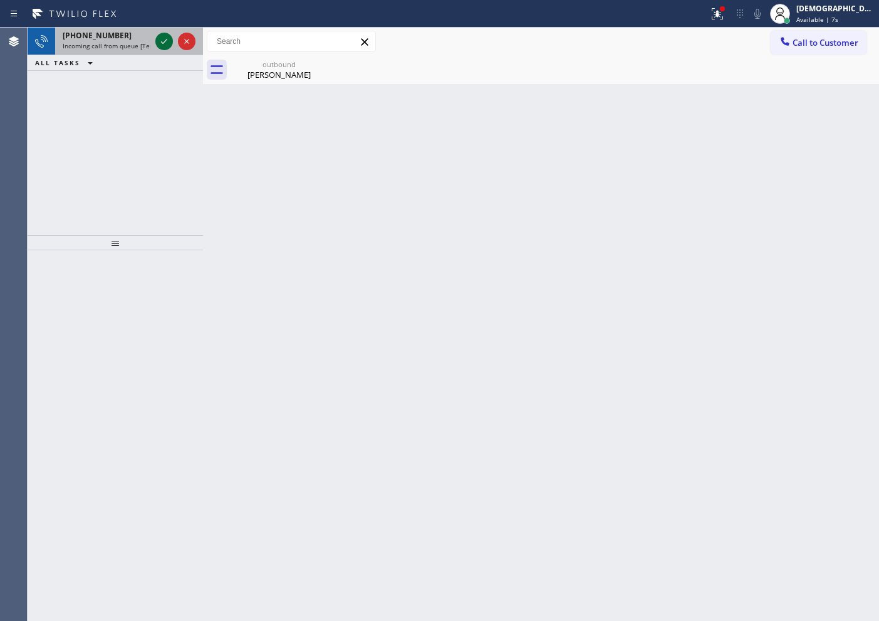
click at [162, 43] on icon at bounding box center [164, 41] width 15 height 15
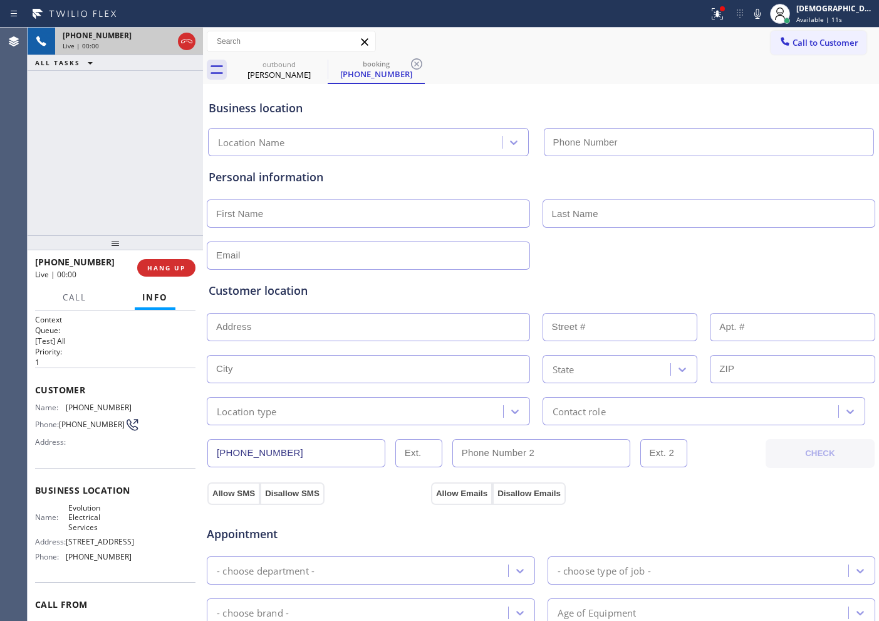
type input "[PHONE_NUMBER]"
click at [39, 165] on div "[PHONE_NUMBER] Live | 00:08 ALL TASKS ALL TASKS ACTIVE TASKS TASKS IN WRAP UP" at bounding box center [116, 131] width 176 height 207
drag, startPoint x: 84, startPoint y: 554, endPoint x: 67, endPoint y: 549, distance: 17.7
click at [67, 546] on span "[STREET_ADDRESS]" at bounding box center [100, 541] width 68 height 9
click at [189, 46] on icon at bounding box center [186, 41] width 15 height 15
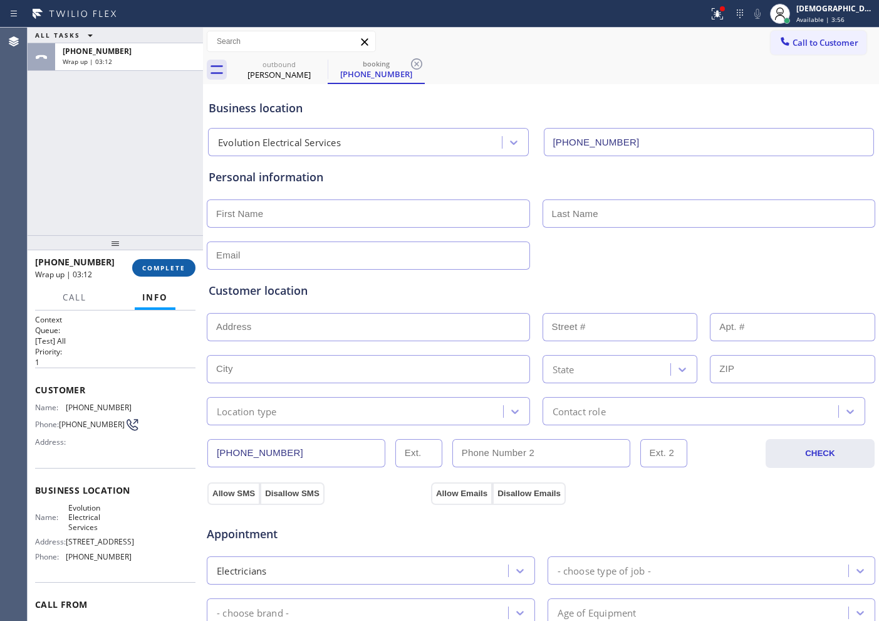
click at [180, 267] on span "COMPLETE" at bounding box center [163, 267] width 43 height 9
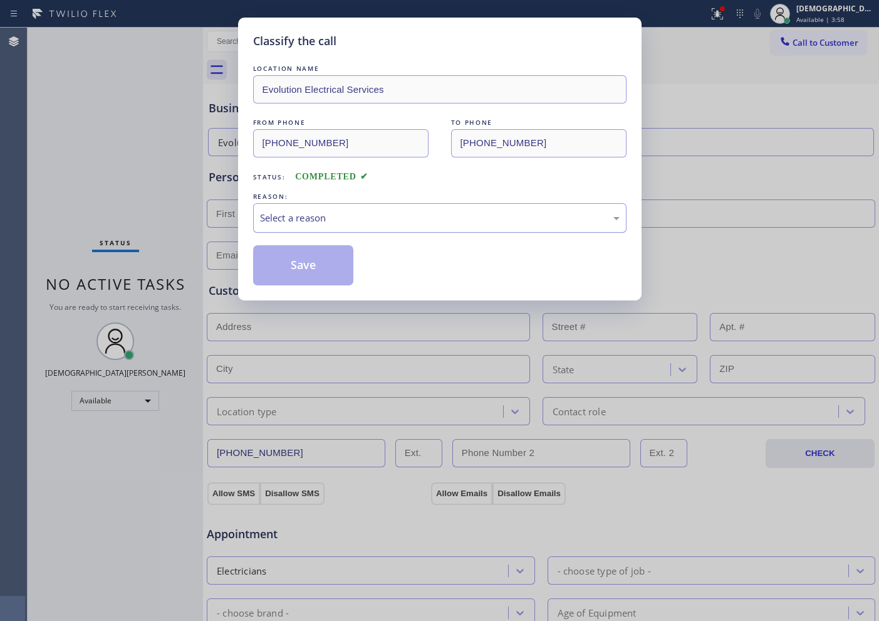
click at [335, 215] on div "Select a reason" at bounding box center [440, 218] width 360 height 14
click at [326, 266] on button "Save" at bounding box center [303, 265] width 101 height 40
type input "[PHONE_NUMBER]"
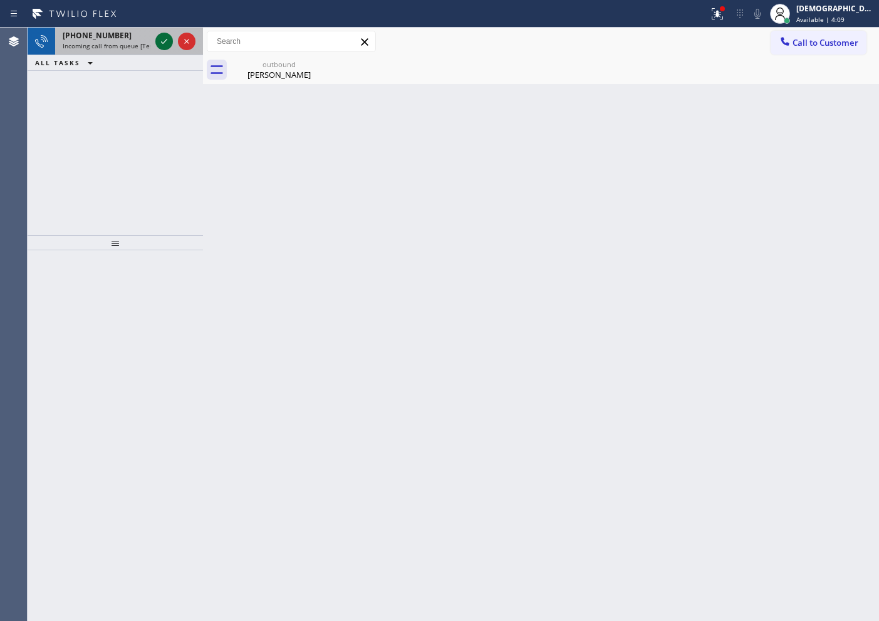
click at [165, 42] on icon at bounding box center [164, 41] width 15 height 15
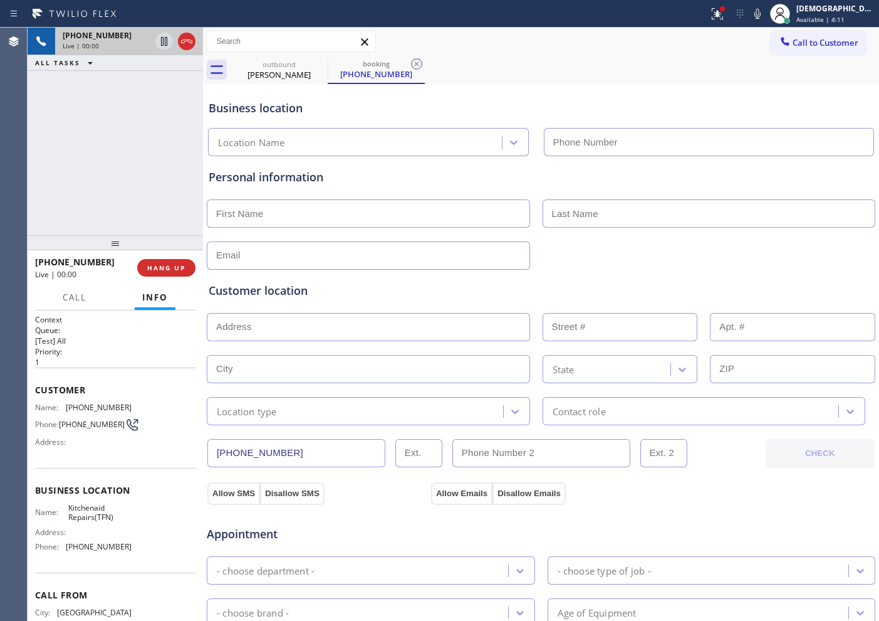
type input "[PHONE_NUMBER]"
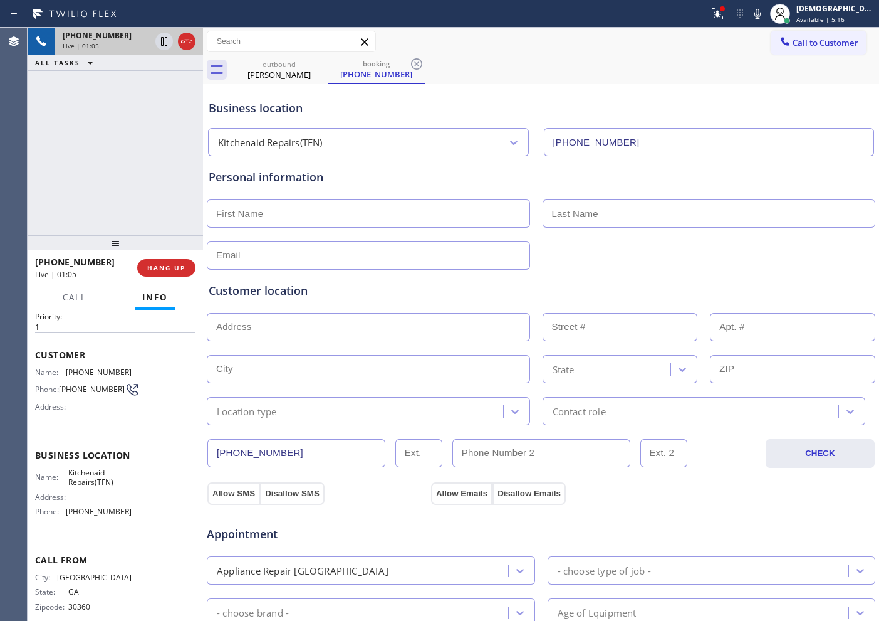
scroll to position [55, 0]
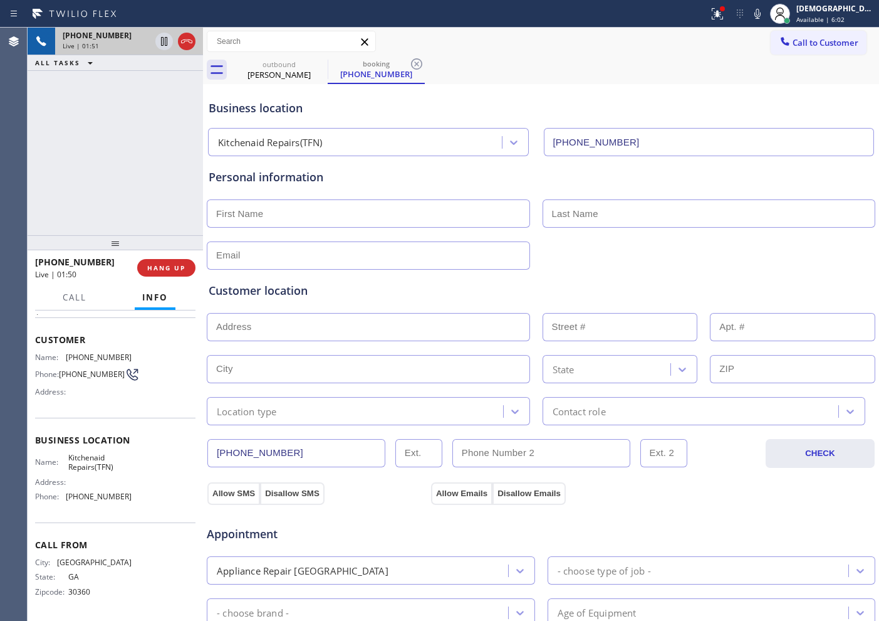
click at [680, 286] on div "Customer location" at bounding box center [541, 290] width 665 height 17
click at [186, 36] on icon at bounding box center [186, 41] width 15 height 15
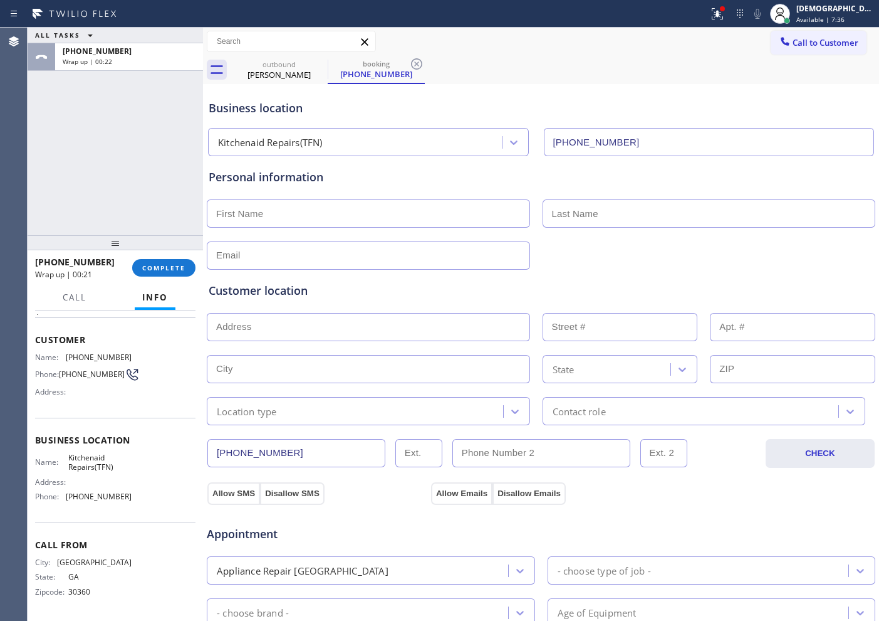
click at [347, 211] on input "text" at bounding box center [368, 213] width 323 height 28
type input "Ms"
click at [602, 217] on input "text" at bounding box center [709, 213] width 333 height 28
type input "[PERSON_NAME]"
click at [268, 258] on input "text" at bounding box center [368, 255] width 323 height 28
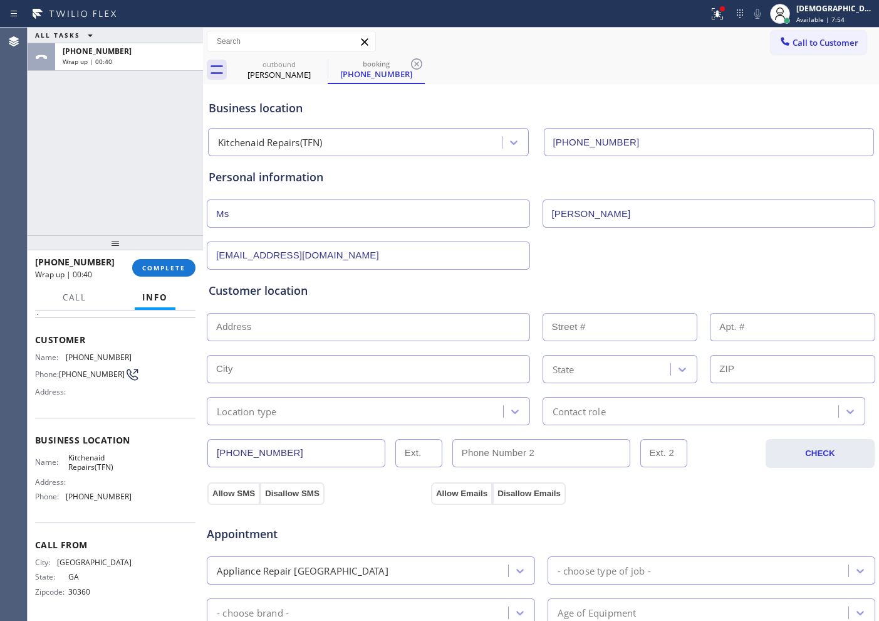
type input "[EMAIL_ADDRESS][DOMAIN_NAME]"
click at [276, 324] on input "text" at bounding box center [368, 327] width 323 height 28
paste input "Marietta, GA 30062"
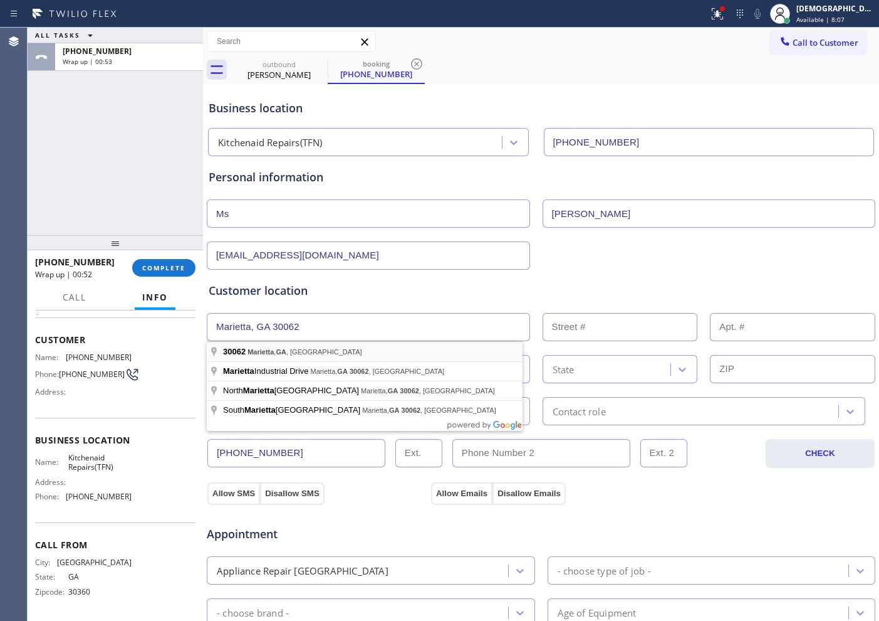
type input "Marietta, GA 30062, [GEOGRAPHIC_DATA]"
type input "Marietta"
type input "30062"
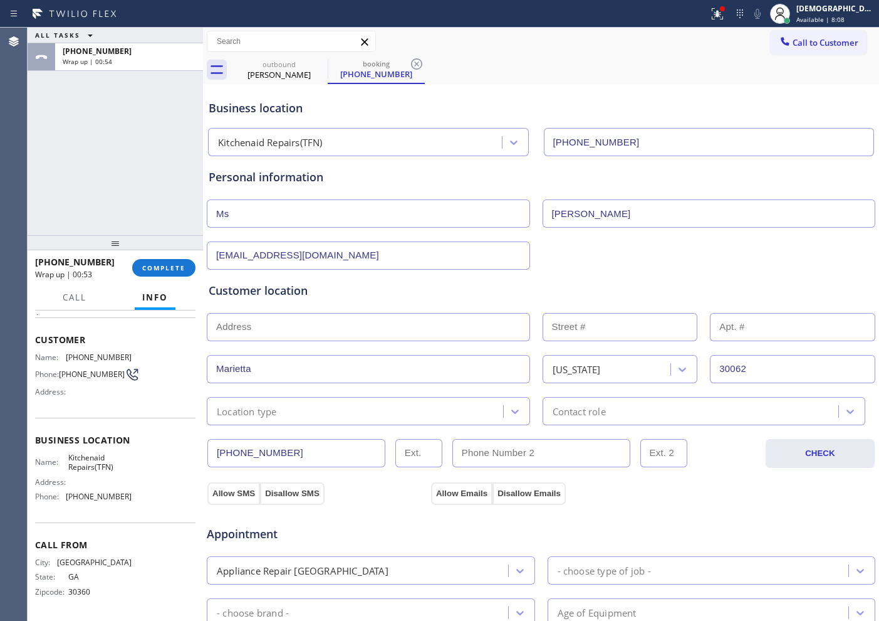
click at [307, 332] on input "text" at bounding box center [368, 327] width 323 height 28
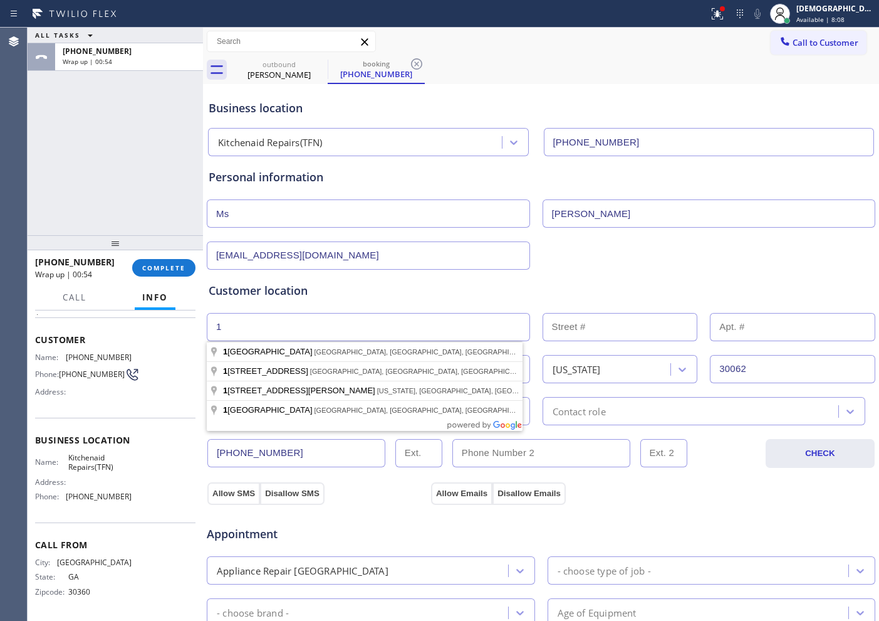
type input "1"
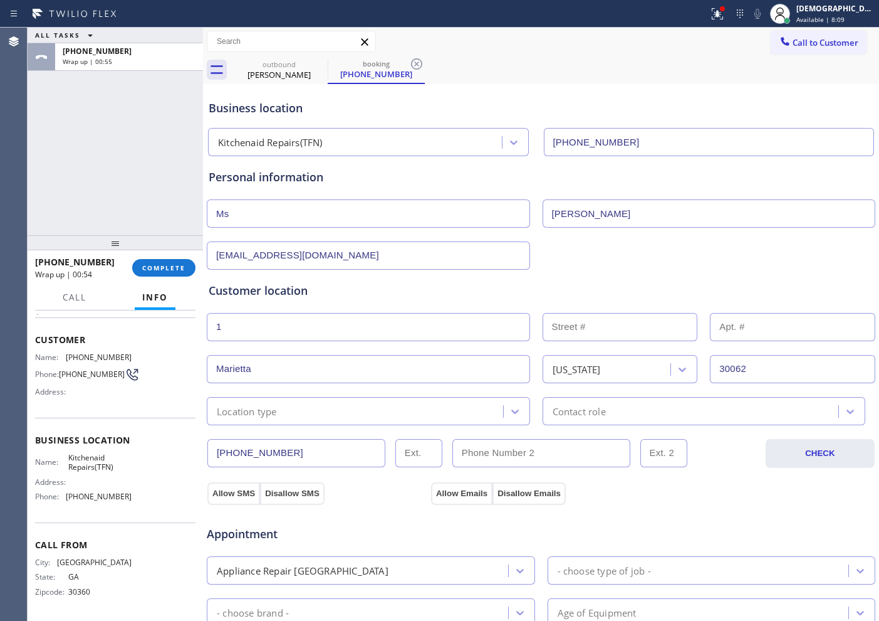
click at [605, 322] on input "text" at bounding box center [620, 327] width 155 height 28
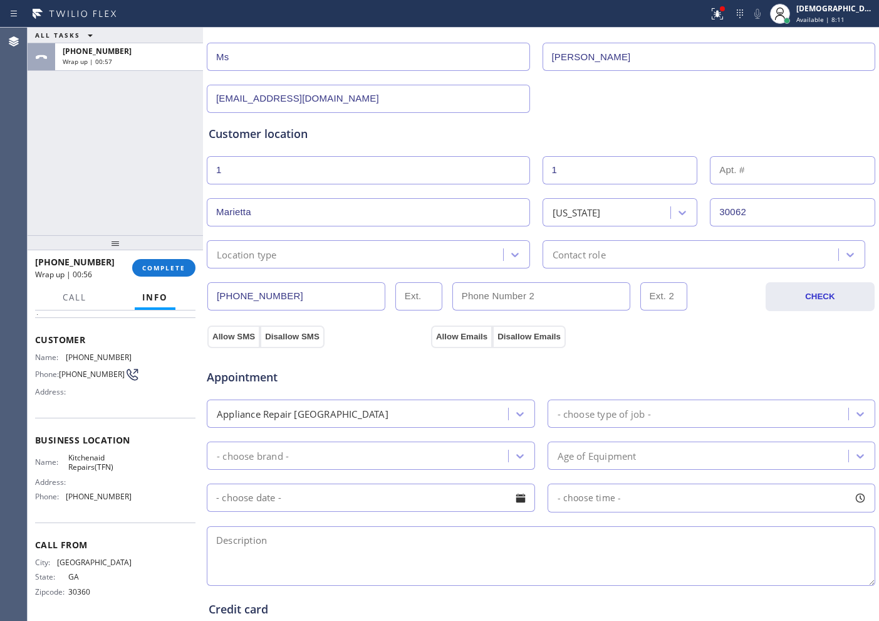
type input "1"
click at [294, 540] on textarea at bounding box center [541, 556] width 669 height 60
paste textarea "Marietta, GA 30062"
click at [216, 540] on textarea "Marietta, GA 30062" at bounding box center [541, 556] width 669 height 60
paste textarea "Kitchenaid /microwave / no lights inside / 15 years /"
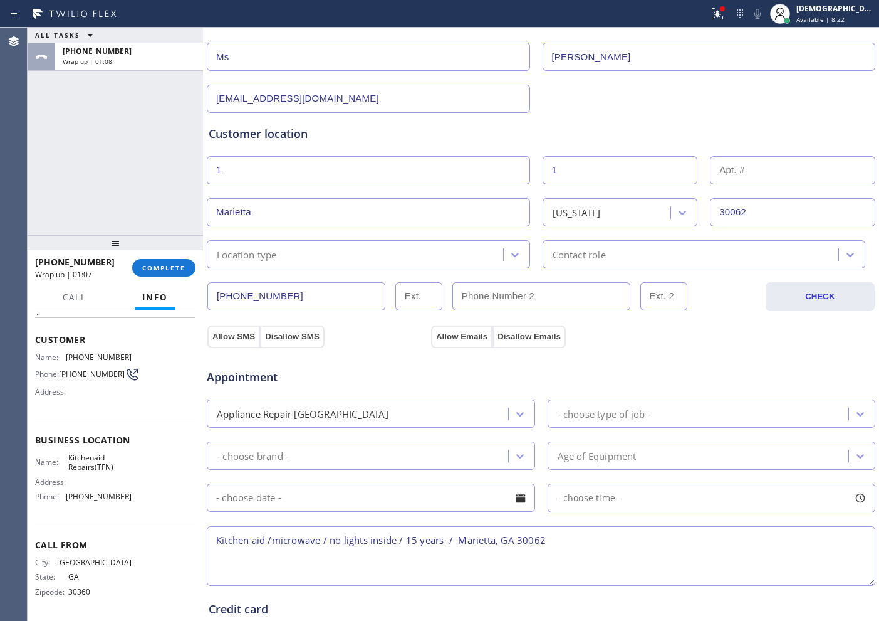
click at [591, 542] on textarea "Kitchen aid /microwave / no lights inside / 15 years / Marietta, GA 30062" at bounding box center [541, 556] width 669 height 60
click at [588, 543] on textarea "Kitchen aid /microwave / no lights inside / 15 years / Marietta, GA 30062" at bounding box center [541, 556] width 669 height 60
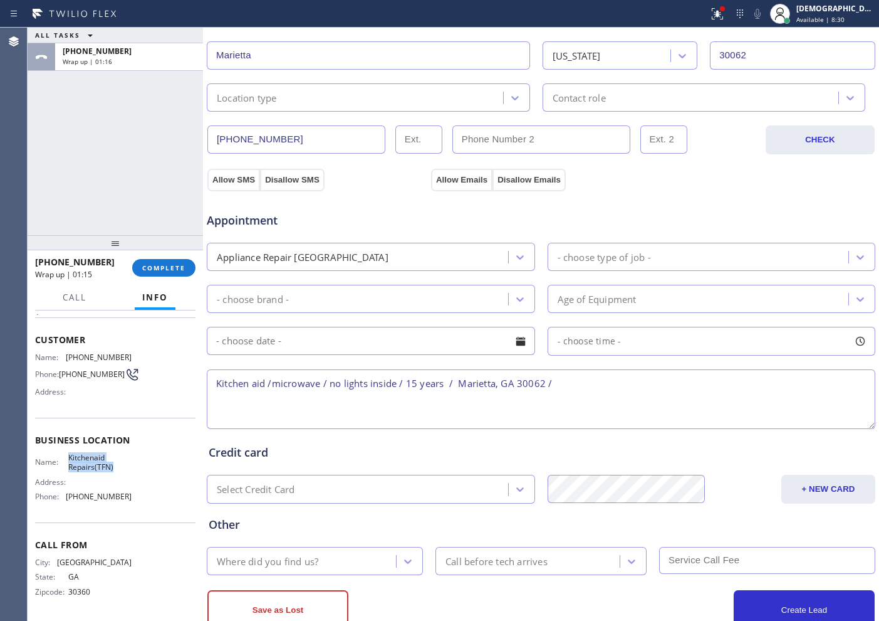
drag, startPoint x: 112, startPoint y: 471, endPoint x: 68, endPoint y: 460, distance: 45.3
click at [68, 460] on div "Name: Kitchenaid Repairs(TFN) Address: Phone: [PHONE_NUMBER]" at bounding box center [83, 480] width 97 height 54
copy span "Kitchenaid Repairs(TFN)"
click at [599, 391] on textarea "Kitchen aid /microwave / no lights inside / 15 years / Marietta, GA 30062 /" at bounding box center [541, 399] width 669 height 60
paste textarea "Kitchenaid Repairs(TFN)"
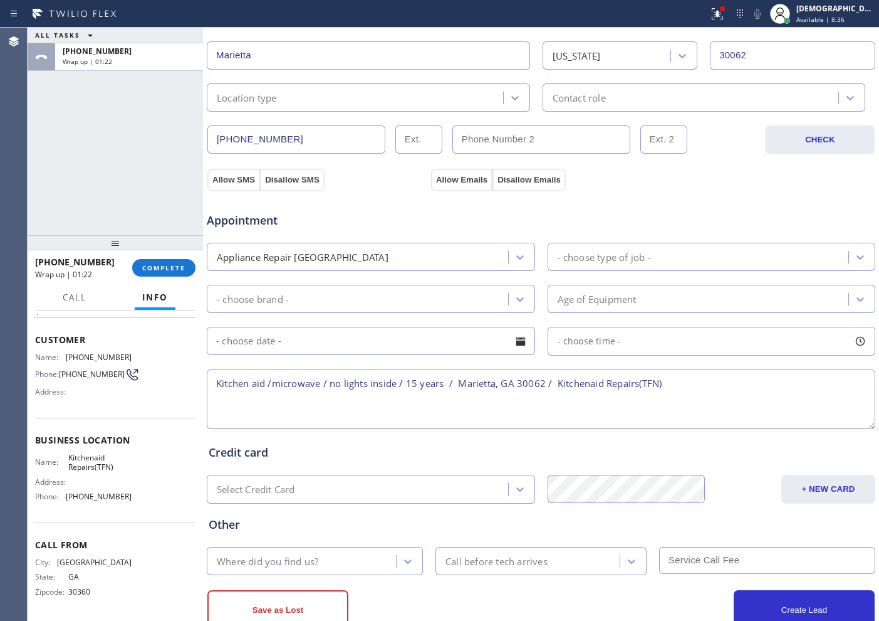
click at [676, 389] on textarea "Kitchen aid /microwave / no lights inside / 15 years / Marietta, GA 30062 / Kit…" at bounding box center [541, 399] width 669 height 60
click at [695, 383] on textarea "Kitchen aid /microwave / no lights inside / 15 years / Marietta, GA 30062 / Kit…" at bounding box center [541, 399] width 669 height 60
paste textarea "Please call customer 30 minutes prior to arrival"
click at [354, 394] on textarea "Kitchen aid /microwave / no lights inside / 15 years / [GEOGRAPHIC_DATA] / Kitc…" at bounding box center [541, 399] width 669 height 60
click at [357, 406] on textarea "Kitchen aid /microwave / no lights inside / 15 years / [GEOGRAPHIC_DATA] / Kitc…" at bounding box center [541, 399] width 669 height 60
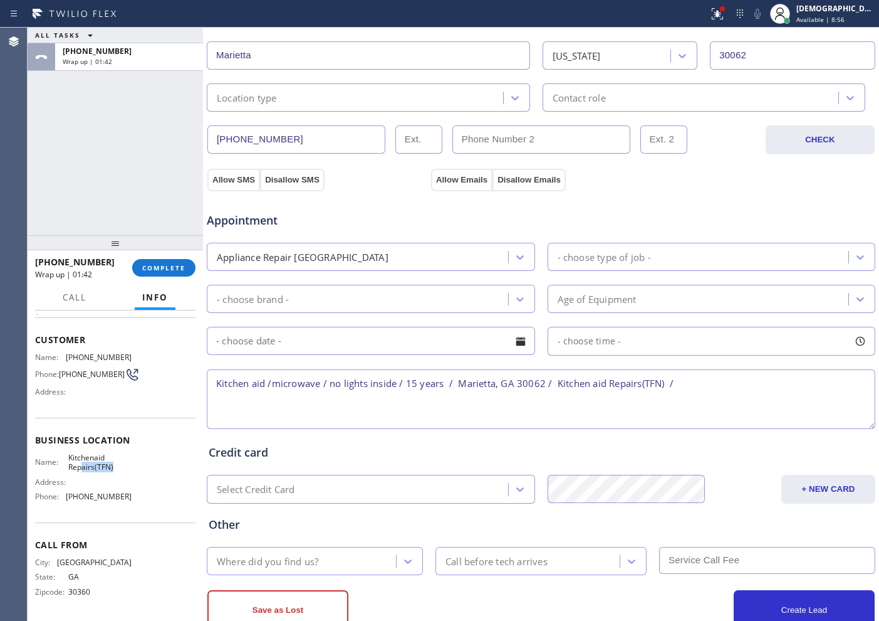
drag, startPoint x: 114, startPoint y: 474, endPoint x: 81, endPoint y: 465, distance: 33.8
click at [81, 465] on div "Name: Kitchenaid Repairs(TFN) Address: Phone: [PHONE_NUMBER]" at bounding box center [83, 480] width 97 height 54
click at [702, 396] on textarea "Kitchen aid /microwave / no lights inside / 15 years / Marietta, GA 30062 / Kit…" at bounding box center [541, 399] width 669 height 60
type textarea "Kitchen aid /microwave / no lights inside / 15 years / Marietta, GA 30062 / Kit…"
click at [333, 559] on div "Where did you find us?" at bounding box center [304, 561] width 186 height 22
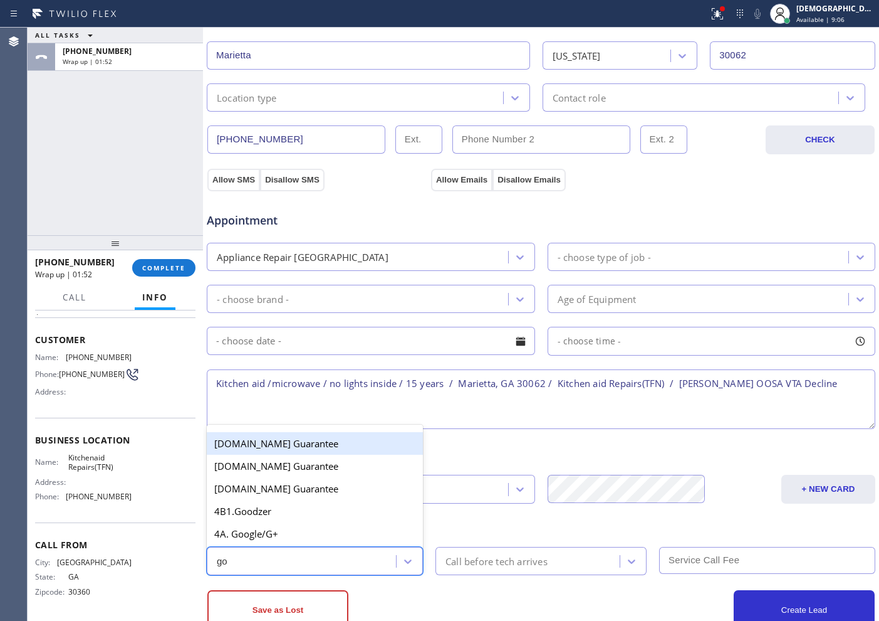
type input "goo"
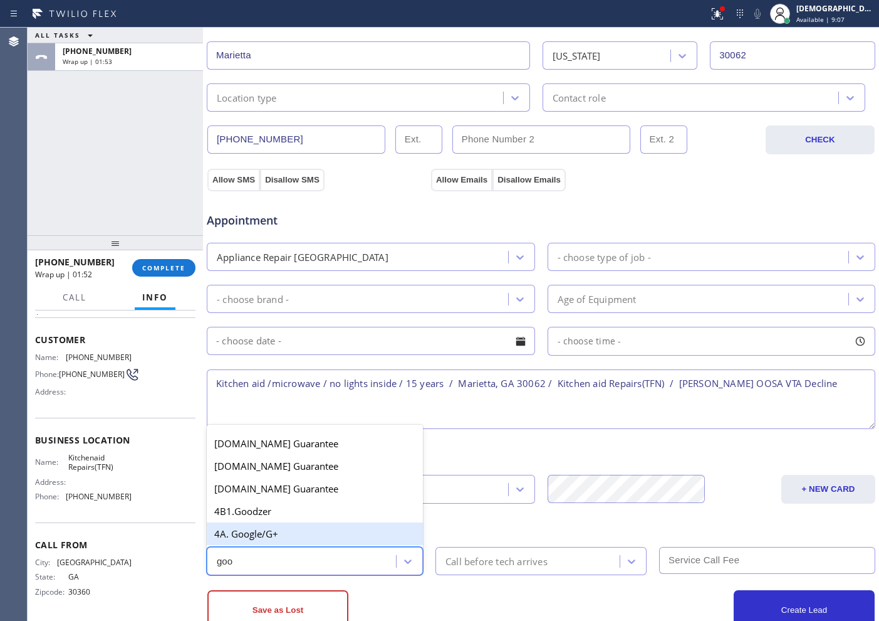
click at [320, 534] on div "4A. Google/G+" at bounding box center [315, 533] width 216 height 23
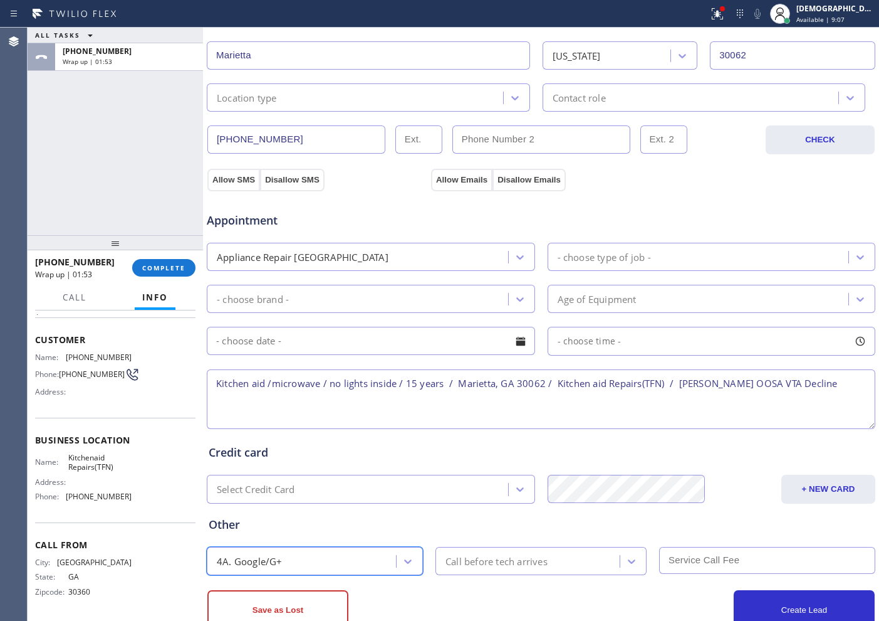
click at [477, 564] on div "Call before tech arrives" at bounding box center [497, 561] width 102 height 14
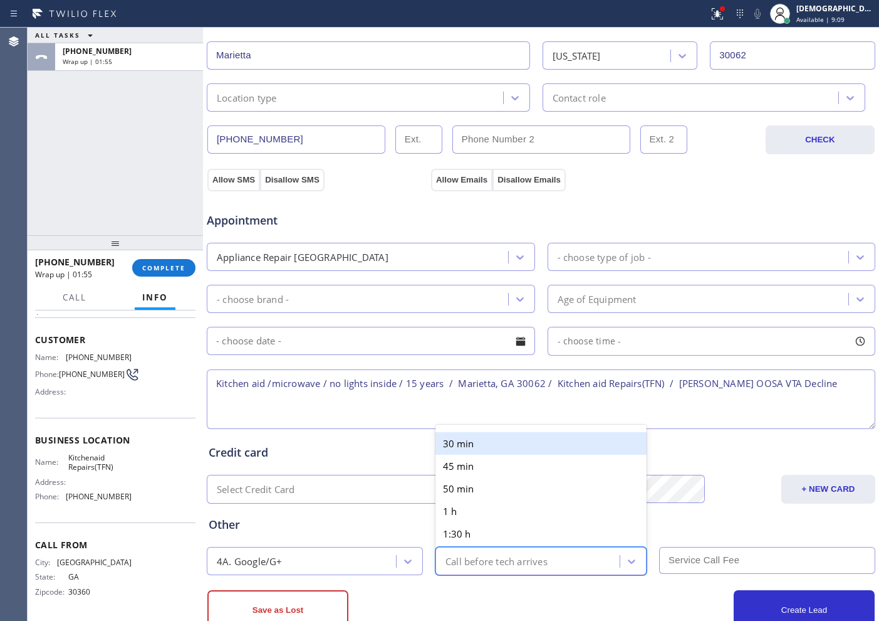
click at [460, 448] on div "30 min" at bounding box center [541, 443] width 211 height 23
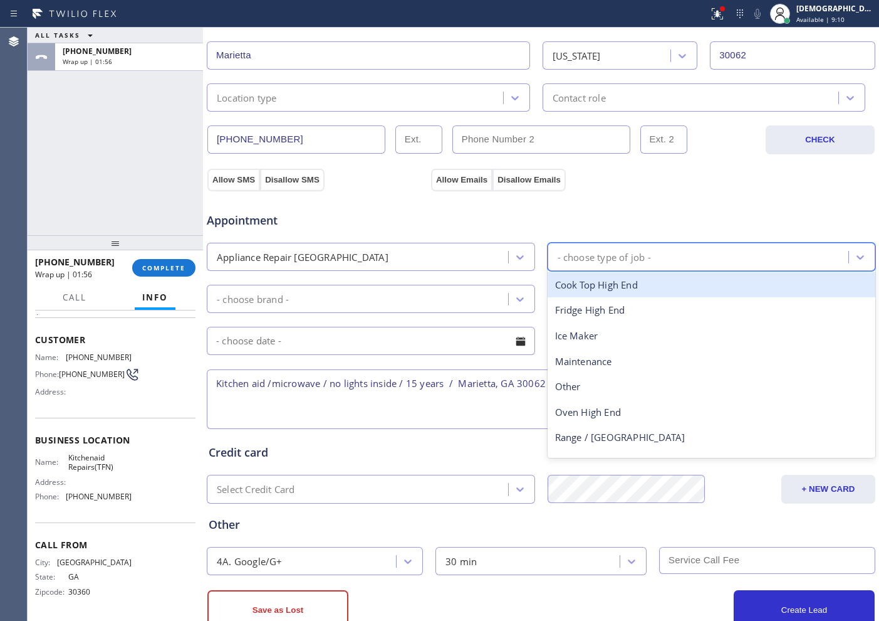
click at [594, 255] on div "- choose type of job -" at bounding box center [604, 256] width 93 height 14
click at [458, 258] on div "Appliance Repair [GEOGRAPHIC_DATA]" at bounding box center [360, 257] width 298 height 22
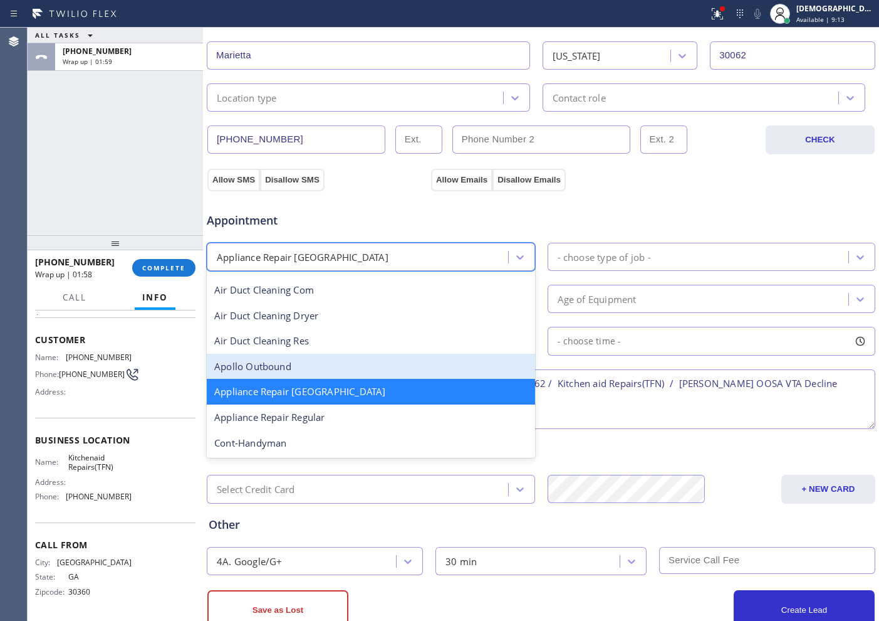
scroll to position [80, 0]
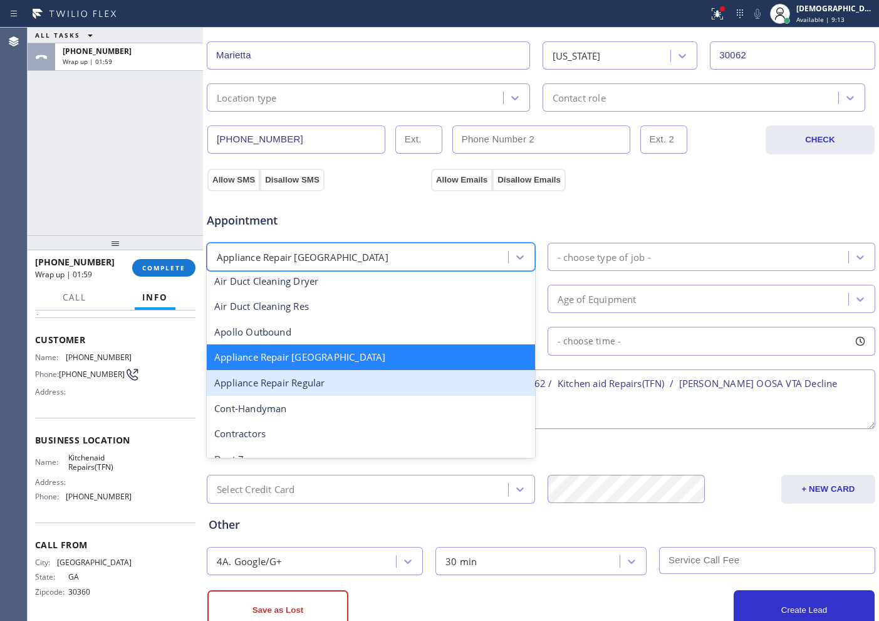
click at [388, 384] on div "Appliance Repair Regular" at bounding box center [371, 383] width 328 height 26
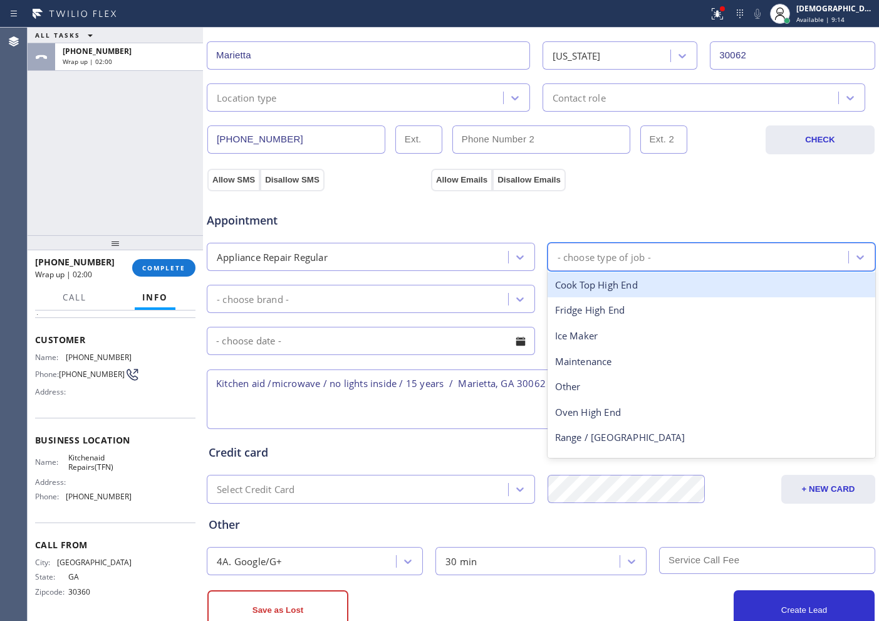
click at [611, 246] on div "- choose type of job -" at bounding box center [701, 257] width 298 height 22
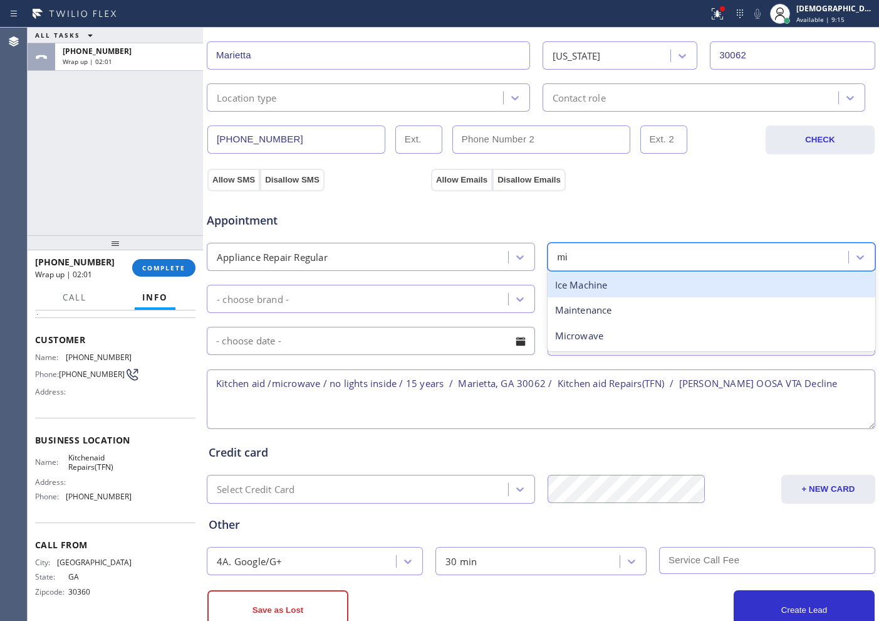
type input "mic"
click at [585, 281] on div "Microwave" at bounding box center [712, 285] width 328 height 26
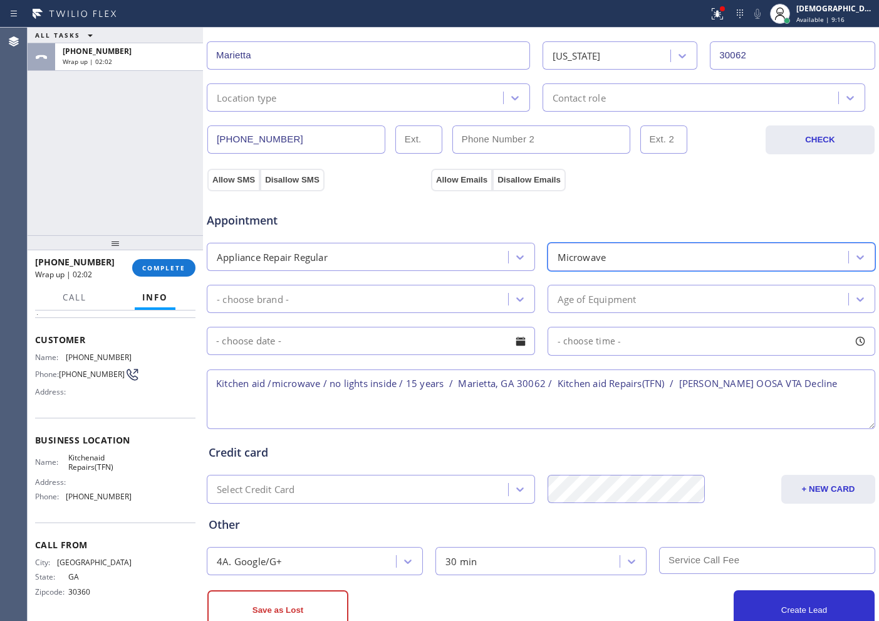
click at [392, 288] on div "- choose brand -" at bounding box center [360, 299] width 298 height 22
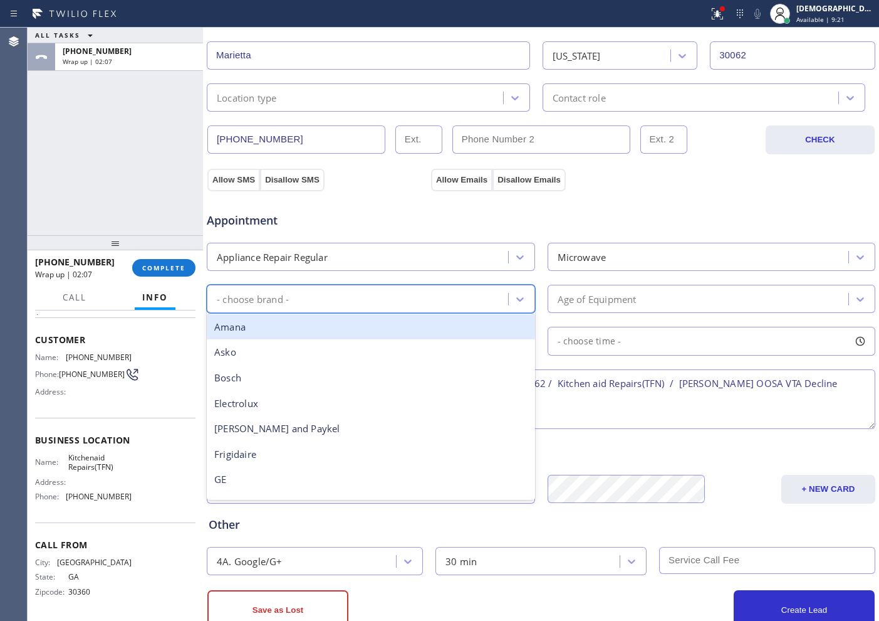
type input "v"
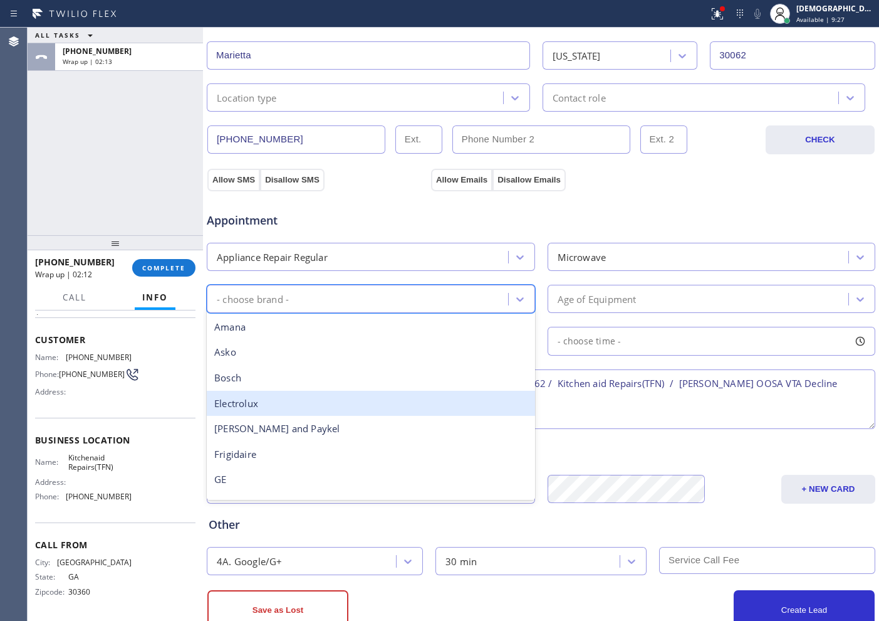
type input "k"
click at [310, 398] on div "Kitchen Aid" at bounding box center [371, 404] width 328 height 26
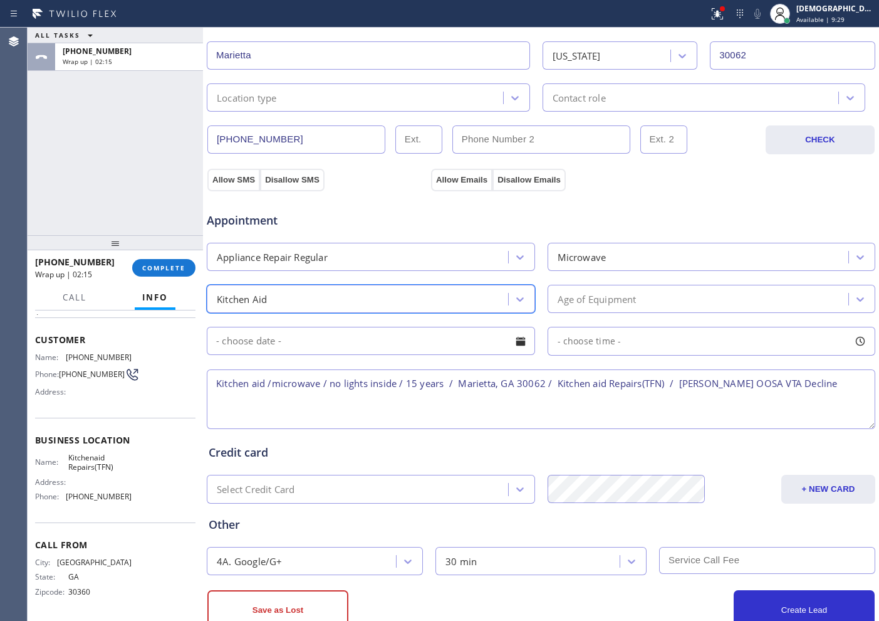
click at [567, 305] on div "Age of Equipment" at bounding box center [597, 298] width 79 height 14
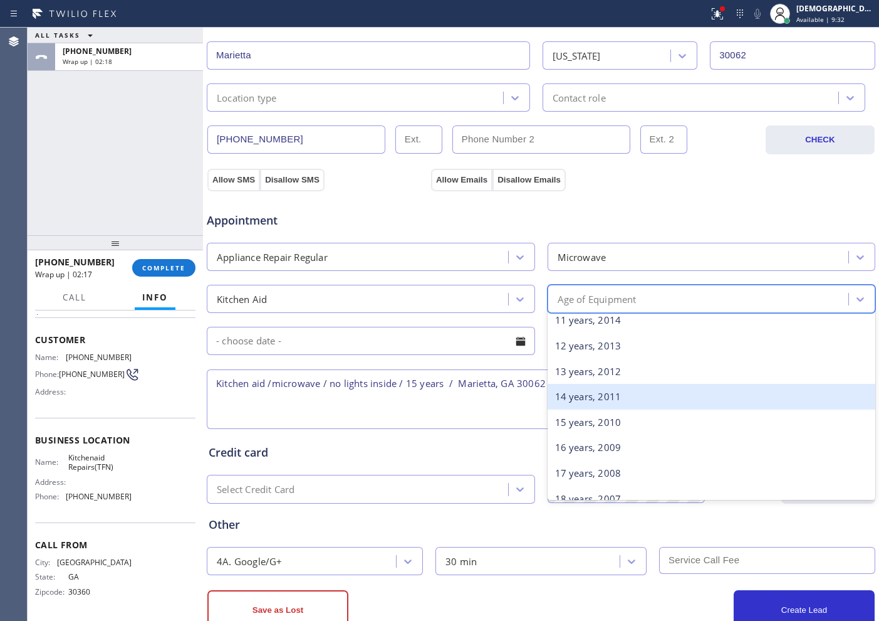
scroll to position [313, 0]
click at [585, 399] on div "15 years, 2010" at bounding box center [712, 395] width 328 height 26
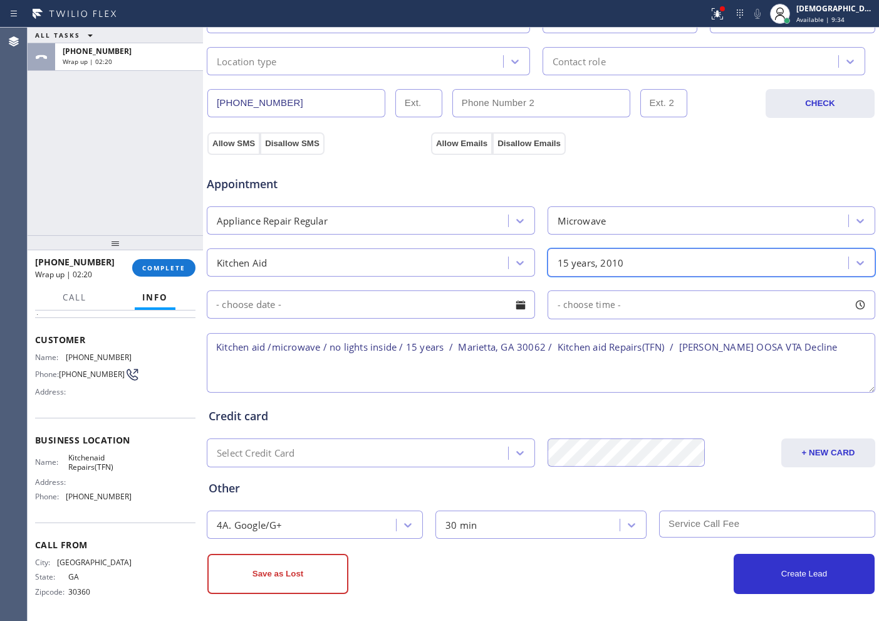
scroll to position [351, 0]
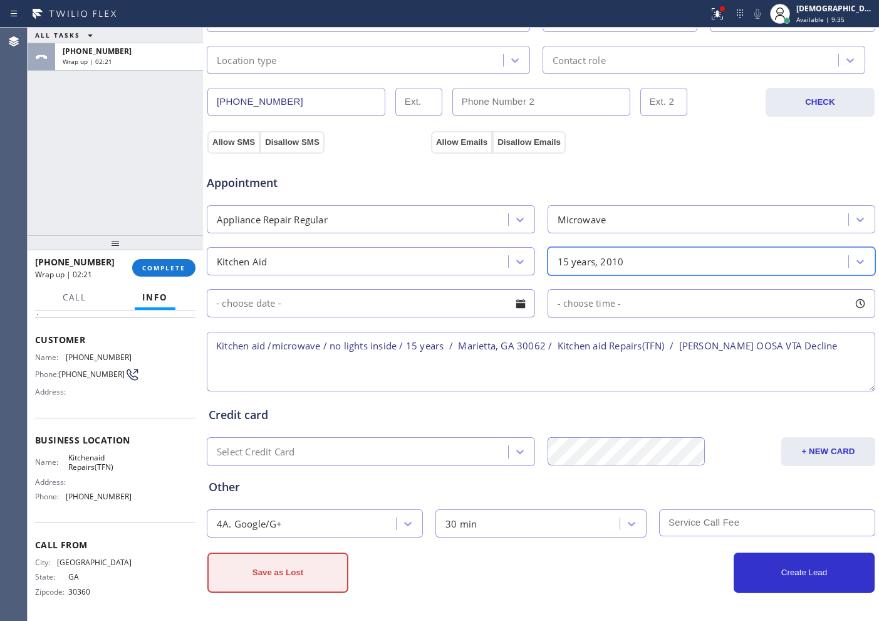
click at [244, 580] on button "Save as Lost" at bounding box center [277, 572] width 141 height 40
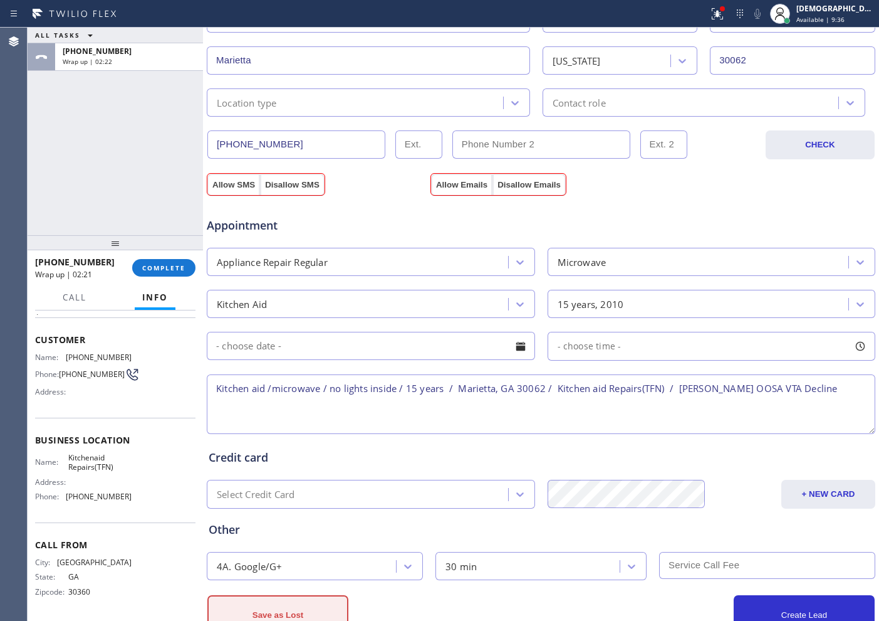
scroll to position [394, 0]
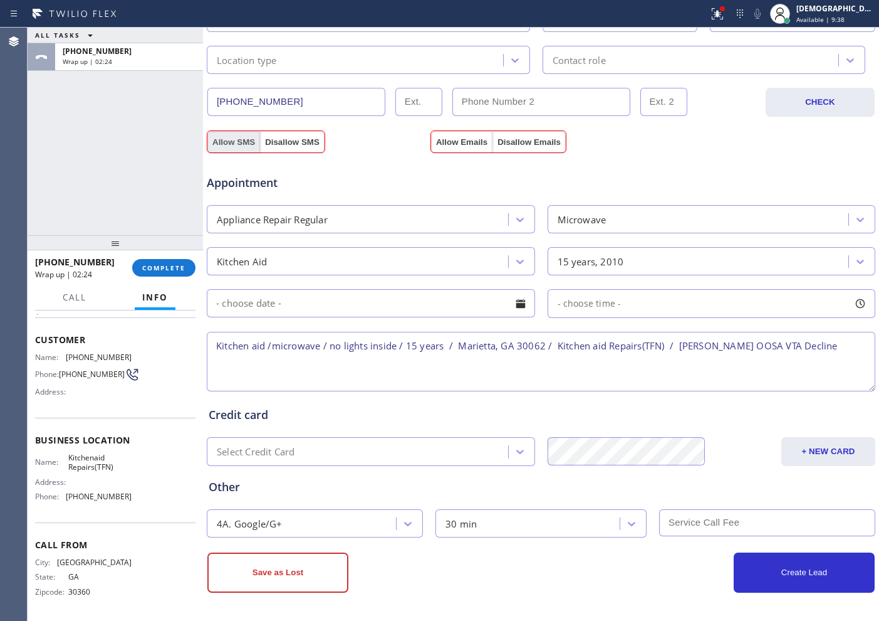
drag, startPoint x: 233, startPoint y: 142, endPoint x: 249, endPoint y: 140, distance: 16.4
click at [233, 142] on button "Allow SMS" at bounding box center [233, 142] width 53 height 23
click at [431, 148] on div "Appointment Appliance Repair Regular Microwave Kitchen Aid 15 years, 2010 - cho…" at bounding box center [541, 271] width 670 height 246
click at [312, 560] on button "Save as Lost" at bounding box center [277, 572] width 141 height 40
click at [458, 148] on div "Appointment Appliance Repair Regular Microwave Kitchen Aid 15 years, 2010 - cho…" at bounding box center [541, 271] width 670 height 246
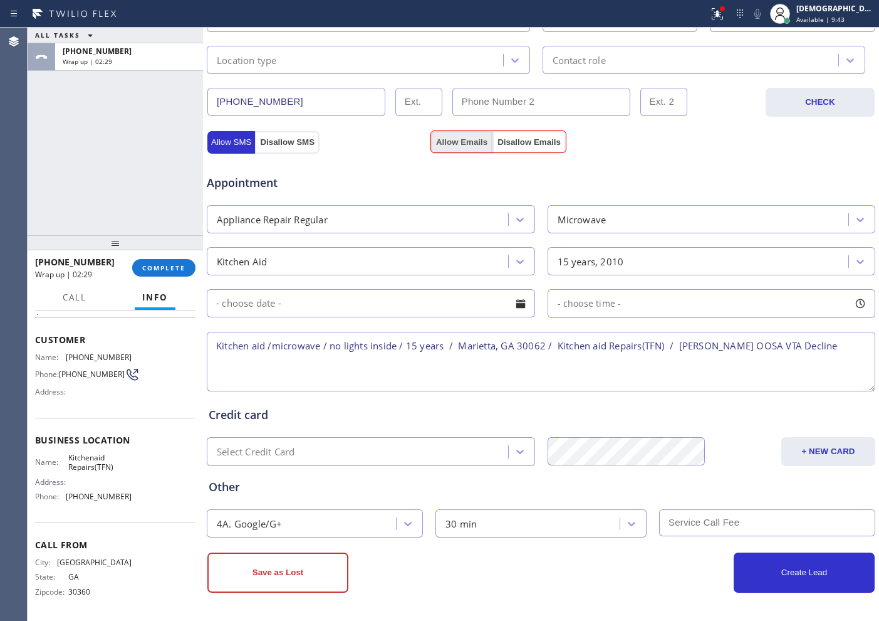
click at [453, 141] on button "Allow Emails" at bounding box center [461, 142] width 61 height 23
click at [323, 565] on button "Save as Lost" at bounding box center [277, 572] width 141 height 40
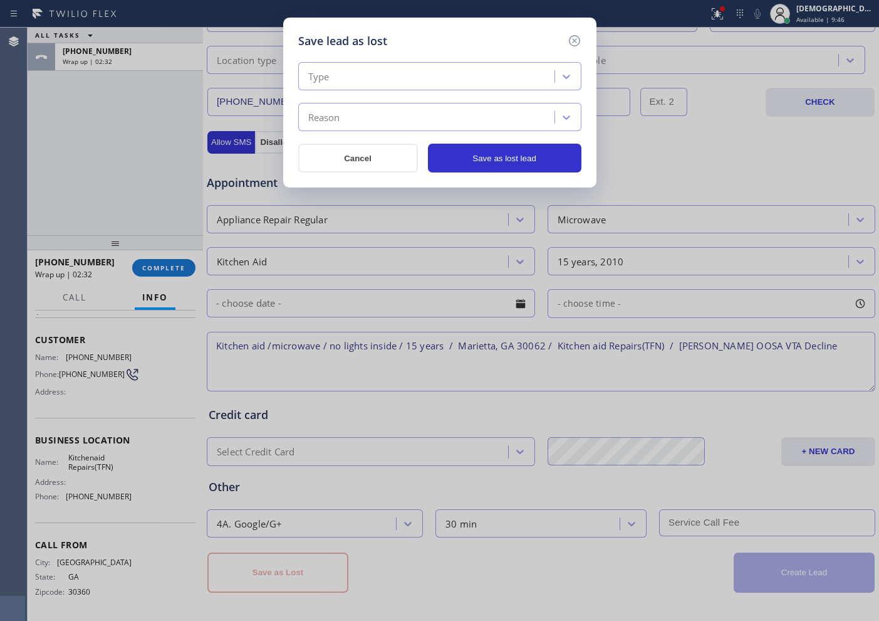
click at [381, 74] on div "Type" at bounding box center [428, 77] width 253 height 22
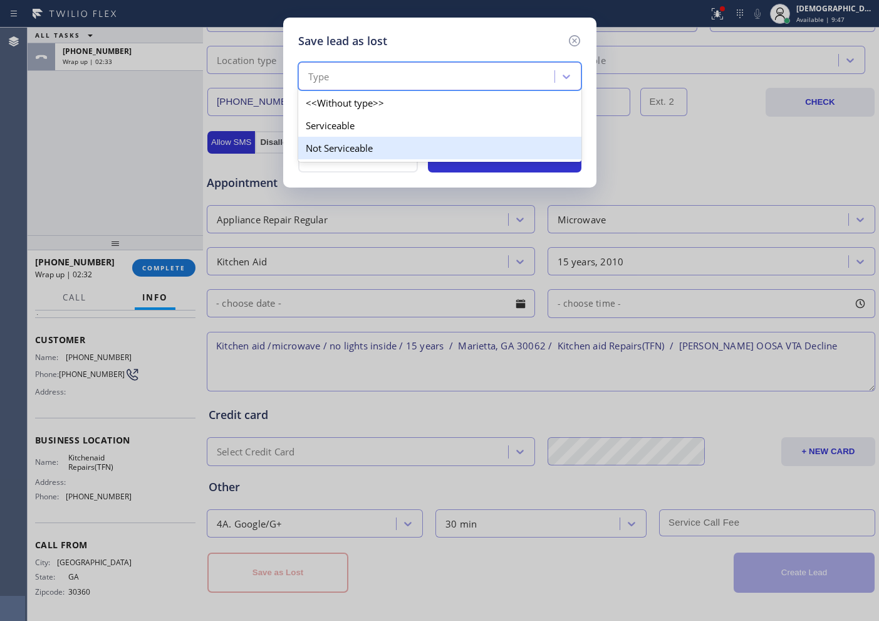
click at [376, 157] on div "Not Serviceable" at bounding box center [439, 148] width 283 height 23
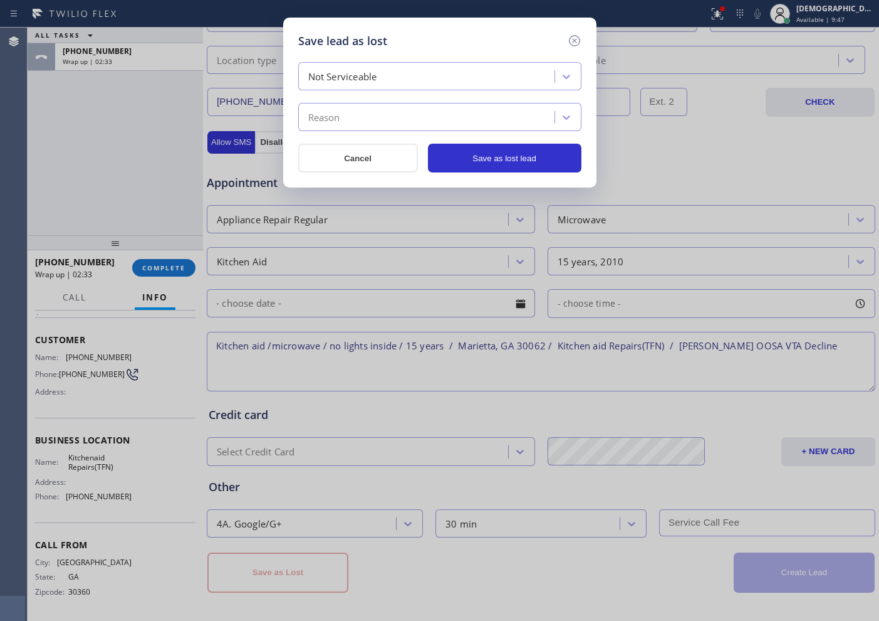
click at [367, 122] on div "Reason" at bounding box center [428, 118] width 253 height 22
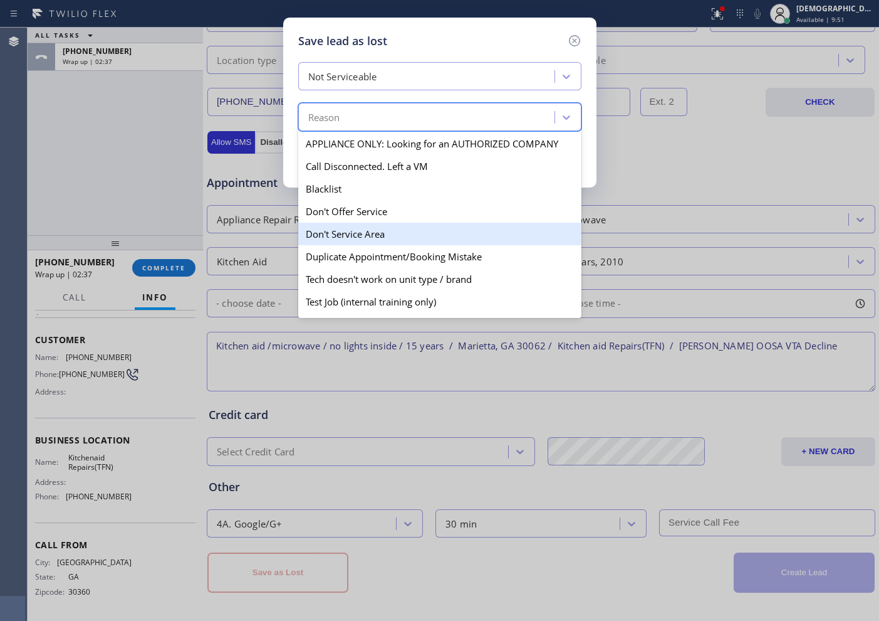
click at [366, 227] on div "Don't Service Area" at bounding box center [439, 234] width 283 height 23
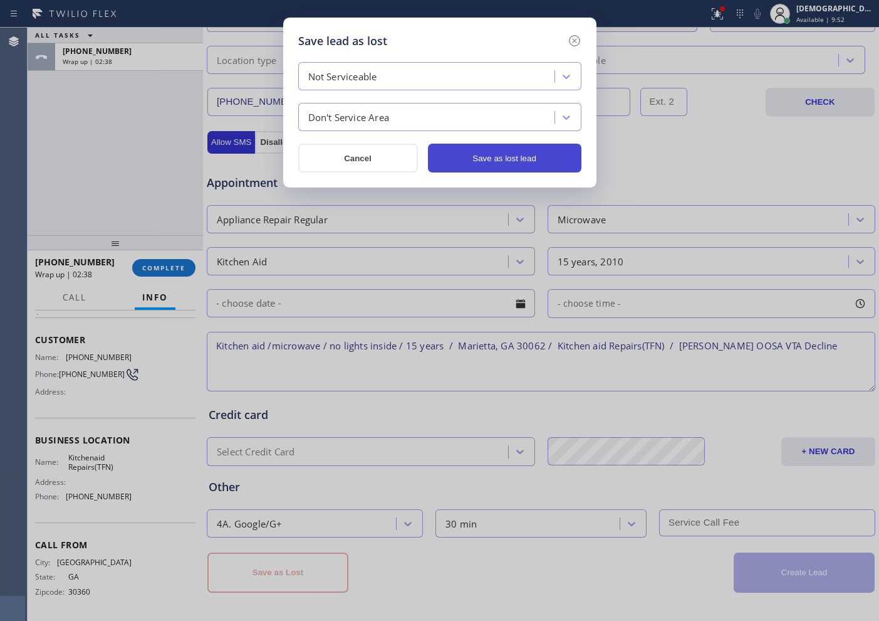
click at [500, 159] on button "Save as lost lead" at bounding box center [505, 158] width 154 height 29
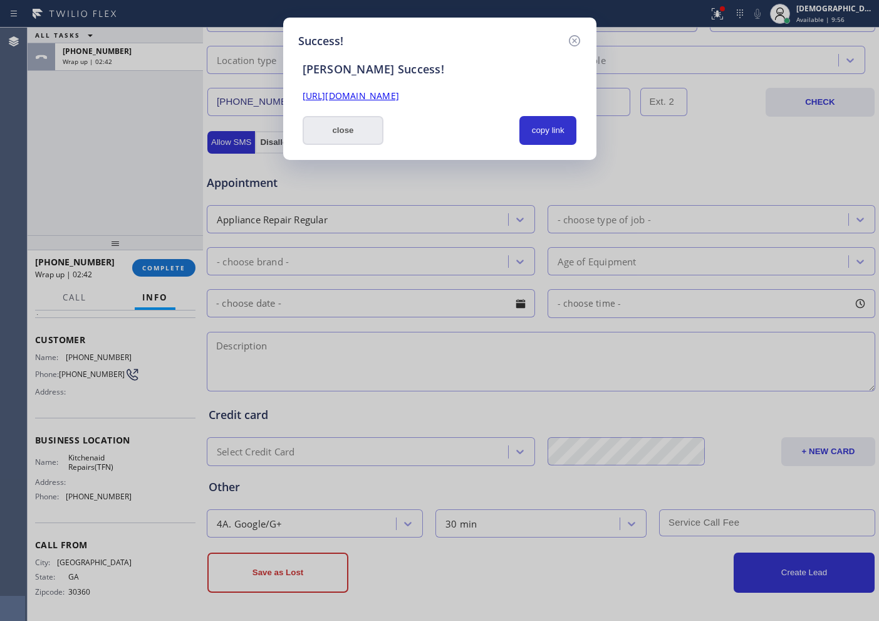
click at [376, 139] on button "close" at bounding box center [343, 130] width 81 height 29
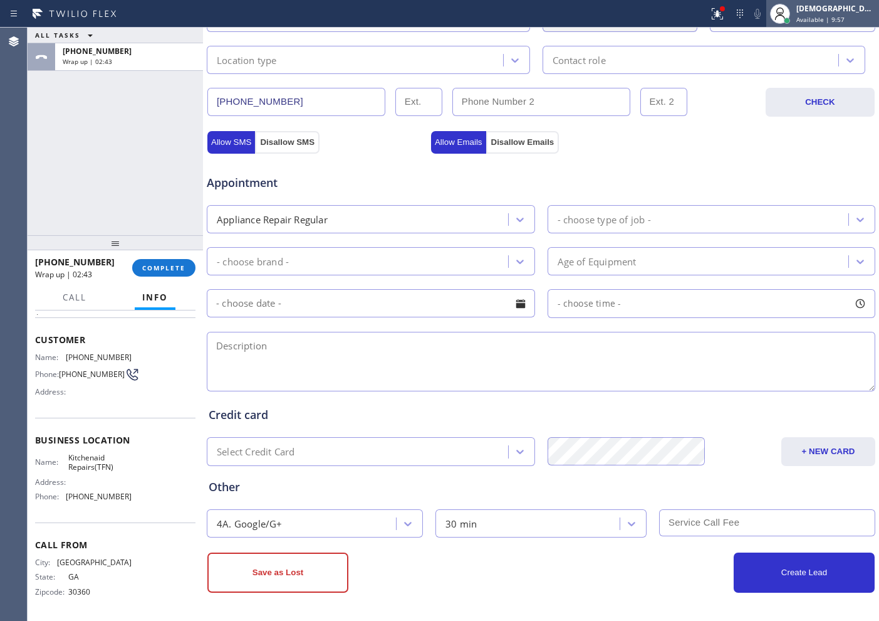
click at [854, 13] on div "[DEMOGRAPHIC_DATA][PERSON_NAME]" at bounding box center [836, 8] width 79 height 11
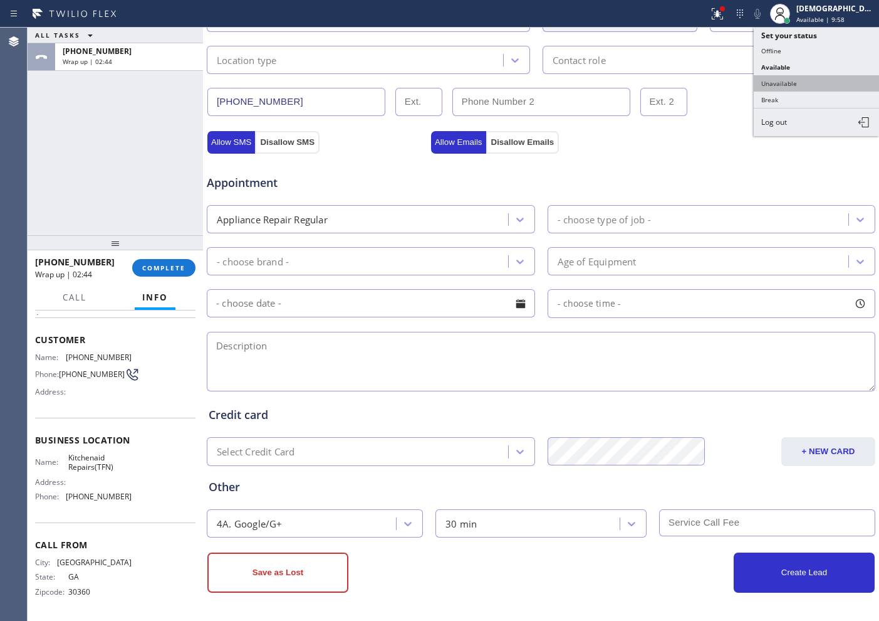
click at [801, 87] on button "Unavailable" at bounding box center [816, 83] width 125 height 16
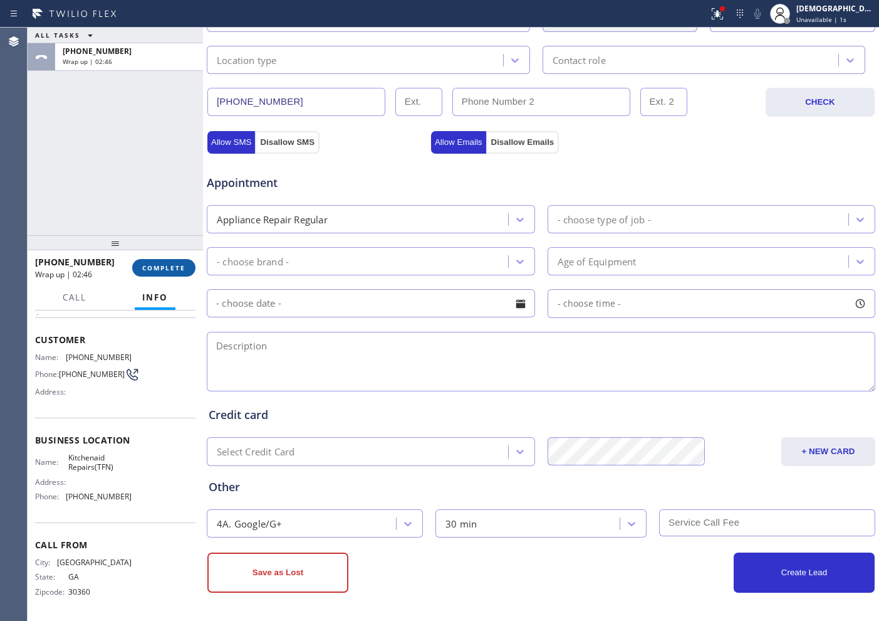
click at [179, 261] on button "COMPLETE" at bounding box center [163, 268] width 63 height 18
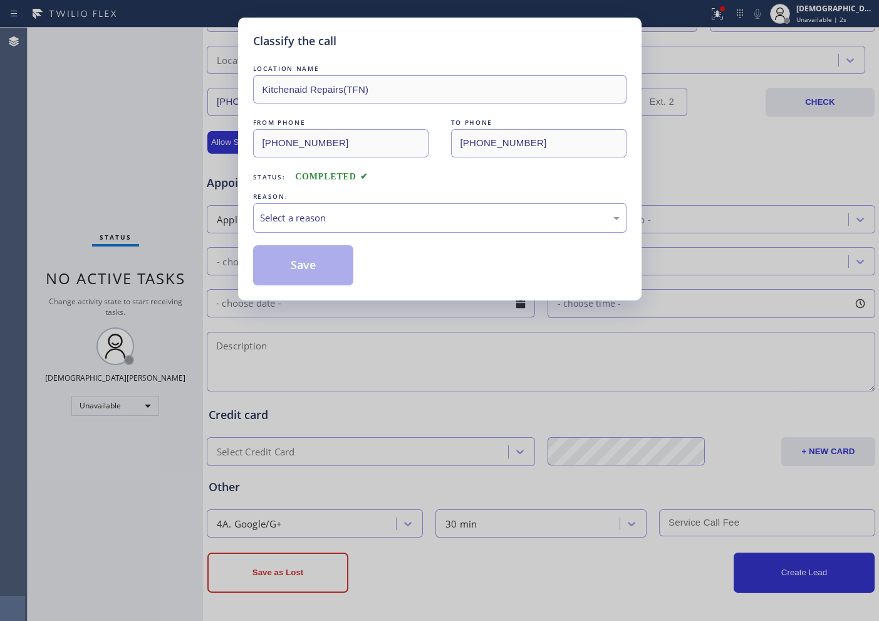
click at [299, 214] on div "Select a reason" at bounding box center [440, 218] width 360 height 14
click at [297, 263] on button "Save" at bounding box center [303, 265] width 101 height 40
type input "[PHONE_NUMBER]"
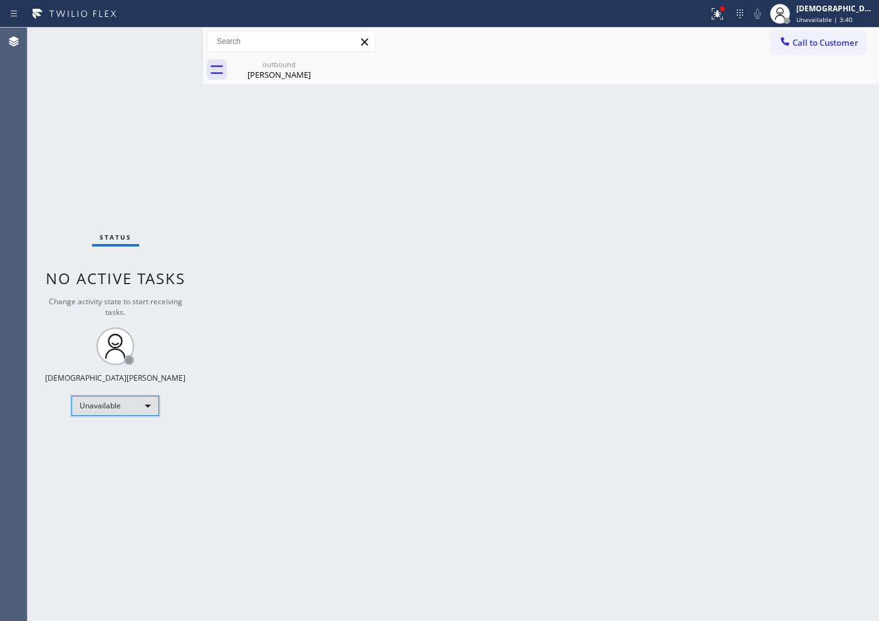
click at [123, 409] on div "Unavailable" at bounding box center [115, 406] width 88 height 20
click at [108, 438] on li "Available" at bounding box center [114, 438] width 85 height 15
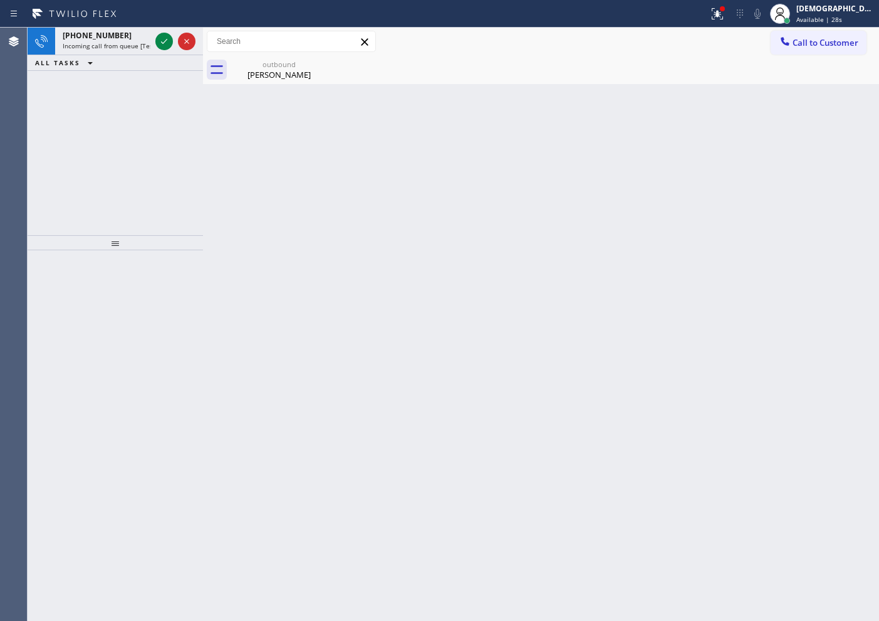
click at [38, 82] on div "[PHONE_NUMBER] Incoming call from queue [Test] All ALL TASKS ALL TASKS ACTIVE T…" at bounding box center [116, 131] width 176 height 207
click at [159, 44] on icon at bounding box center [164, 41] width 15 height 15
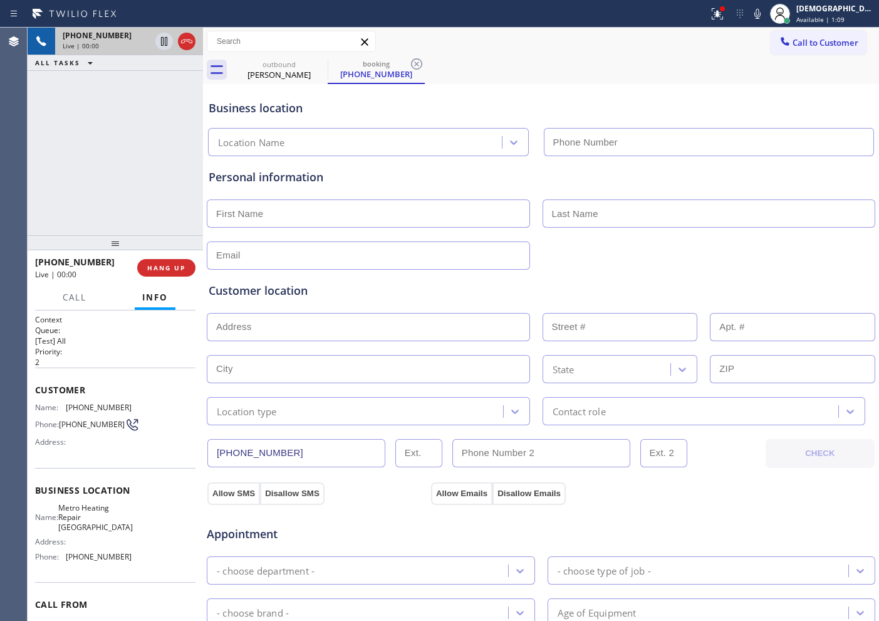
type input "[PHONE_NUMBER]"
click at [182, 46] on icon at bounding box center [186, 41] width 15 height 15
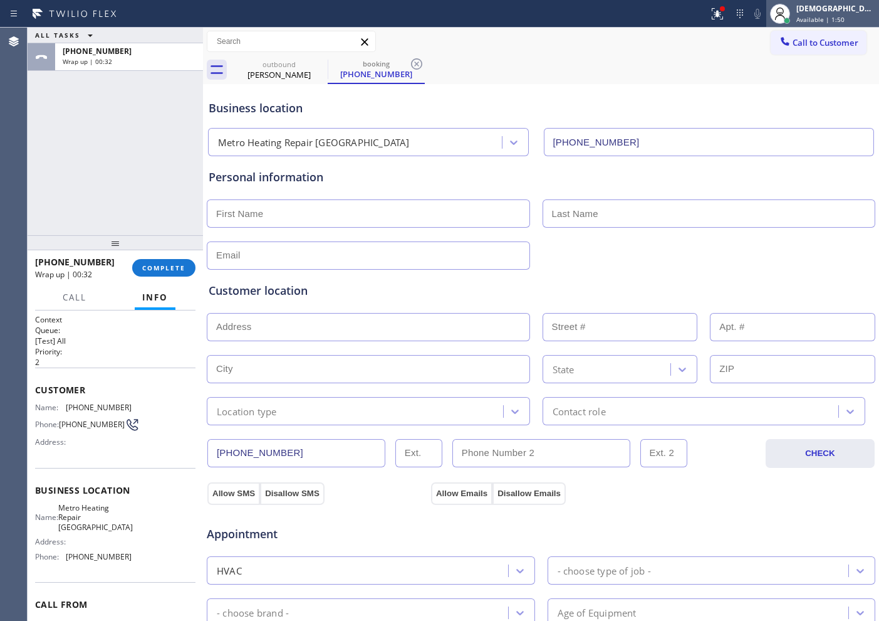
click at [829, 6] on div "[DEMOGRAPHIC_DATA][PERSON_NAME]" at bounding box center [836, 8] width 79 height 11
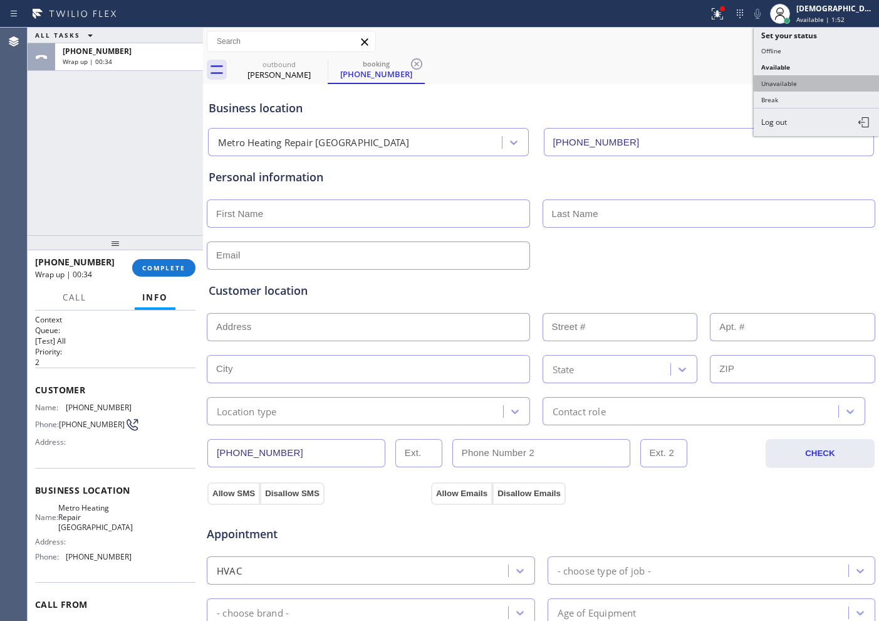
click at [817, 75] on button "Unavailable" at bounding box center [816, 83] width 125 height 16
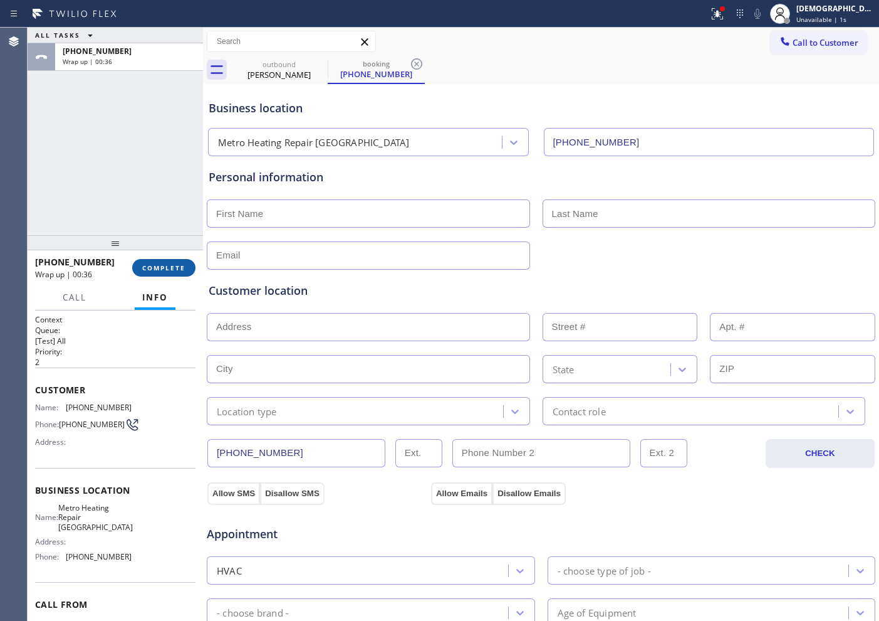
click at [178, 260] on button "COMPLETE" at bounding box center [163, 268] width 63 height 18
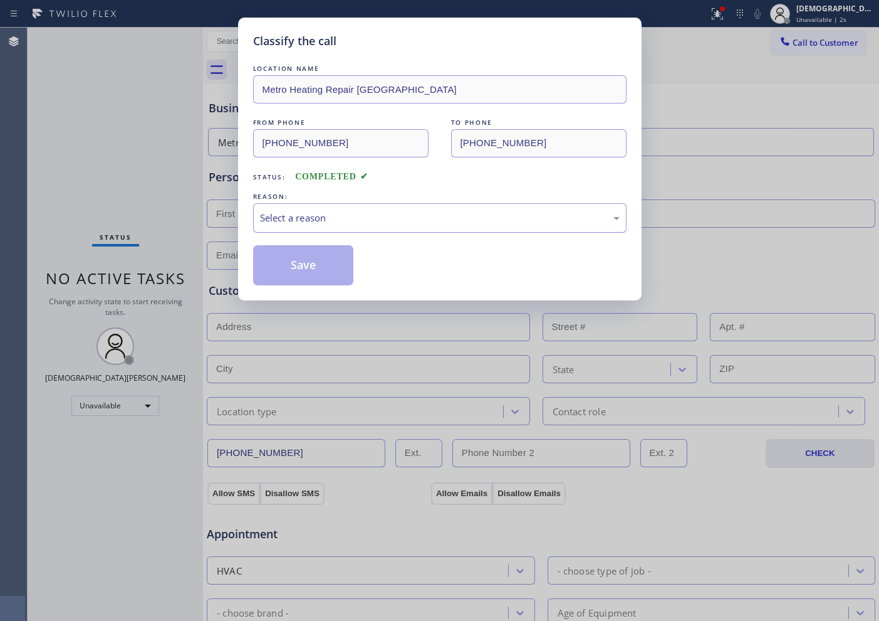
click at [370, 215] on div "Select a reason" at bounding box center [440, 218] width 360 height 14
click at [331, 269] on button "Save" at bounding box center [303, 265] width 101 height 40
type input "[PHONE_NUMBER]"
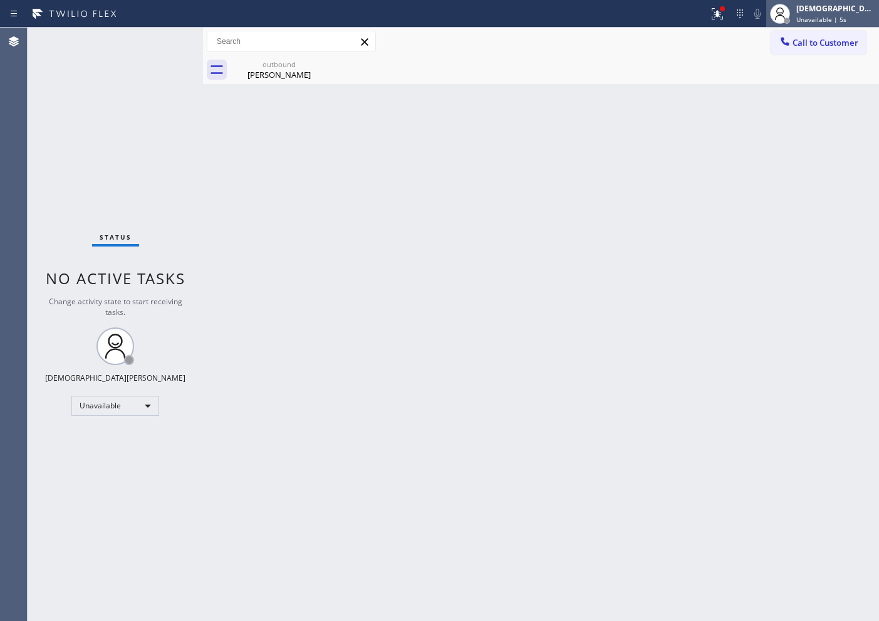
click at [823, 22] on span "Unavailable | 5s" at bounding box center [822, 19] width 50 height 9
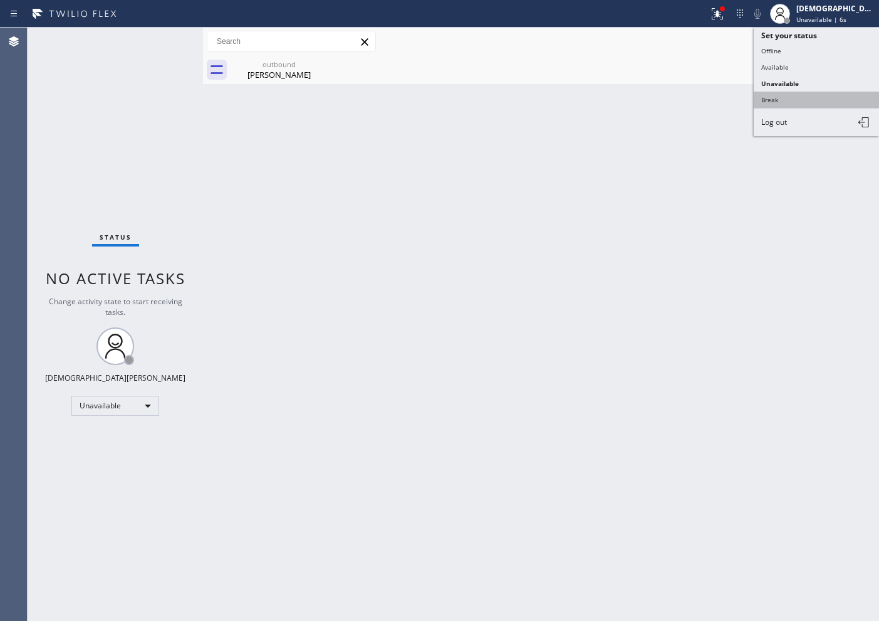
click at [799, 102] on button "Break" at bounding box center [816, 100] width 125 height 16
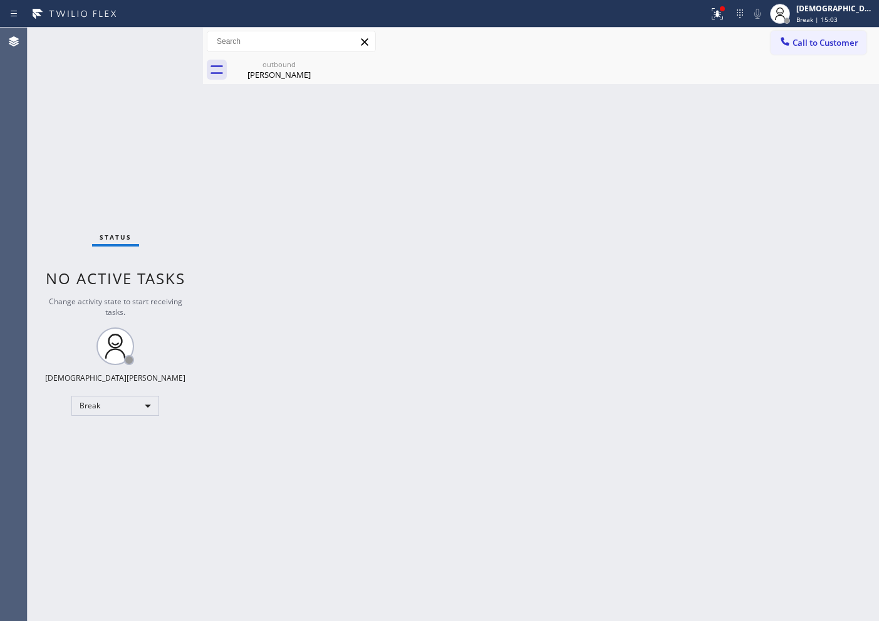
click at [13, 267] on div "Agent Desktop" at bounding box center [13, 324] width 27 height 593
click at [139, 411] on div "Break" at bounding box center [115, 406] width 88 height 20
click at [132, 441] on li "Available" at bounding box center [114, 438] width 85 height 15
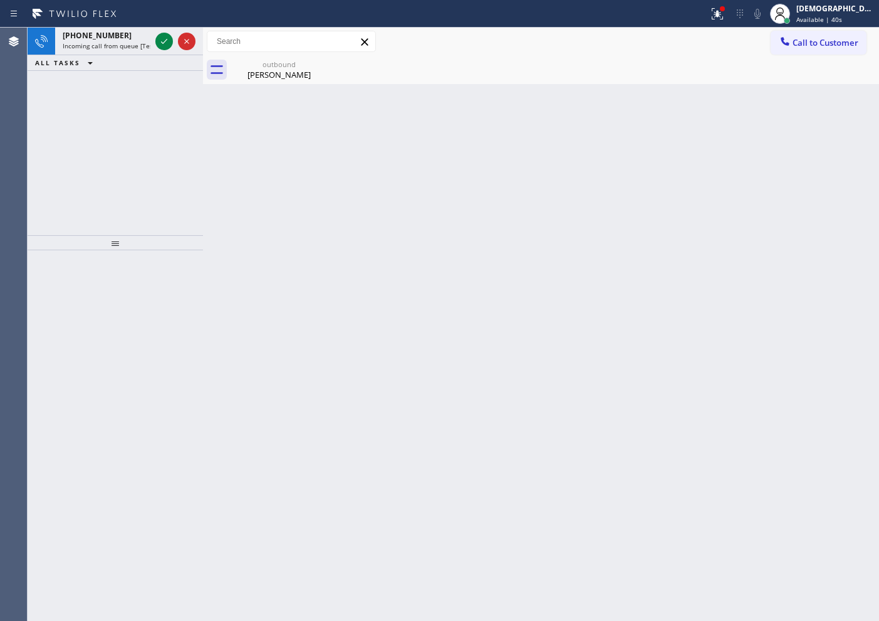
click at [26, 243] on div "Agent Desktop" at bounding box center [13, 324] width 27 height 593
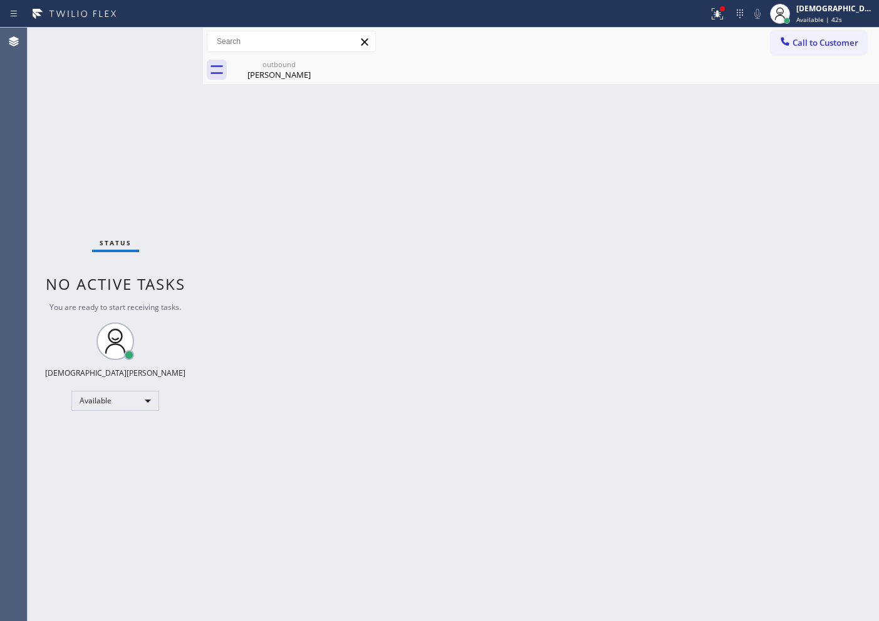
click at [163, 41] on div "Status No active tasks You are ready to start receiving tasks. Christian Cinco …" at bounding box center [116, 324] width 176 height 593
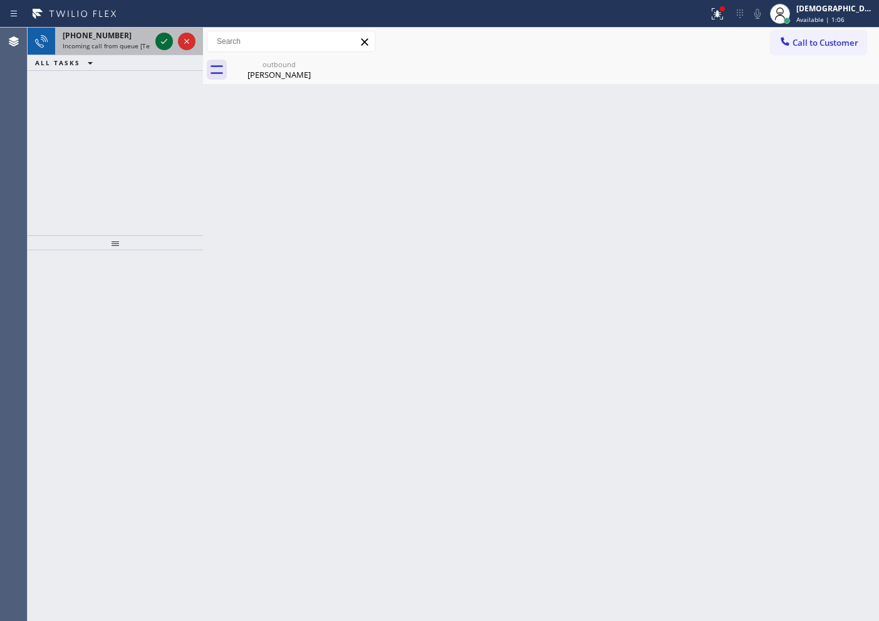
click at [160, 43] on icon at bounding box center [164, 41] width 15 height 15
click at [164, 46] on icon at bounding box center [164, 41] width 15 height 15
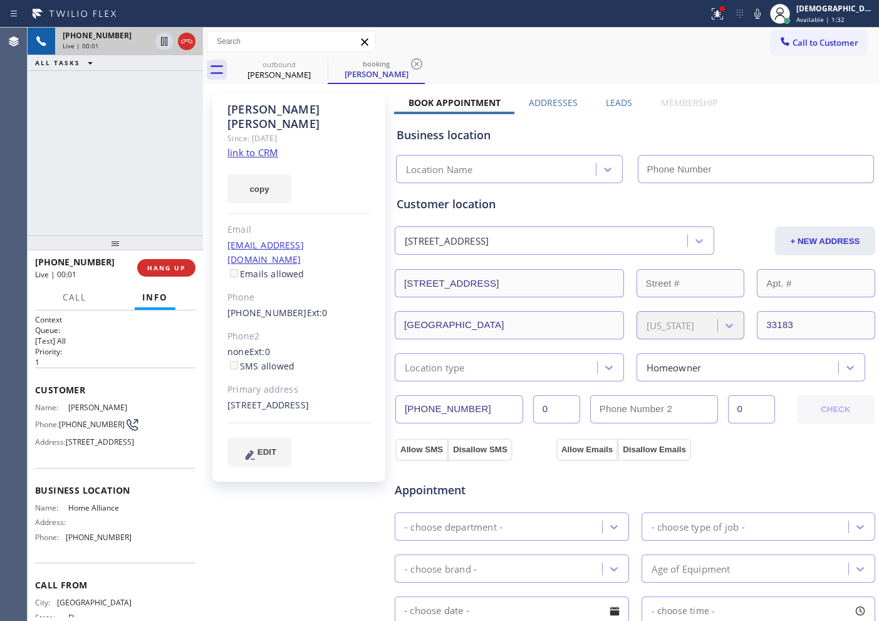
type input "[PHONE_NUMBER]"
click at [276, 146] on link "link to CRM" at bounding box center [253, 152] width 51 height 13
click at [159, 39] on icon at bounding box center [164, 41] width 15 height 15
click at [161, 41] on icon at bounding box center [164, 41] width 9 height 9
click at [157, 43] on icon at bounding box center [164, 41] width 15 height 15
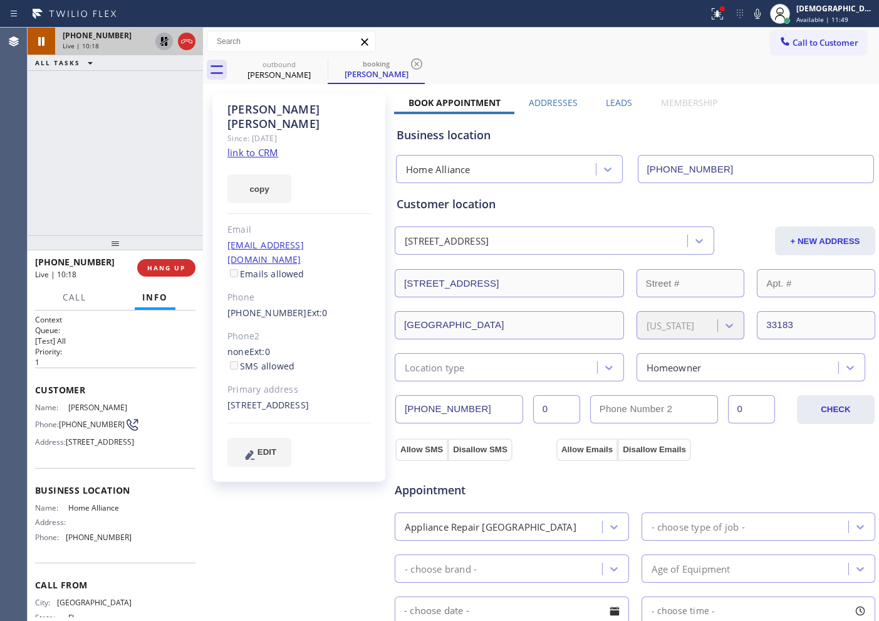
click at [162, 46] on icon at bounding box center [164, 41] width 15 height 15
click at [187, 41] on icon at bounding box center [186, 41] width 11 height 4
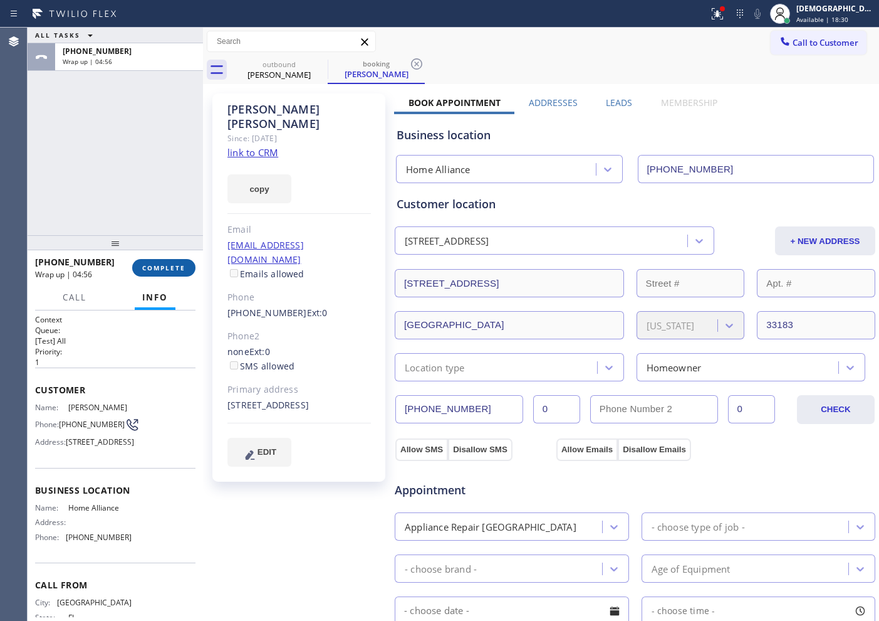
click at [176, 267] on span "COMPLETE" at bounding box center [163, 267] width 43 height 9
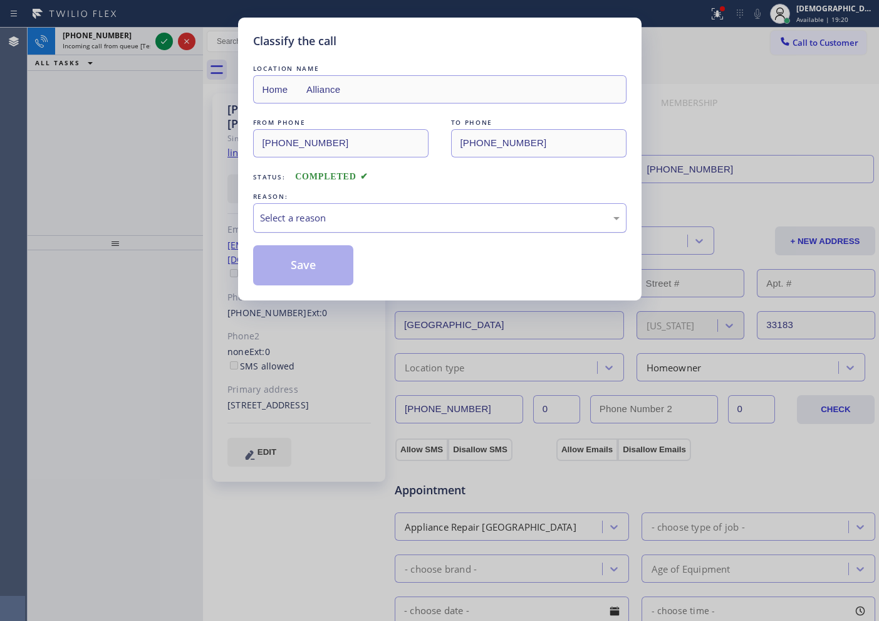
click at [310, 211] on div "Select a reason" at bounding box center [440, 218] width 360 height 14
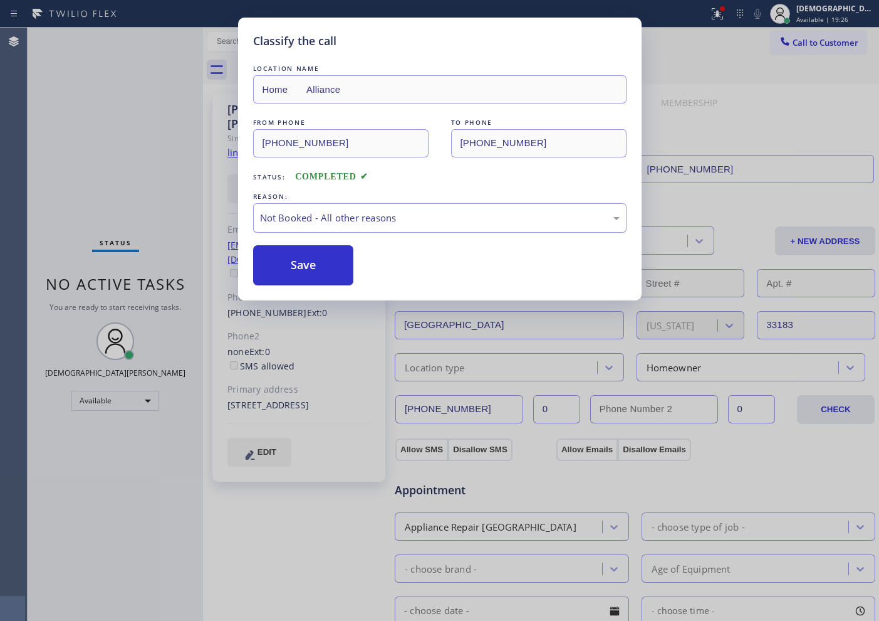
click at [308, 223] on div "Not Booked - All other reasons" at bounding box center [440, 218] width 360 height 14
click at [292, 260] on button "Save" at bounding box center [303, 265] width 101 height 40
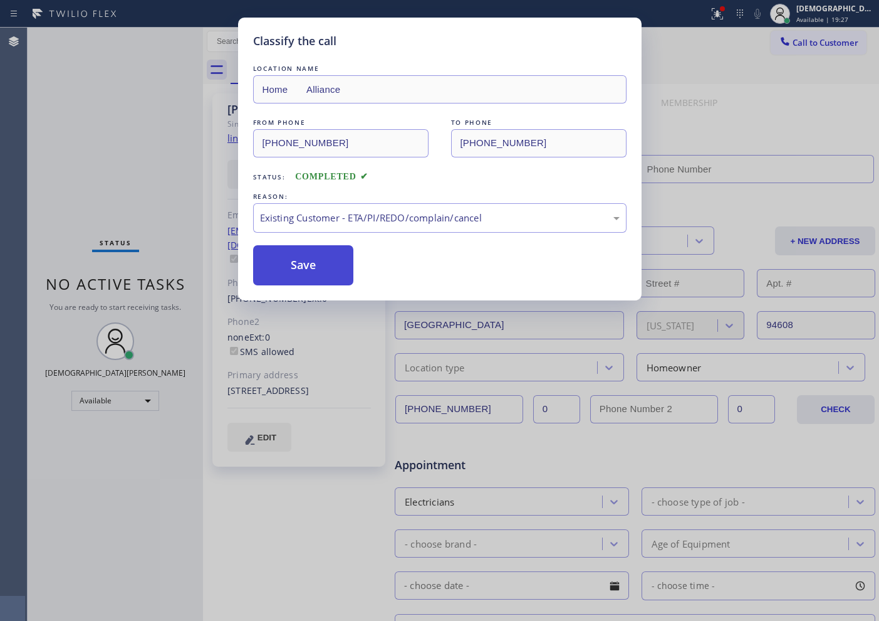
type input "[PHONE_NUMBER]"
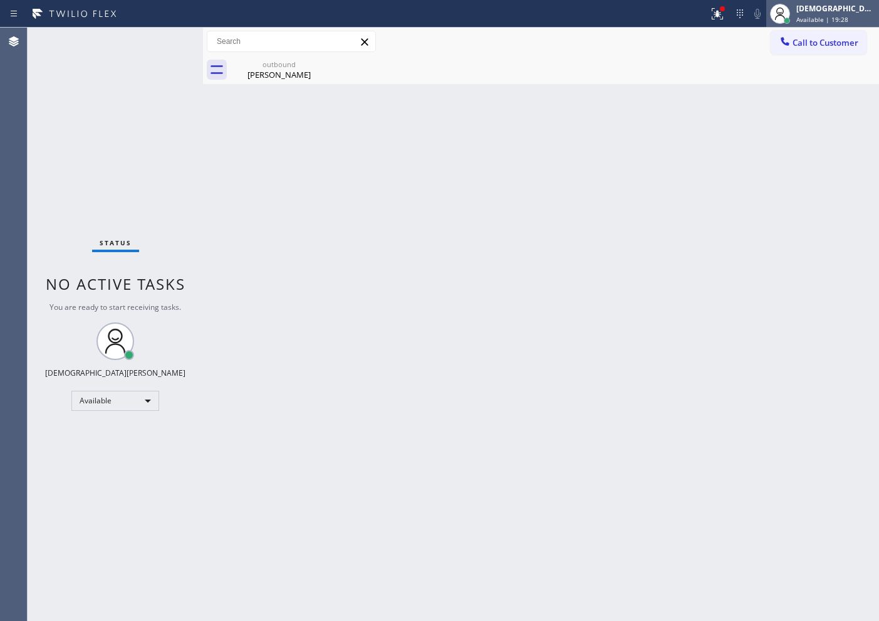
click at [837, 16] on span "Available | 19:28" at bounding box center [823, 19] width 52 height 9
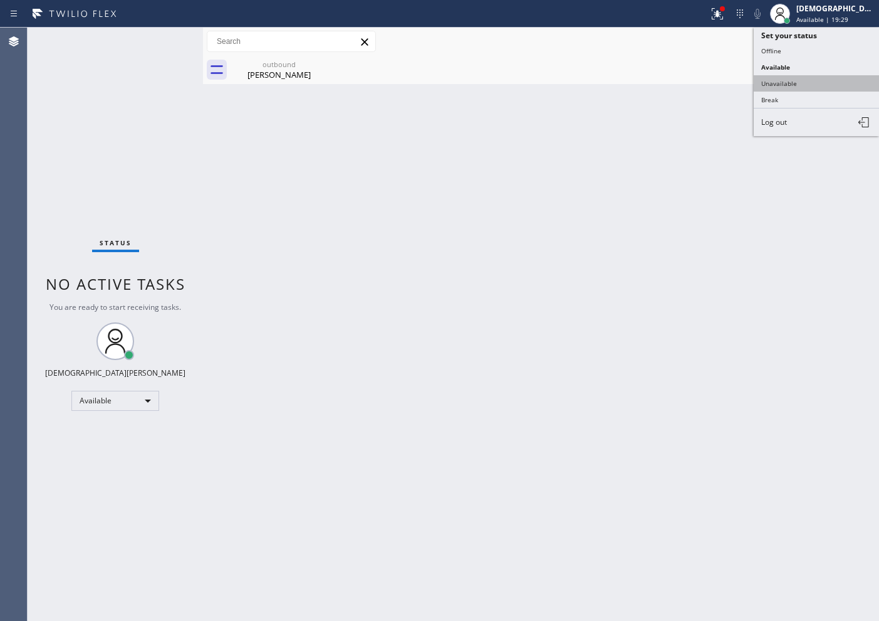
click at [822, 75] on button "Unavailable" at bounding box center [816, 83] width 125 height 16
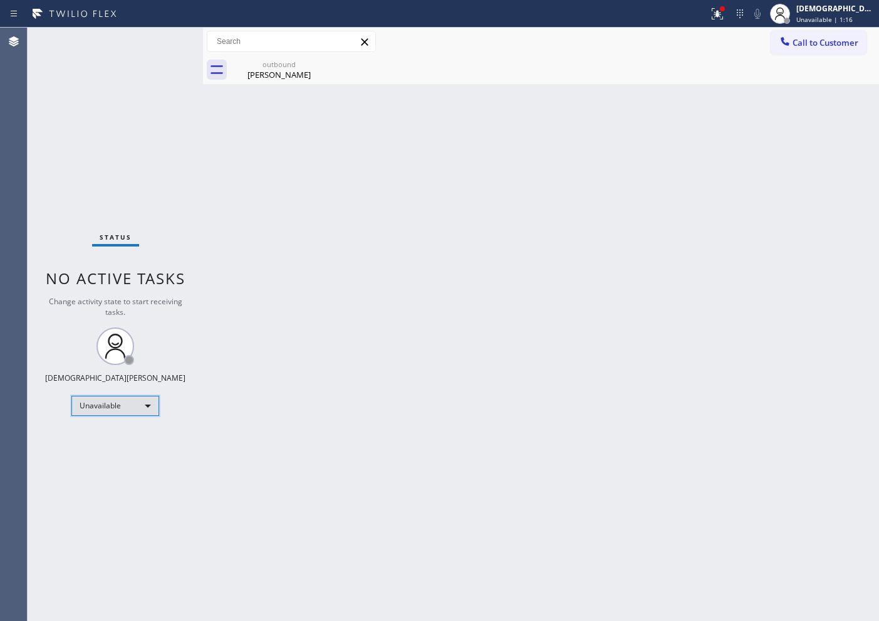
click at [142, 402] on div "Unavailable" at bounding box center [115, 406] width 88 height 20
click at [144, 438] on li "Available" at bounding box center [114, 438] width 85 height 15
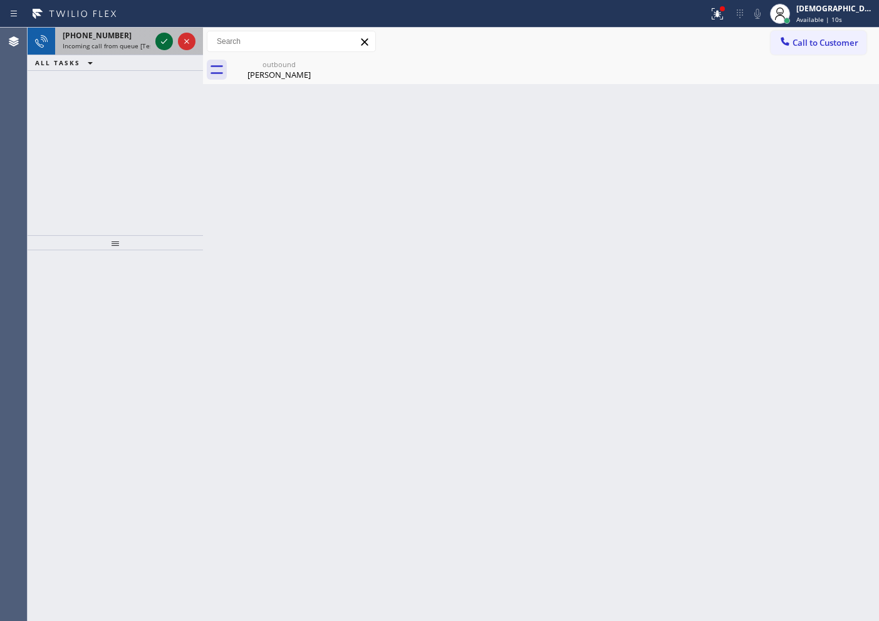
click at [160, 42] on icon at bounding box center [164, 41] width 15 height 15
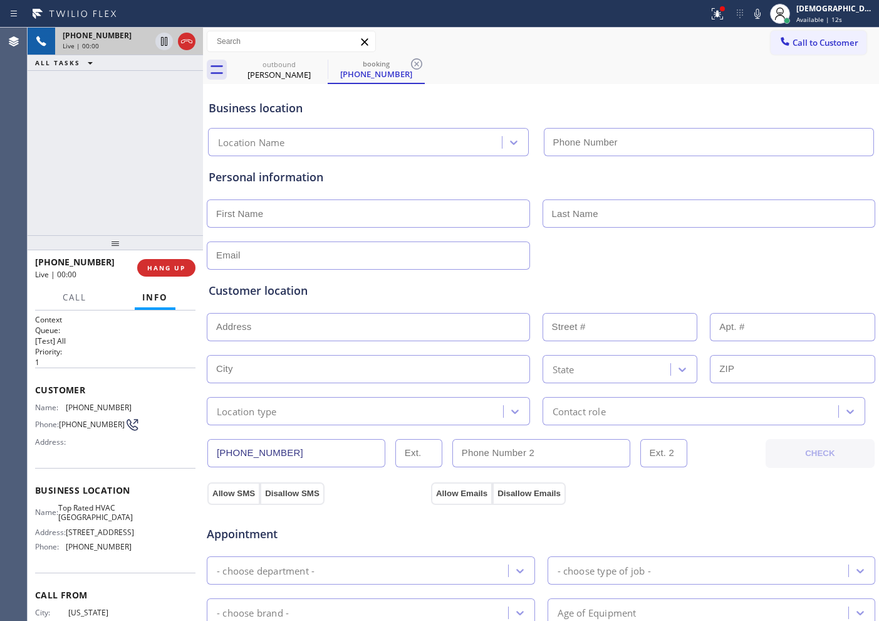
type input "[PHONE_NUMBER]"
click at [191, 46] on icon at bounding box center [186, 41] width 15 height 15
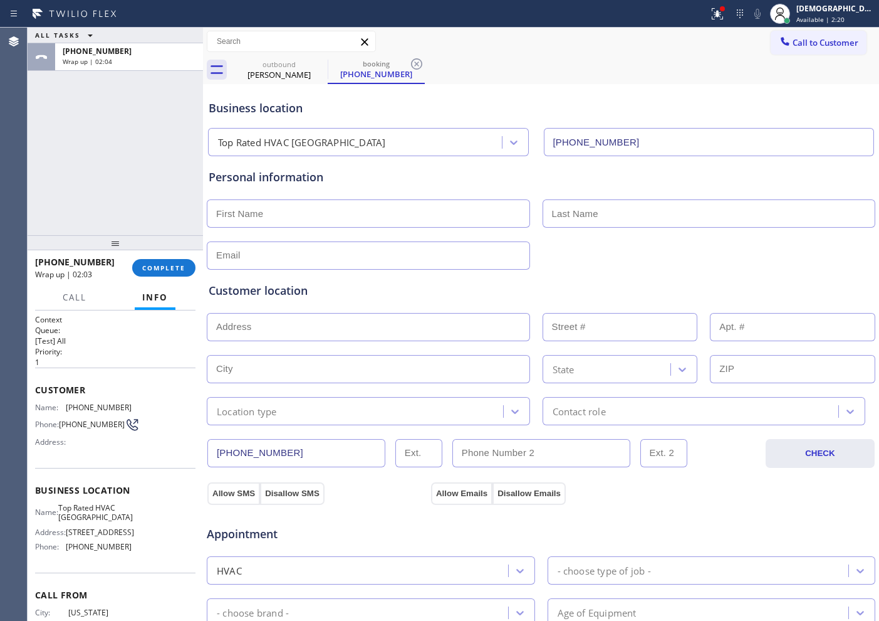
drag, startPoint x: 35, startPoint y: 115, endPoint x: 58, endPoint y: 138, distance: 32.4
click at [35, 115] on div "ALL TASKS ALL TASKS ACTIVE TASKS TASKS IN WRAP UP [PHONE_NUMBER] Wrap up | 02:04" at bounding box center [116, 131] width 176 height 207
click at [172, 271] on span "COMPLETE" at bounding box center [163, 267] width 43 height 9
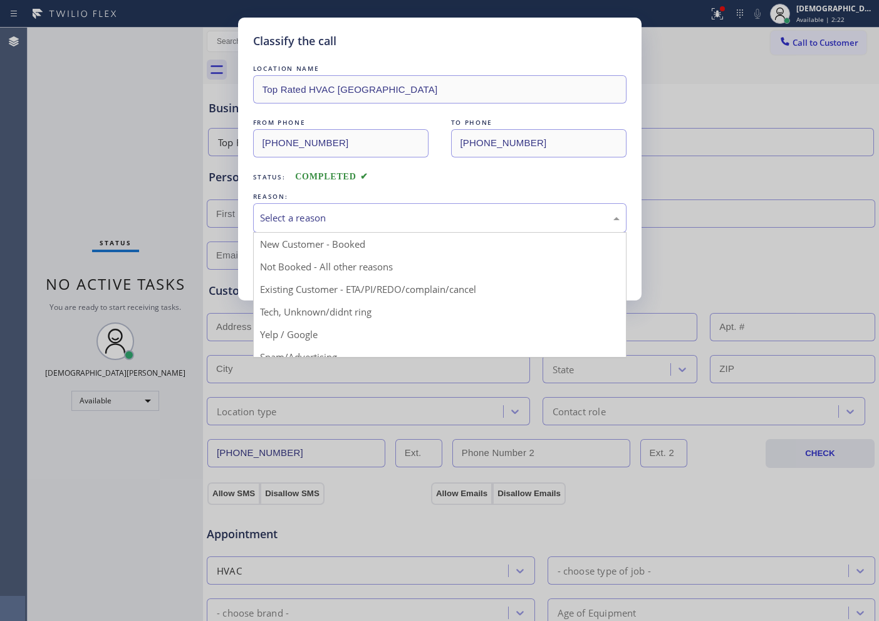
click at [293, 216] on div "Select a reason" at bounding box center [440, 218] width 360 height 14
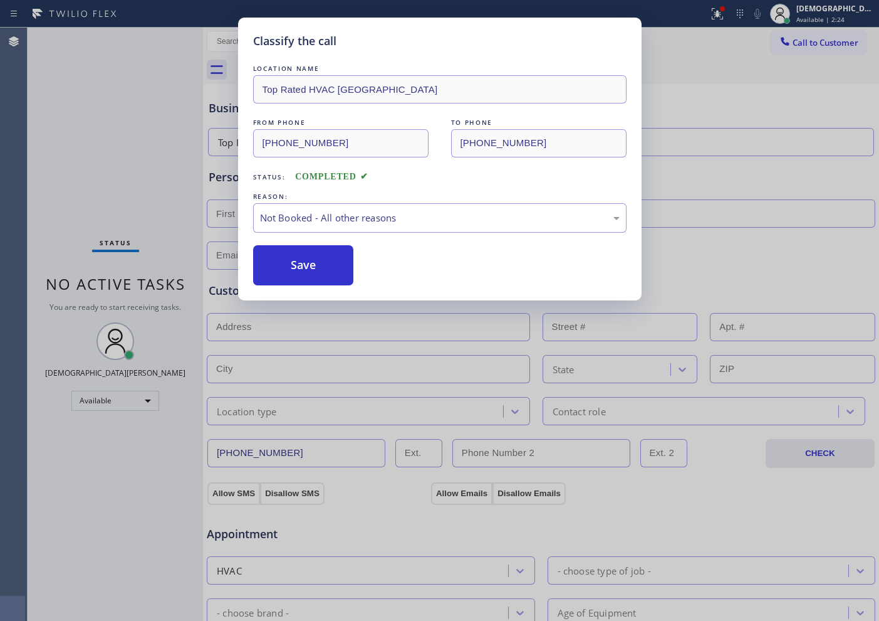
click at [293, 266] on button "Save" at bounding box center [303, 265] width 101 height 40
type input "[PHONE_NUMBER]"
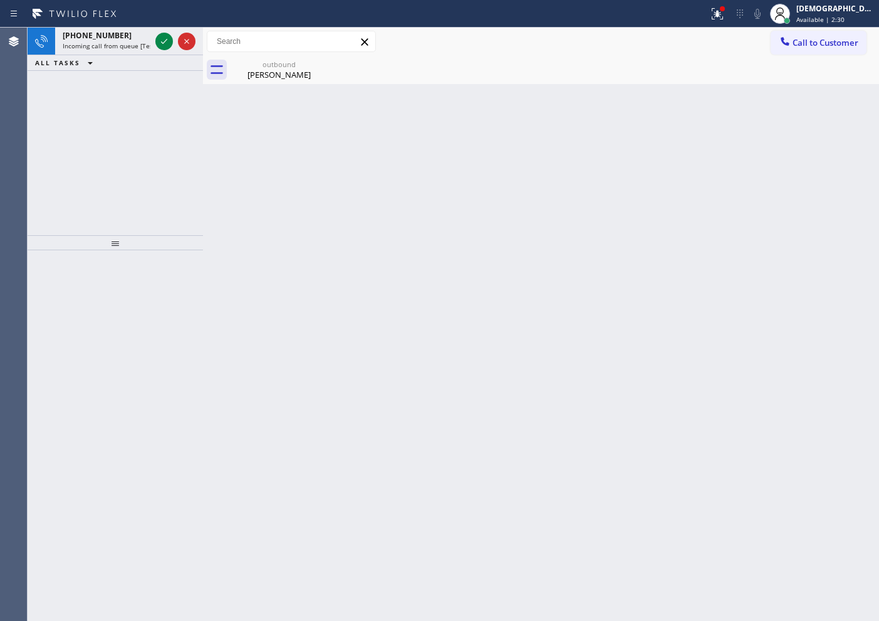
click at [16, 157] on div "Agent Desktop" at bounding box center [13, 324] width 27 height 593
click at [166, 41] on icon at bounding box center [164, 41] width 15 height 15
click at [159, 38] on icon at bounding box center [164, 41] width 15 height 15
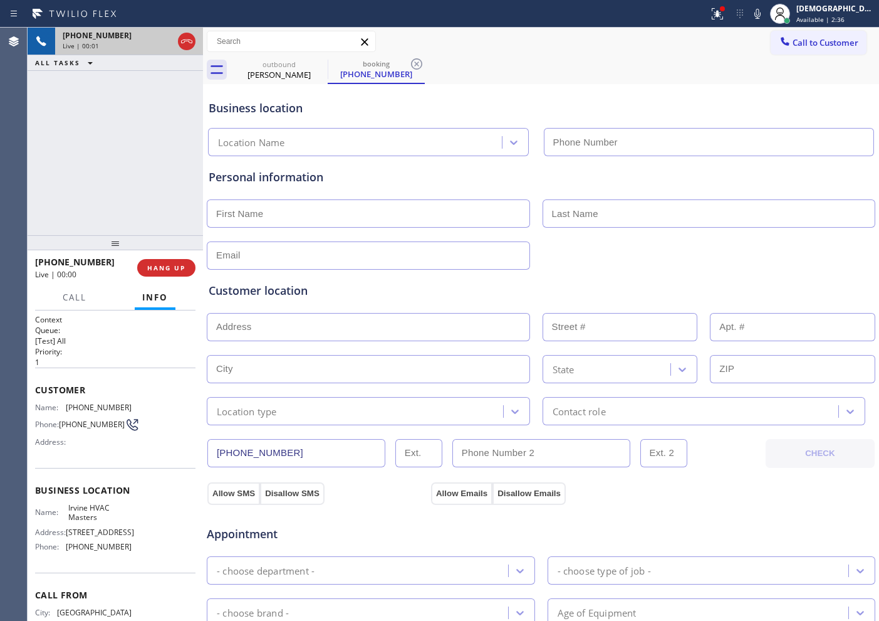
type input "[PHONE_NUMBER]"
click at [185, 49] on button at bounding box center [187, 42] width 18 height 18
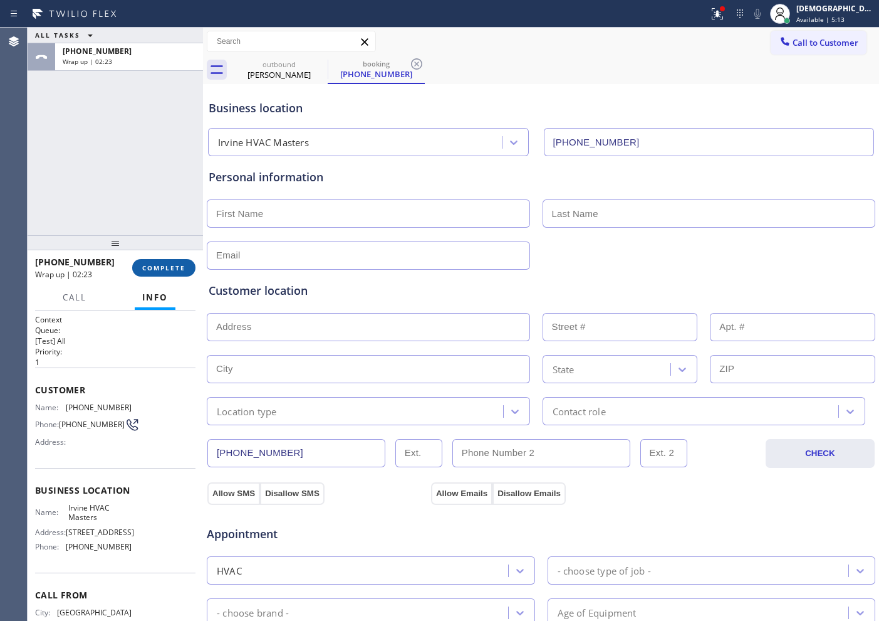
click at [160, 268] on span "COMPLETE" at bounding box center [163, 267] width 43 height 9
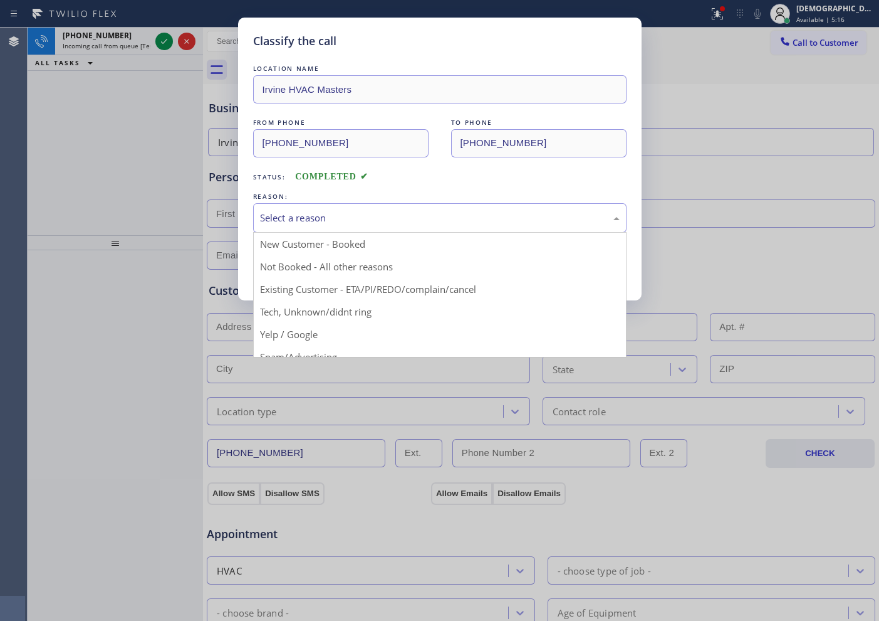
click at [363, 208] on div "Select a reason" at bounding box center [440, 217] width 374 height 29
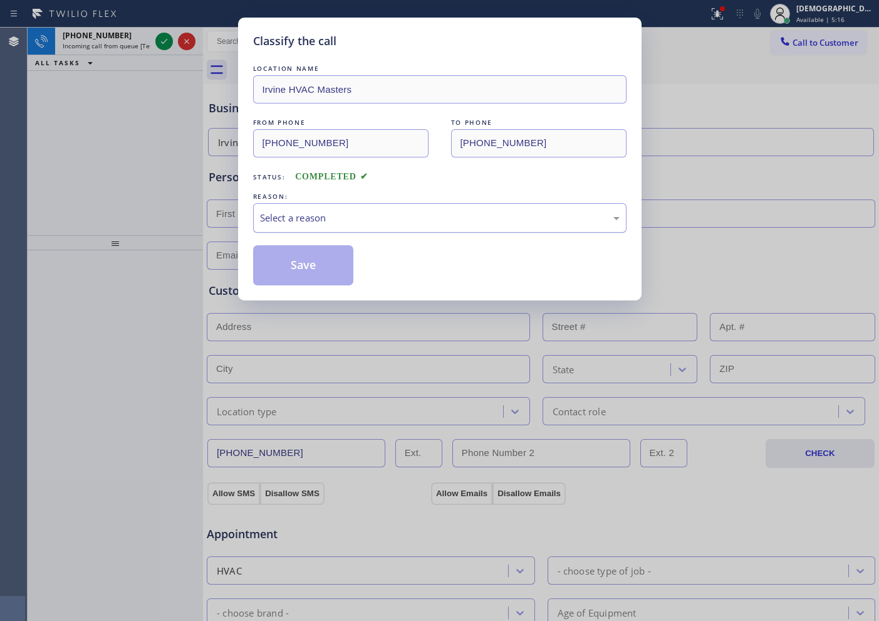
click at [362, 214] on div "Select a reason" at bounding box center [440, 218] width 360 height 14
click at [332, 267] on button "Save" at bounding box center [303, 265] width 101 height 40
type input "[PHONE_NUMBER]"
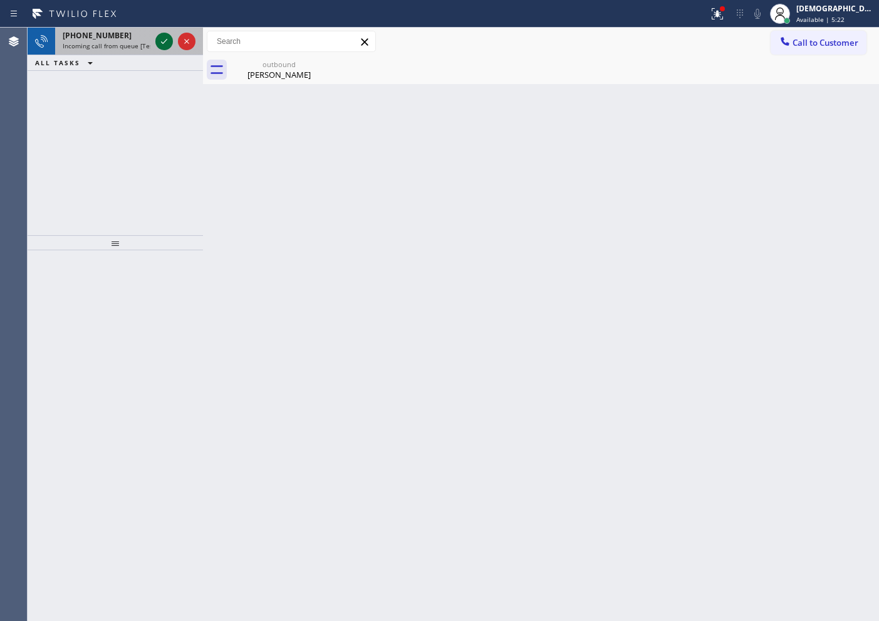
click at [159, 43] on icon at bounding box center [164, 41] width 15 height 15
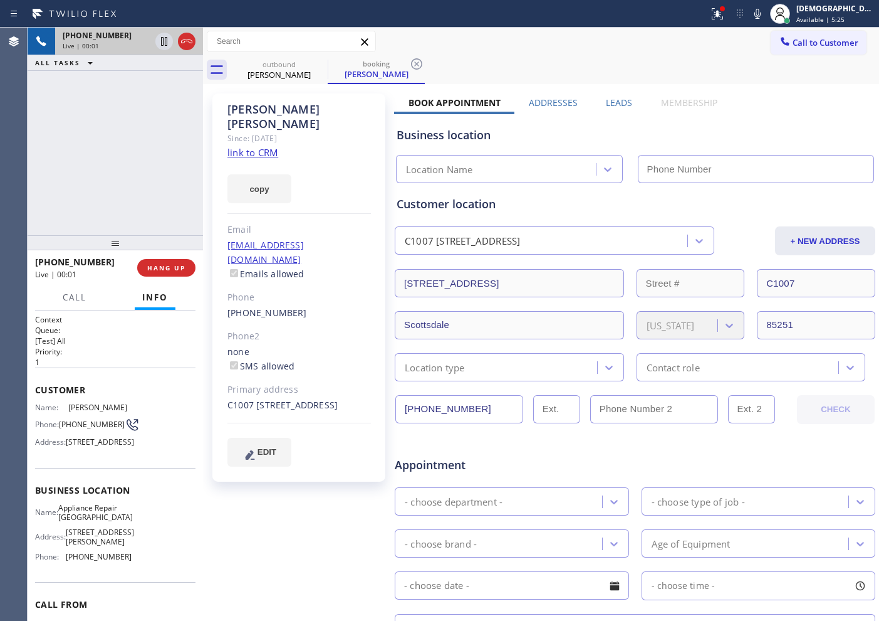
type input "[PHONE_NUMBER]"
click at [251, 146] on link "link to CRM" at bounding box center [253, 152] width 51 height 13
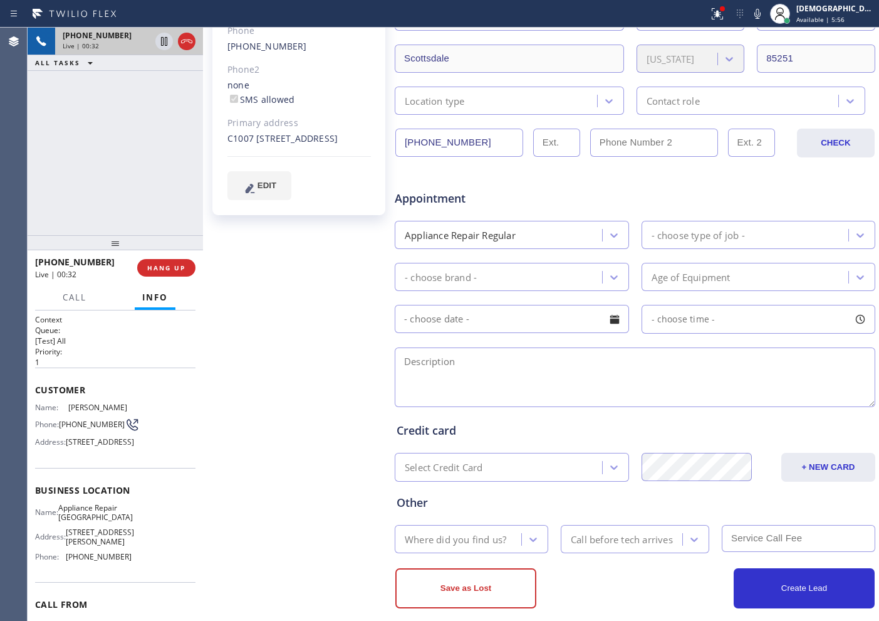
scroll to position [282, 0]
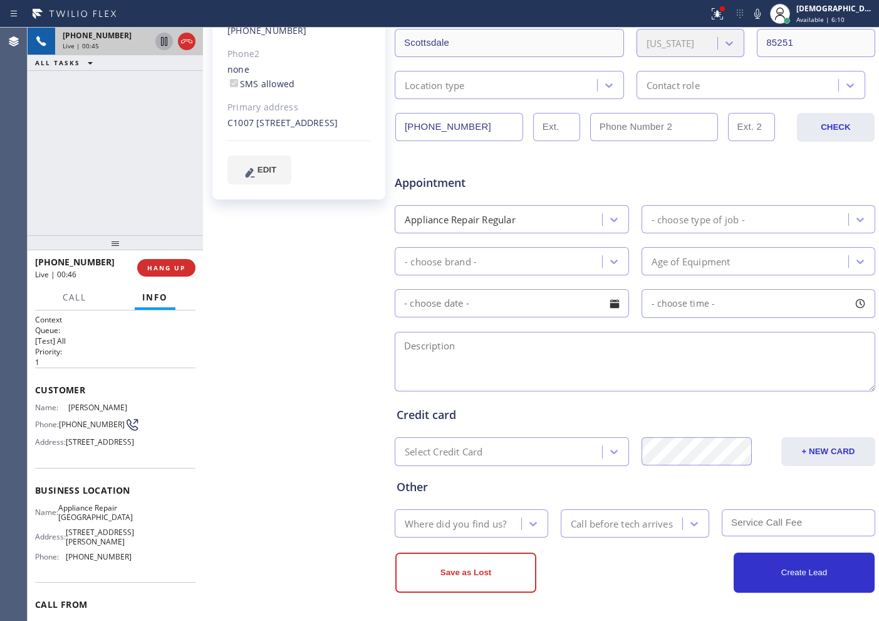
click at [161, 38] on icon at bounding box center [164, 41] width 6 height 9
click at [157, 43] on icon at bounding box center [164, 41] width 15 height 15
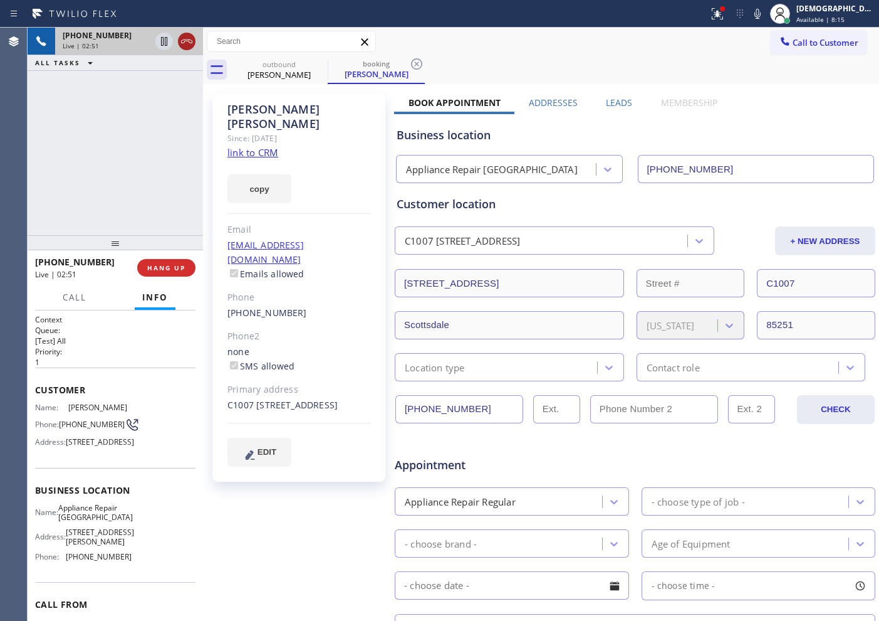
click at [187, 36] on icon at bounding box center [186, 41] width 15 height 15
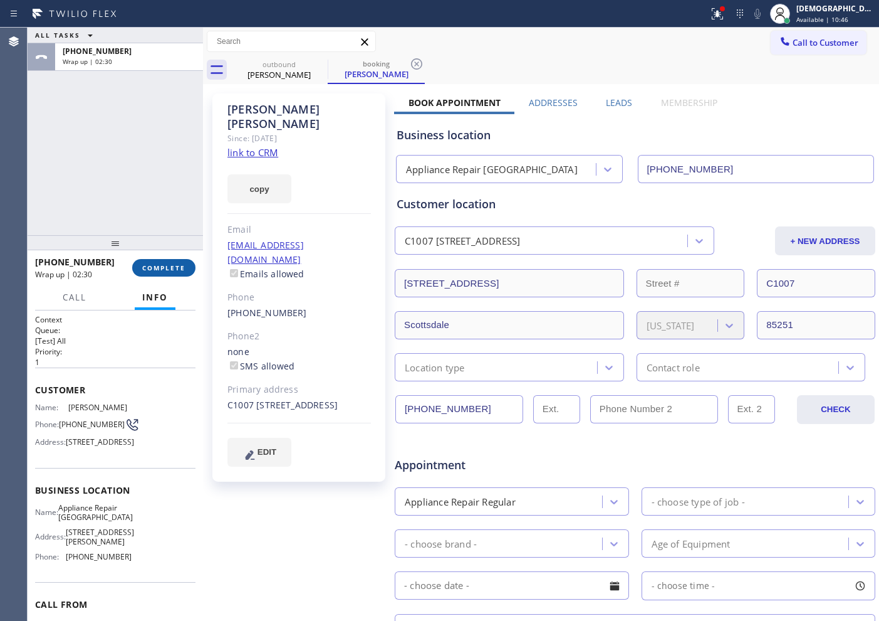
click at [170, 267] on span "COMPLETE" at bounding box center [163, 267] width 43 height 9
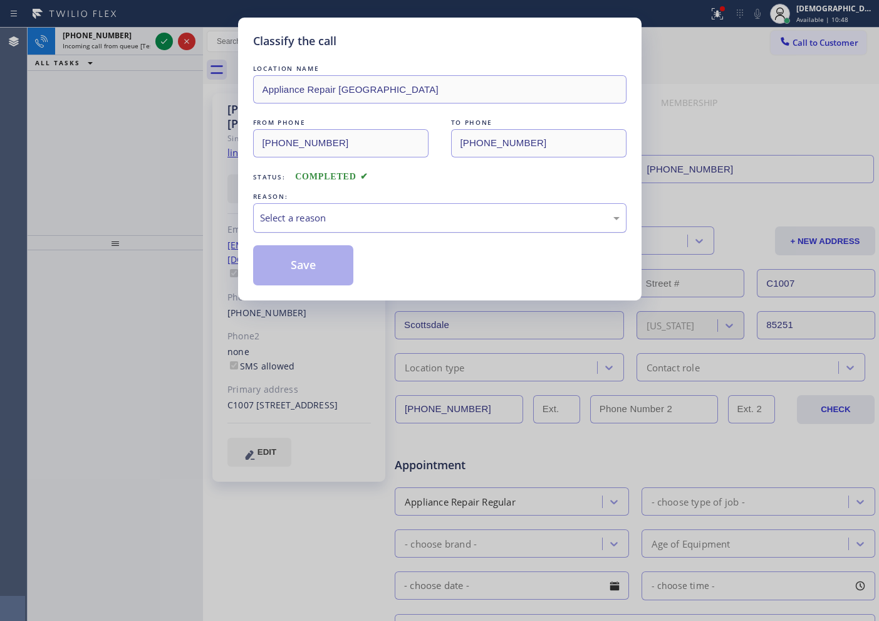
click at [324, 214] on div "Select a reason" at bounding box center [440, 218] width 360 height 14
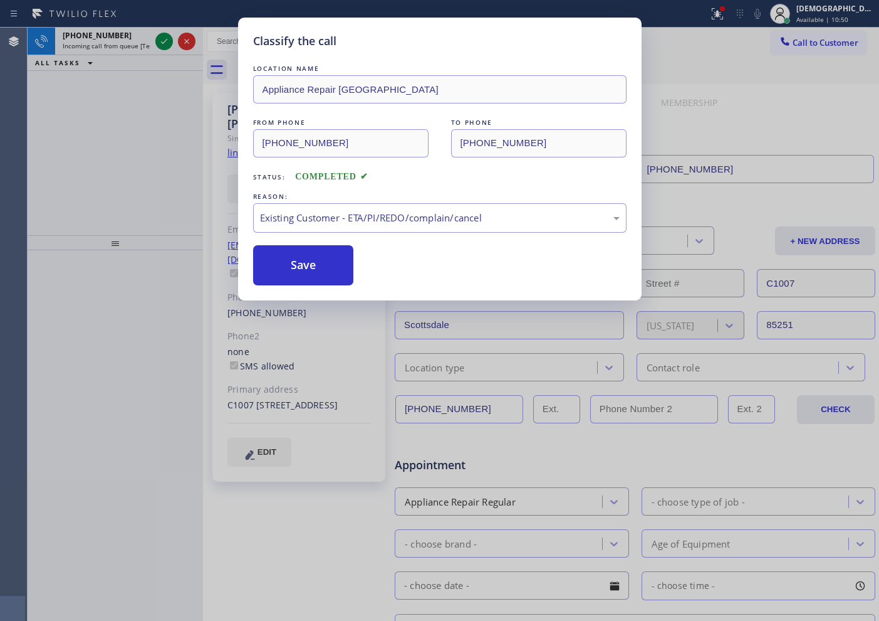
drag, startPoint x: 305, startPoint y: 285, endPoint x: 275, endPoint y: 234, distance: 58.7
click at [305, 284] on button "Save" at bounding box center [303, 265] width 101 height 40
type input "[PHONE_NUMBER]"
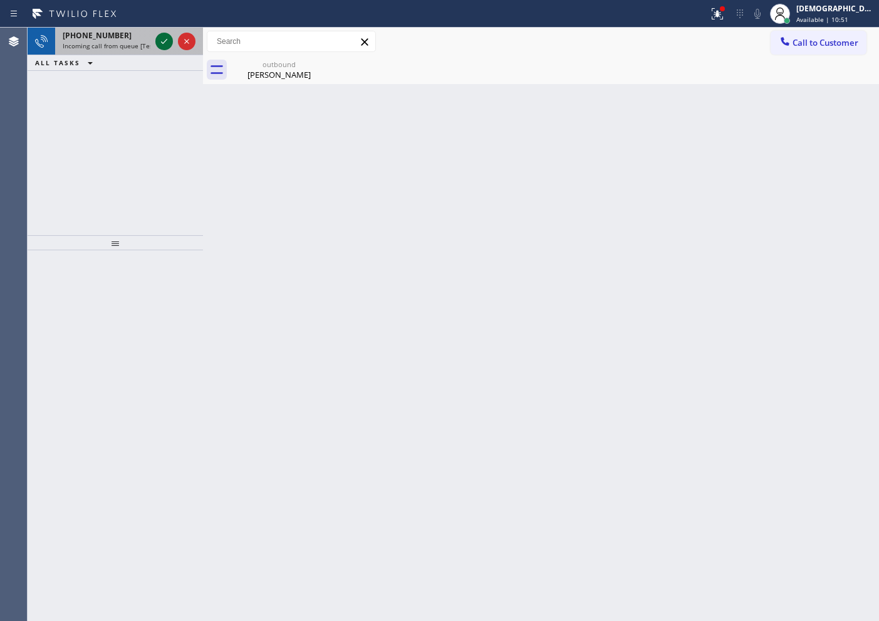
click at [165, 45] on icon at bounding box center [164, 41] width 15 height 15
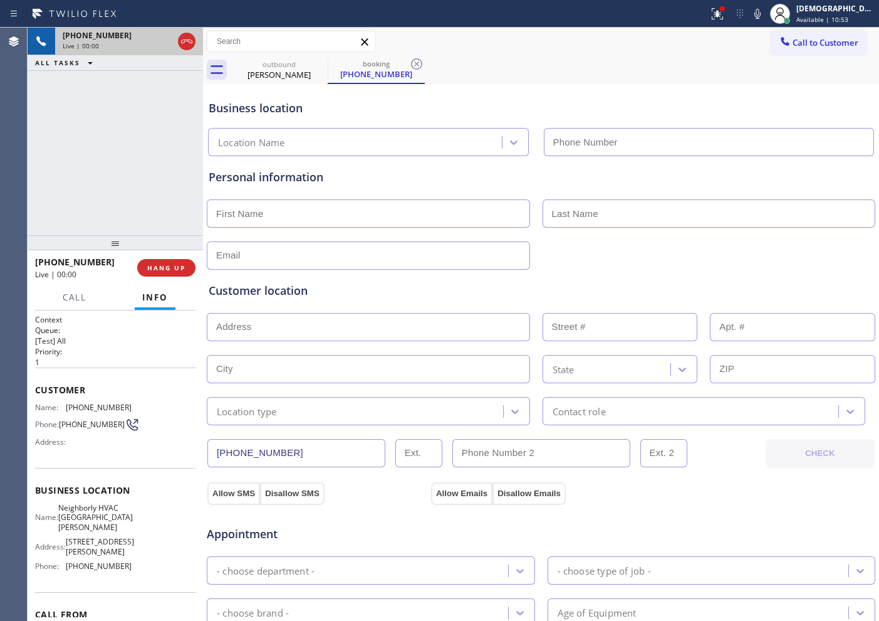
type input "[PHONE_NUMBER]"
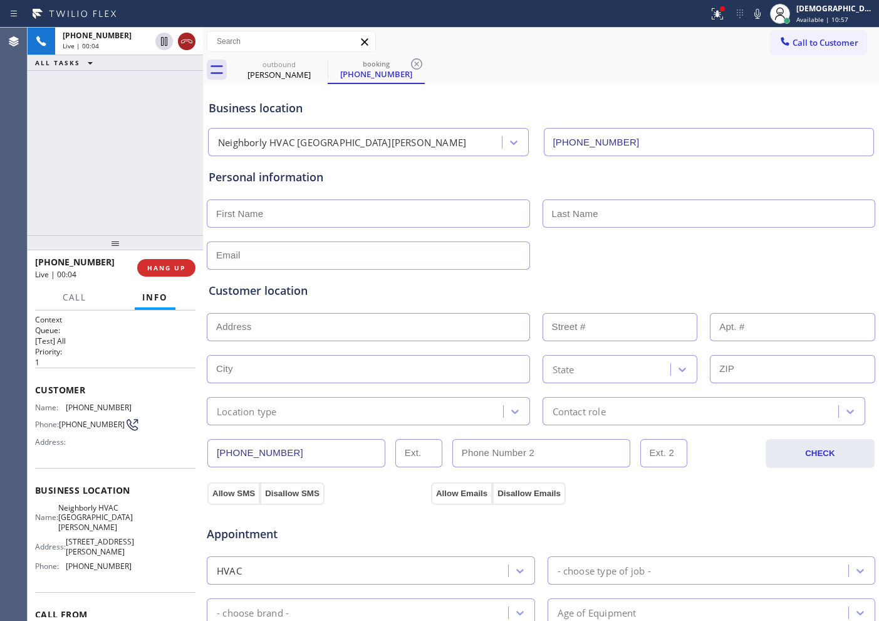
click at [179, 42] on icon at bounding box center [186, 41] width 15 height 15
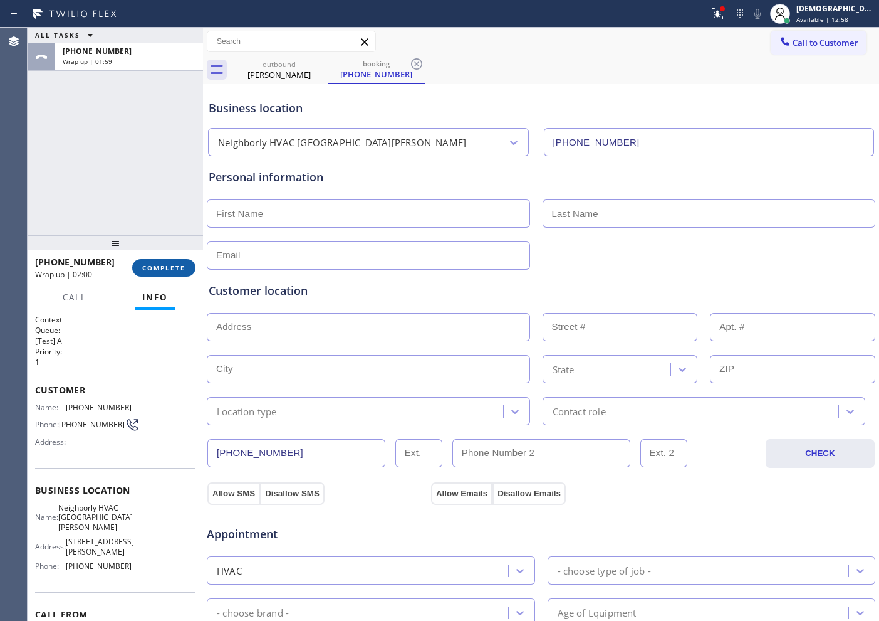
click at [170, 263] on span "COMPLETE" at bounding box center [163, 267] width 43 height 9
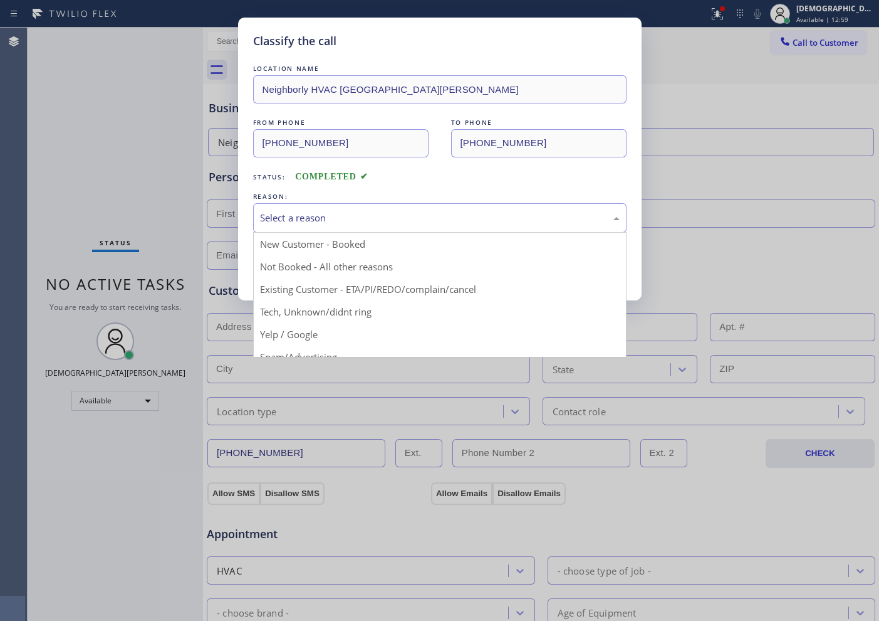
click at [309, 211] on div "Select a reason" at bounding box center [440, 218] width 360 height 14
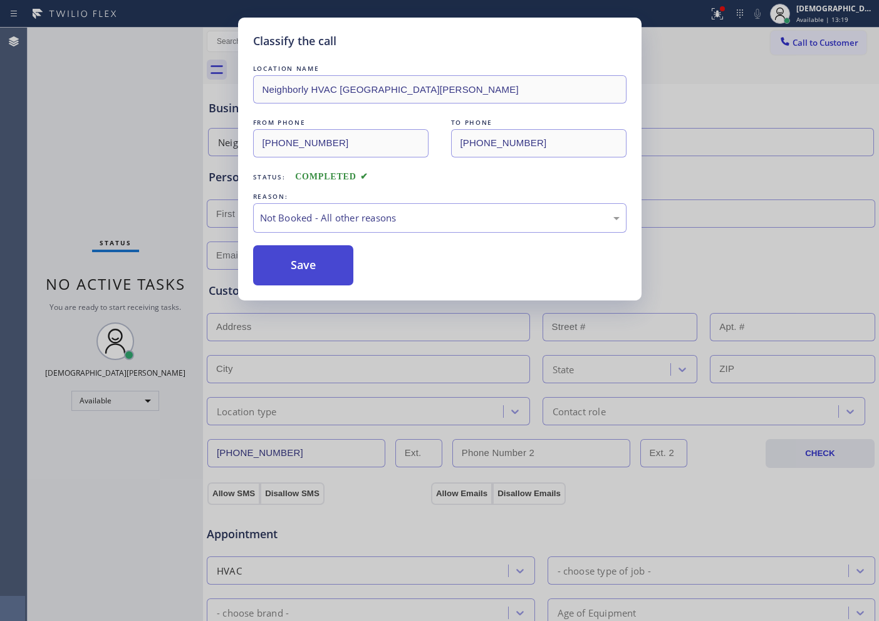
click at [303, 251] on button "Save" at bounding box center [303, 265] width 101 height 40
type input "[PHONE_NUMBER]"
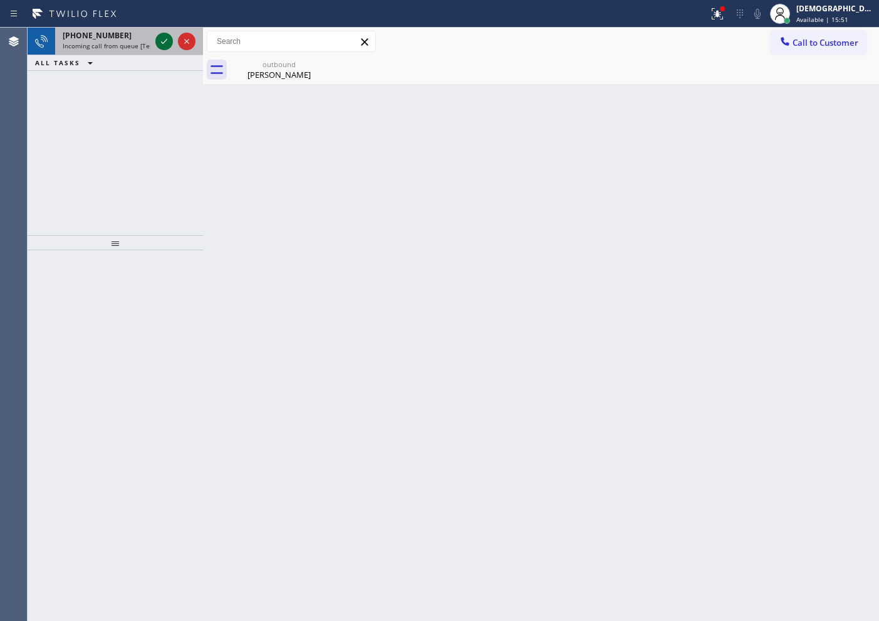
click at [160, 39] on icon at bounding box center [164, 41] width 15 height 15
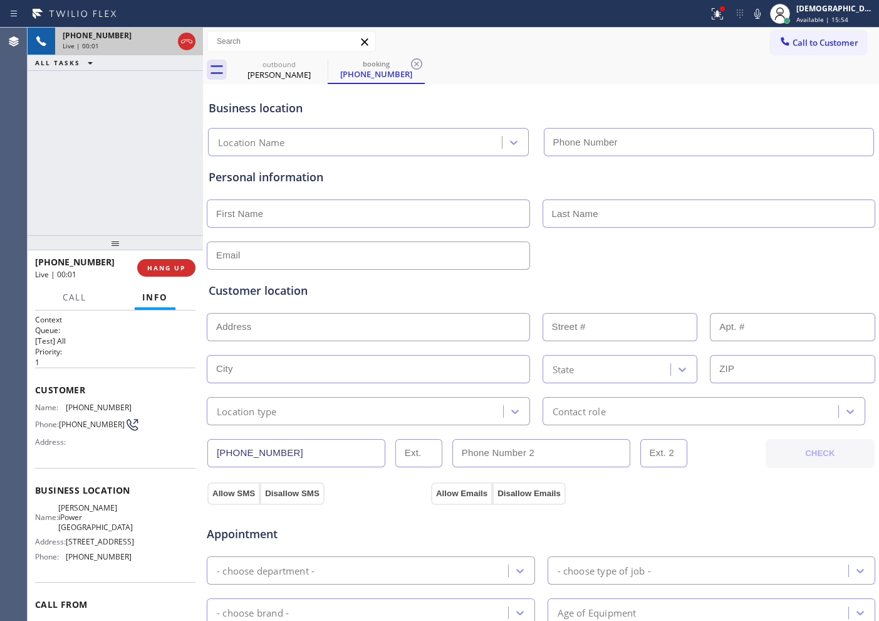
type input "[PHONE_NUMBER]"
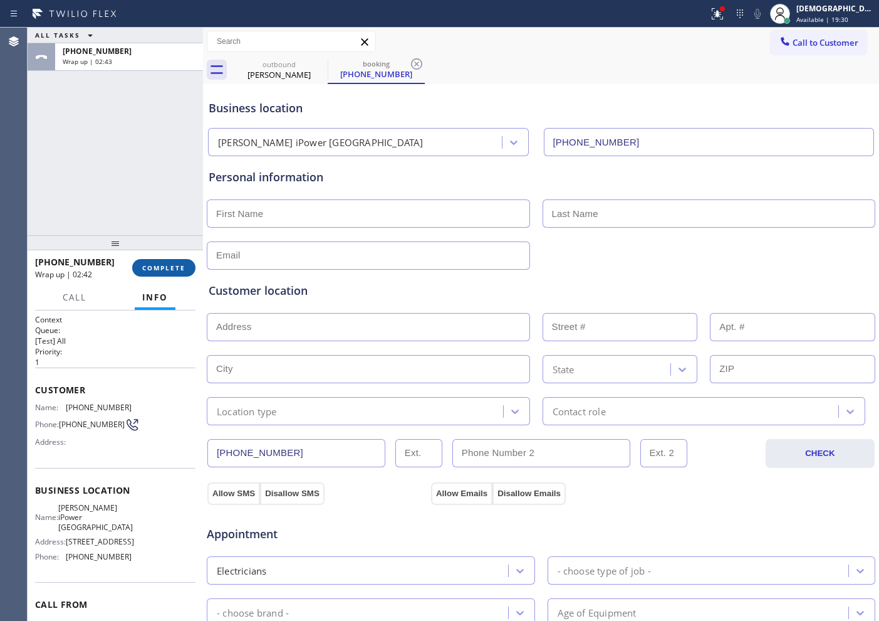
click at [164, 268] on span "COMPLETE" at bounding box center [163, 267] width 43 height 9
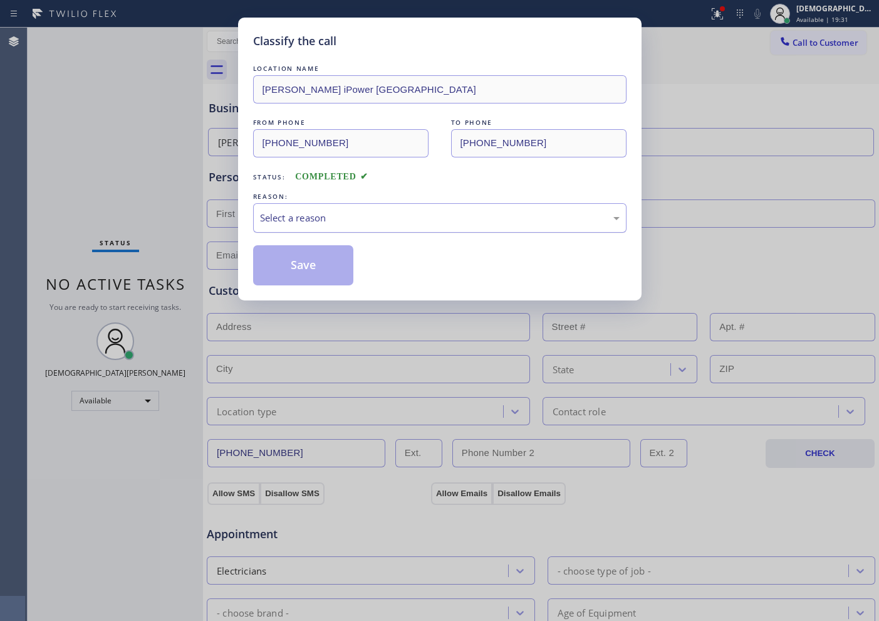
click at [339, 223] on div "Select a reason" at bounding box center [440, 218] width 360 height 14
click at [324, 270] on button "Save" at bounding box center [303, 265] width 101 height 40
type input "[PHONE_NUMBER]"
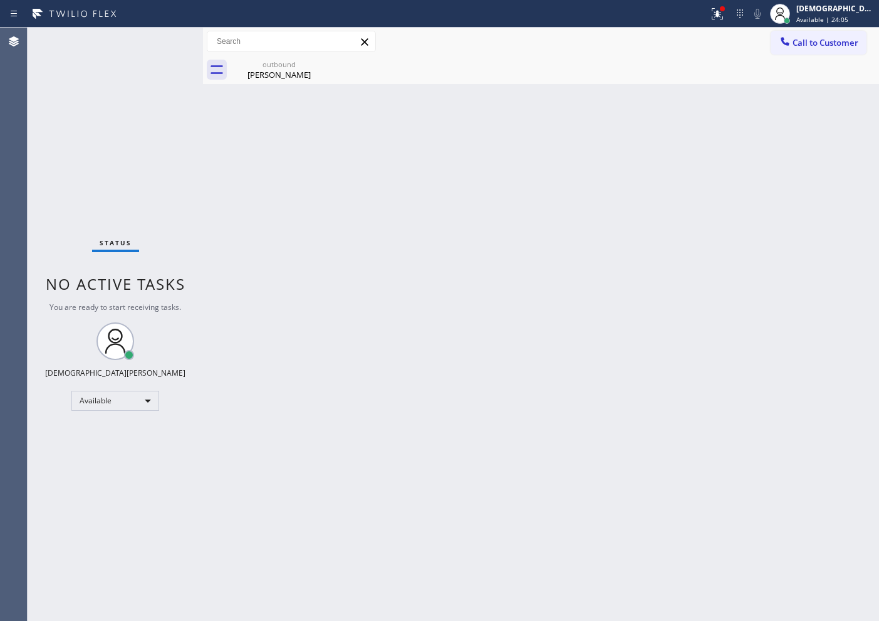
click at [32, 96] on div "Status No active tasks You are ready to start receiving tasks. Christian Cinco …" at bounding box center [116, 324] width 176 height 593
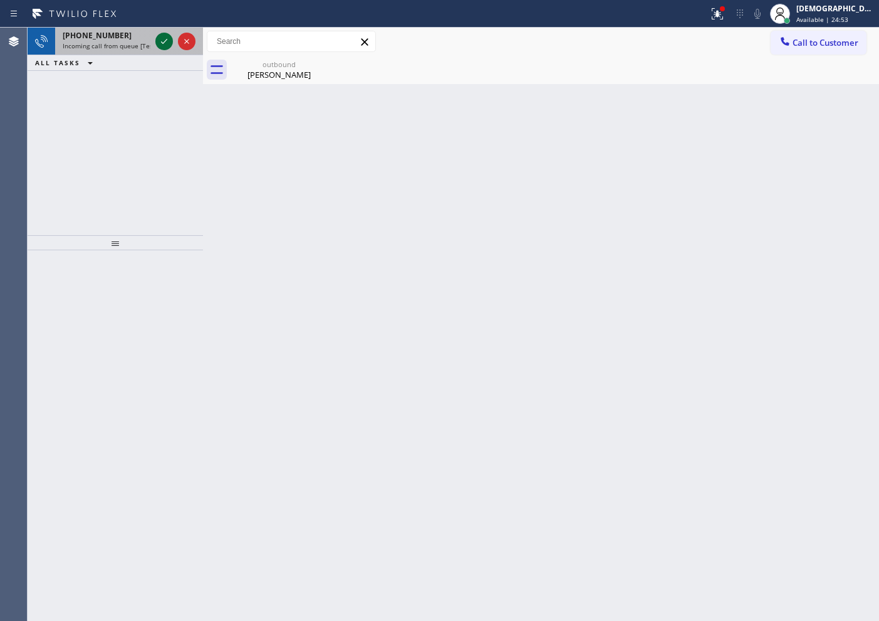
click at [168, 38] on icon at bounding box center [164, 41] width 15 height 15
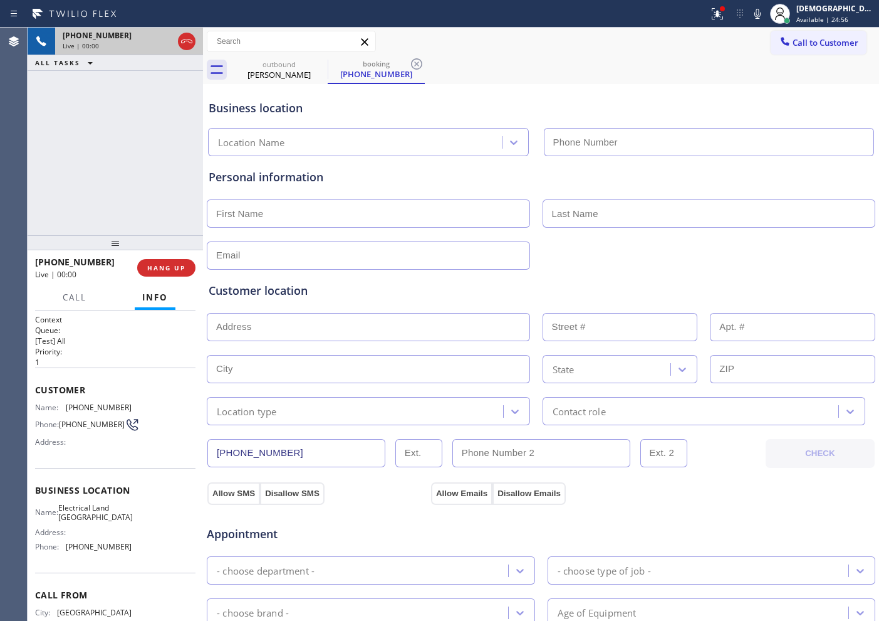
type input "[PHONE_NUMBER]"
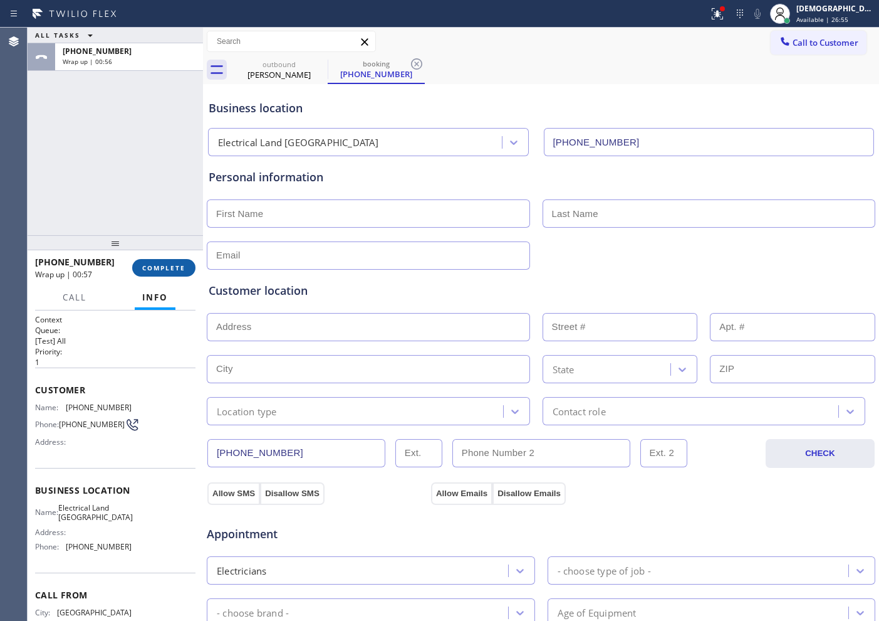
click at [160, 263] on span "COMPLETE" at bounding box center [163, 267] width 43 height 9
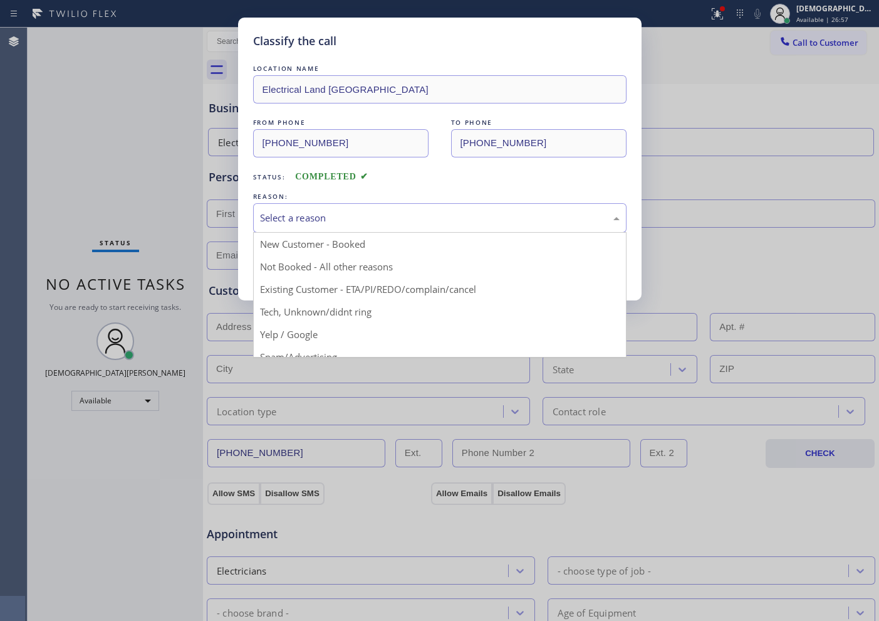
click at [362, 214] on div "Select a reason" at bounding box center [440, 218] width 360 height 14
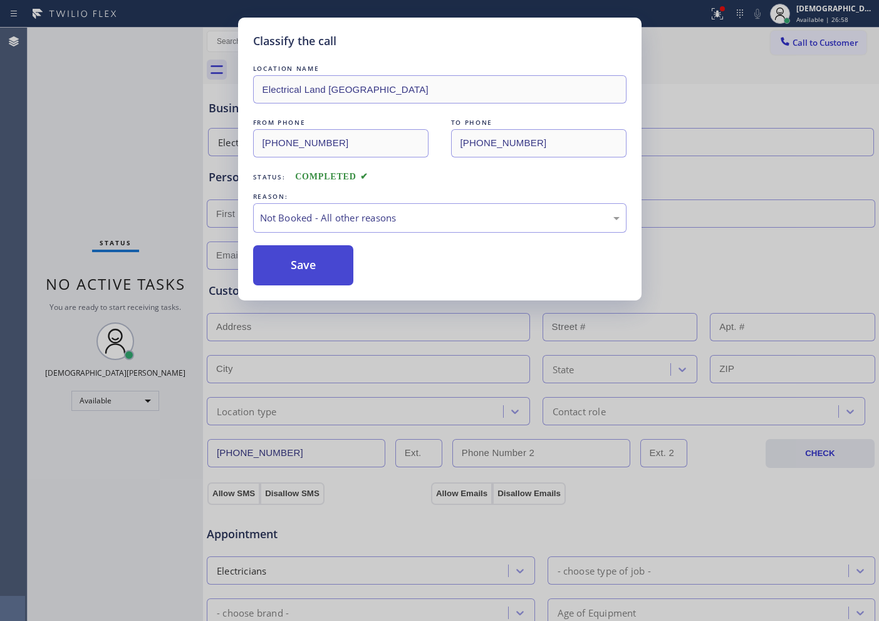
click at [322, 255] on button "Save" at bounding box center [303, 265] width 101 height 40
type input "[PHONE_NUMBER]"
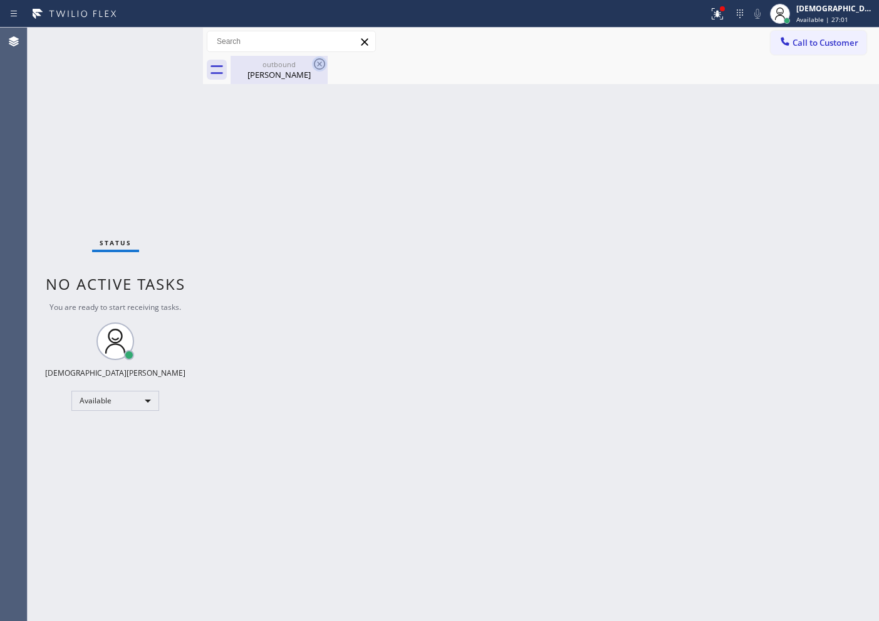
click at [315, 63] on icon at bounding box center [319, 63] width 15 height 15
click at [318, 63] on icon at bounding box center [319, 63] width 15 height 15
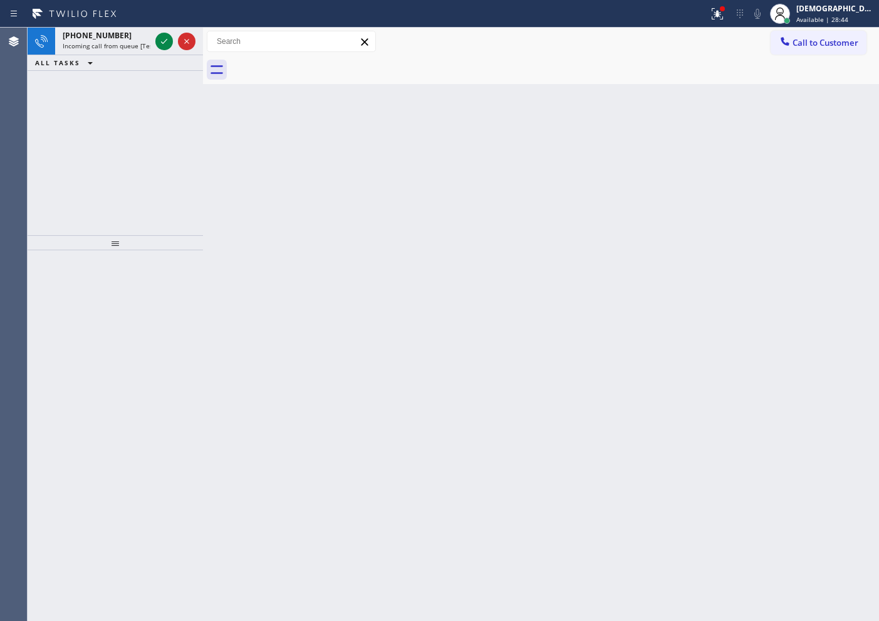
click at [8, 172] on div "Agent Desktop" at bounding box center [13, 324] width 27 height 593
click at [164, 41] on icon at bounding box center [164, 41] width 6 height 5
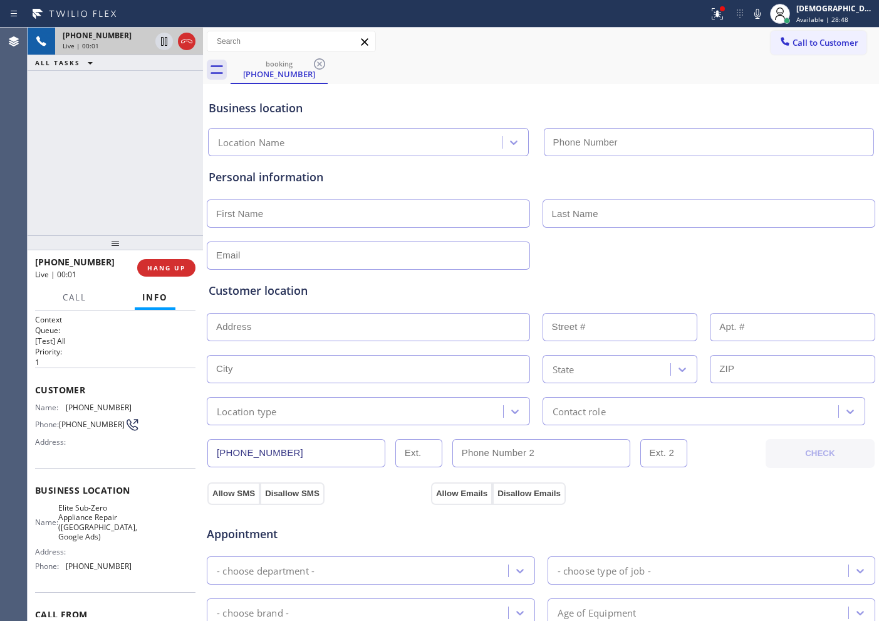
type input "[PHONE_NUMBER]"
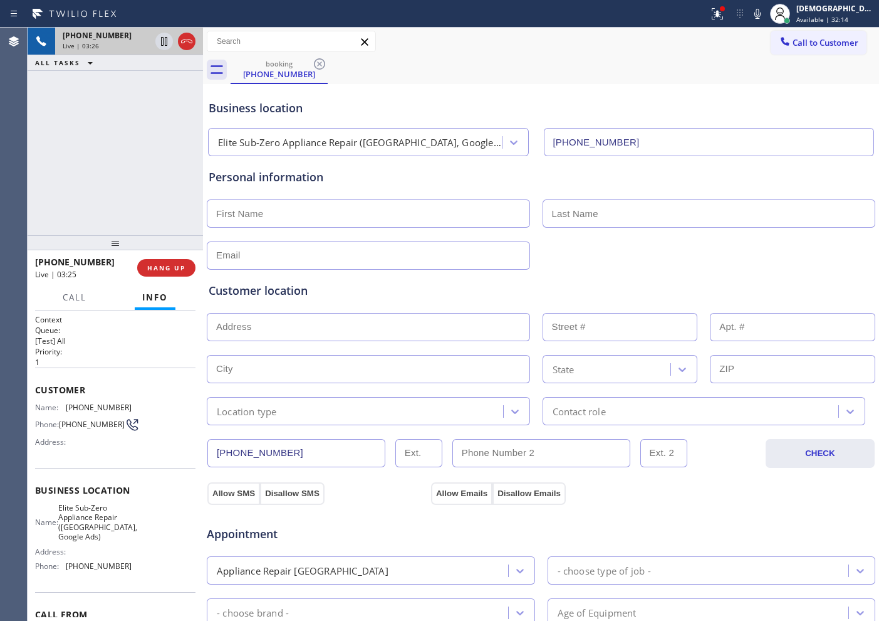
drag, startPoint x: 334, startPoint y: 454, endPoint x: 199, endPoint y: 454, distance: 135.4
click at [199, 454] on div "[PHONE_NUMBER] Live | 03:26 ALL TASKS ALL TASKS ACTIVE TASKS TASKS IN WRAP UP […" at bounding box center [454, 324] width 852 height 593
click at [191, 40] on icon at bounding box center [186, 41] width 15 height 15
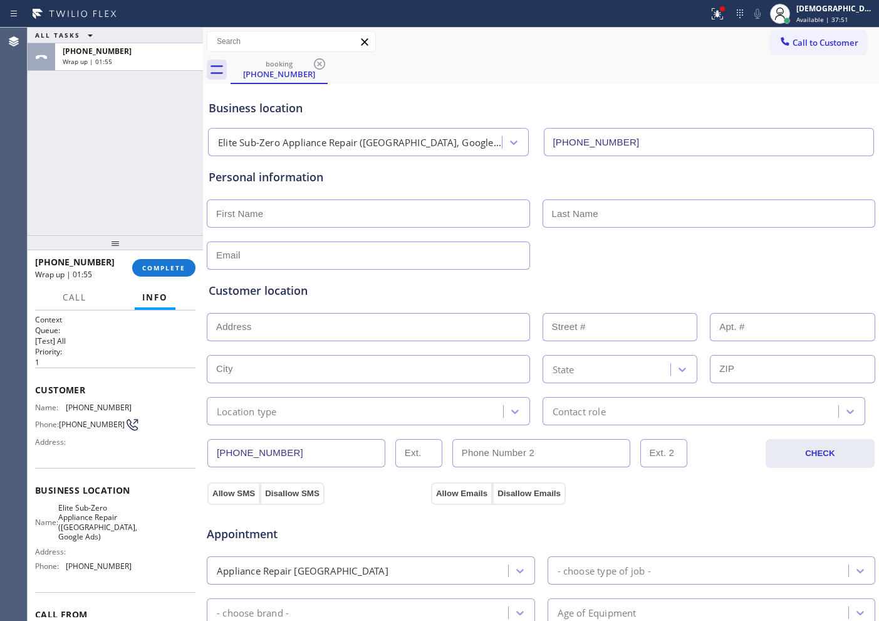
click at [256, 218] on input "text" at bounding box center [368, 213] width 323 height 28
paste input "[PERSON_NAME]"
type input "[PERSON_NAME]"
click at [638, 206] on input "text" at bounding box center [709, 213] width 333 height 28
paste input "Philips"
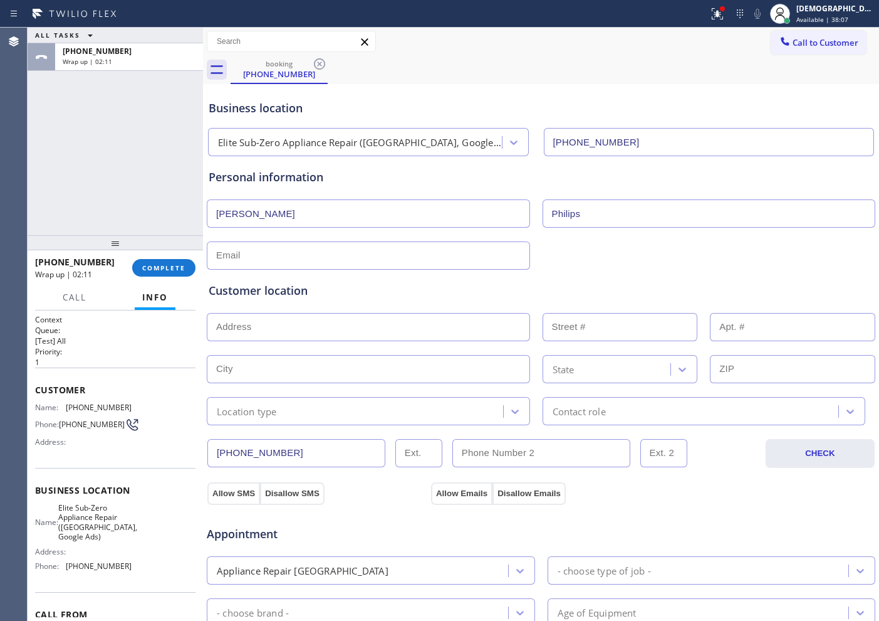
type input "Philips"
click at [384, 254] on input "text" at bounding box center [368, 255] width 323 height 28
paste input "[EMAIL_ADDRESS]com"
click at [222, 256] on input "[EMAIL_ADDRESS]com" at bounding box center [368, 255] width 323 height 28
click at [294, 257] on input "[EMAIL_ADDRESS]com" at bounding box center [368, 255] width 323 height 28
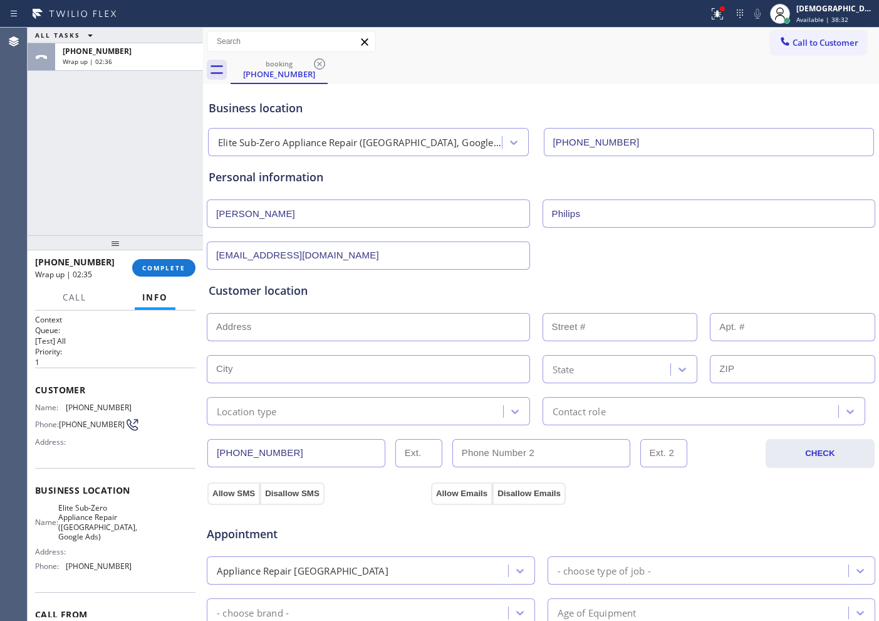
type input "[EMAIL_ADDRESS][DOMAIN_NAME]"
click at [252, 323] on input "text" at bounding box center [368, 327] width 323 height 28
paste input "[STREET_ADDRESS][PERSON_NAME],"
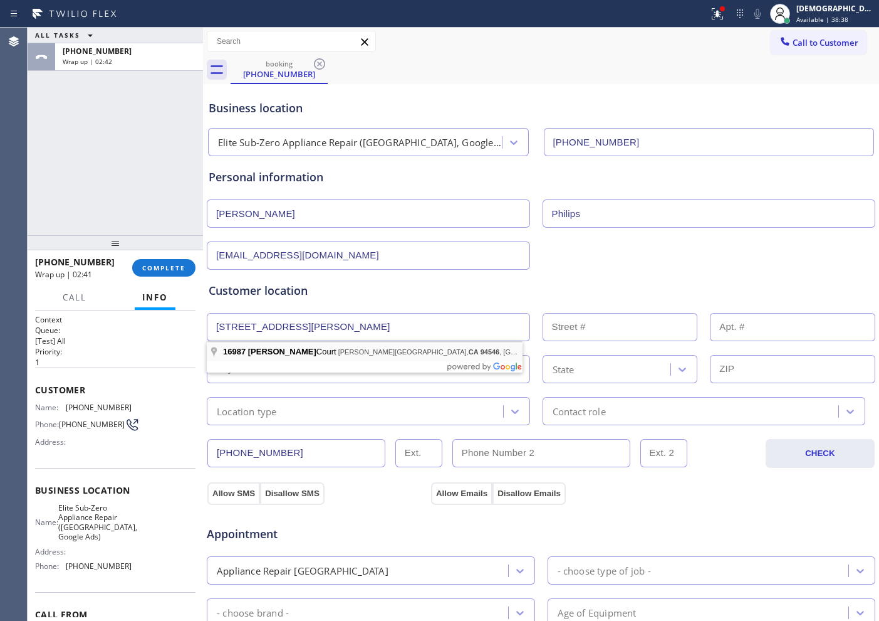
type input "[STREET_ADDRESS][PERSON_NAME]"
type input "16987"
type input "[PERSON_NAME][GEOGRAPHIC_DATA]"
type input "94546"
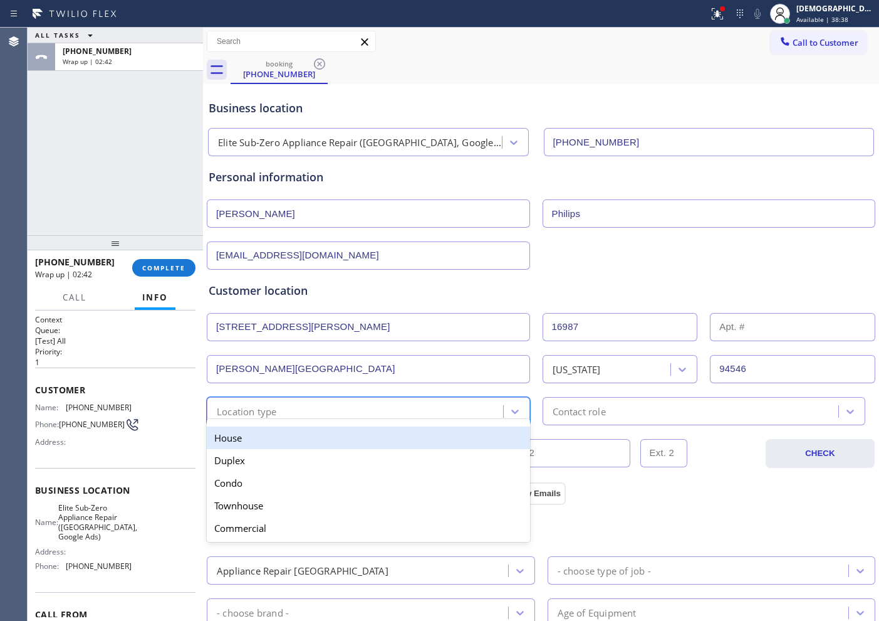
click at [281, 406] on div "Location type" at bounding box center [357, 411] width 293 height 22
click at [275, 435] on div "House" at bounding box center [368, 437] width 323 height 23
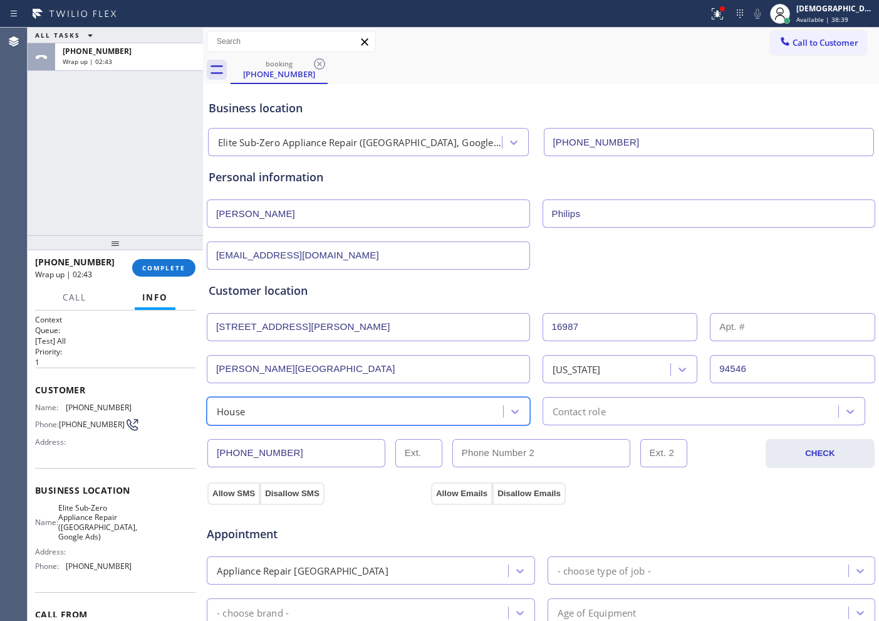
click at [559, 413] on div "Contact role" at bounding box center [579, 411] width 53 height 14
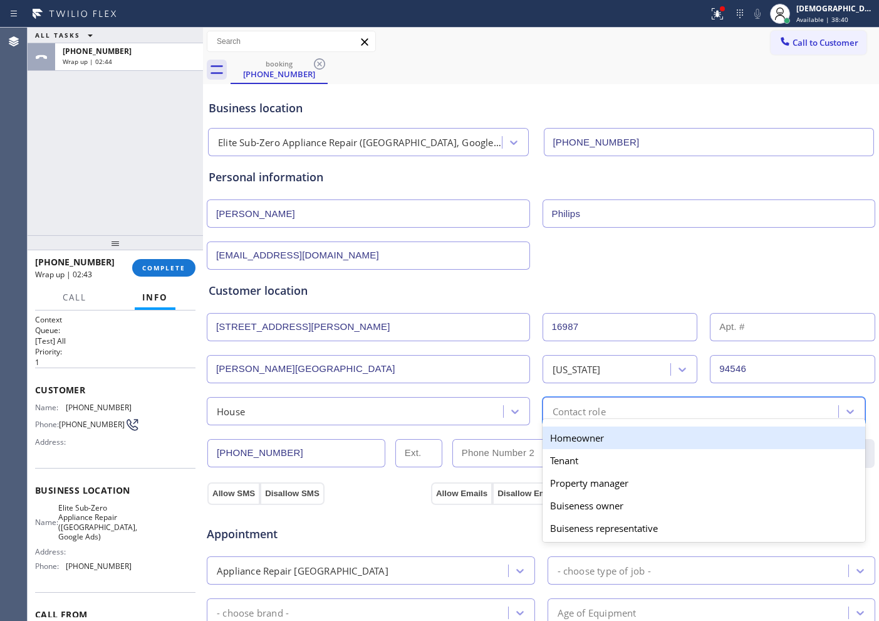
click at [559, 435] on div "Homeowner" at bounding box center [704, 437] width 323 height 23
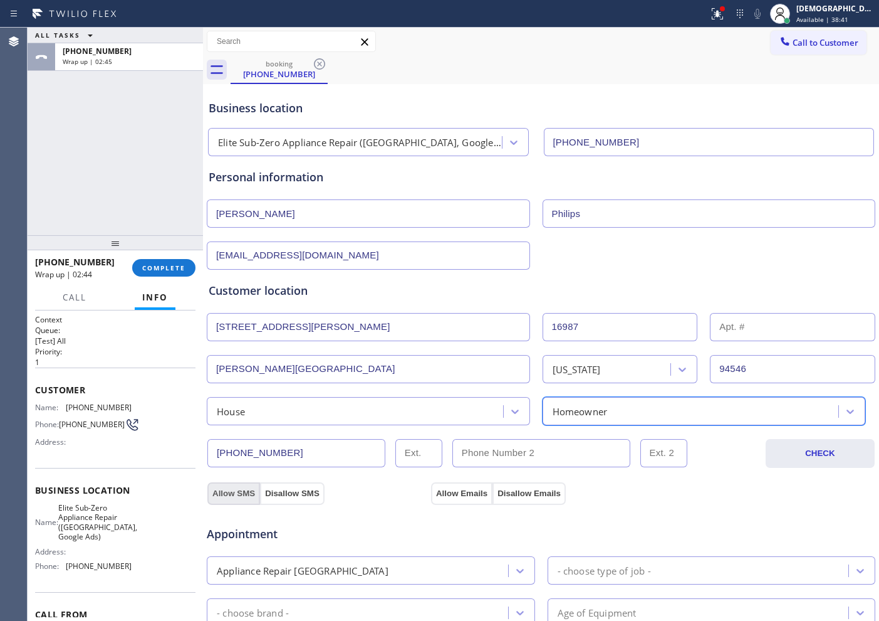
drag, startPoint x: 243, startPoint y: 490, endPoint x: 252, endPoint y: 487, distance: 9.7
click at [244, 488] on button "Allow SMS" at bounding box center [233, 493] width 53 height 23
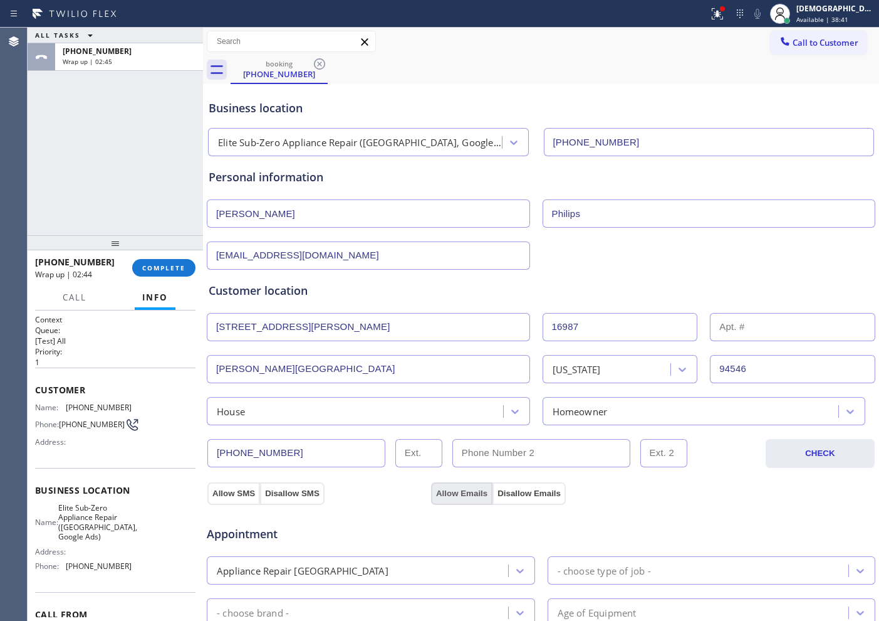
click at [451, 485] on button "Allow Emails" at bounding box center [461, 493] width 61 height 23
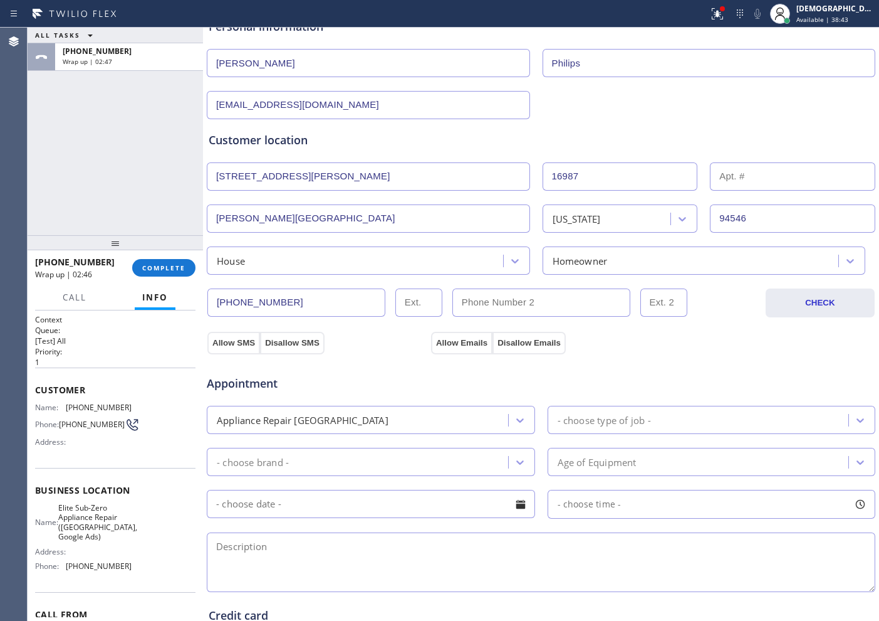
scroll to position [157, 0]
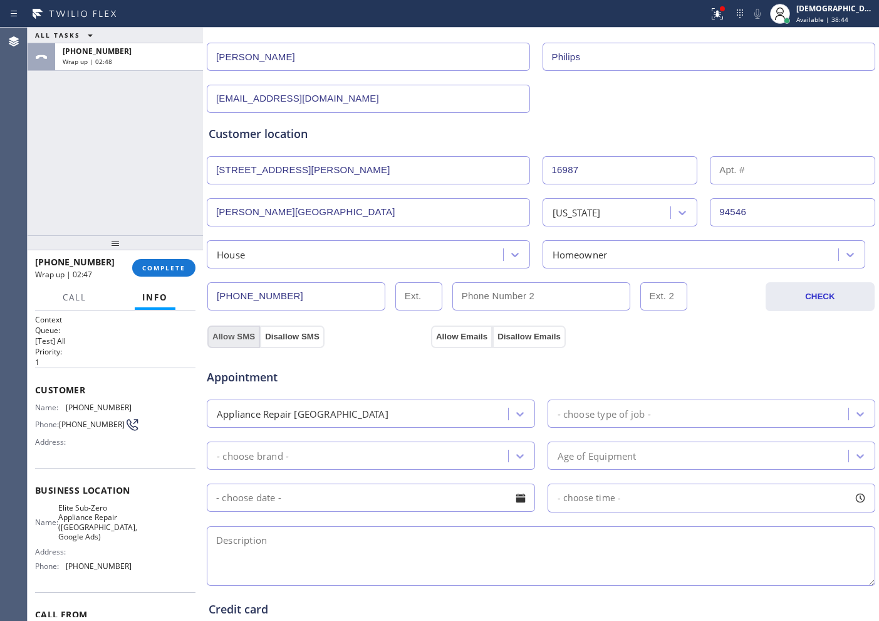
click at [230, 335] on button "Allow SMS" at bounding box center [233, 336] width 53 height 23
click at [468, 341] on button "Allow Emails" at bounding box center [461, 336] width 61 height 23
drag, startPoint x: 242, startPoint y: 330, endPoint x: 446, endPoint y: 334, distance: 203.8
click at [243, 330] on button "Allow SMS" at bounding box center [233, 336] width 53 height 23
click at [448, 331] on button "Allow Emails" at bounding box center [461, 336] width 61 height 23
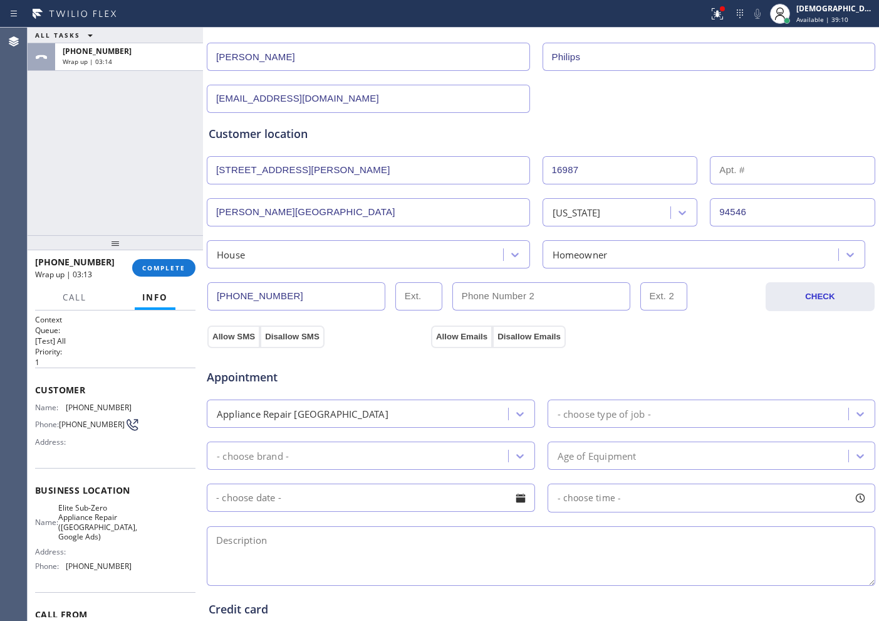
drag, startPoint x: 241, startPoint y: 339, endPoint x: 332, endPoint y: 335, distance: 90.9
click at [246, 337] on button "Allow SMS" at bounding box center [233, 336] width 53 height 23
click at [441, 335] on button "Allow Emails" at bounding box center [461, 336] width 61 height 23
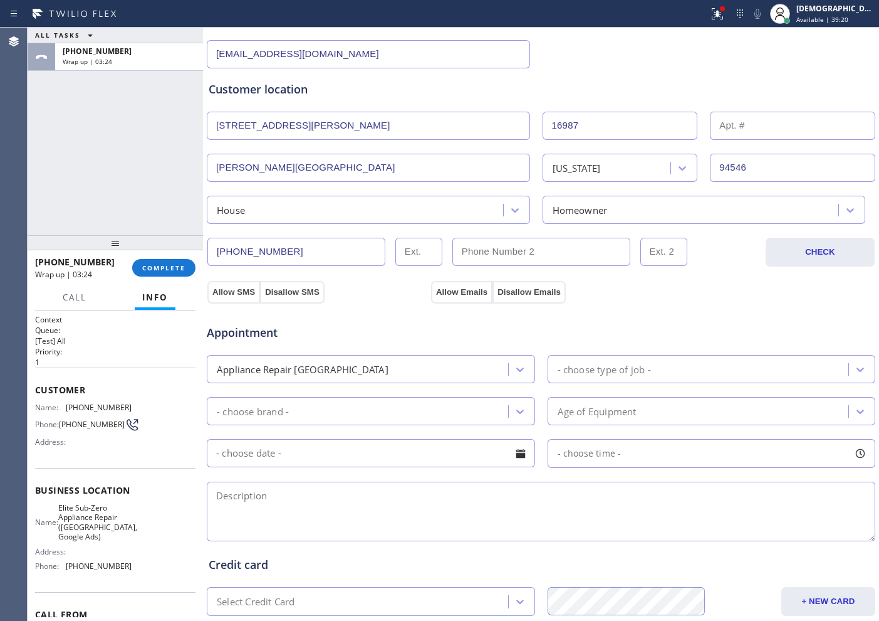
scroll to position [313, 0]
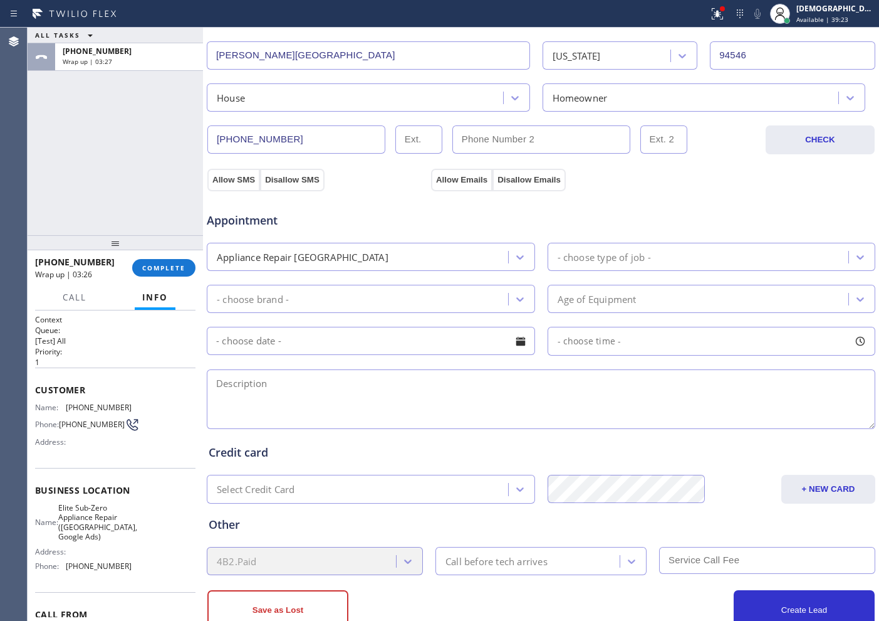
click at [454, 268] on div "Appliance Repair [GEOGRAPHIC_DATA]" at bounding box center [371, 257] width 328 height 28
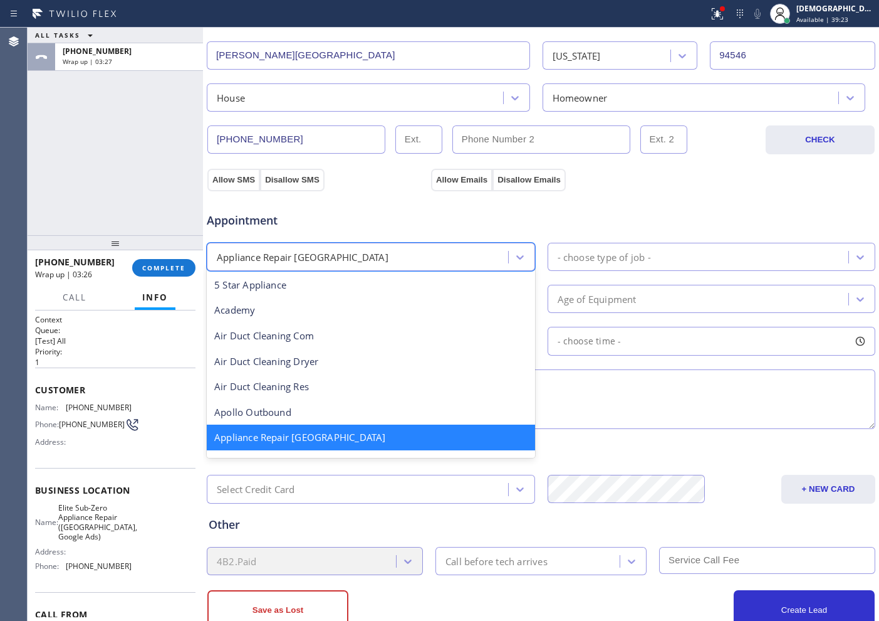
scroll to position [2, 0]
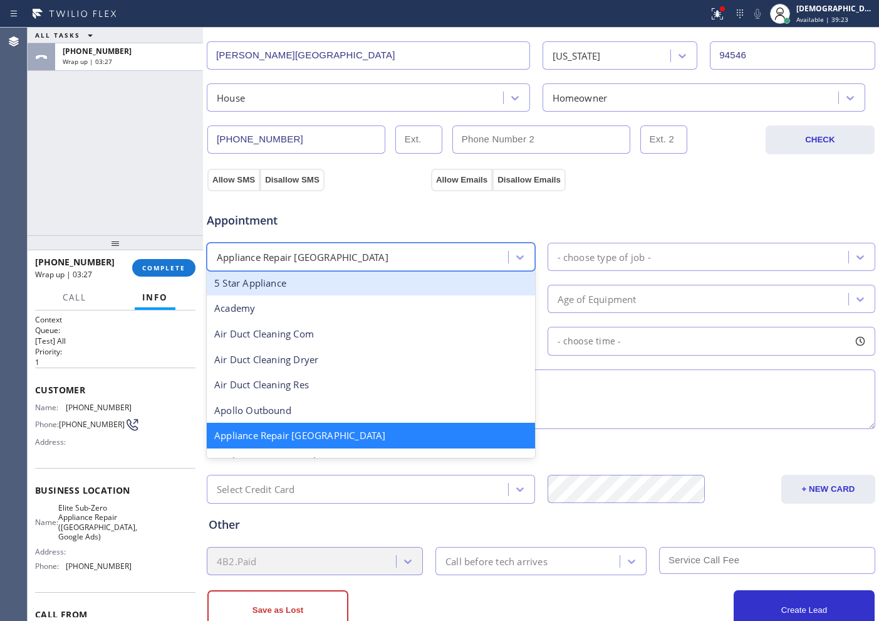
click at [597, 253] on div "- choose type of job -" at bounding box center [604, 256] width 93 height 14
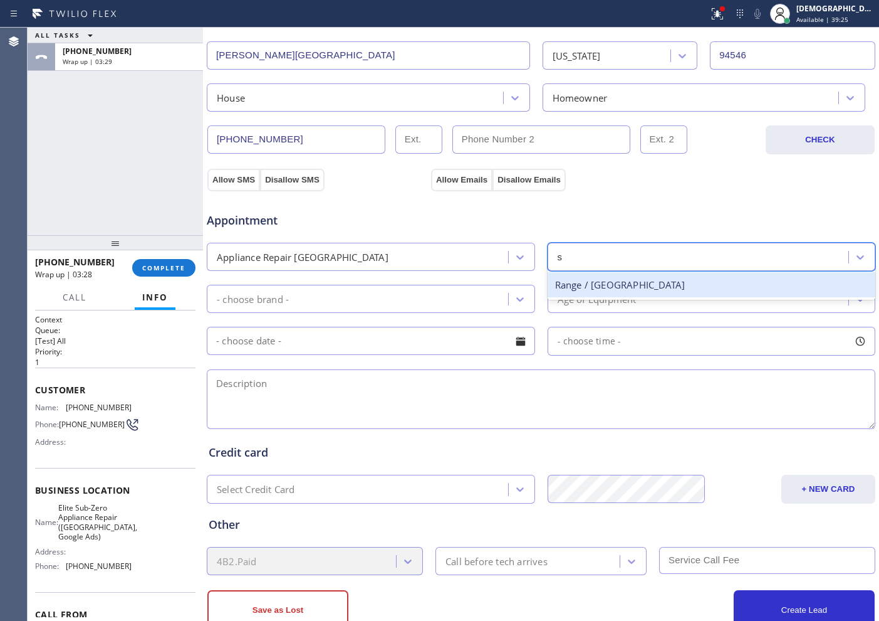
type input "su"
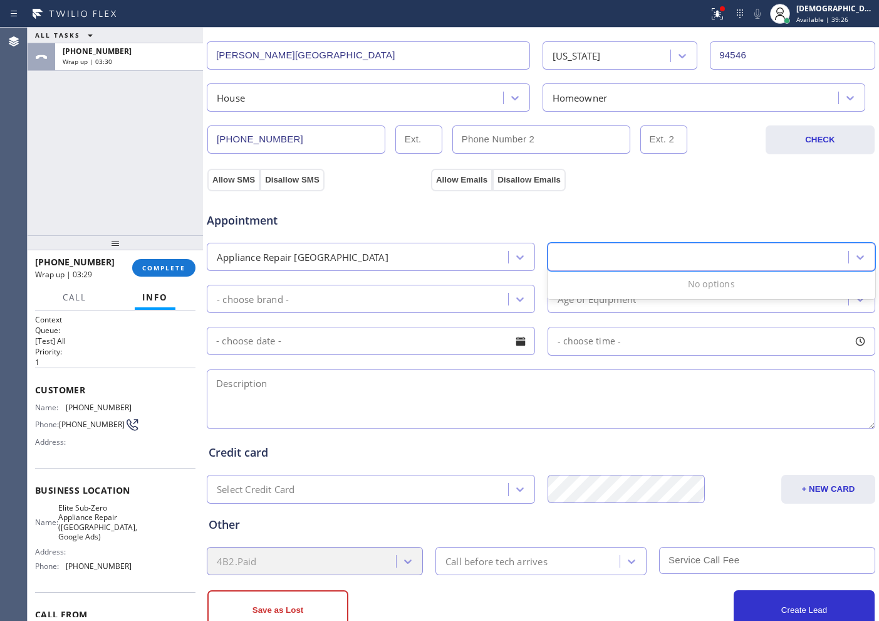
click at [583, 261] on div "su" at bounding box center [701, 257] width 298 height 22
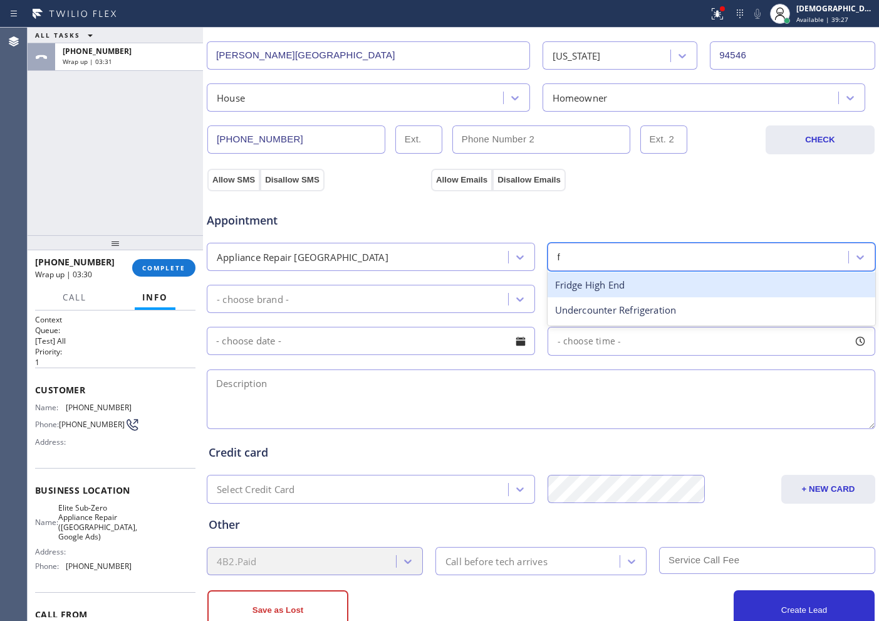
type input "fr"
click at [576, 284] on div "Fridge High End" at bounding box center [712, 285] width 328 height 26
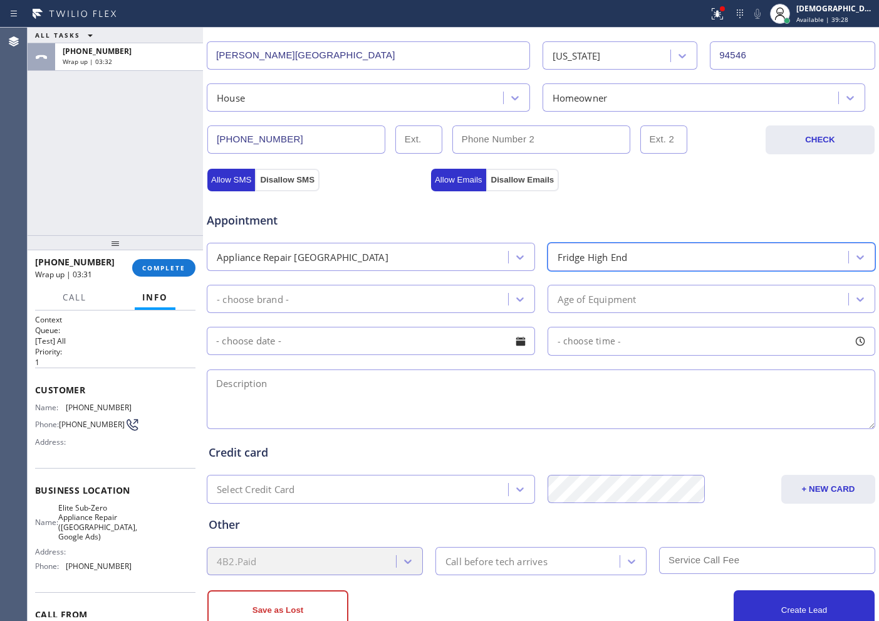
click at [417, 297] on div "- choose brand -" at bounding box center [360, 299] width 298 height 22
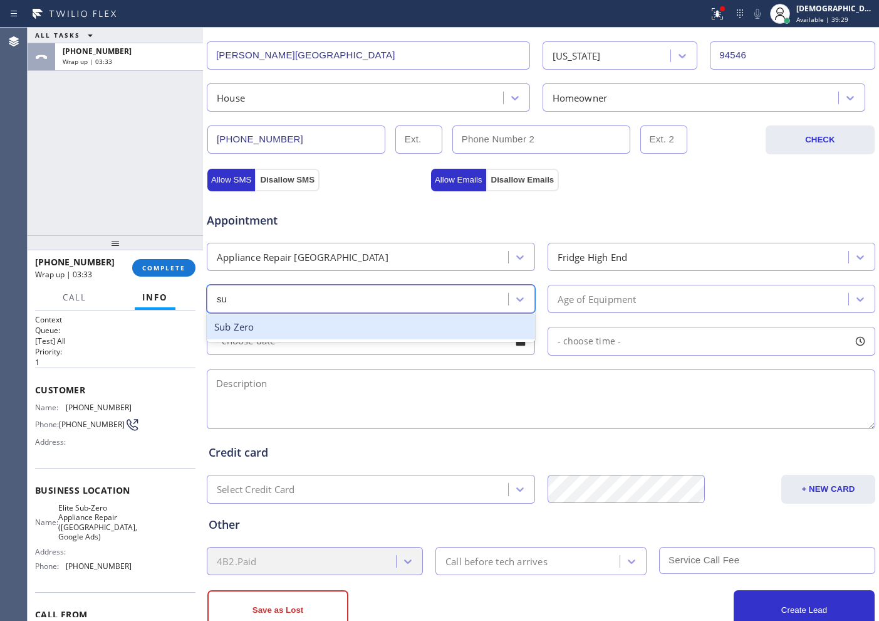
type input "sub"
click at [417, 335] on div "Sub Zero" at bounding box center [371, 327] width 328 height 26
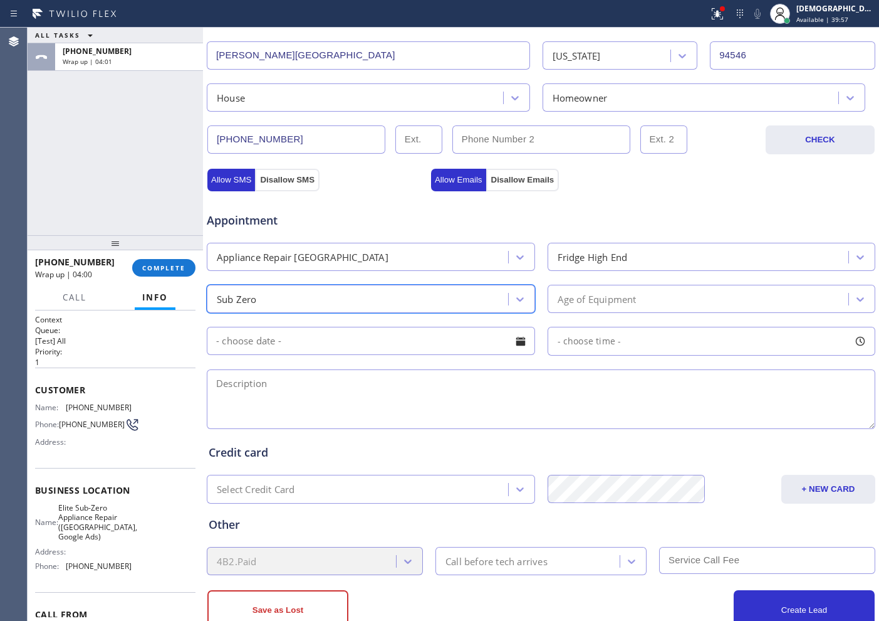
click at [576, 300] on div "Age of Equipment" at bounding box center [597, 298] width 79 height 14
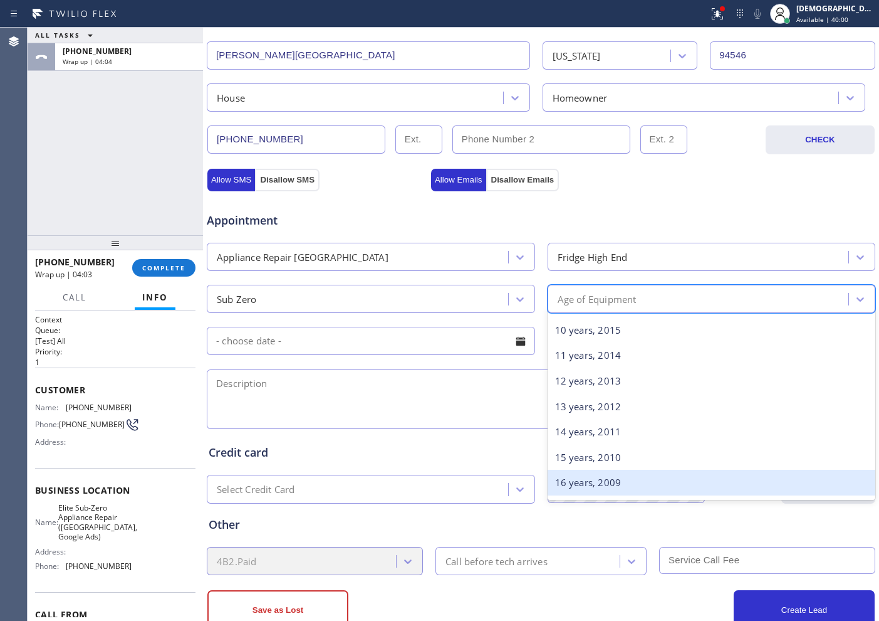
scroll to position [313, 0]
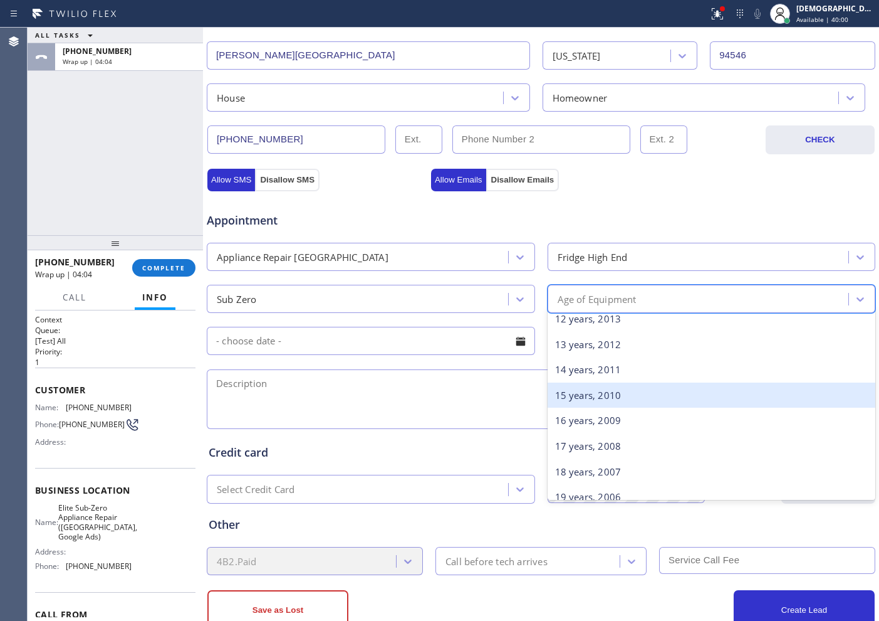
click at [596, 401] on div "15 years, 2010" at bounding box center [712, 395] width 328 height 26
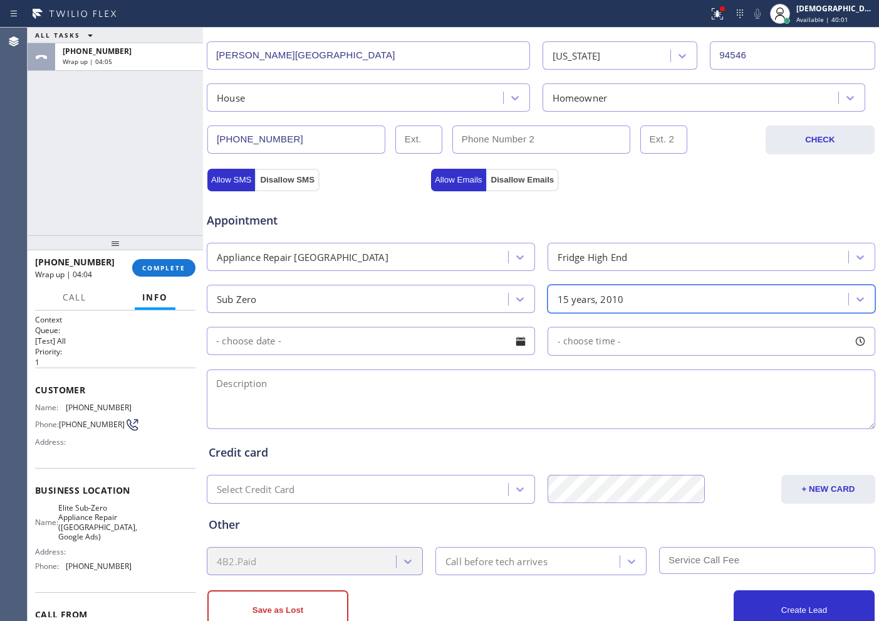
click at [330, 334] on input "text" at bounding box center [371, 341] width 328 height 28
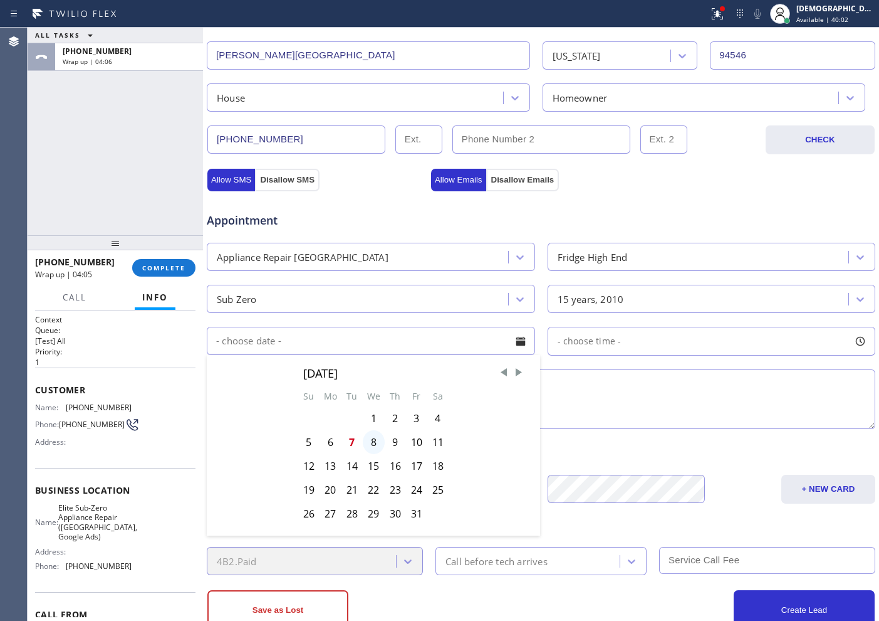
click at [369, 445] on div "8" at bounding box center [374, 442] width 22 height 24
type input "[DATE]"
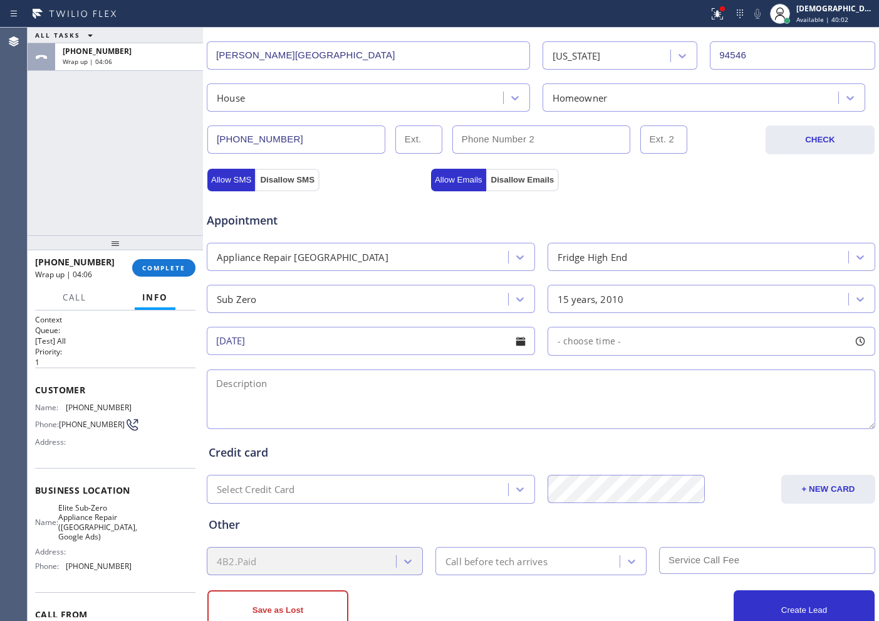
click at [587, 333] on div "- choose time -" at bounding box center [712, 341] width 328 height 29
click at [753, 451] on div "Business location Elite Sub-Zero Appliance Repair ([GEOGRAPHIC_DATA], Google Ad…" at bounding box center [541, 202] width 670 height 856
drag, startPoint x: 555, startPoint y: 423, endPoint x: 580, endPoint y: 424, distance: 25.1
click at [580, 424] on div at bounding box center [583, 417] width 15 height 26
drag, startPoint x: 748, startPoint y: 415, endPoint x: 651, endPoint y: 416, distance: 97.2
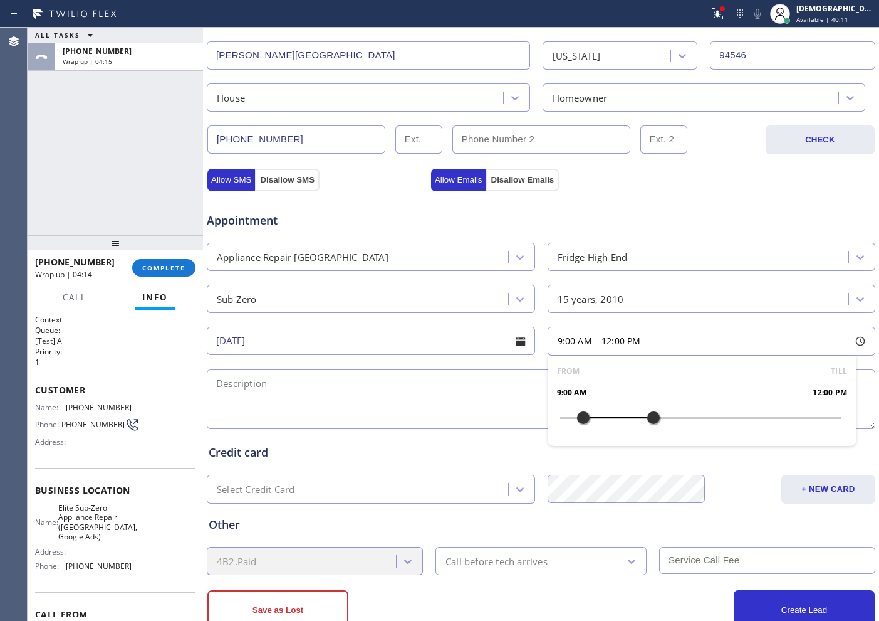
click at [651, 416] on div at bounding box center [653, 417] width 15 height 26
click at [344, 402] on textarea at bounding box center [541, 399] width 669 height 60
click at [281, 381] on textarea "9-12 / $" at bounding box center [541, 399] width 669 height 60
drag, startPoint x: 261, startPoint y: 383, endPoint x: 293, endPoint y: 400, distance: 36.2
click at [262, 383] on textarea "9-12 / $95 / House HO /" at bounding box center [541, 399] width 669 height 60
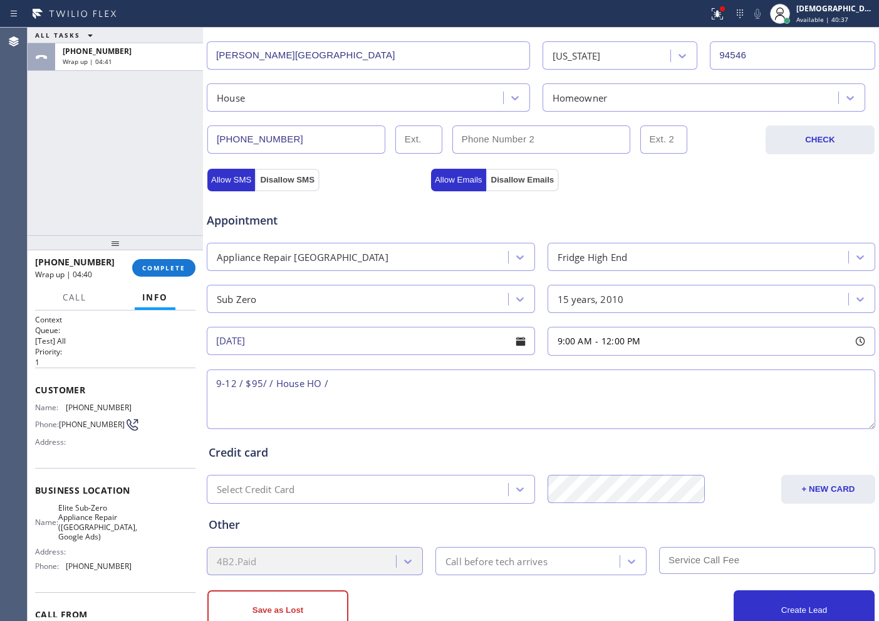
paste textarea "subzero /Fridge / 15 years / the freezer is not working properly"
click at [631, 375] on textarea "9-12 / $95/ subzero /Fridge / 15 years / the freezer is not working properly/ H…" at bounding box center [541, 399] width 669 height 60
paste textarea "[STREET_ADDRESS][PERSON_NAME],"
click at [682, 387] on textarea "9-12 / $95/ subzero /Fridge / 15 years / the freezer is not working properly/ H…" at bounding box center [541, 399] width 669 height 60
click at [798, 379] on textarea "9-12 / $95/ subzero /Fridge / 15 years / the freezer is not working properly/ H…" at bounding box center [541, 399] width 669 height 60
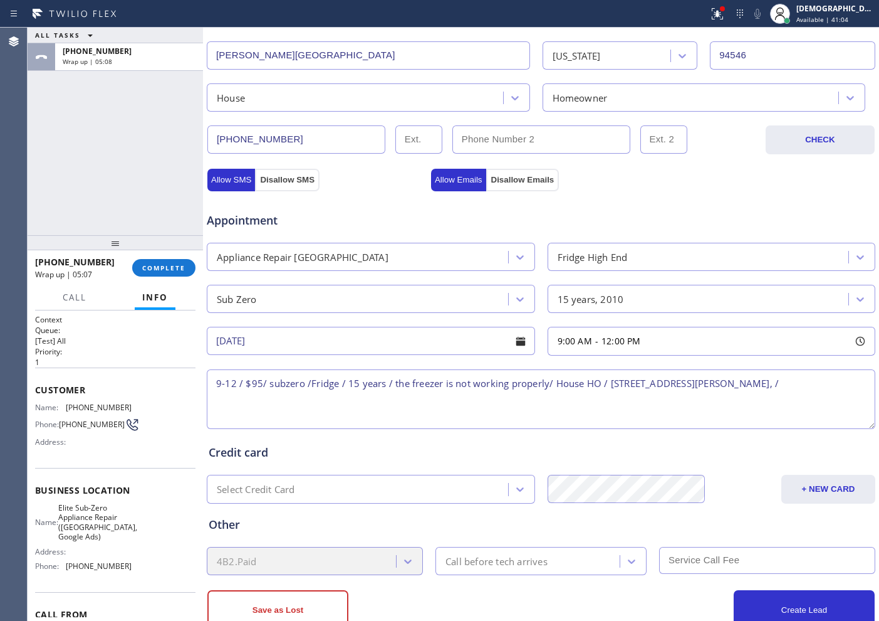
click at [800, 403] on textarea "9-12 / $95/ subzero /Fridge / 15 years / the freezer is not working properly/ H…" at bounding box center [541, 399] width 669 height 60
click at [814, 385] on textarea "9-12 / $95/ subzero /Fridge / 15 years / the freezer is not working properly/ H…" at bounding box center [541, 399] width 669 height 60
click at [113, 529] on span "Elite Sub-Zero Appliance Repair ([GEOGRAPHIC_DATA], Google Ads)" at bounding box center [97, 522] width 79 height 39
drag, startPoint x: 115, startPoint y: 549, endPoint x: 67, endPoint y: 514, distance: 59.3
click at [67, 514] on span "Elite Sub-Zero Appliance Repair ([GEOGRAPHIC_DATA], Google Ads)" at bounding box center [97, 522] width 79 height 39
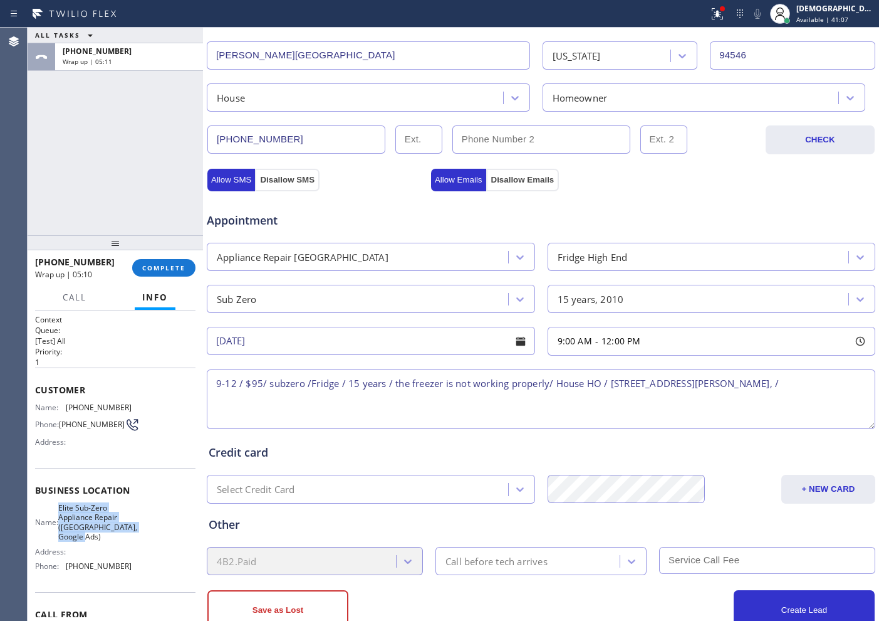
copy span "Elite Sub-Zero Appliance Repair ([GEOGRAPHIC_DATA], Google Ads)"
click at [805, 390] on textarea "9-12 / $95/ subzero /Fridge / 15 years / the freezer is not working properly/ H…" at bounding box center [541, 399] width 669 height 60
paste textarea "Elite Sub-Zero Appliance Repair ([GEOGRAPHIC_DATA], Google Ads)"
click at [446, 396] on textarea "9-12 / $95/ subzero /Fridge / 15 years / the freezer is not working properly/ H…" at bounding box center [541, 399] width 669 height 60
paste textarea "Please call customer 30 minutes prior to arrival"
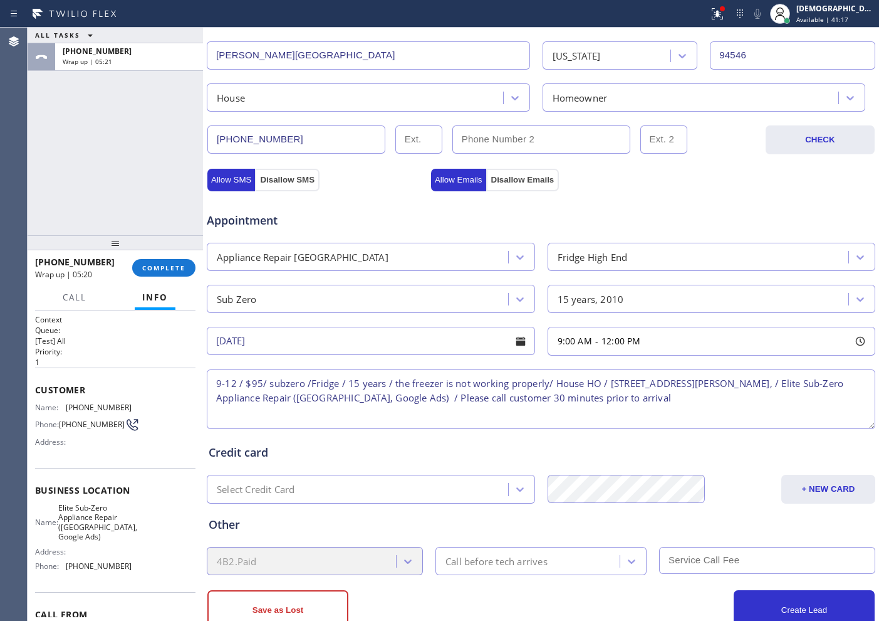
type textarea "9-12 / $95/ subzero /Fridge / 15 years / the freezer is not working properly/ H…"
click at [498, 560] on div "Call before tech arrives" at bounding box center [497, 561] width 102 height 14
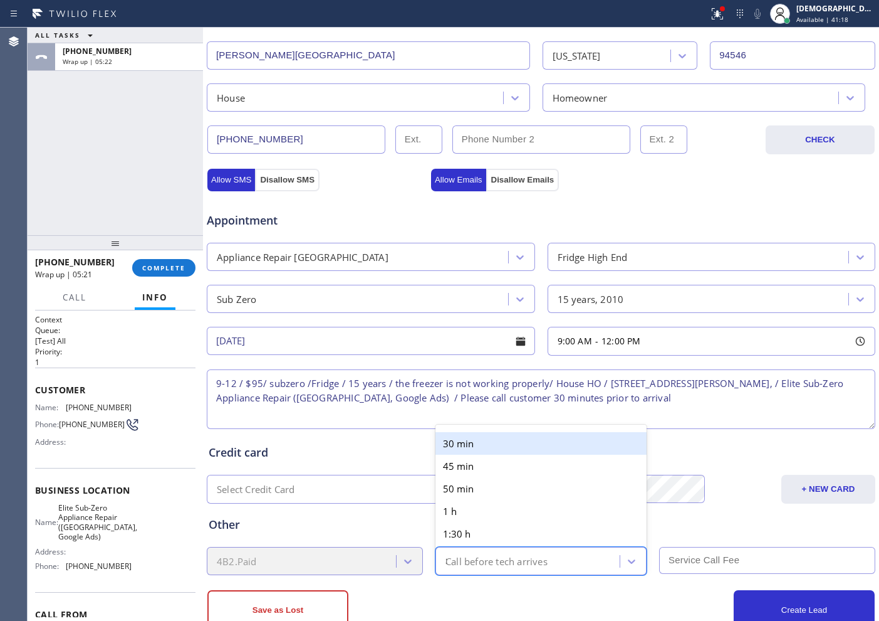
type input "30"
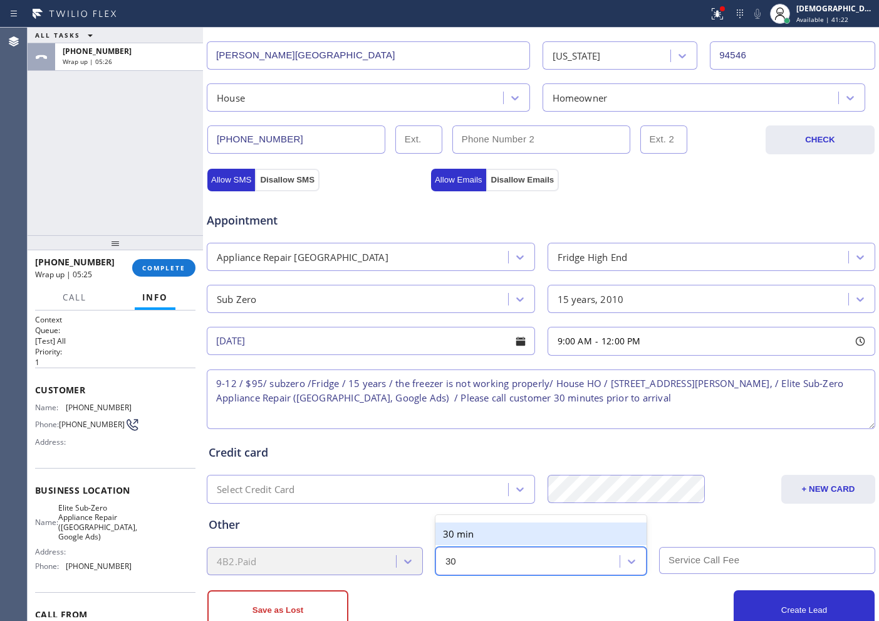
click at [513, 534] on div "30 min" at bounding box center [541, 533] width 211 height 23
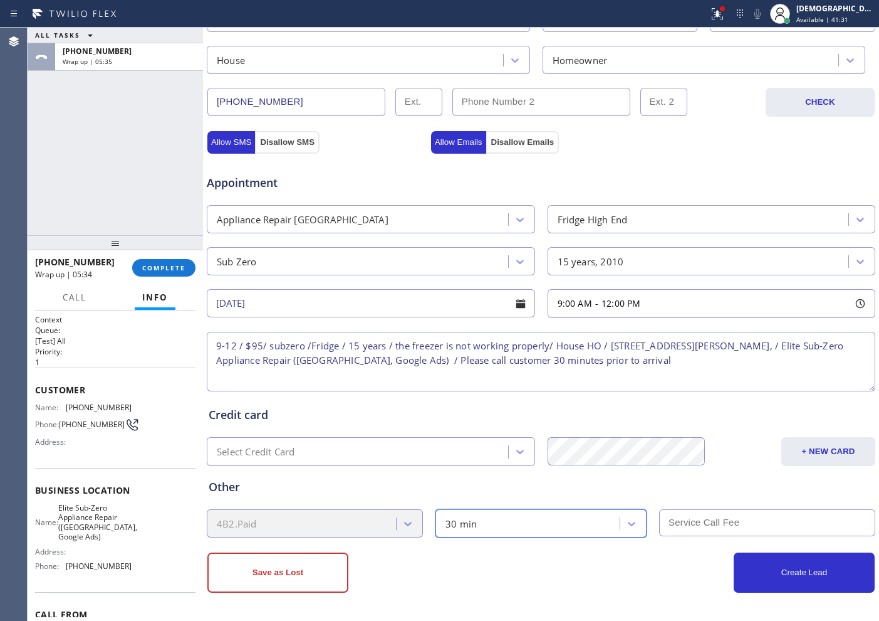
click at [688, 525] on input "text" at bounding box center [767, 522] width 216 height 27
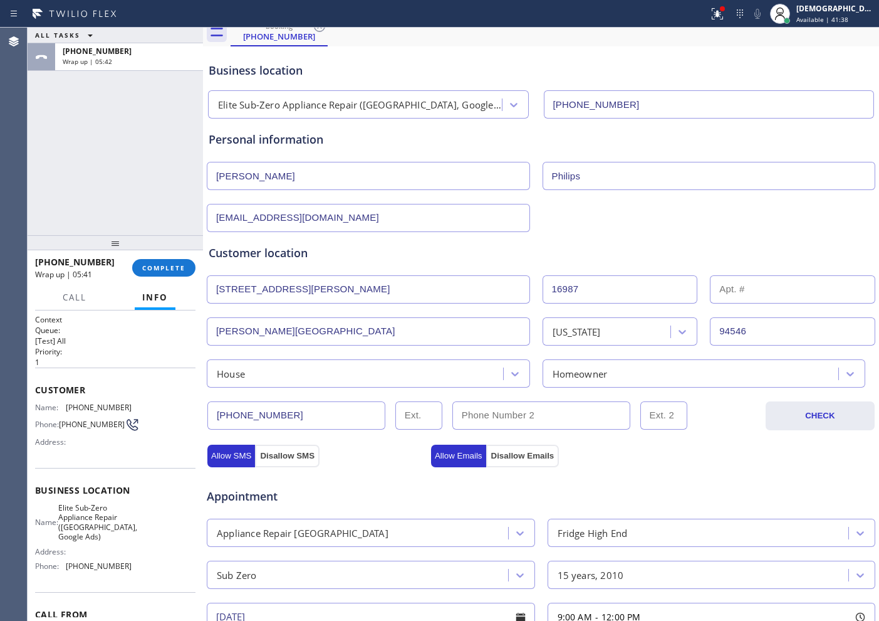
scroll to position [0, 0]
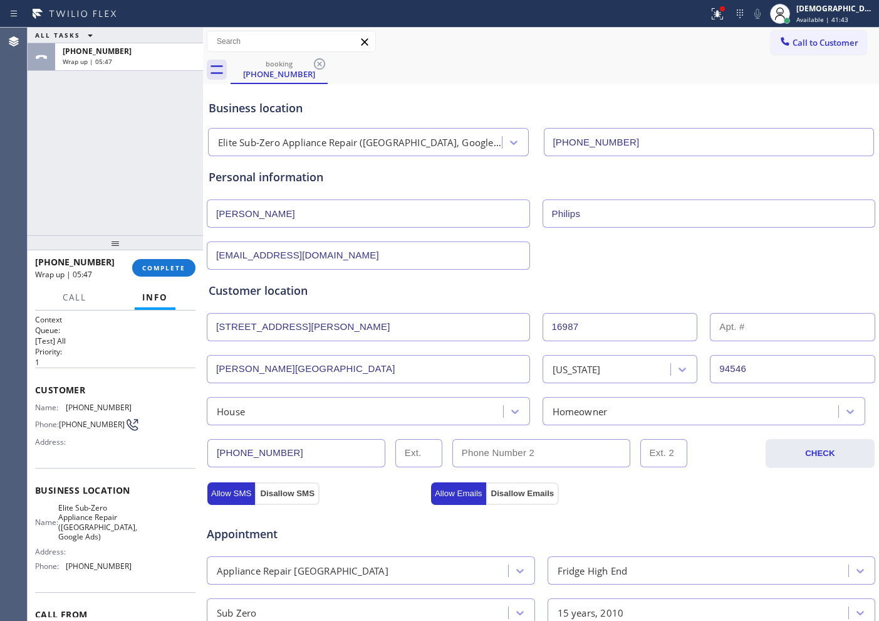
type input "95"
click at [219, 253] on input "[EMAIL_ADDRESS][DOMAIN_NAME]" at bounding box center [368, 255] width 323 height 28
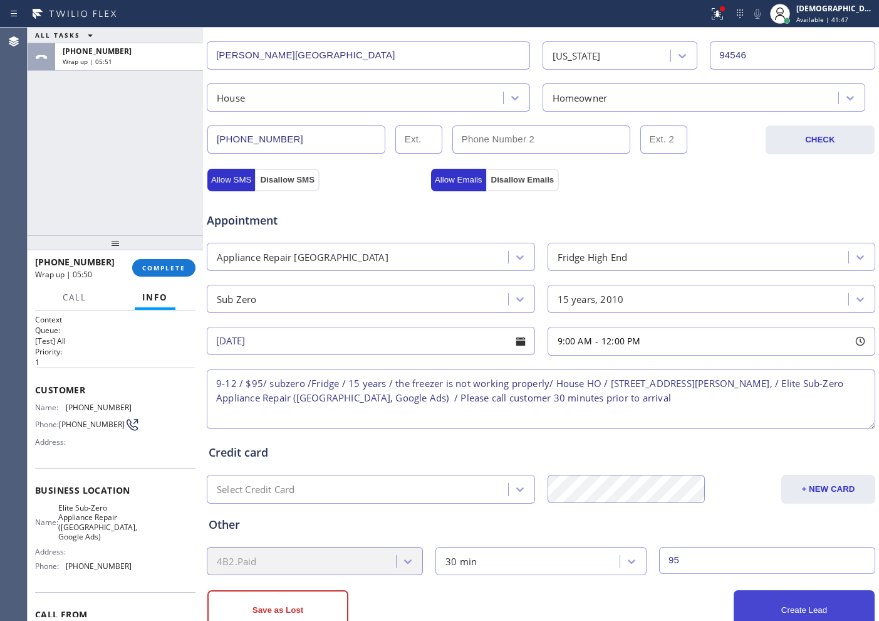
type input "[EMAIL_ADDRESS][DOMAIN_NAME]"
click at [738, 604] on button "Create Lead" at bounding box center [804, 610] width 141 height 40
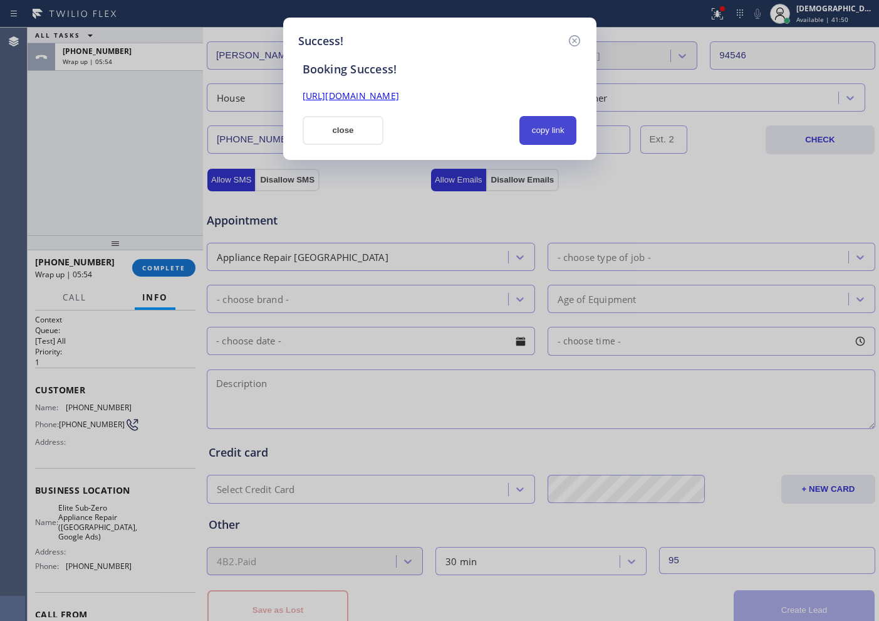
click at [533, 129] on button "copy link" at bounding box center [549, 130] width 58 height 29
click at [399, 100] on link "[URL][DOMAIN_NAME]" at bounding box center [351, 96] width 97 height 12
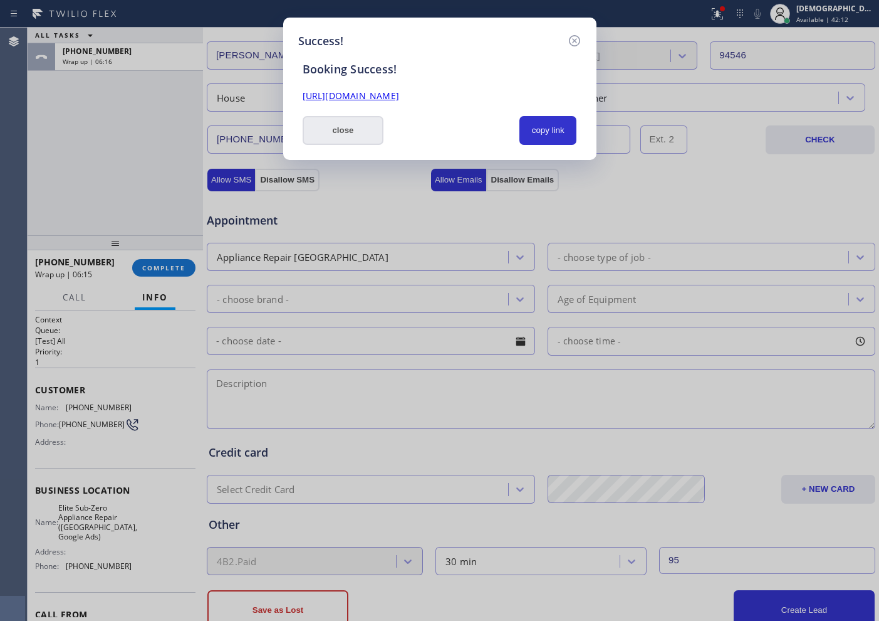
click at [330, 119] on button "close" at bounding box center [343, 130] width 81 height 29
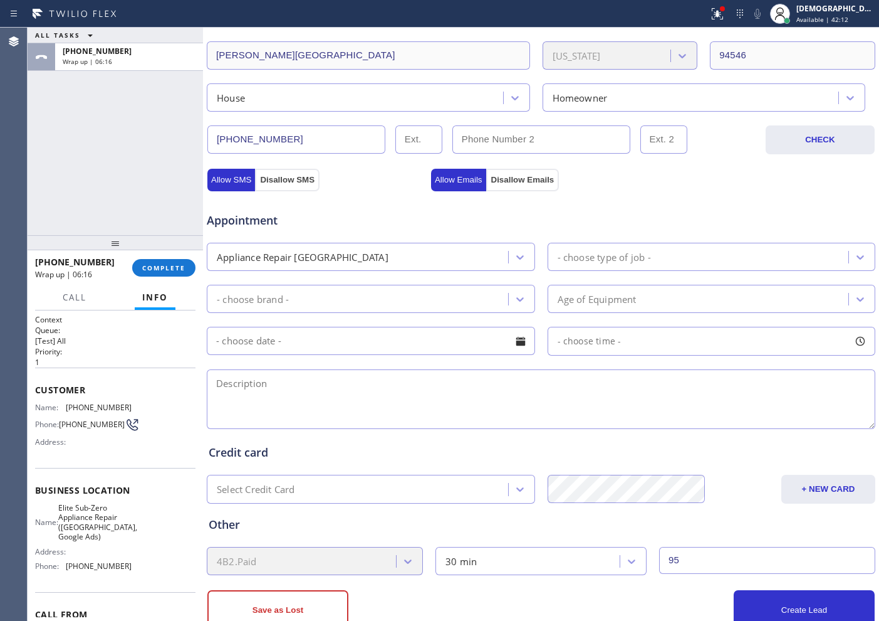
click at [192, 276] on div "[PHONE_NUMBER] Wrap up | 06:16 COMPLETE" at bounding box center [115, 267] width 160 height 33
click at [186, 271] on button "COMPLETE" at bounding box center [163, 268] width 63 height 18
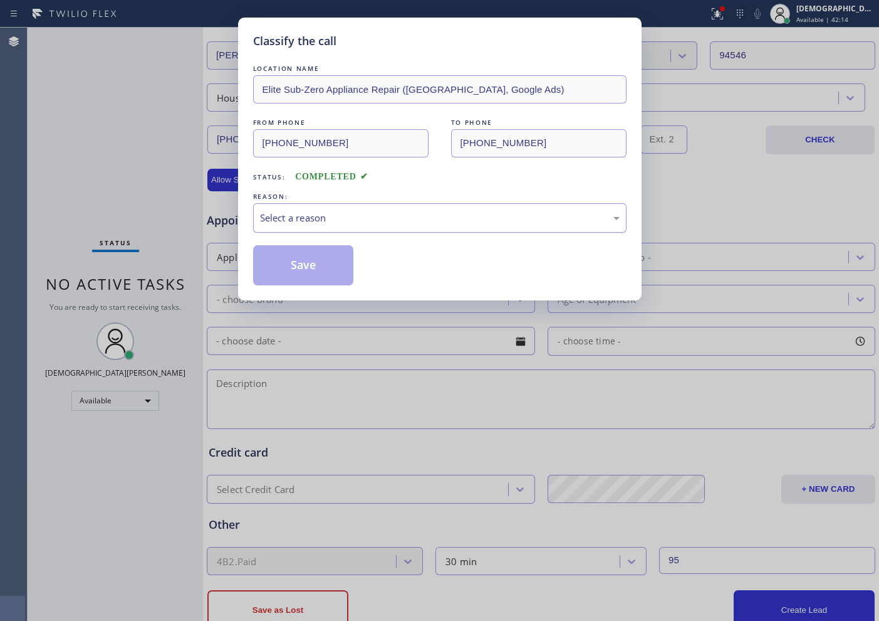
click at [297, 225] on div "Select a reason" at bounding box center [440, 217] width 374 height 29
click at [283, 270] on button "Save" at bounding box center [303, 265] width 101 height 40
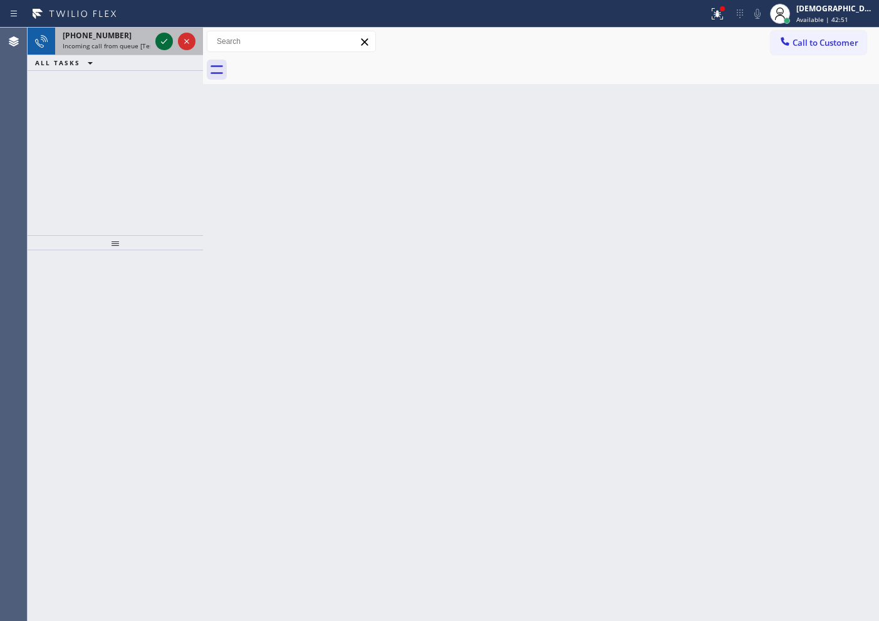
click at [164, 41] on icon at bounding box center [164, 41] width 15 height 15
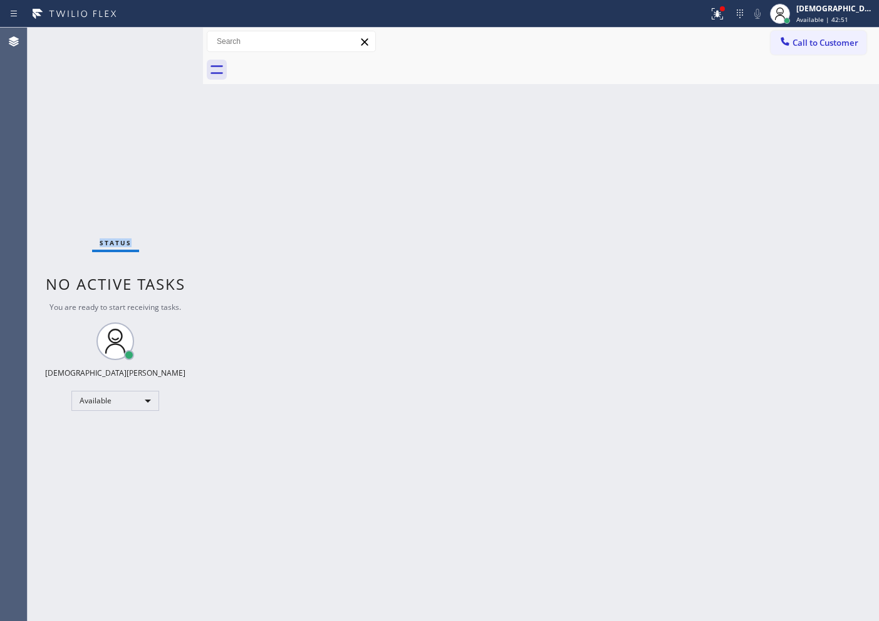
drag, startPoint x: 164, startPoint y: 41, endPoint x: 171, endPoint y: 36, distance: 8.2
click at [164, 40] on div "Status No active tasks You are ready to start receiving tasks. Christian Cinco …" at bounding box center [116, 324] width 176 height 593
click at [835, 11] on div "[DEMOGRAPHIC_DATA][PERSON_NAME]" at bounding box center [836, 8] width 79 height 11
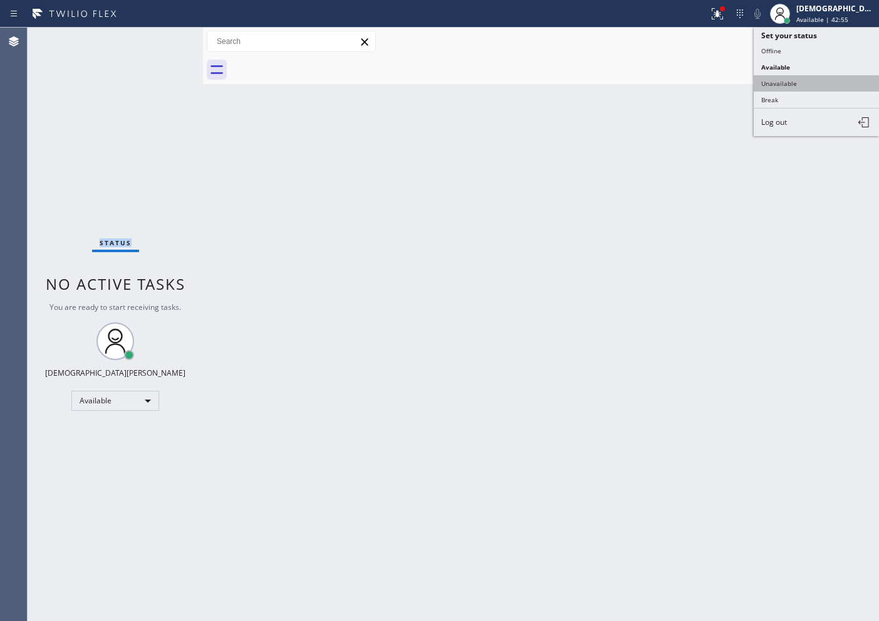
click at [809, 75] on button "Unavailable" at bounding box center [816, 83] width 125 height 16
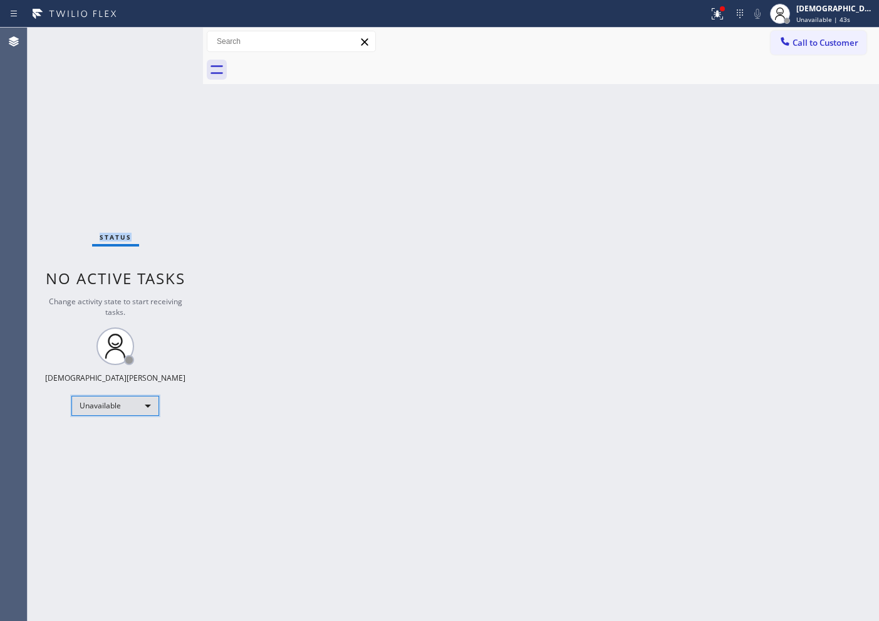
click at [108, 410] on div "Unavailable" at bounding box center [115, 406] width 88 height 20
click at [98, 437] on li "Available" at bounding box center [114, 438] width 85 height 15
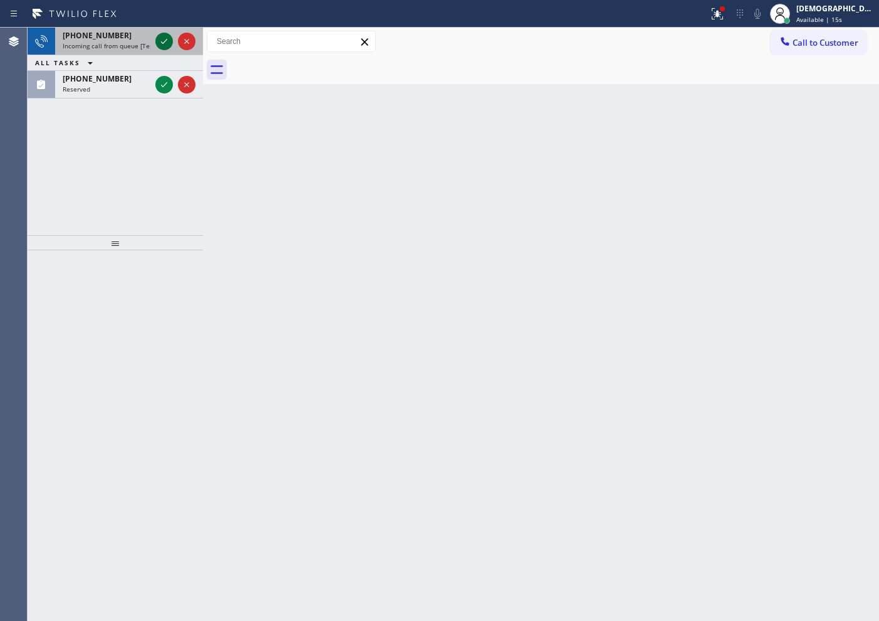
click at [158, 38] on icon at bounding box center [164, 41] width 15 height 15
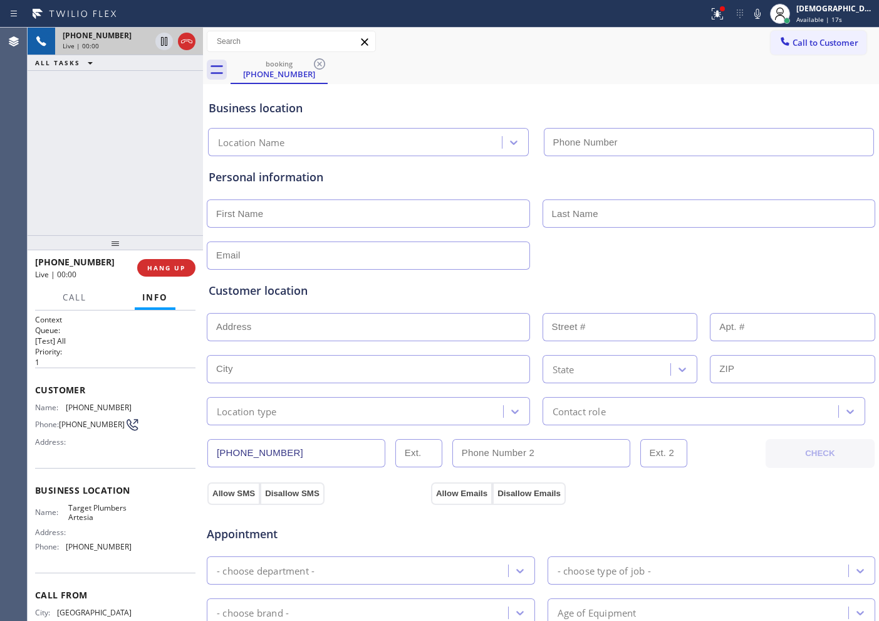
type input "[PHONE_NUMBER]"
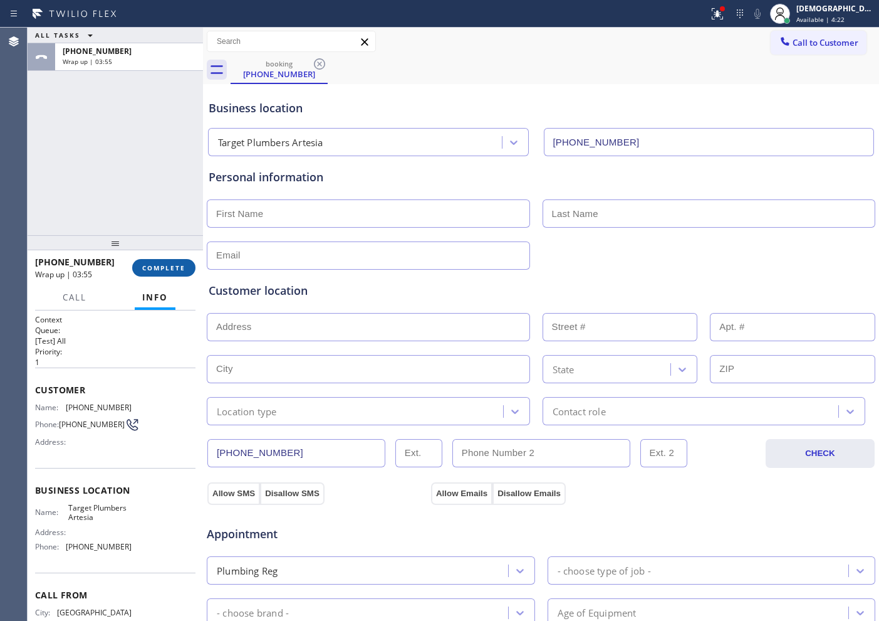
click at [165, 268] on span "COMPLETE" at bounding box center [163, 267] width 43 height 9
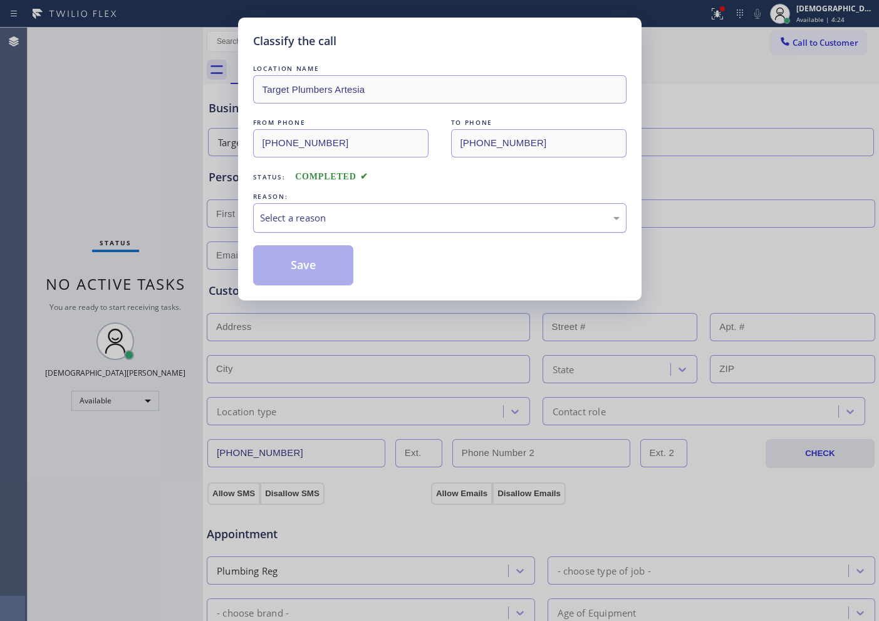
click at [303, 211] on div "Select a reason" at bounding box center [440, 218] width 360 height 14
click at [325, 268] on button "Save" at bounding box center [303, 265] width 101 height 40
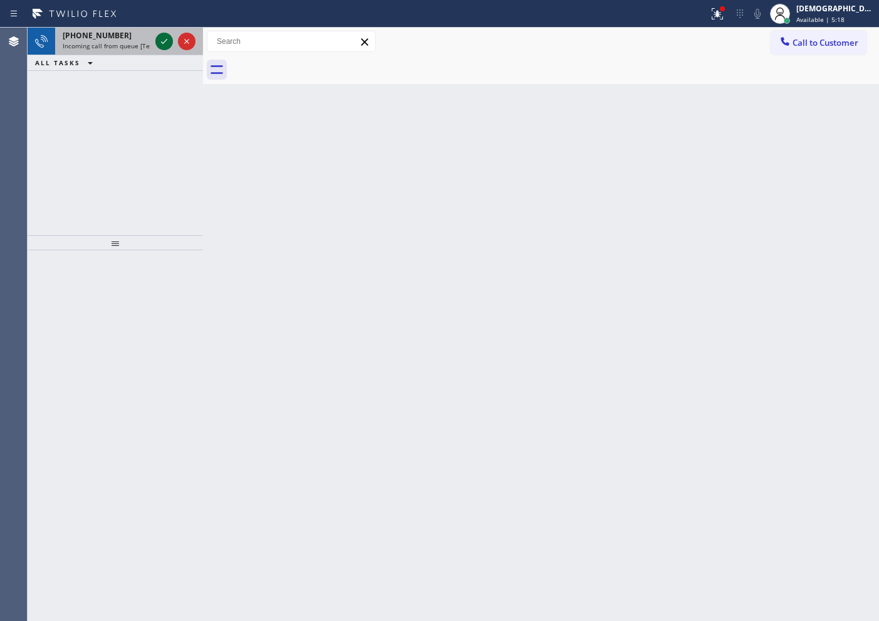
click at [164, 40] on icon at bounding box center [164, 41] width 15 height 15
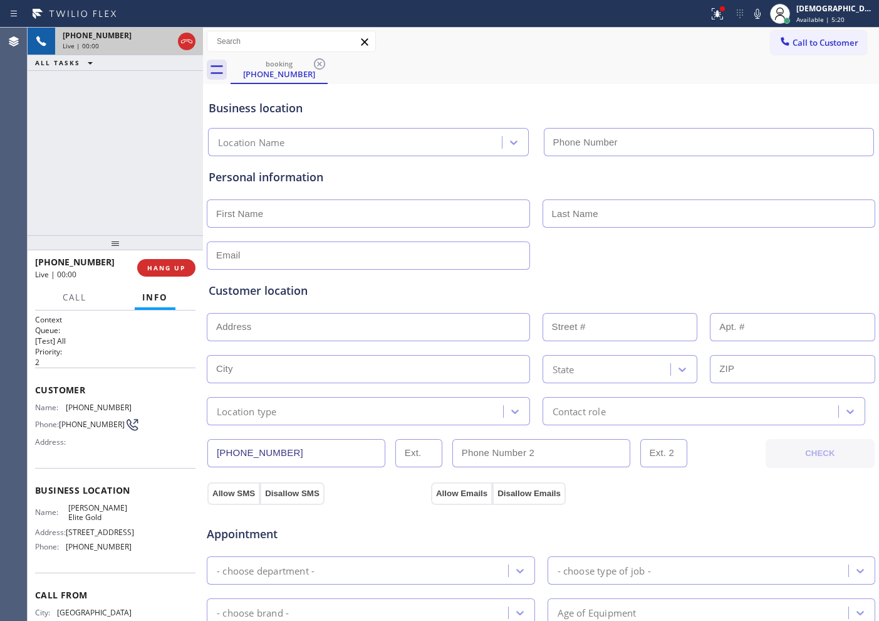
type input "[PHONE_NUMBER]"
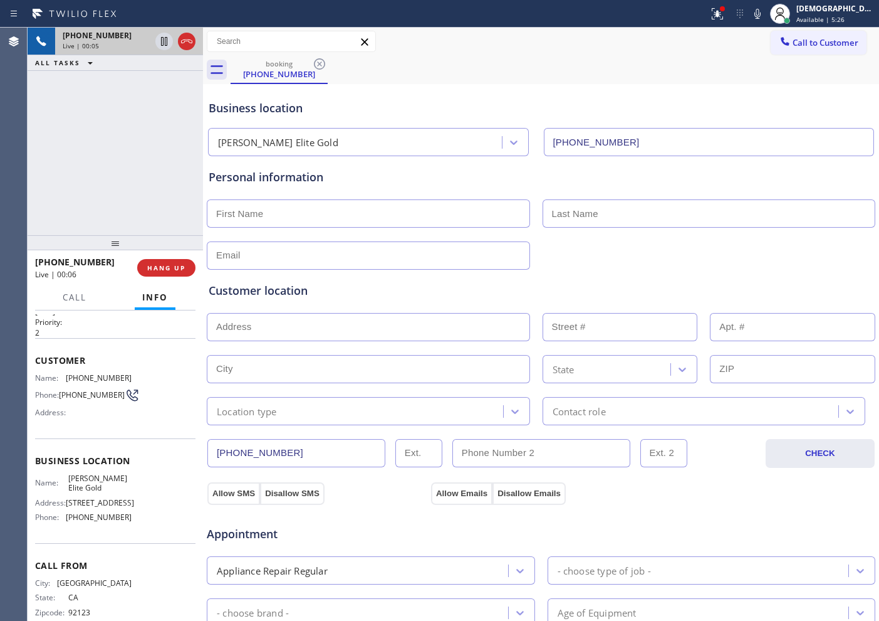
scroll to position [55, 0]
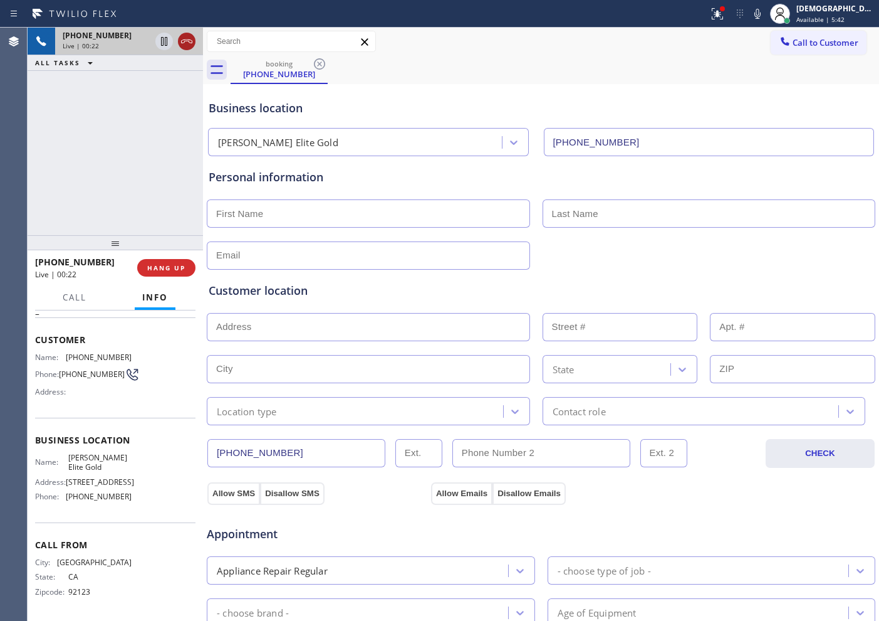
click at [188, 41] on icon at bounding box center [186, 41] width 11 height 4
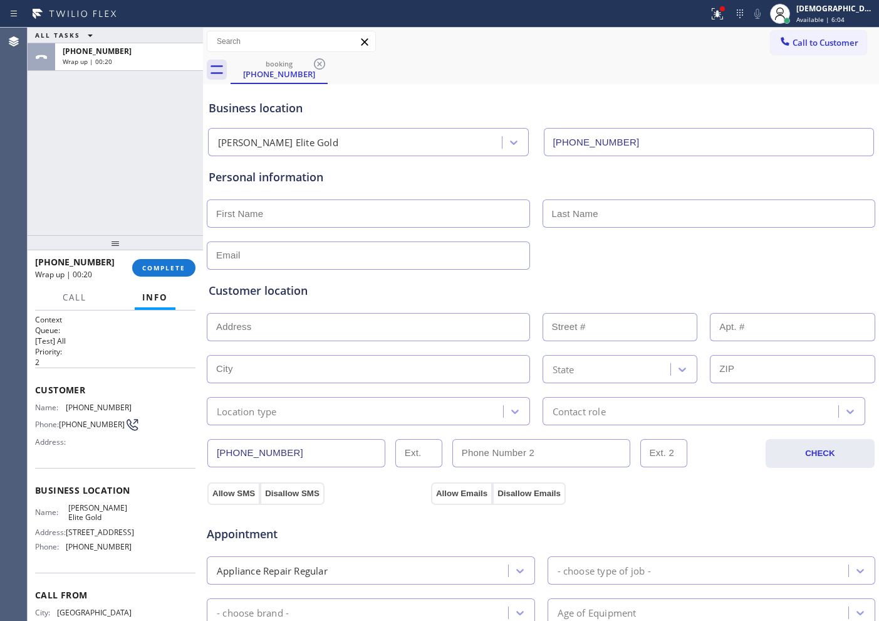
scroll to position [55, 0]
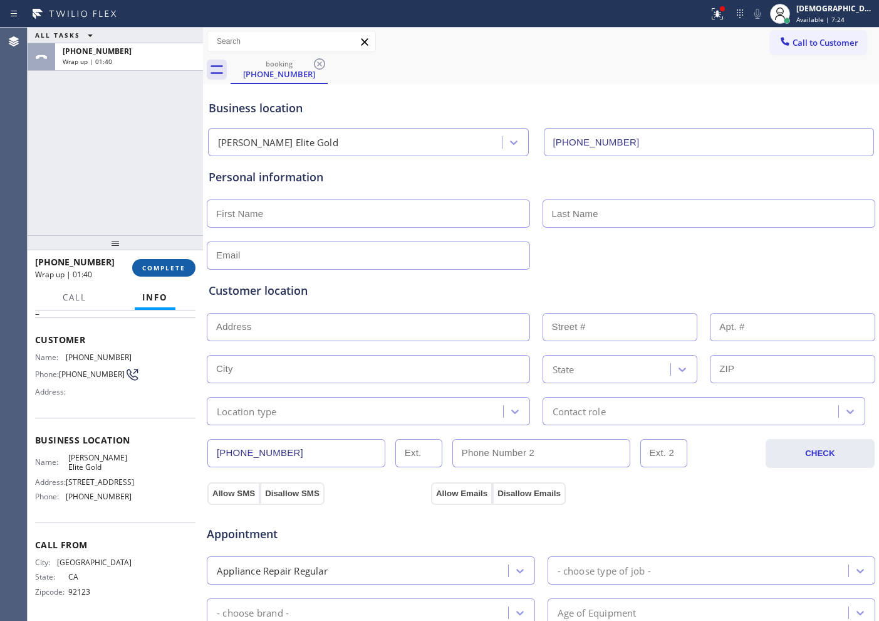
click at [166, 269] on span "COMPLETE" at bounding box center [163, 267] width 43 height 9
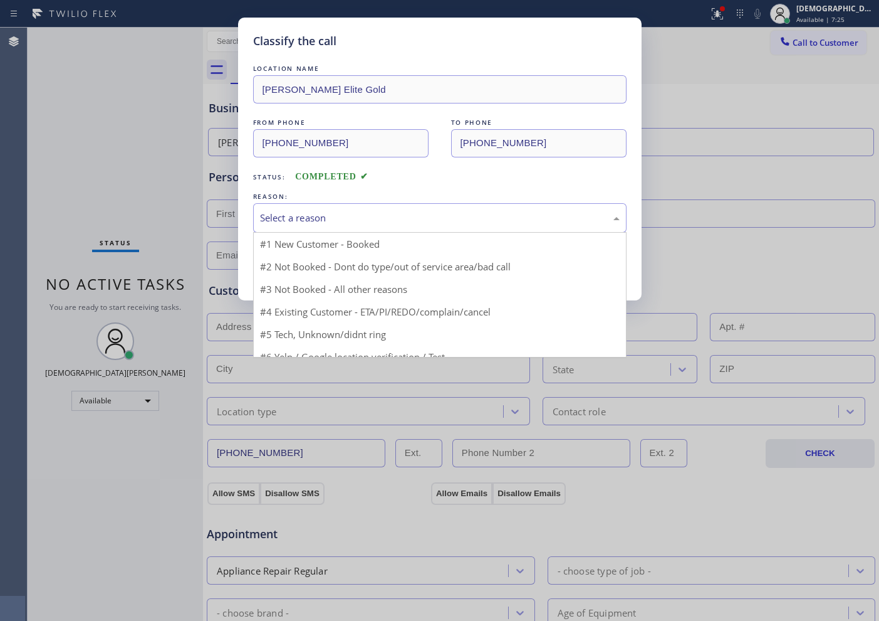
click at [385, 222] on div "Select a reason" at bounding box center [440, 218] width 360 height 14
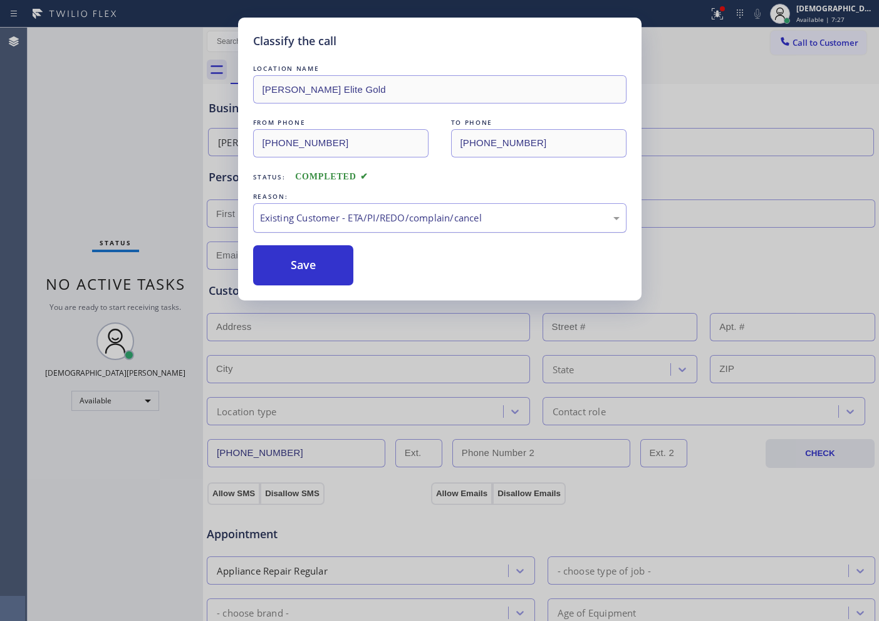
click at [349, 226] on div "Existing Customer - ETA/PI/REDO/complain/cancel" at bounding box center [440, 217] width 374 height 29
click at [327, 267] on button "Save" at bounding box center [303, 265] width 101 height 40
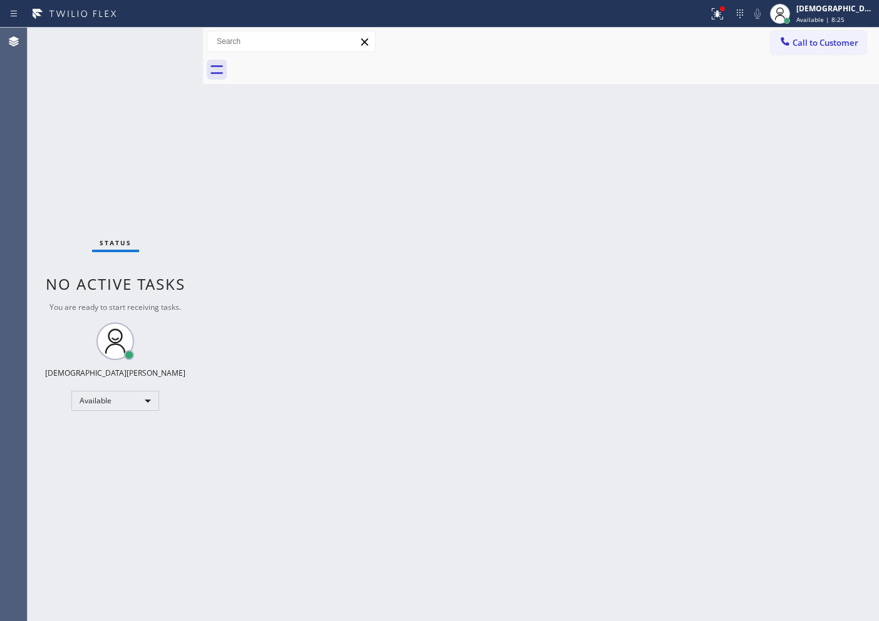
click at [4, 132] on div "Agent Desktop" at bounding box center [13, 324] width 27 height 593
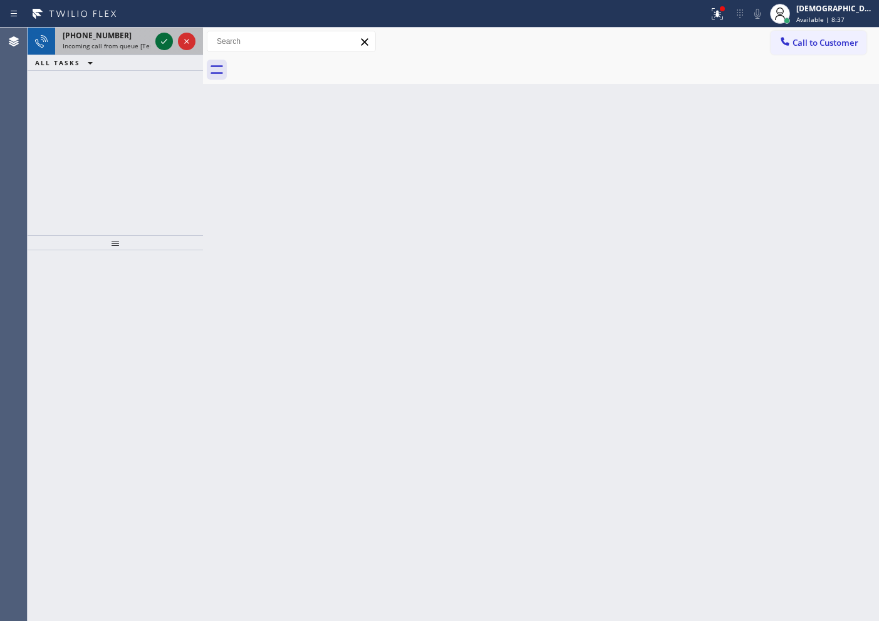
click at [160, 45] on icon at bounding box center [164, 41] width 15 height 15
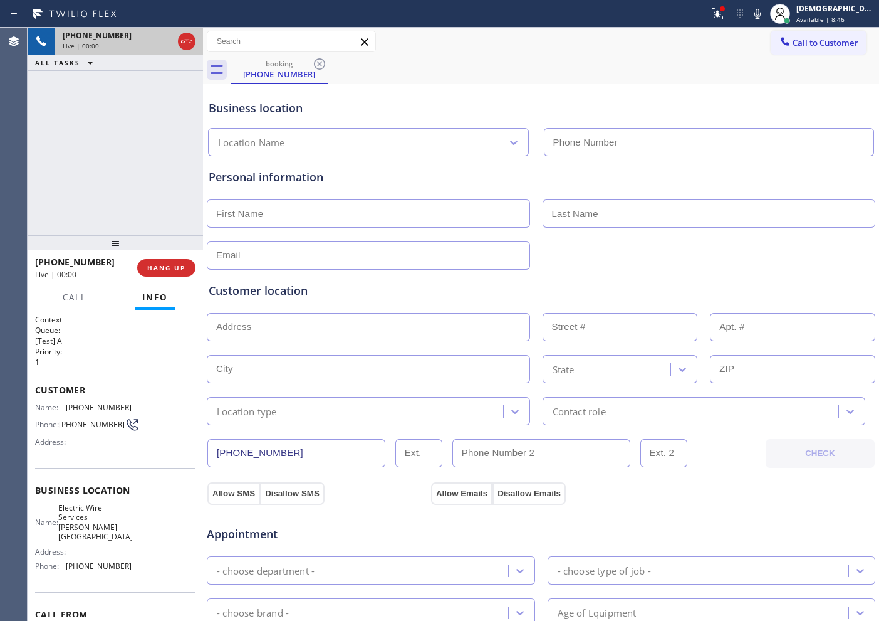
type input "(213) 238-6352"
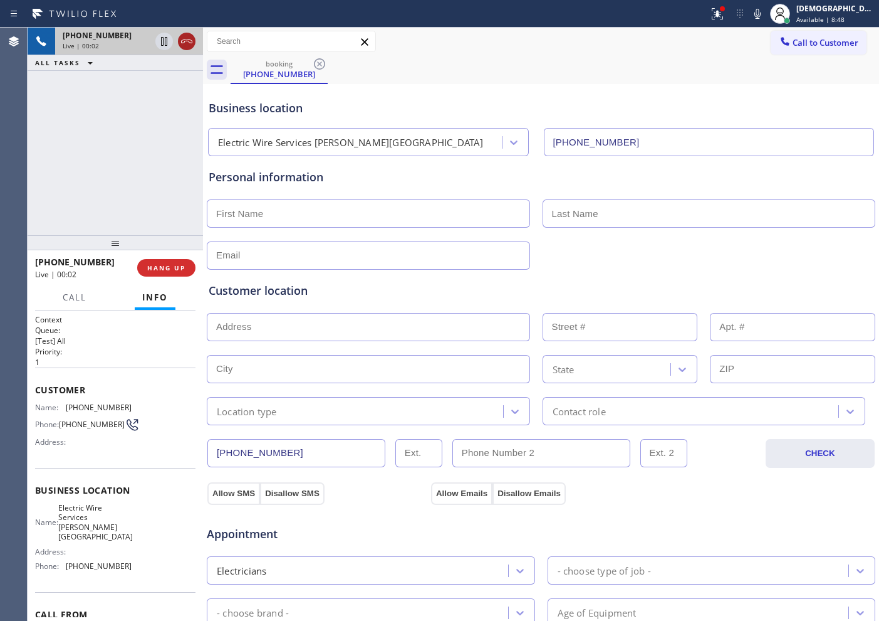
click at [194, 37] on div at bounding box center [187, 41] width 18 height 15
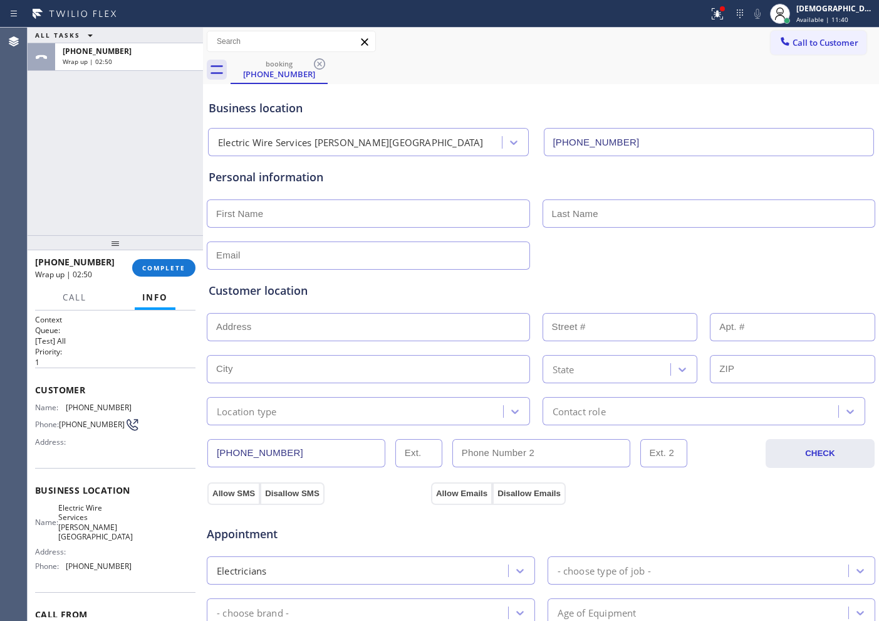
drag, startPoint x: 34, startPoint y: 138, endPoint x: 58, endPoint y: 145, distance: 25.6
click at [34, 138] on div "ALL TASKS ALL TASKS ACTIVE TASKS TASKS IN WRAP UP +19296639602 Wrap up | 02:50" at bounding box center [116, 131] width 176 height 207
click at [168, 263] on span "COMPLETE" at bounding box center [163, 267] width 43 height 9
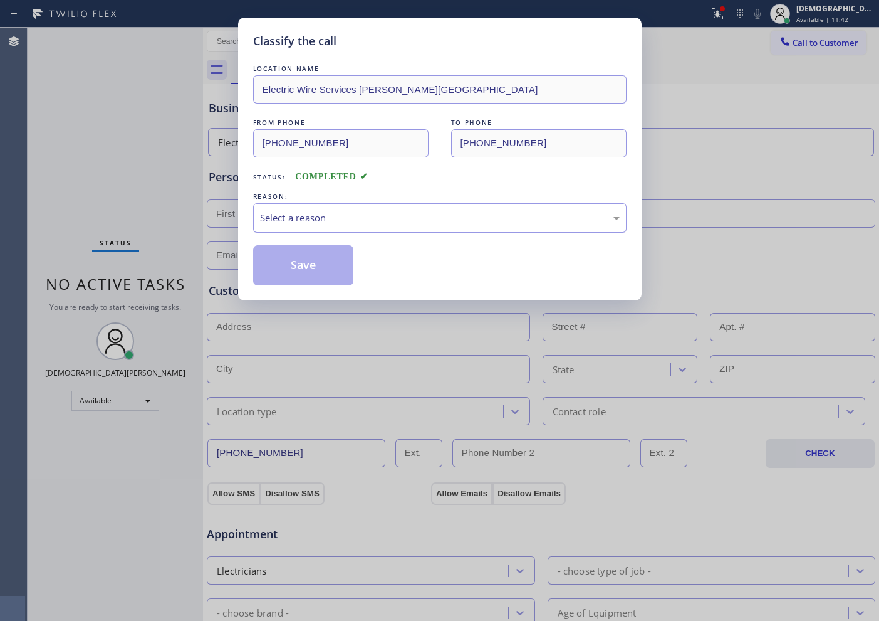
click at [308, 215] on div "Select a reason" at bounding box center [440, 218] width 360 height 14
click at [297, 261] on button "Save" at bounding box center [303, 265] width 101 height 40
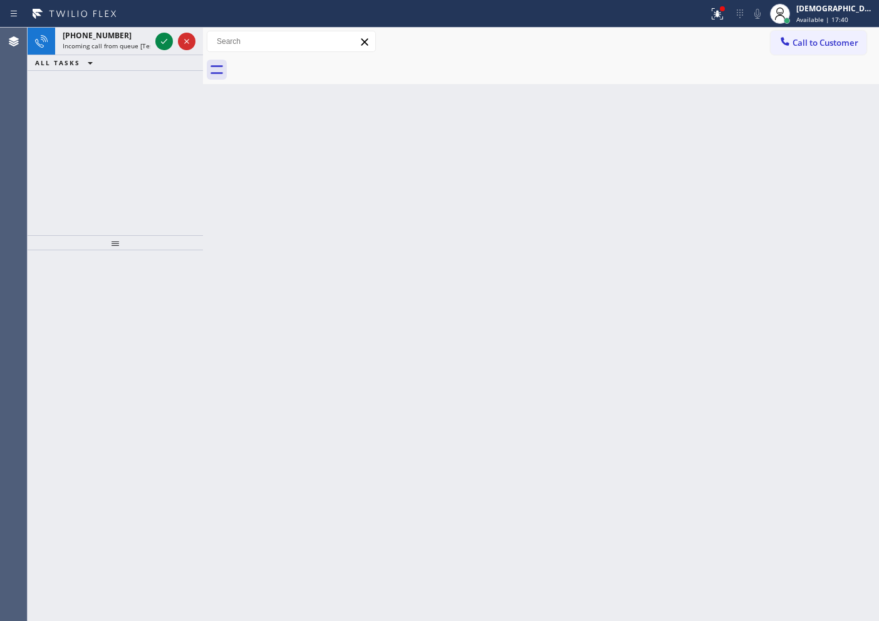
click at [169, 139] on div "+15106900791 Incoming call from queue [Test] All ALL TASKS ALL TASKS ACTIVE TAS…" at bounding box center [116, 131] width 176 height 207
click at [162, 41] on icon at bounding box center [164, 41] width 15 height 15
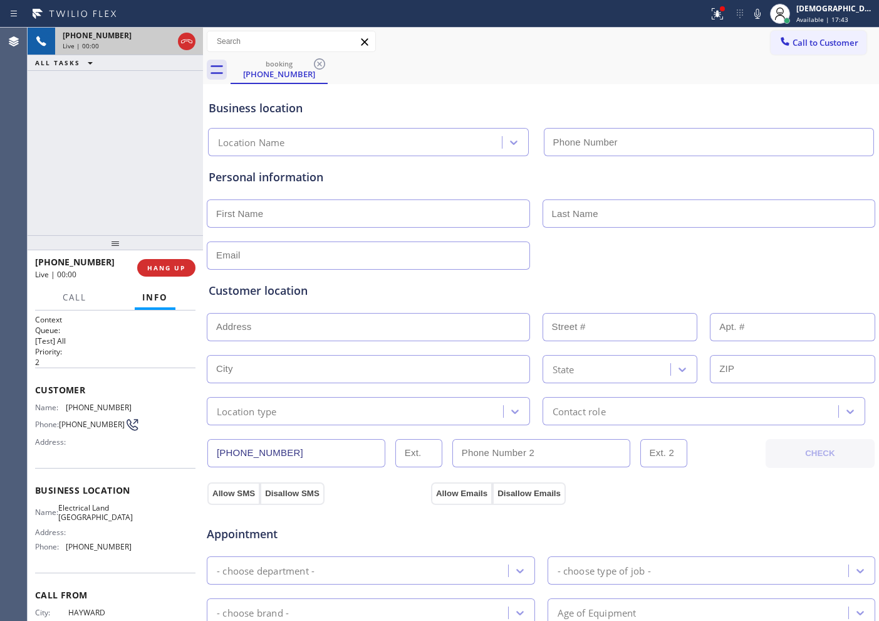
type input "(510) 880-3442"
click at [187, 36] on icon at bounding box center [186, 41] width 15 height 15
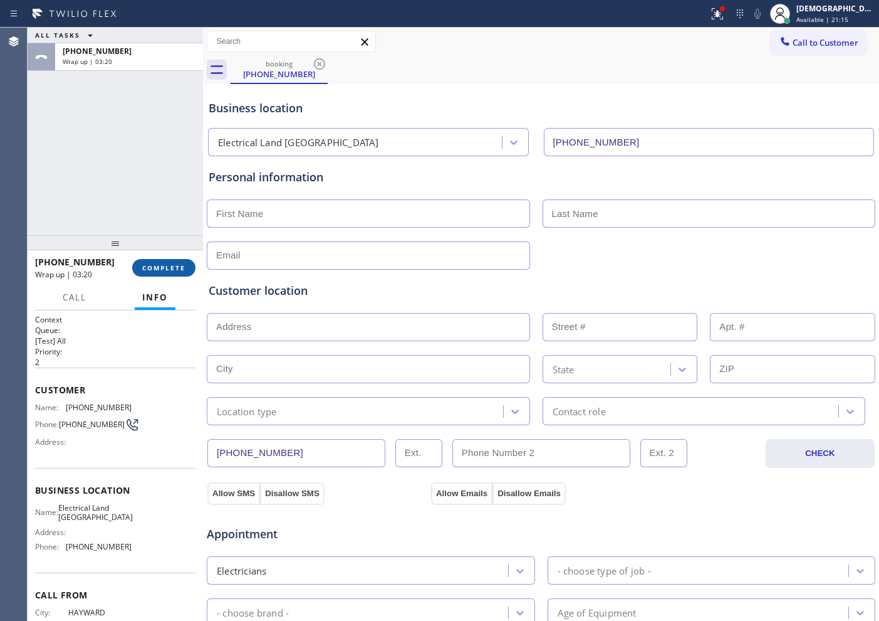
click at [157, 262] on button "COMPLETE" at bounding box center [163, 268] width 63 height 18
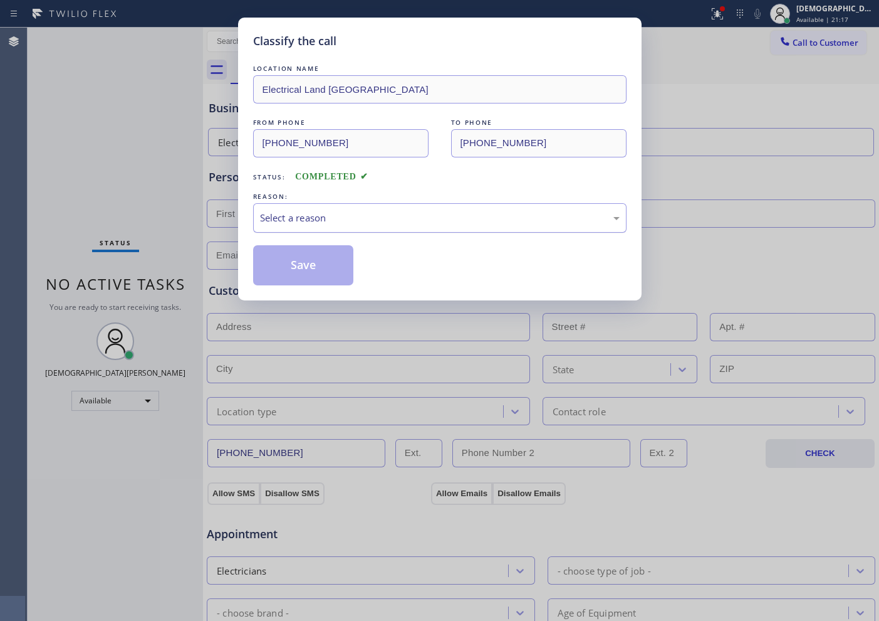
click at [282, 204] on div "Select a reason" at bounding box center [440, 217] width 374 height 29
click at [273, 264] on button "Save" at bounding box center [303, 265] width 101 height 40
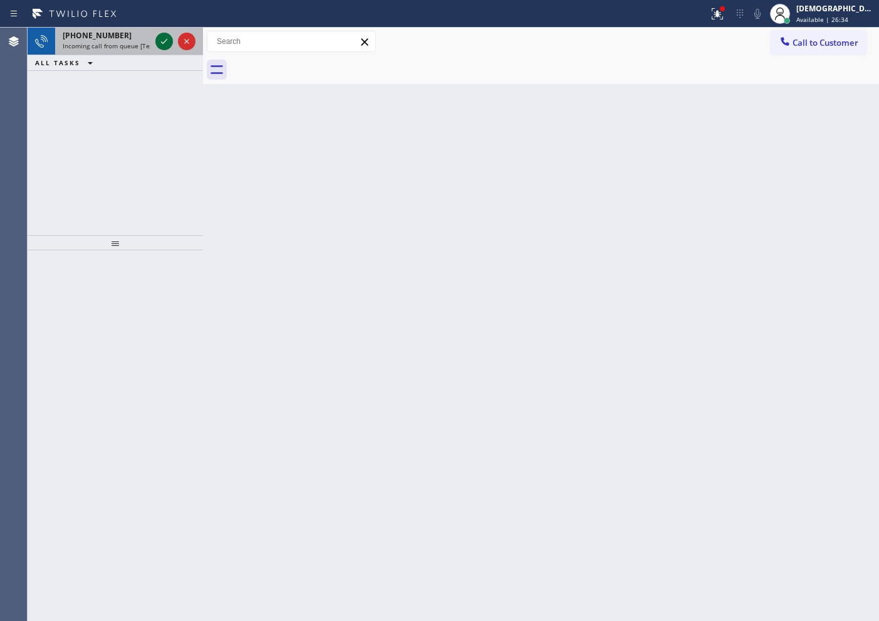
click at [157, 38] on icon at bounding box center [164, 41] width 15 height 15
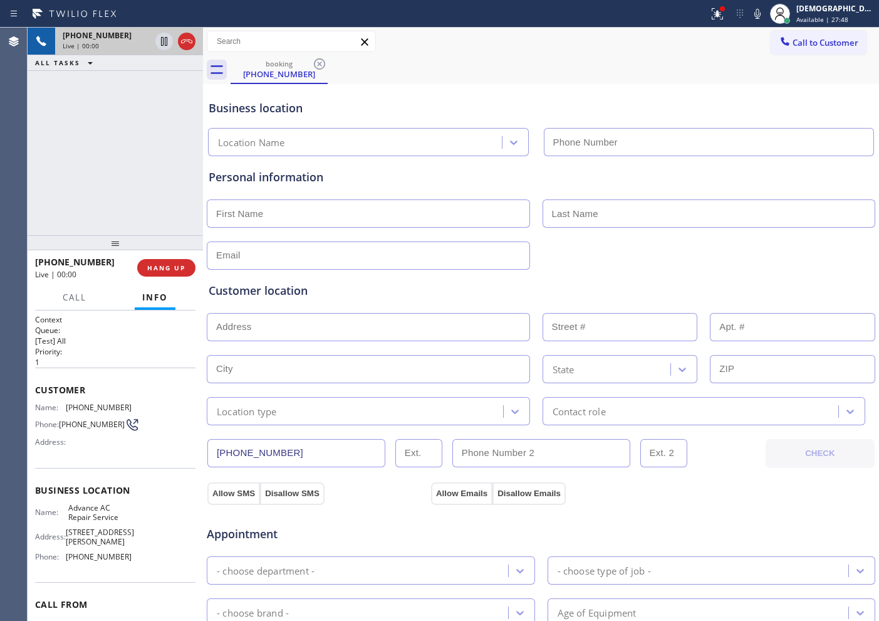
type input "(626) 921-4230"
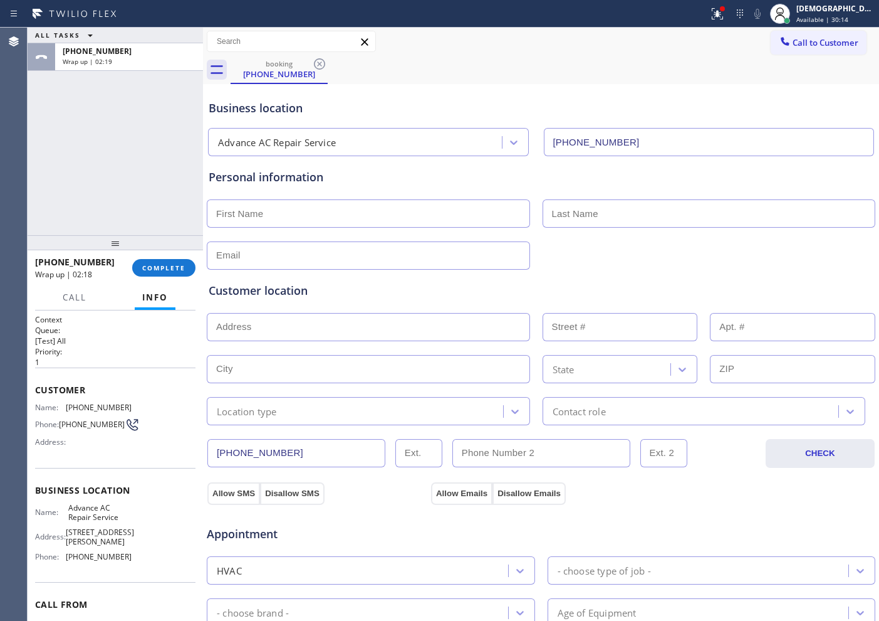
drag, startPoint x: 157, startPoint y: 263, endPoint x: 171, endPoint y: 258, distance: 14.9
click at [158, 263] on span "COMPLETE" at bounding box center [163, 267] width 43 height 9
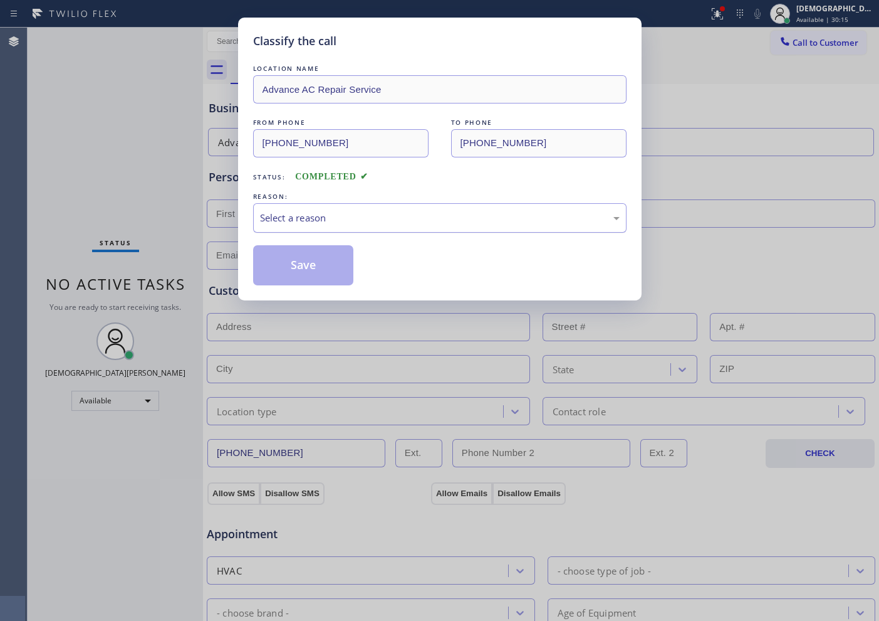
click at [337, 226] on div "Select a reason" at bounding box center [440, 217] width 374 height 29
click at [319, 267] on button "Save" at bounding box center [303, 265] width 101 height 40
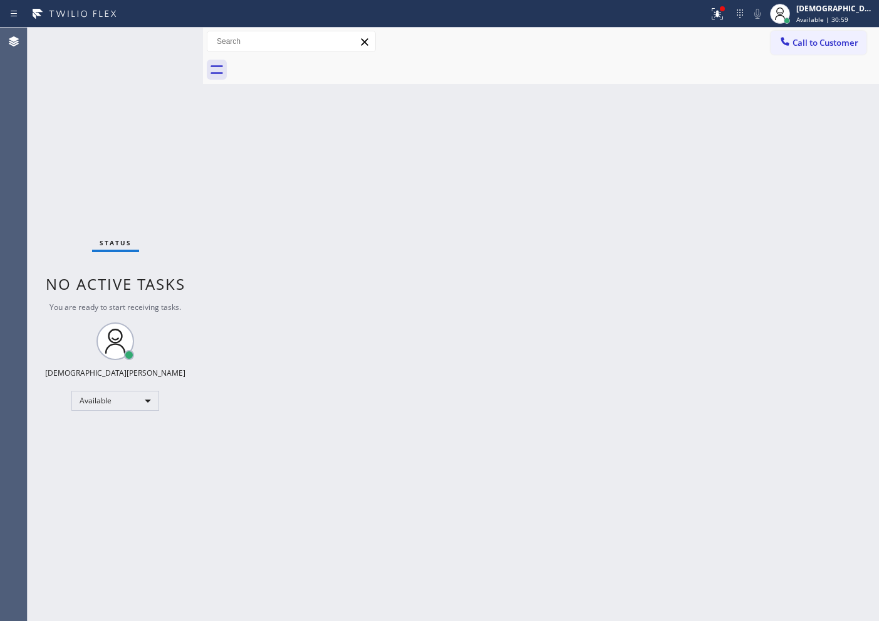
click at [12, 121] on div "Agent Desktop" at bounding box center [13, 324] width 27 height 593
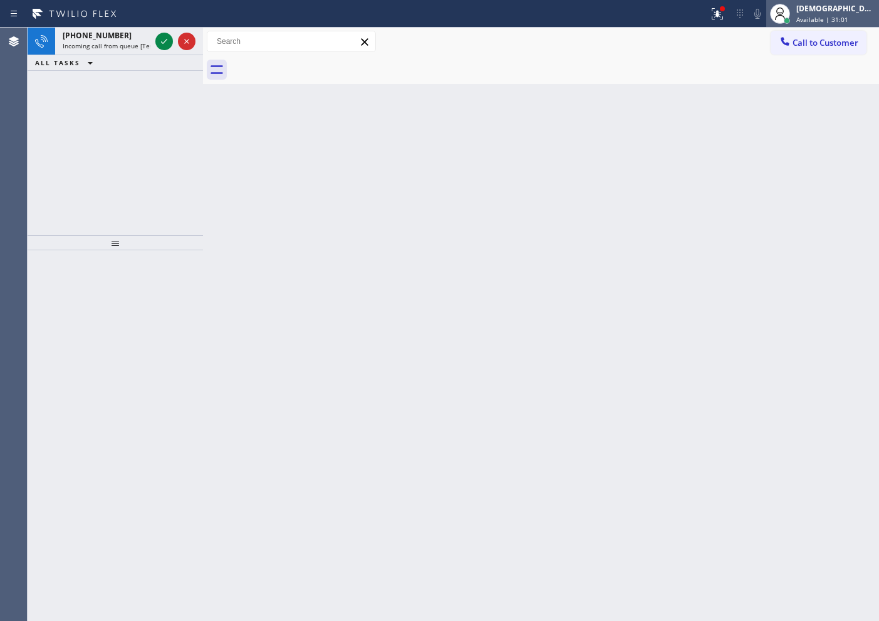
click at [823, 13] on div "[DEMOGRAPHIC_DATA][PERSON_NAME]" at bounding box center [836, 8] width 79 height 11
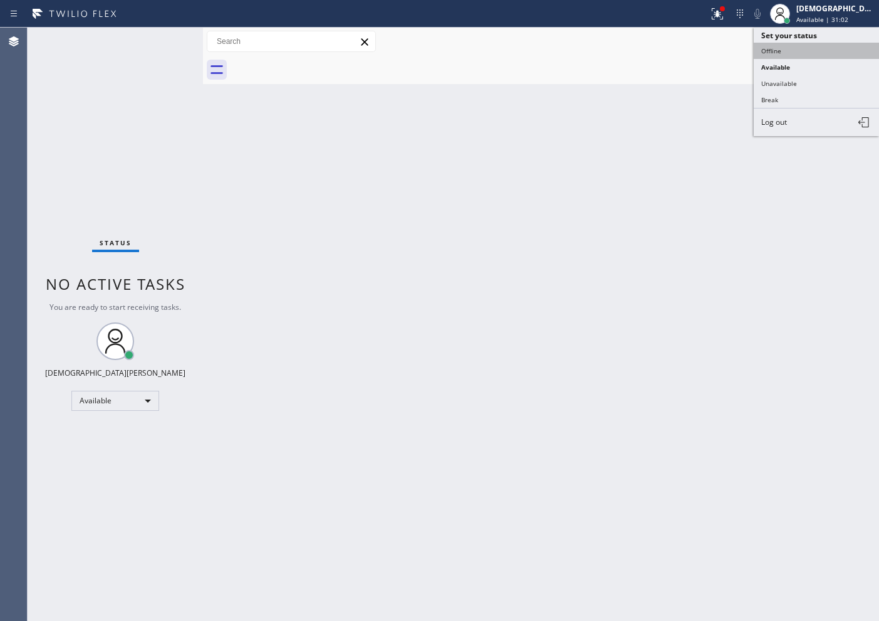
click at [785, 51] on button "Offline" at bounding box center [816, 51] width 125 height 16
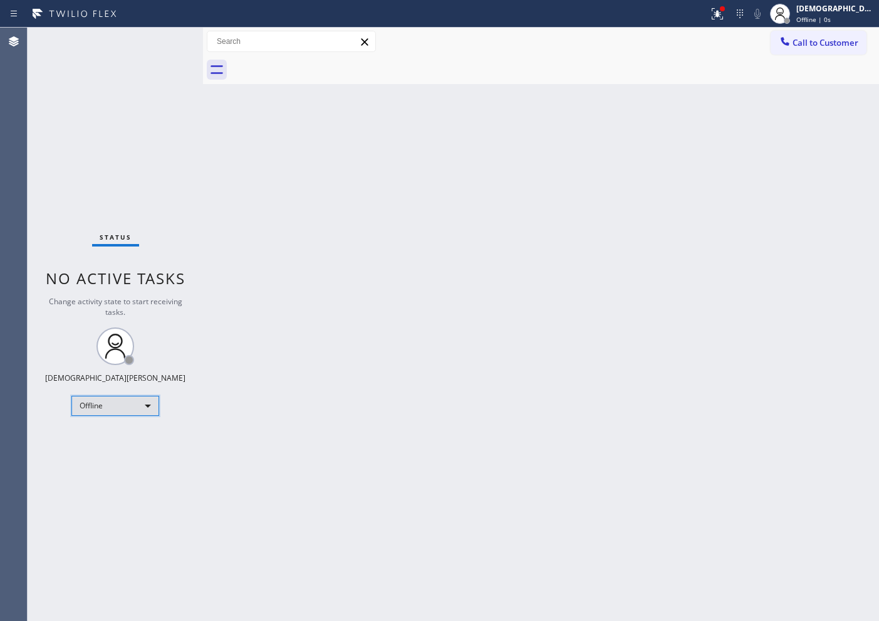
click at [125, 406] on div "Offline" at bounding box center [115, 406] width 88 height 20
click at [841, 12] on div at bounding box center [439, 310] width 879 height 621
click at [841, 10] on div "[DEMOGRAPHIC_DATA][PERSON_NAME]" at bounding box center [836, 8] width 79 height 11
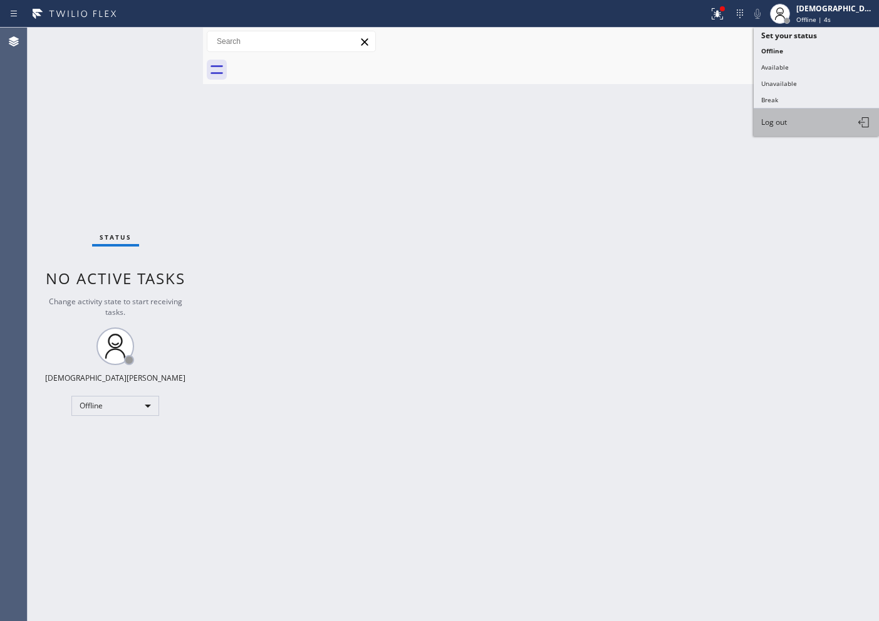
click at [807, 123] on button "Log out" at bounding box center [816, 122] width 125 height 28
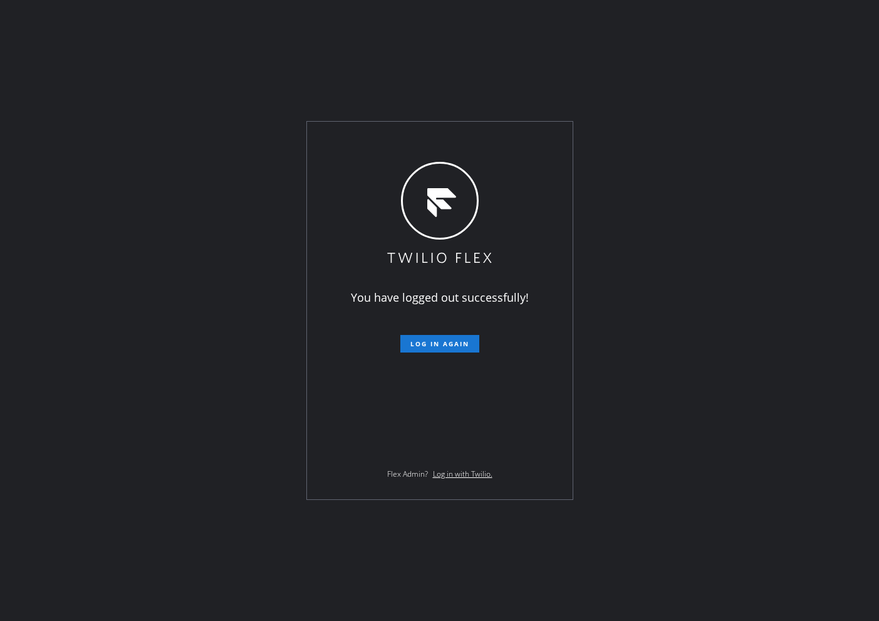
drag, startPoint x: 1, startPoint y: 241, endPoint x: 15, endPoint y: 248, distance: 16.0
click at [1, 240] on div "You have logged out successfully! Log in again Flex Admin? Log in with Twilio." at bounding box center [439, 310] width 879 height 621
